Goal: Information Seeking & Learning: Find specific fact

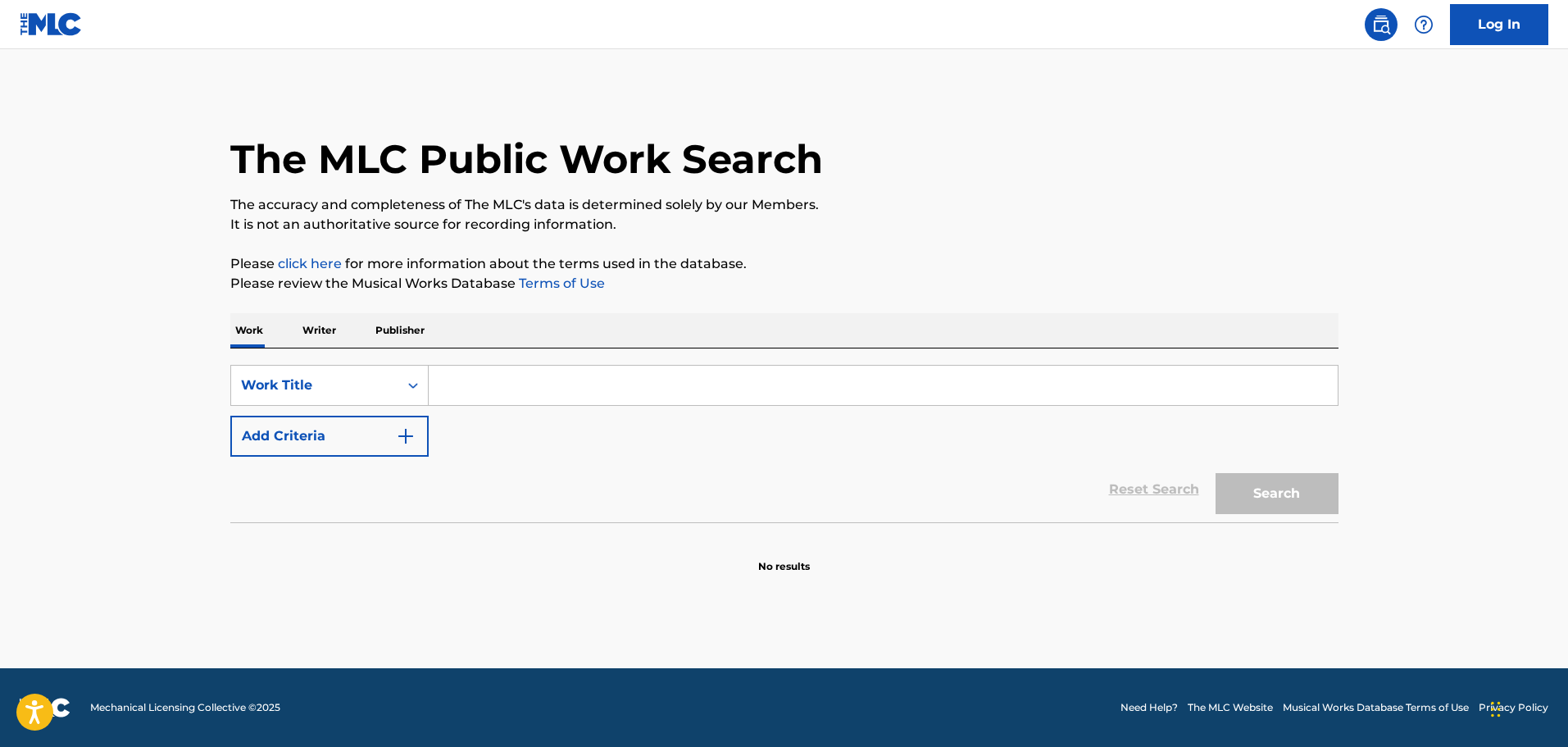
click at [519, 359] on div "SearchWithCriteria67da9f81-ca32-4730-82de-5cb7a7cb6552 Work Title Add Criteria …" at bounding box center [784, 435] width 1108 height 174
click at [519, 390] on input "Search Form" at bounding box center [883, 386] width 909 height 40
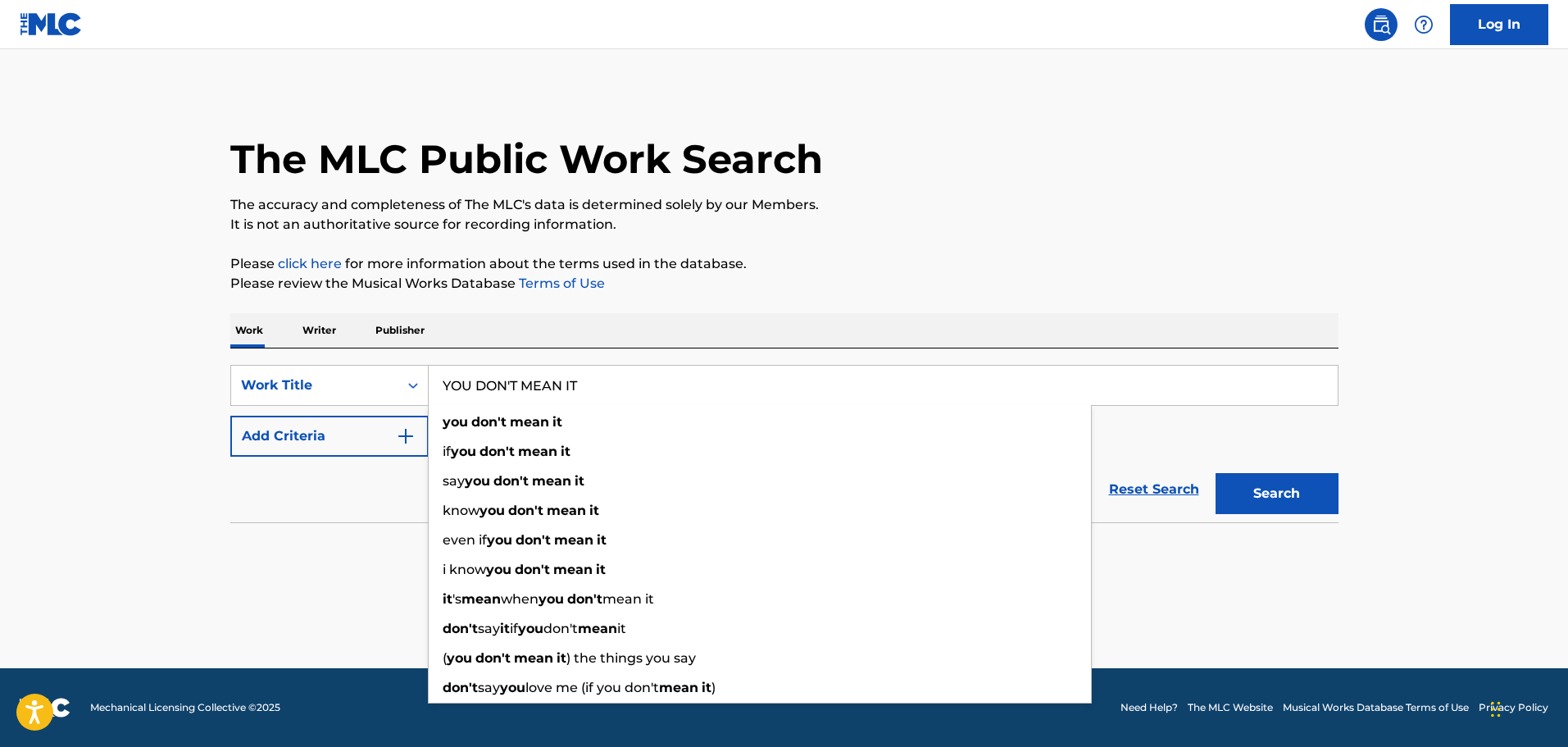
type input "YOU DON'T MEAN IT"
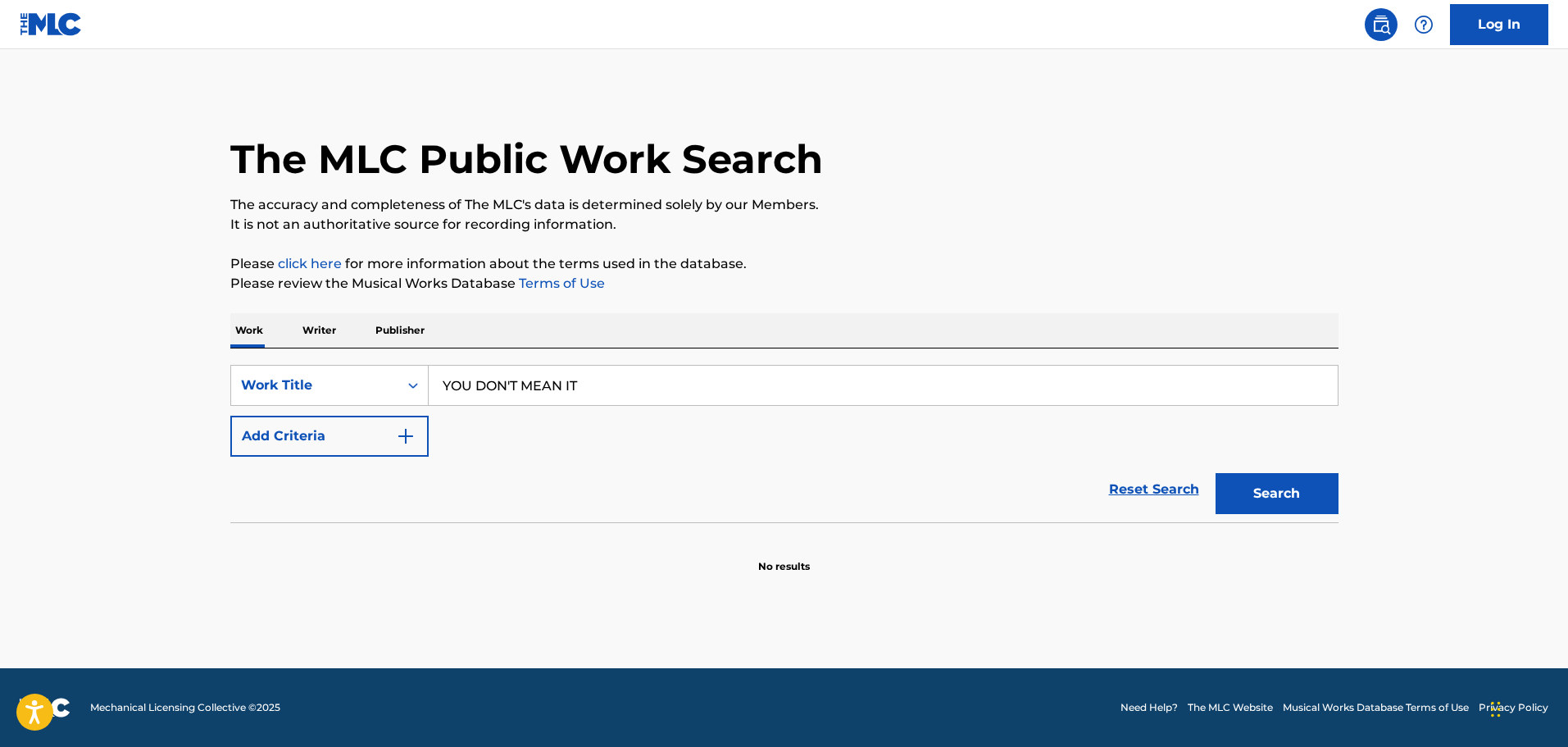
click at [401, 424] on button "Add Criteria" at bounding box center [329, 436] width 199 height 41
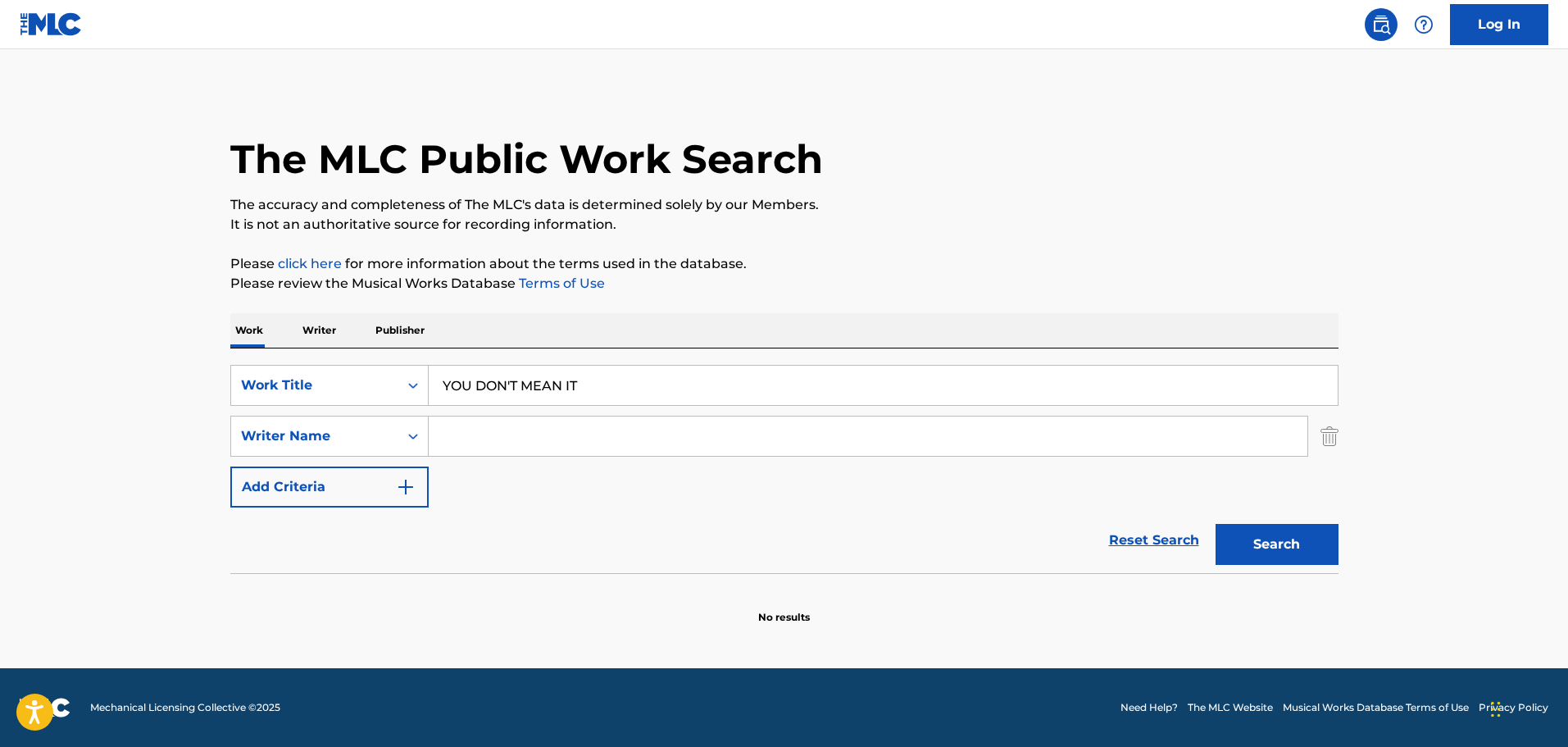
click at [451, 418] on input "Search Form" at bounding box center [868, 436] width 879 height 40
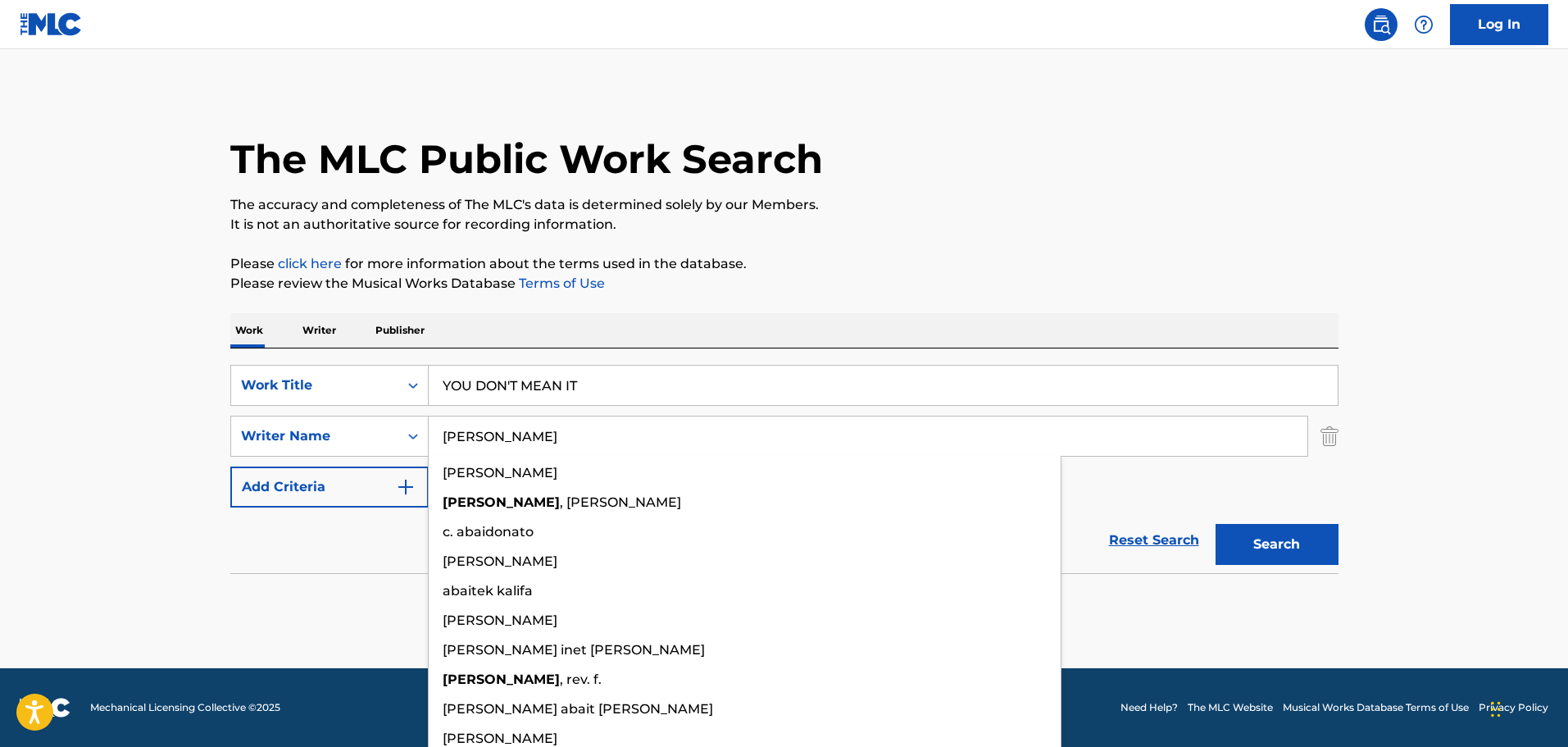
type input "[PERSON_NAME]"
click at [1215, 524] on button "Search" at bounding box center [1276, 545] width 123 height 41
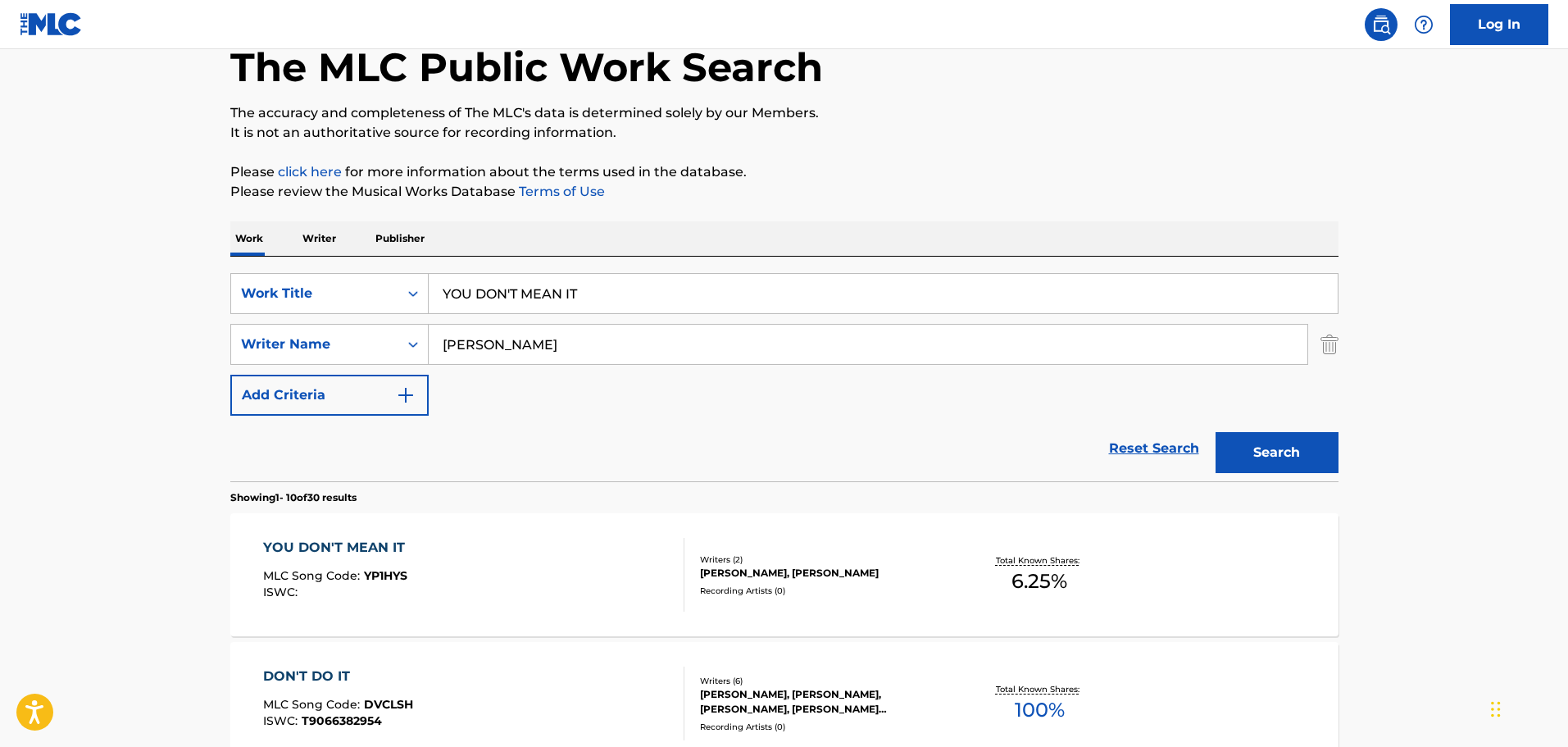
scroll to position [410, 0]
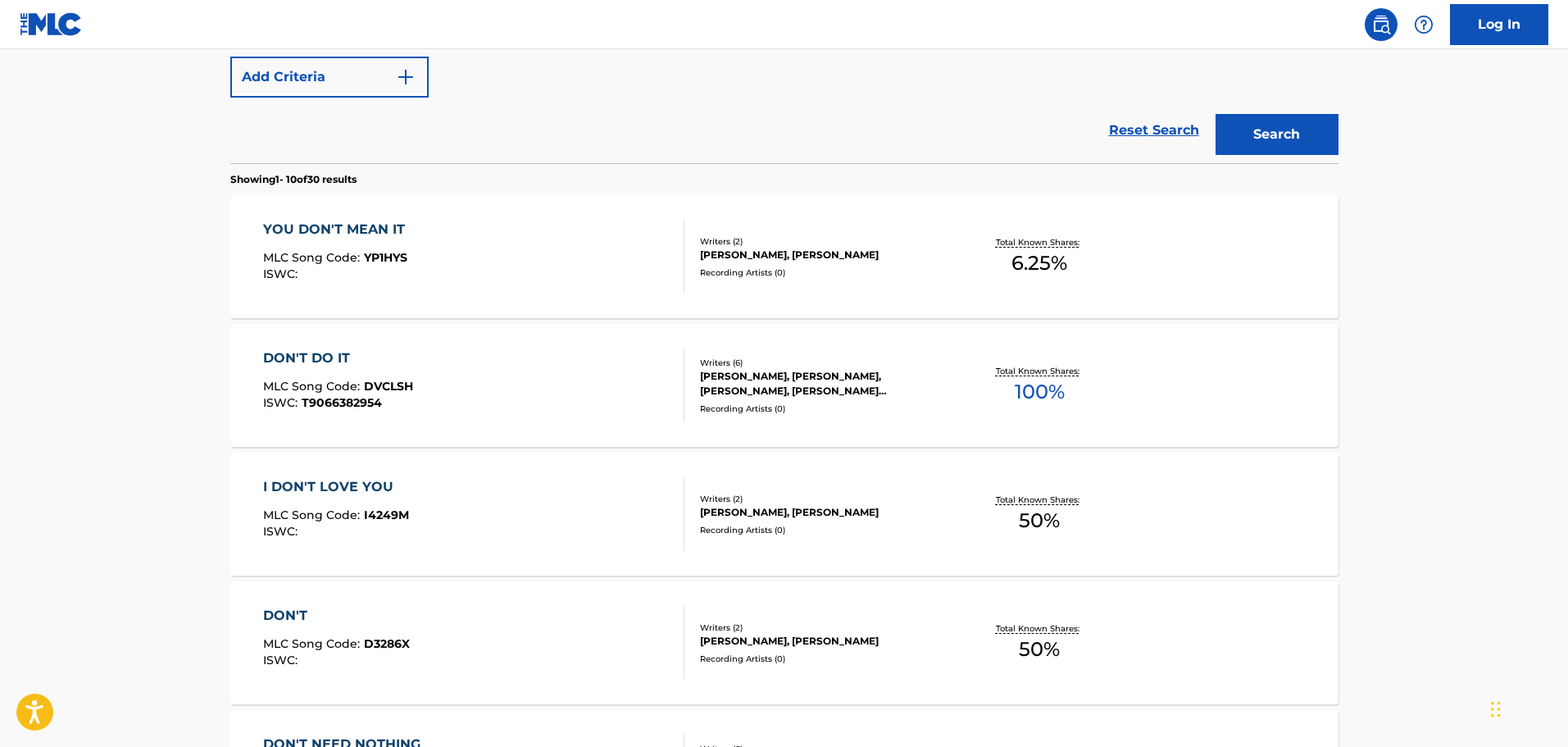
click at [512, 283] on div "YOU DON'T MEAN IT MLC Song Code : YP1HYS ISWC :" at bounding box center [474, 257] width 421 height 74
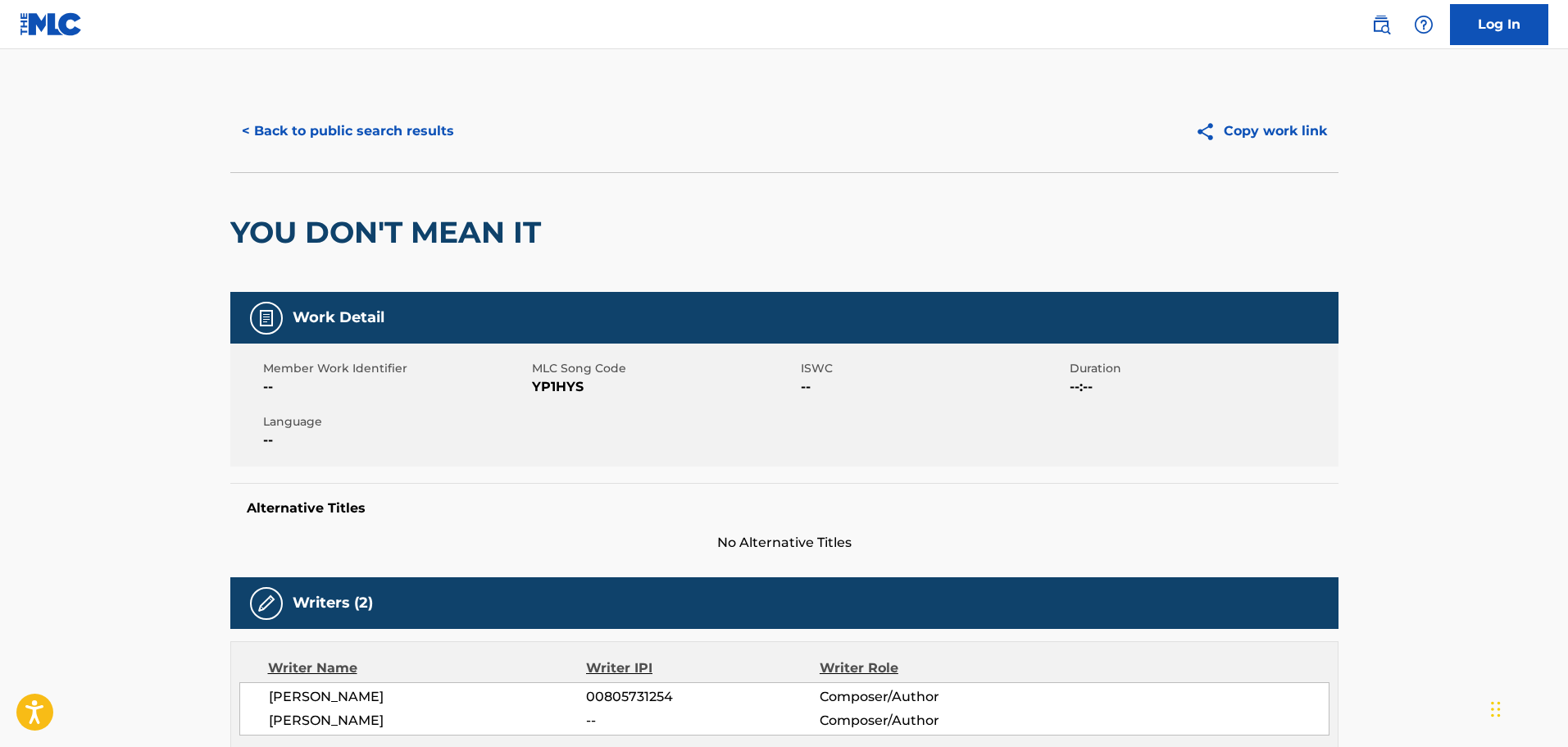
click at [408, 127] on button "< Back to public search results" at bounding box center [347, 131] width 236 height 41
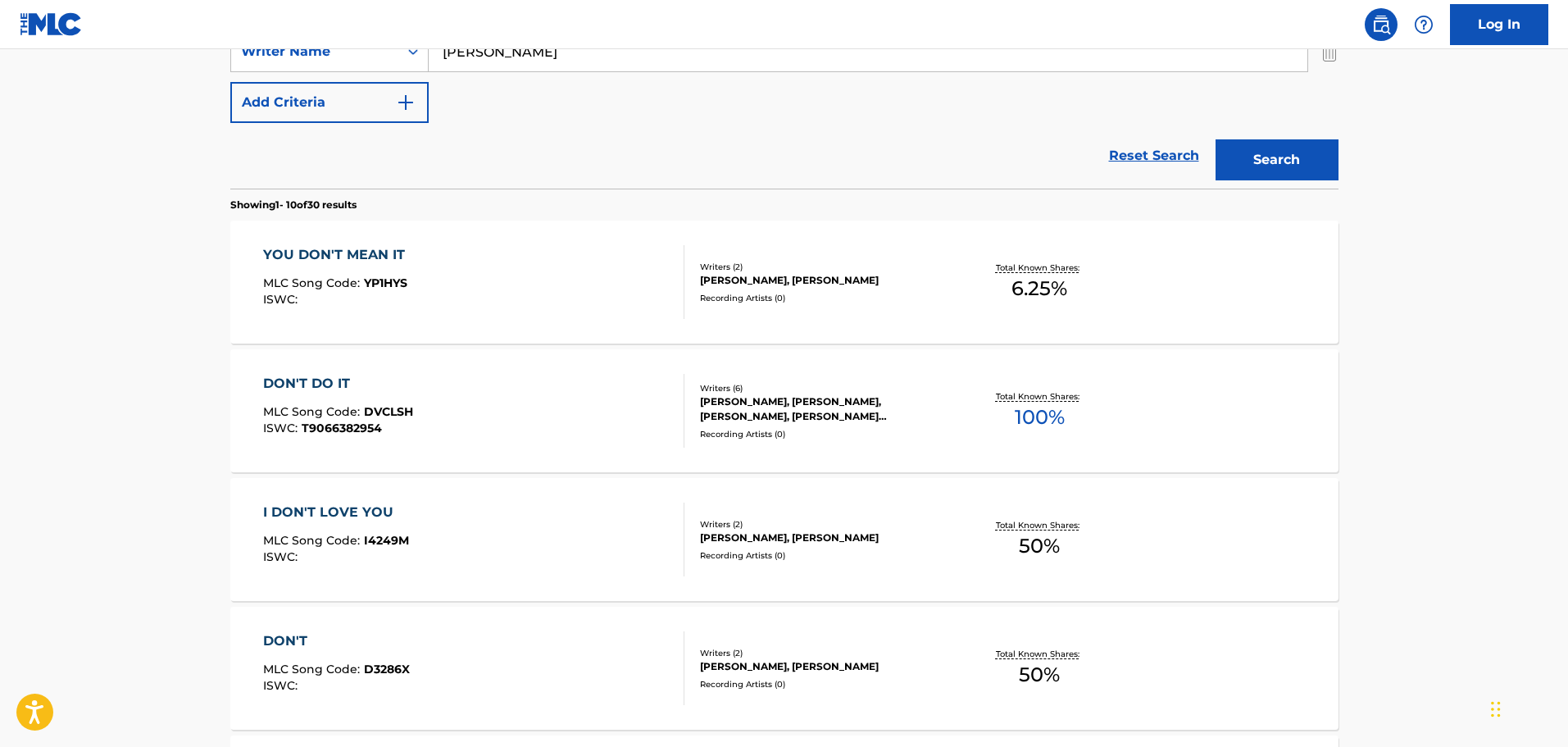
scroll to position [258, 0]
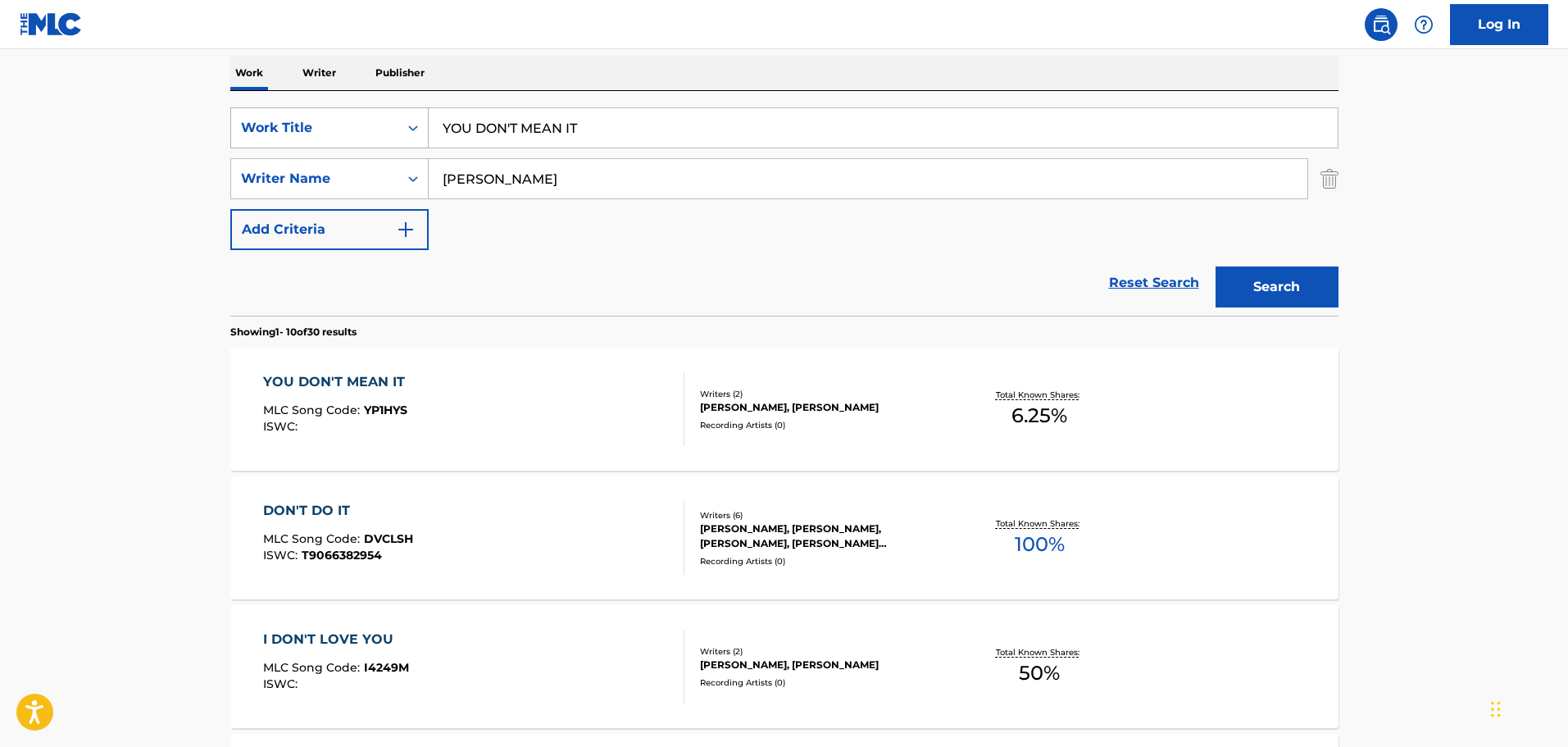
drag, startPoint x: 661, startPoint y: 129, endPoint x: 292, endPoint y: 134, distance: 369.0
click at [293, 134] on div "SearchWithCriteria67da9f81-ca32-4730-82de-5cb7a7cb6552 Work Title YOU DON'T MEA…" at bounding box center [784, 128] width 1108 height 41
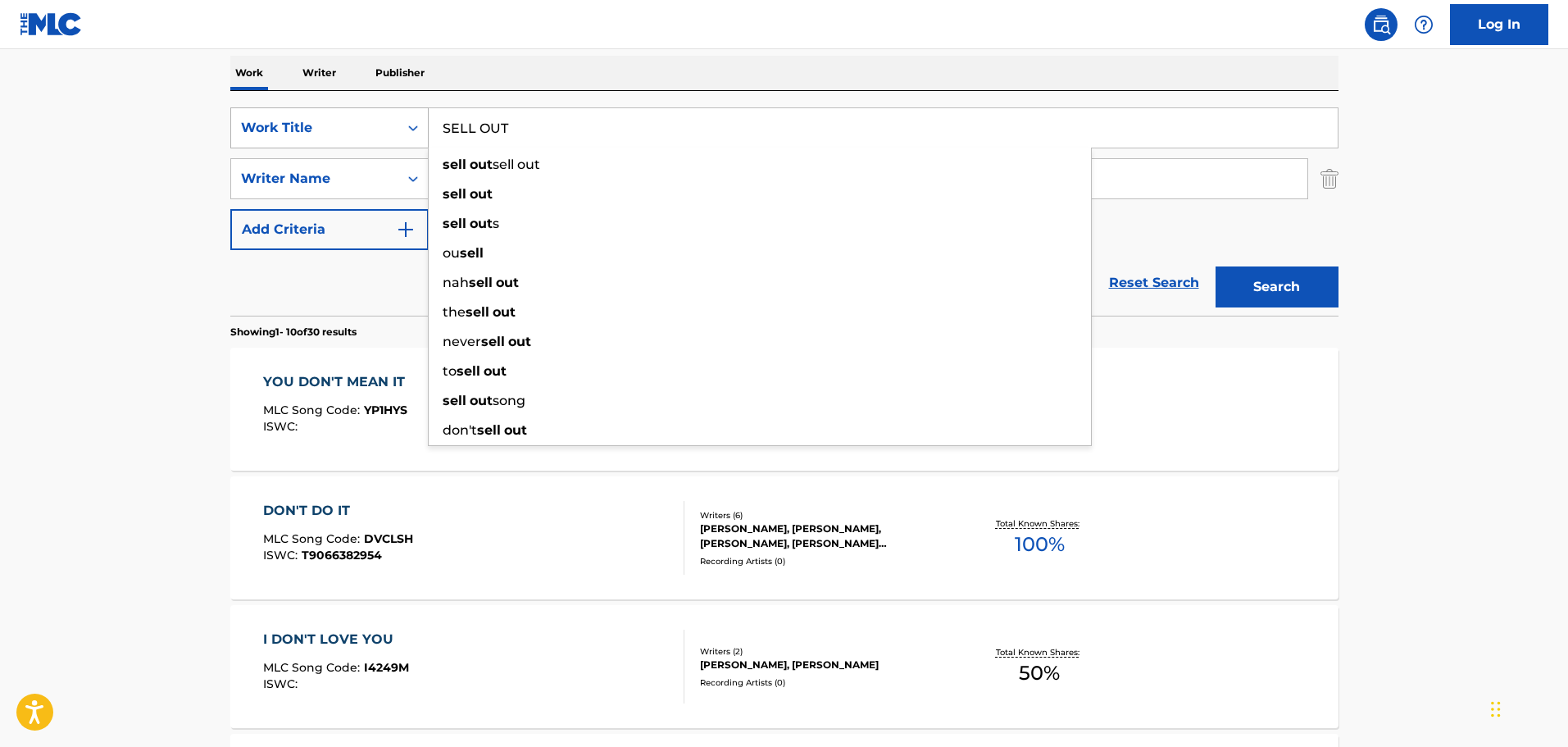
type input "SELL OUT"
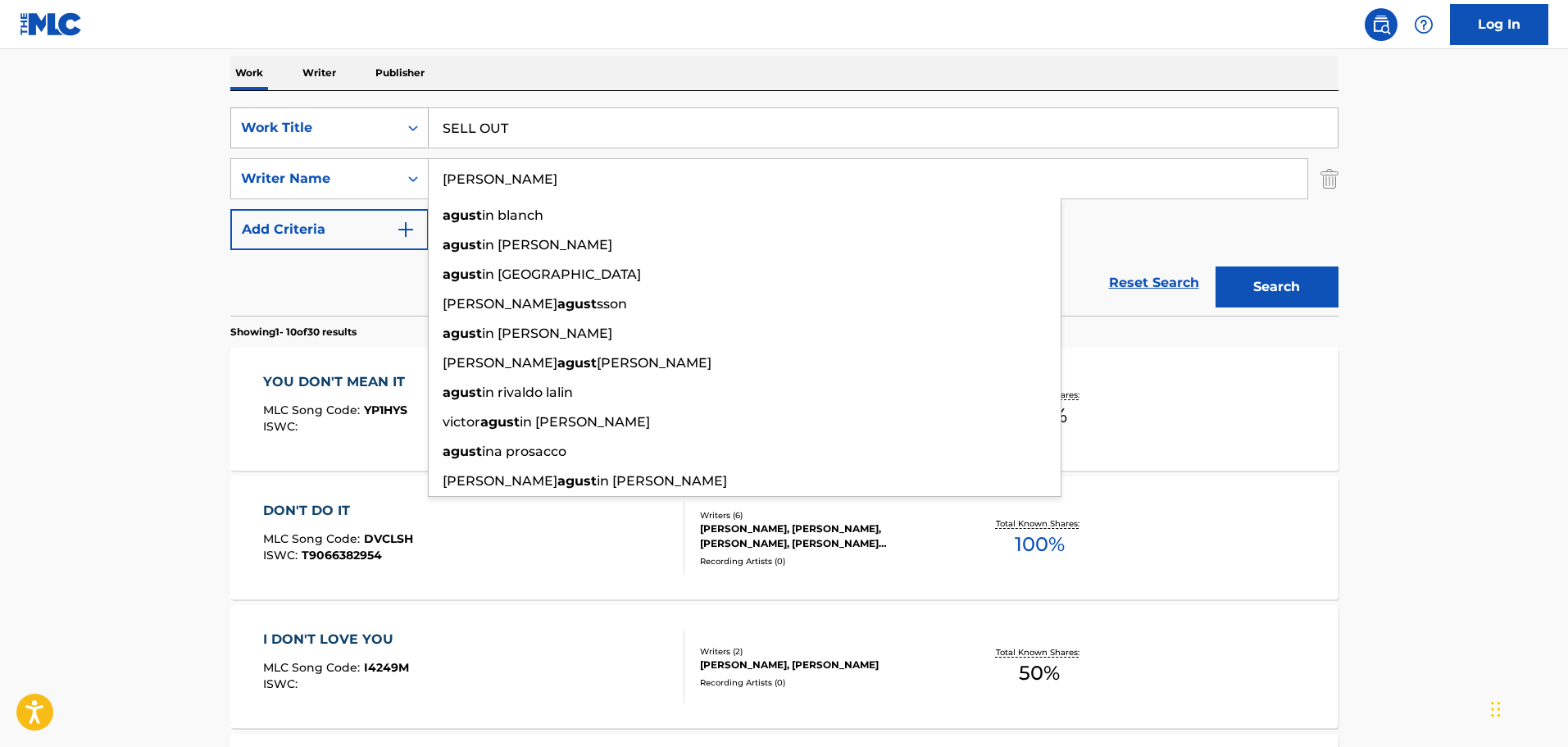
type input "[PERSON_NAME]"
click at [1215, 266] on button "Search" at bounding box center [1276, 287] width 123 height 41
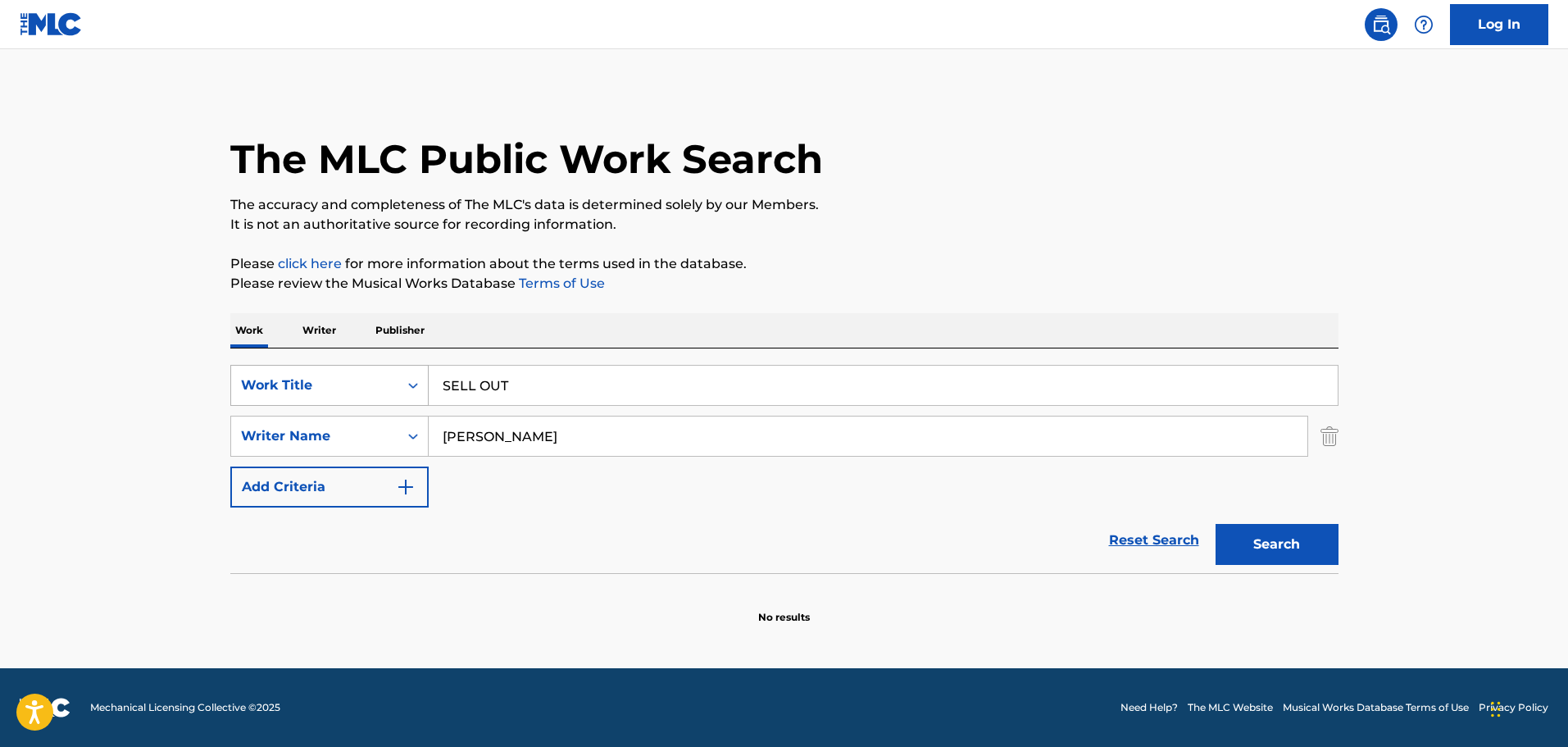
scroll to position [0, 0]
drag, startPoint x: 602, startPoint y: 394, endPoint x: 229, endPoint y: 321, distance: 380.1
click at [230, 321] on div "Work Writer Publisher SearchWithCriteria67da9f81-ca32-4730-82de-5cb7a7cb6552 Wo…" at bounding box center [784, 469] width 1108 height 312
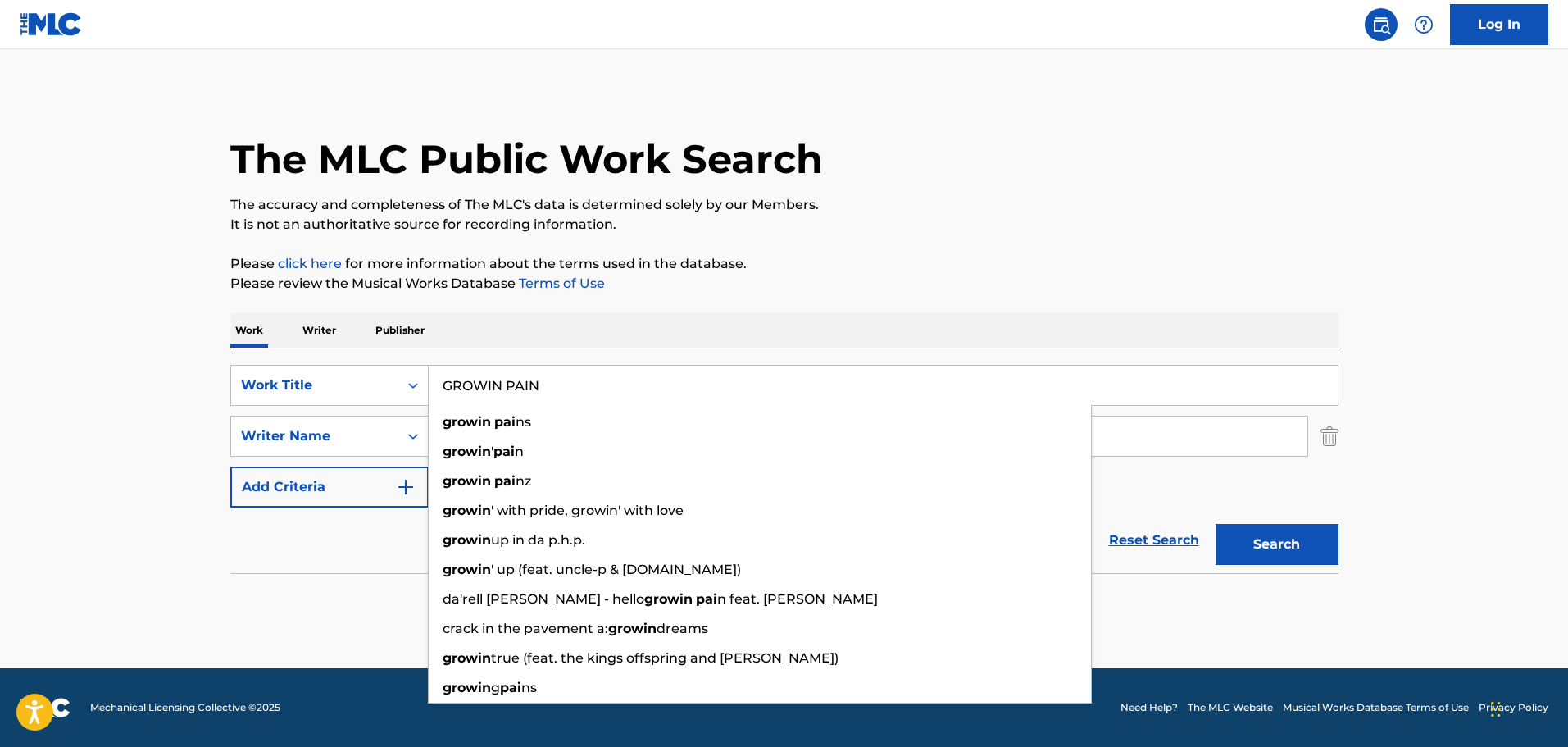
type input "GROWIN PAIN"
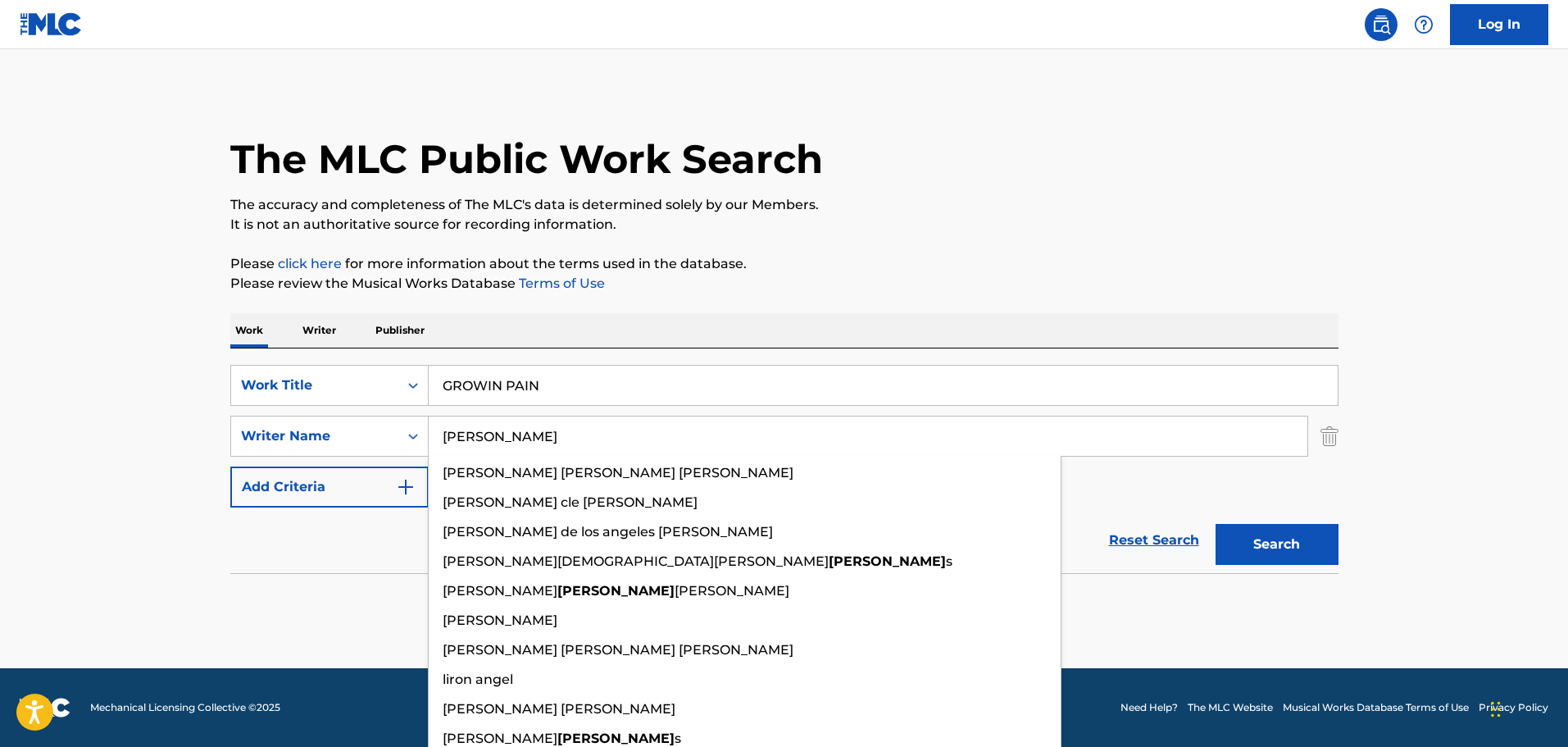
type input "[PERSON_NAME]"
click at [1215, 524] on button "Search" at bounding box center [1276, 545] width 123 height 41
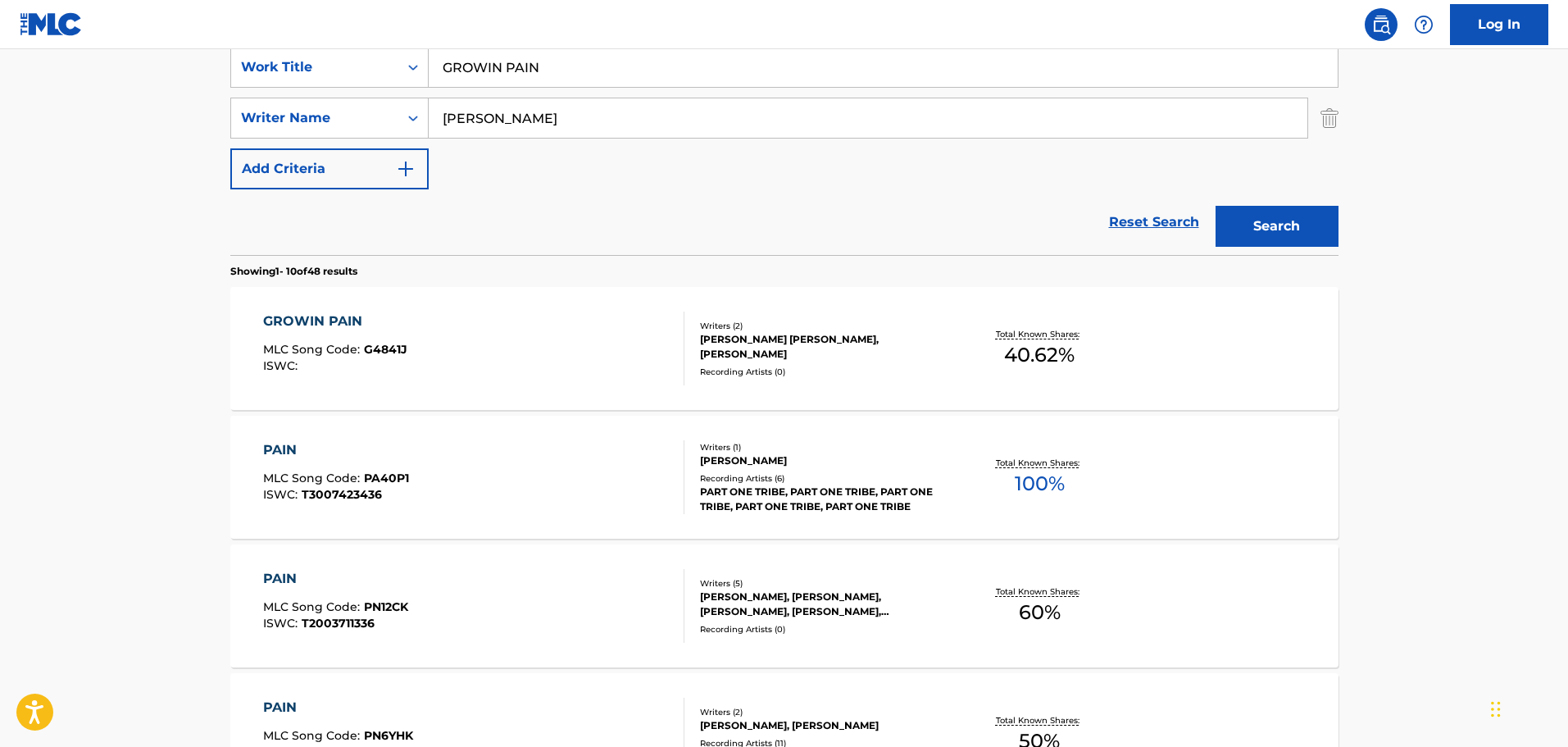
scroll to position [328, 0]
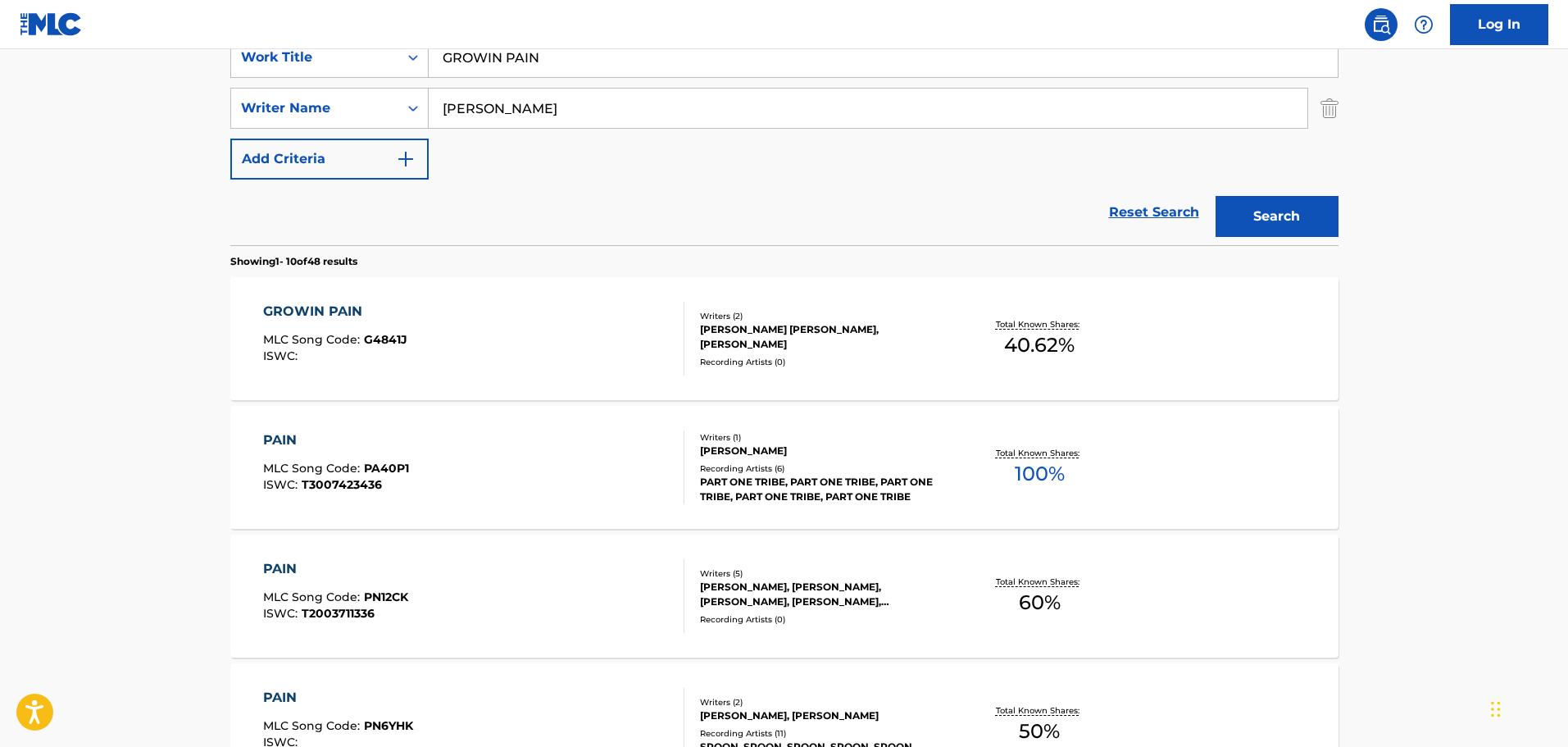
click at [528, 371] on div "GROWIN PAIN MLC Song Code : G4841J ISWC :" at bounding box center [474, 338] width 421 height 74
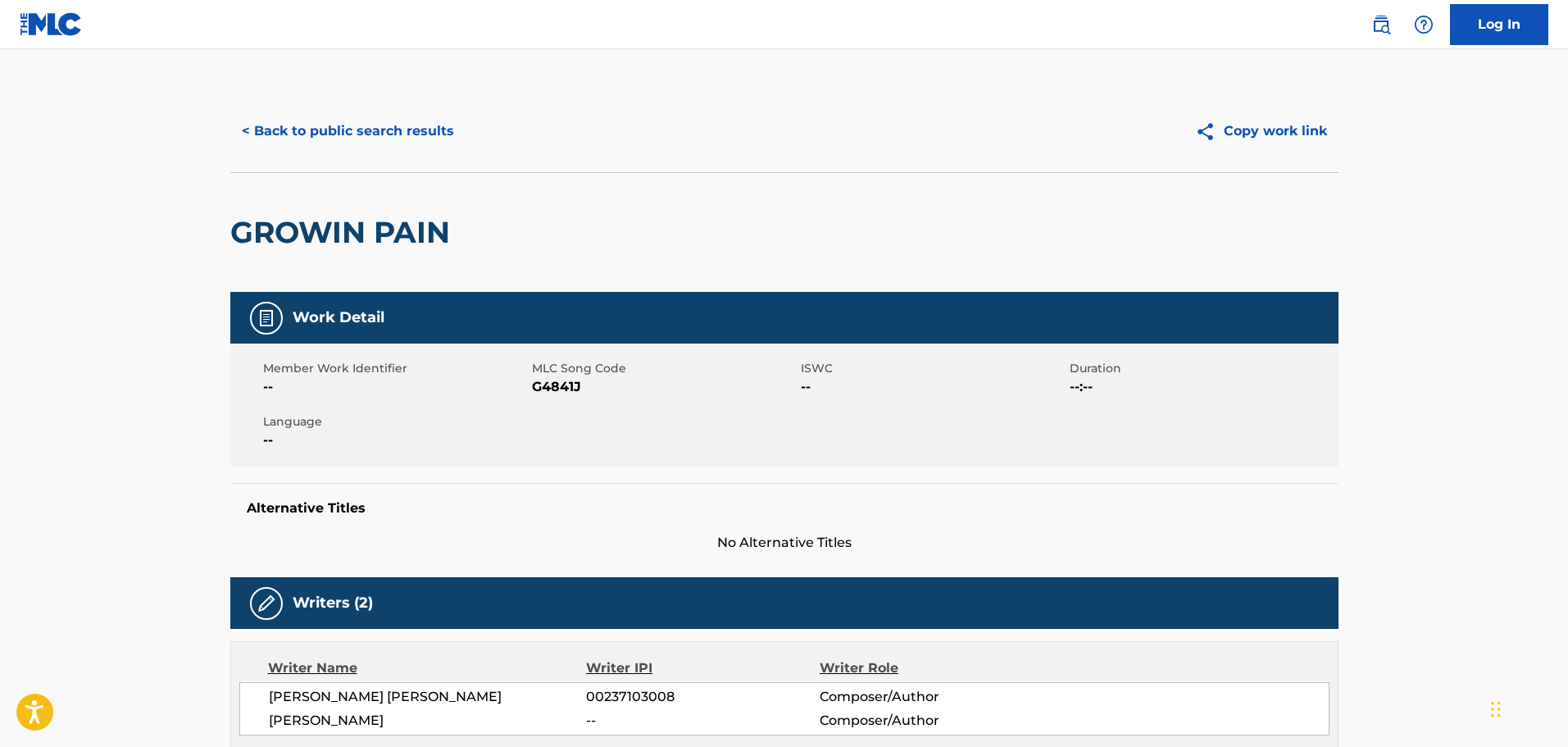
click at [417, 117] on button "< Back to public search results" at bounding box center [347, 131] width 236 height 41
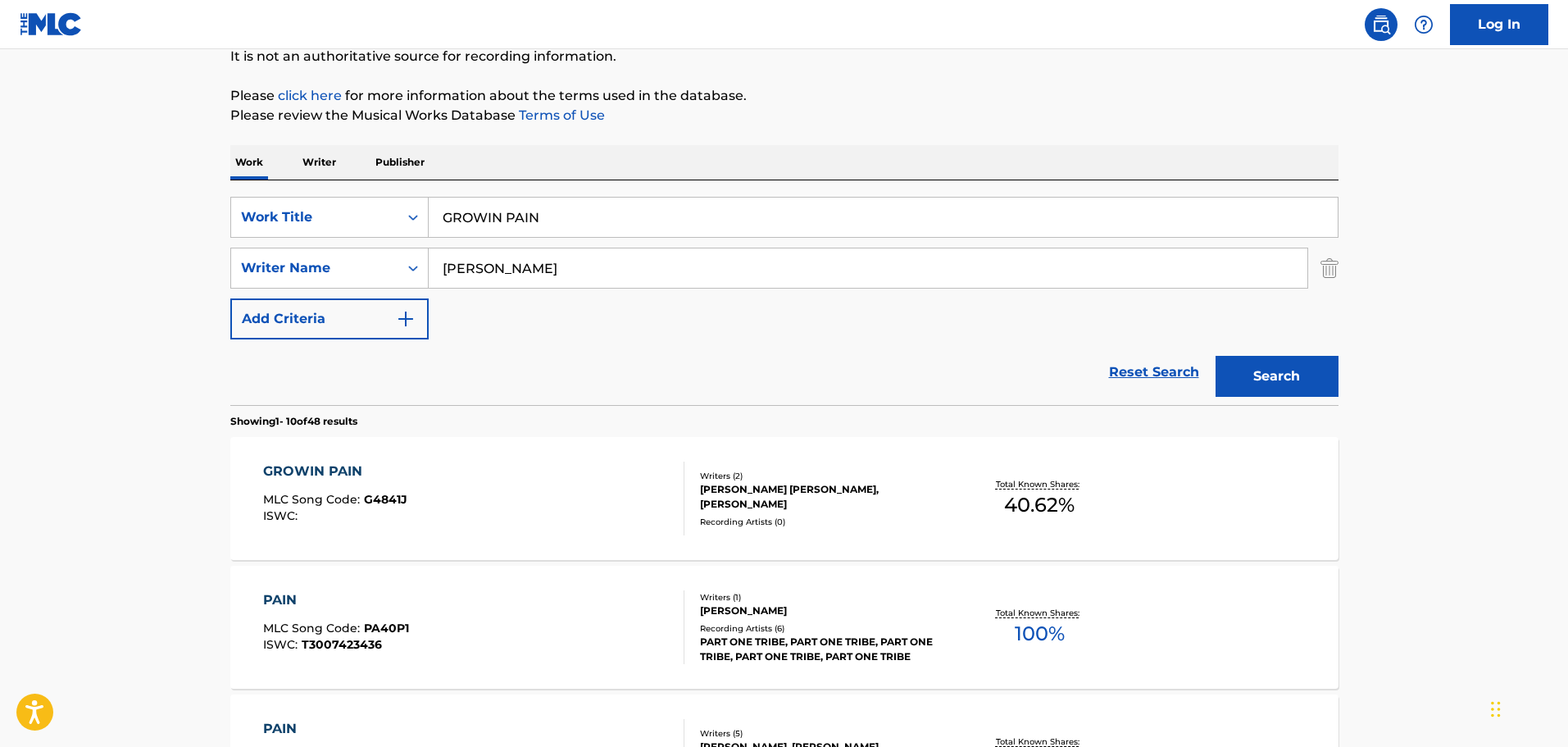
scroll to position [164, 0]
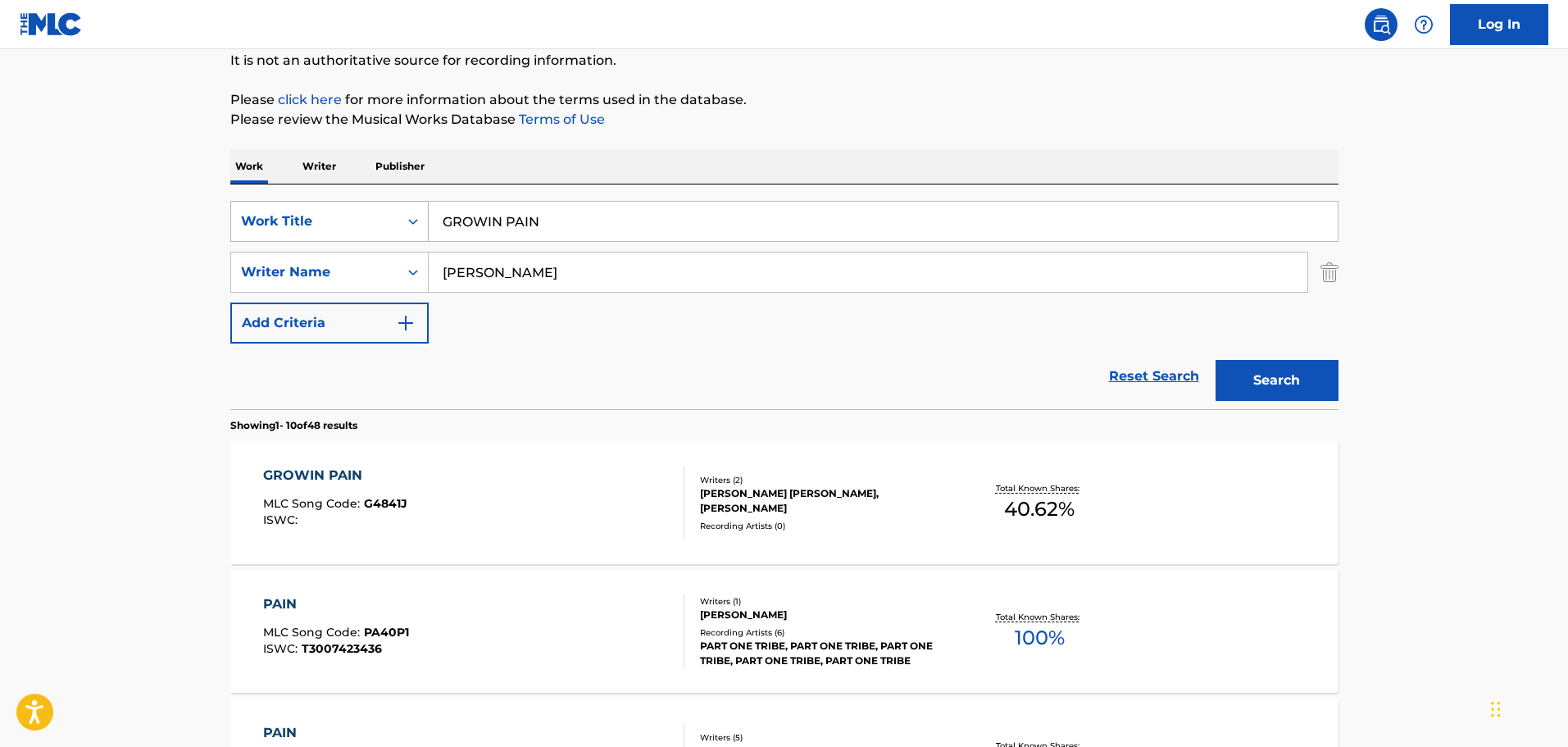
drag, startPoint x: 613, startPoint y: 202, endPoint x: 379, endPoint y: 207, distance: 234.1
click at [379, 207] on div "SearchWithCriteria67da9f81-ca32-4730-82de-5cb7a7cb6552 Work Title GROWIN PAIN" at bounding box center [784, 221] width 1108 height 41
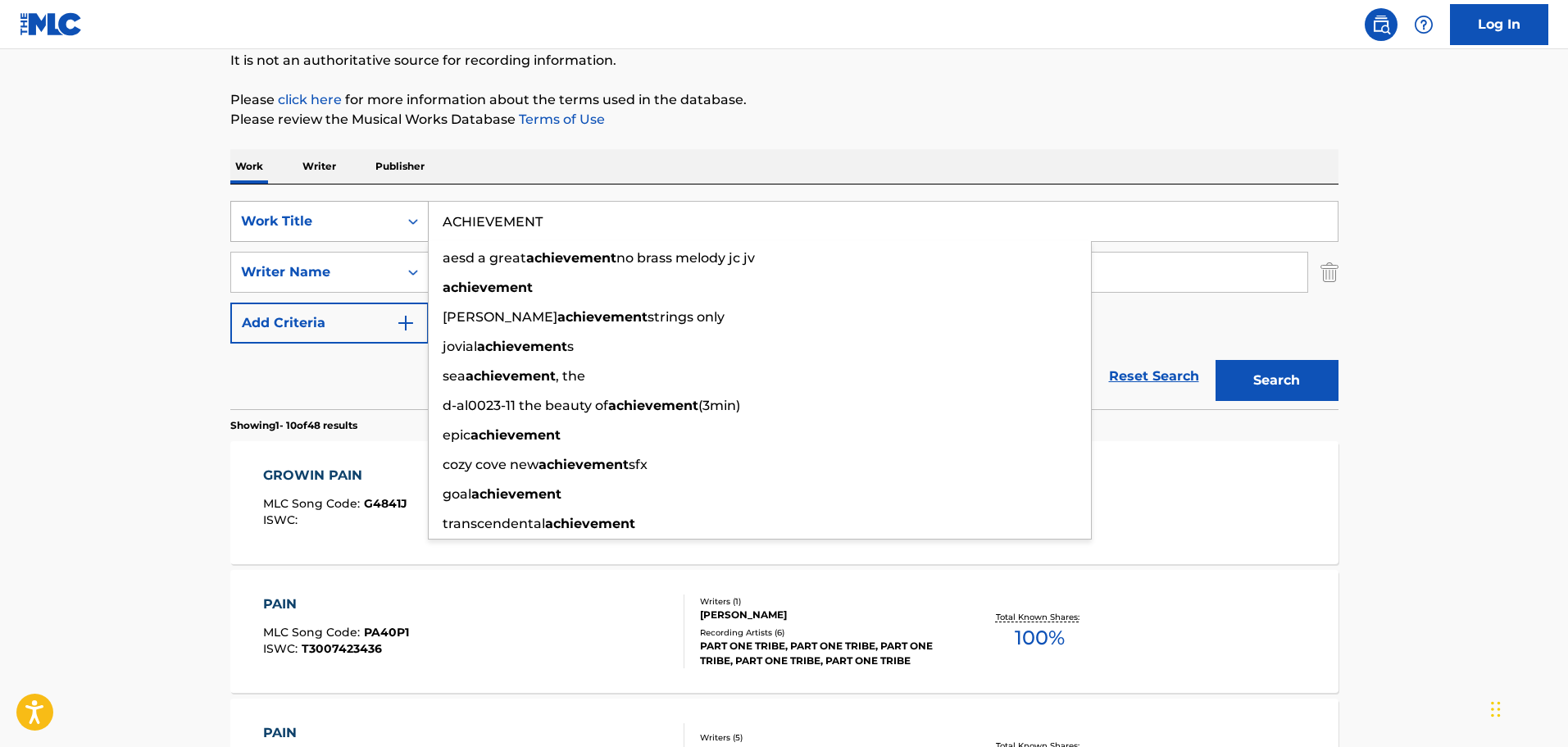
type input "ACHIEVEMENT"
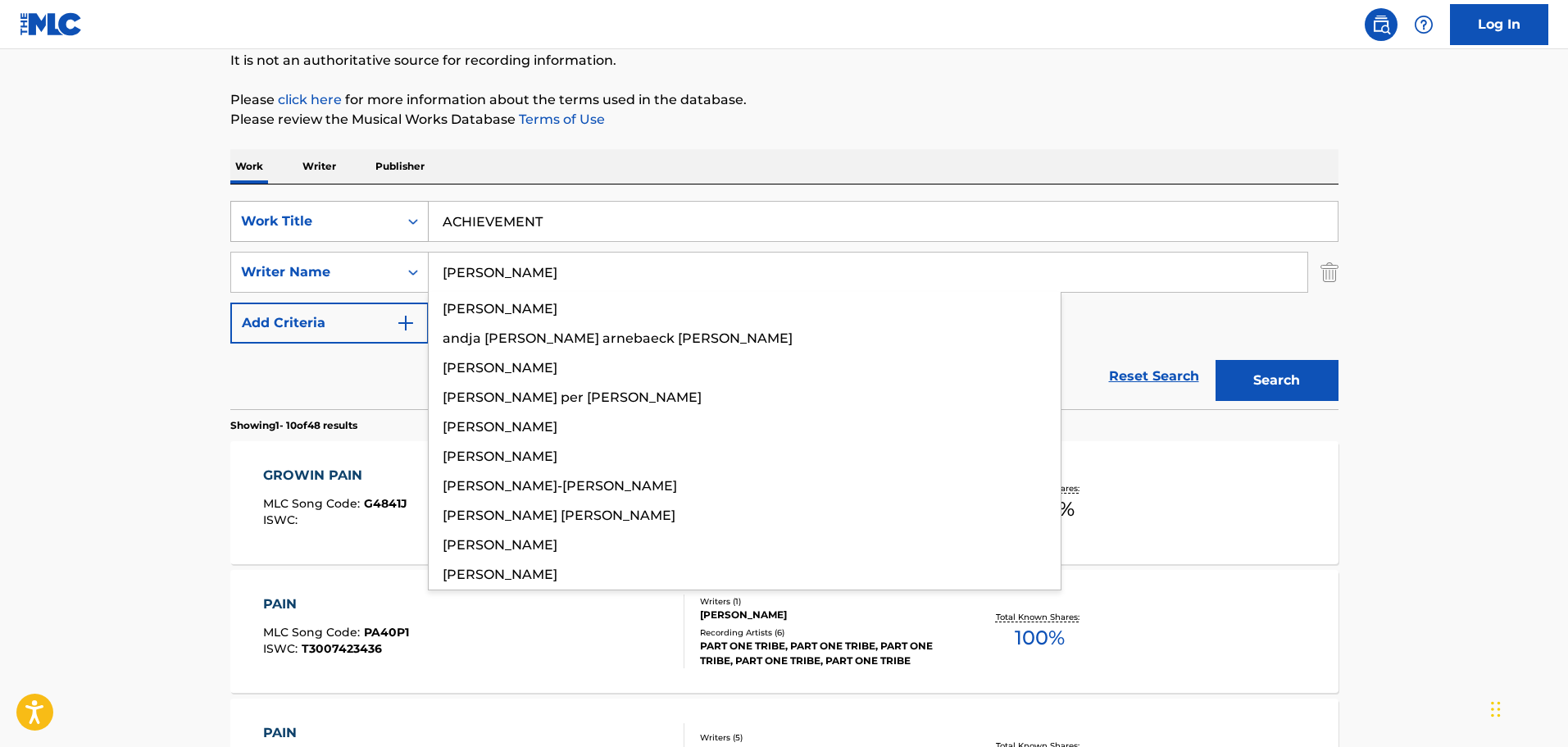
type input "[PERSON_NAME]"
click at [1215, 360] on button "Search" at bounding box center [1276, 380] width 123 height 41
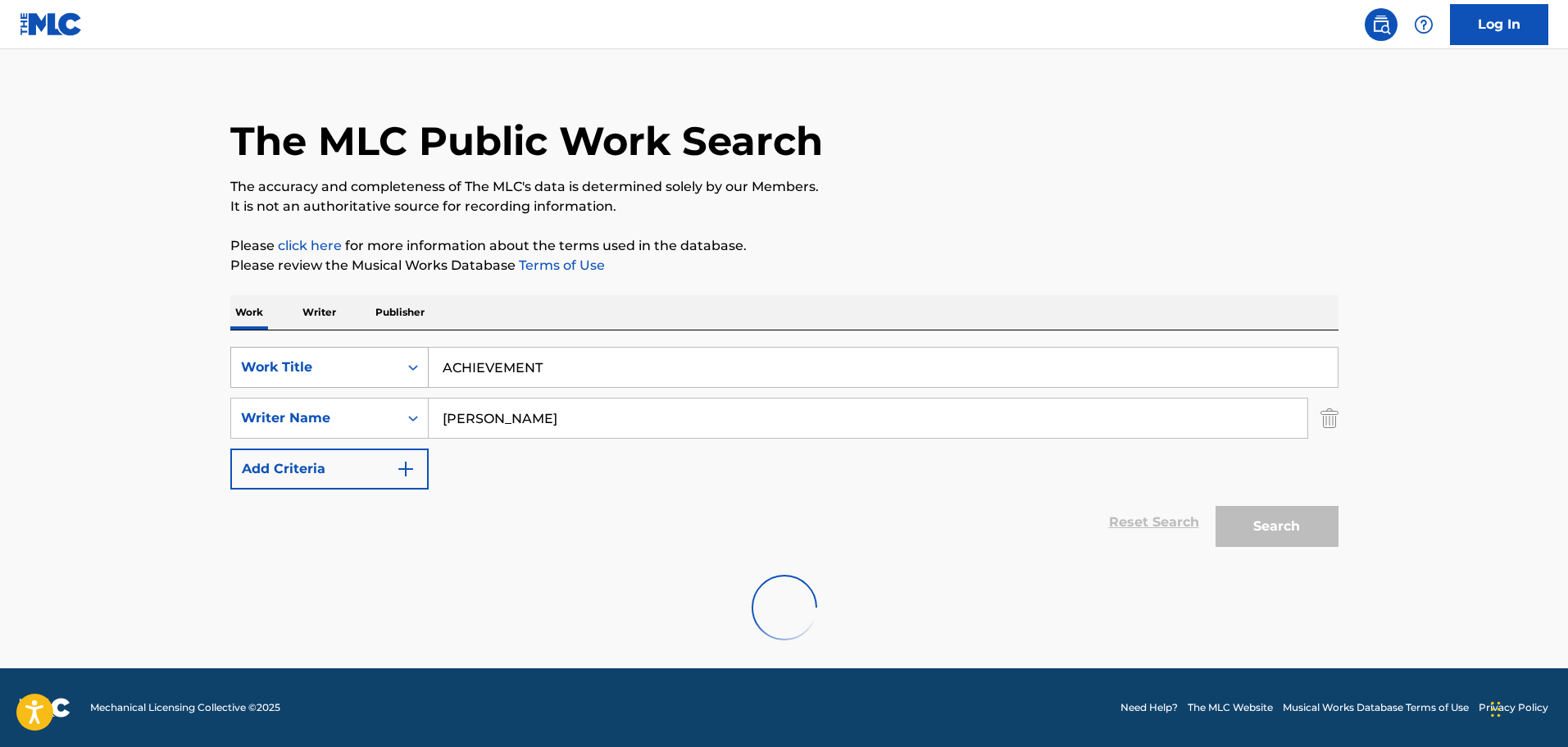
scroll to position [0, 0]
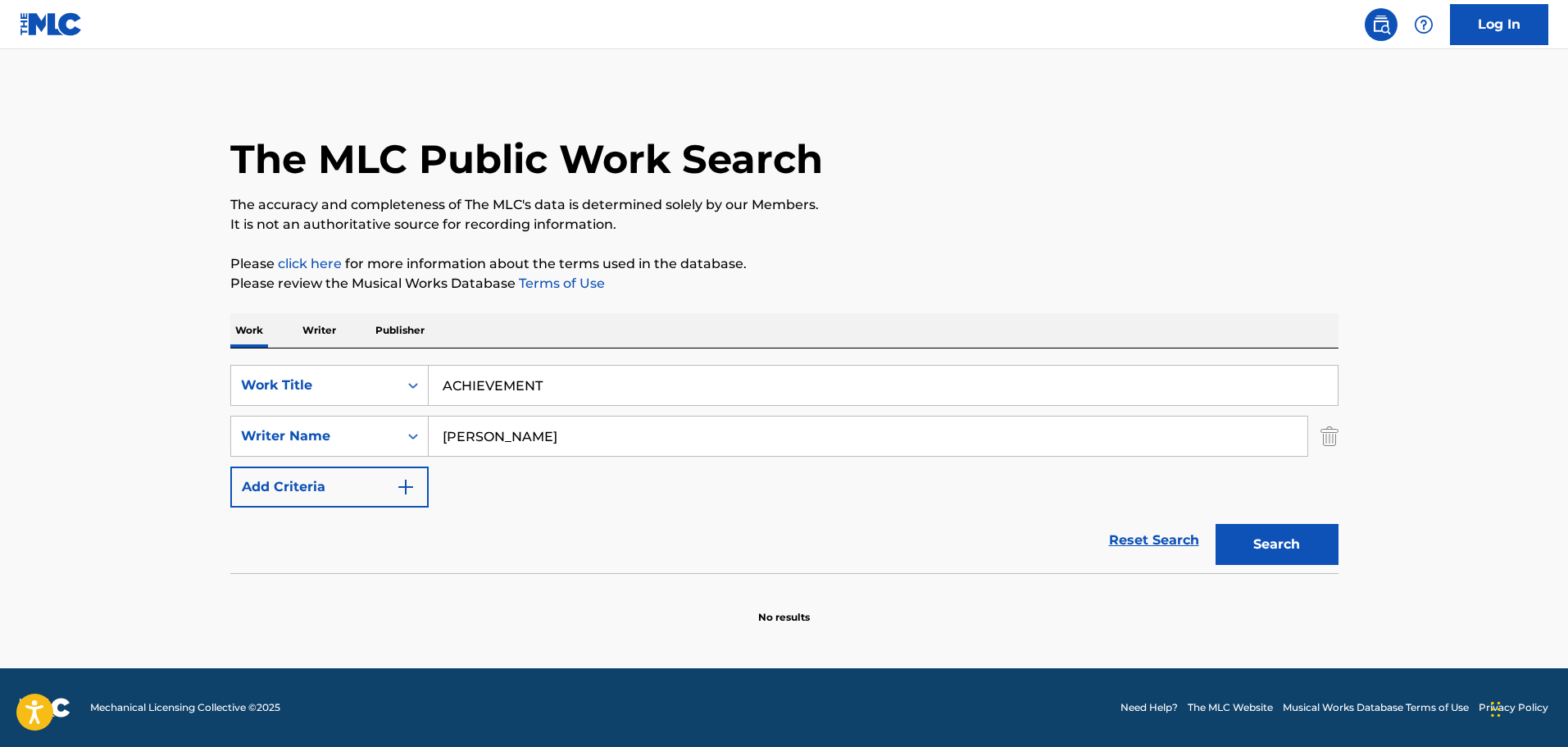
drag, startPoint x: 636, startPoint y: 367, endPoint x: 407, endPoint y: 336, distance: 231.1
click at [407, 336] on div "Work Writer Publisher SearchWithCriteria67da9f81-ca32-4730-82de-5cb7a7cb6552 Wo…" at bounding box center [784, 469] width 1108 height 312
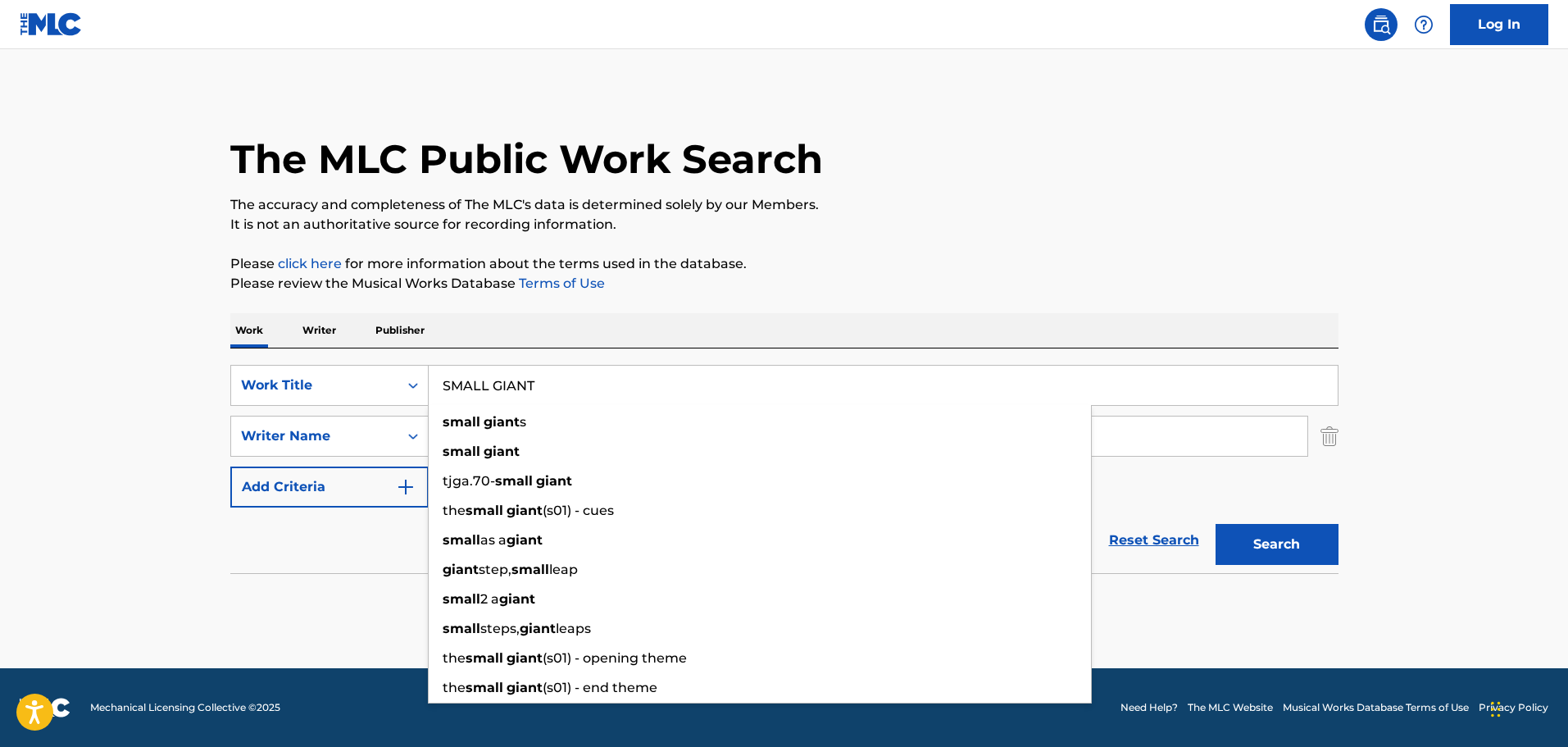
type input "SMALL GIANT"
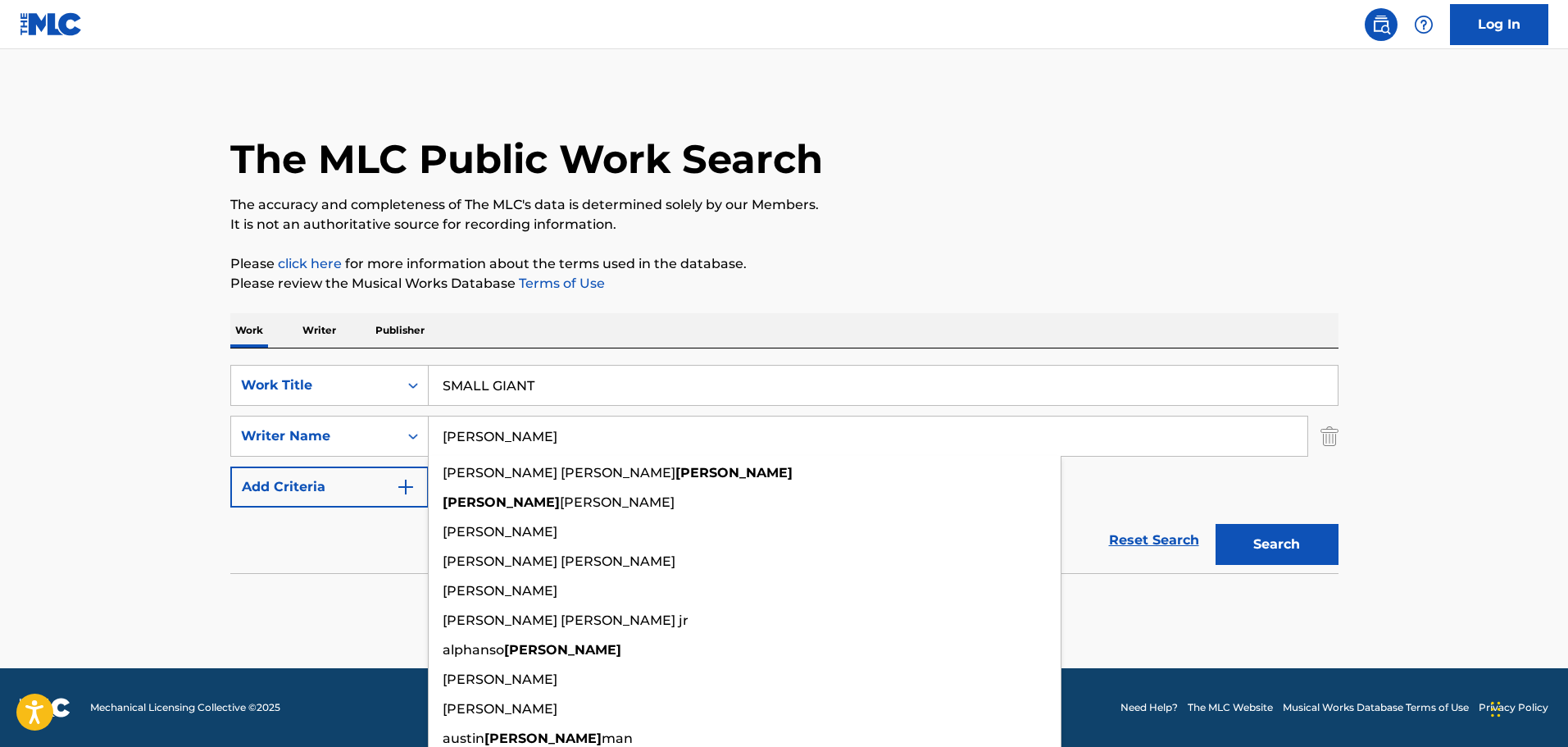
type input "[PERSON_NAME]"
click at [1215, 524] on button "Search" at bounding box center [1276, 545] width 123 height 41
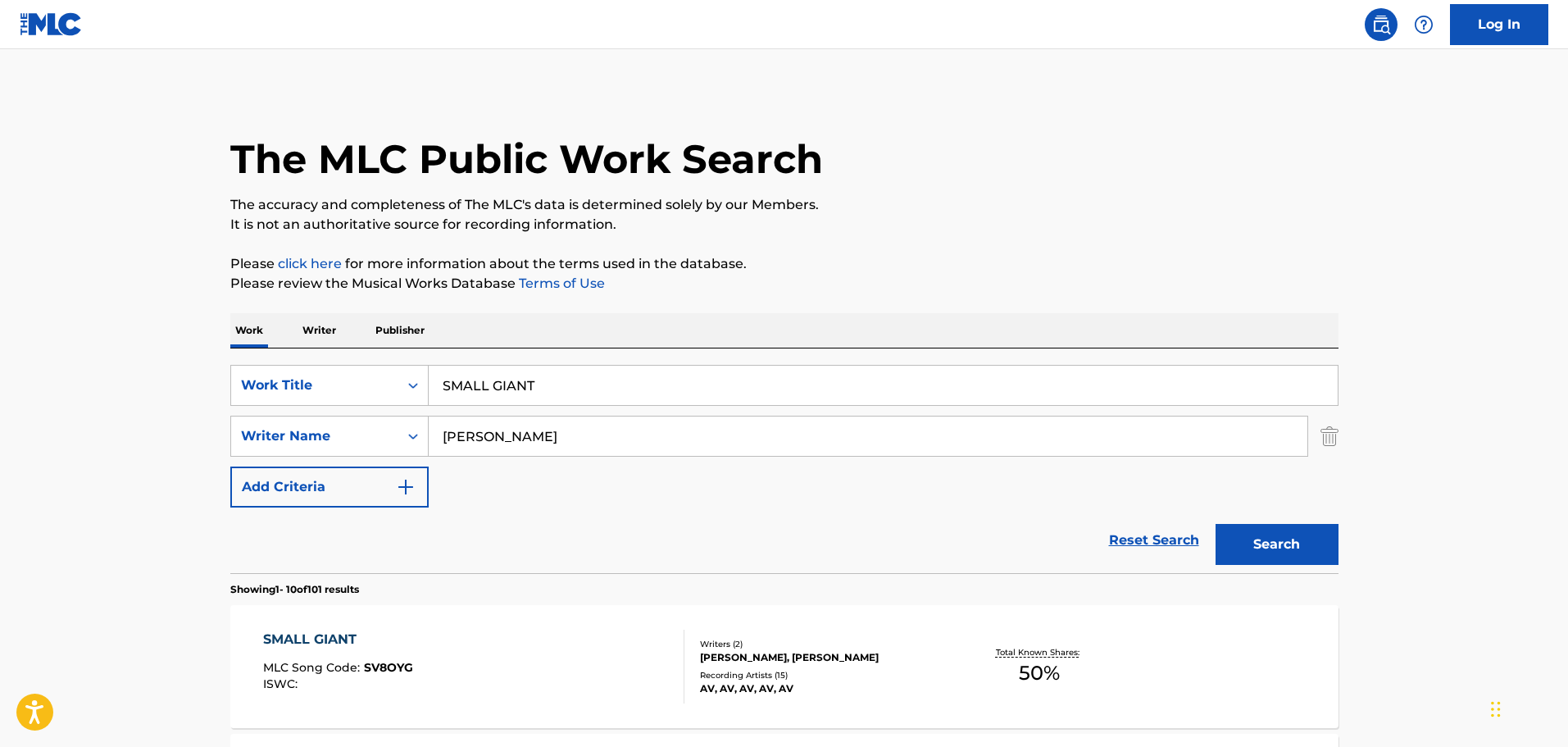
scroll to position [492, 0]
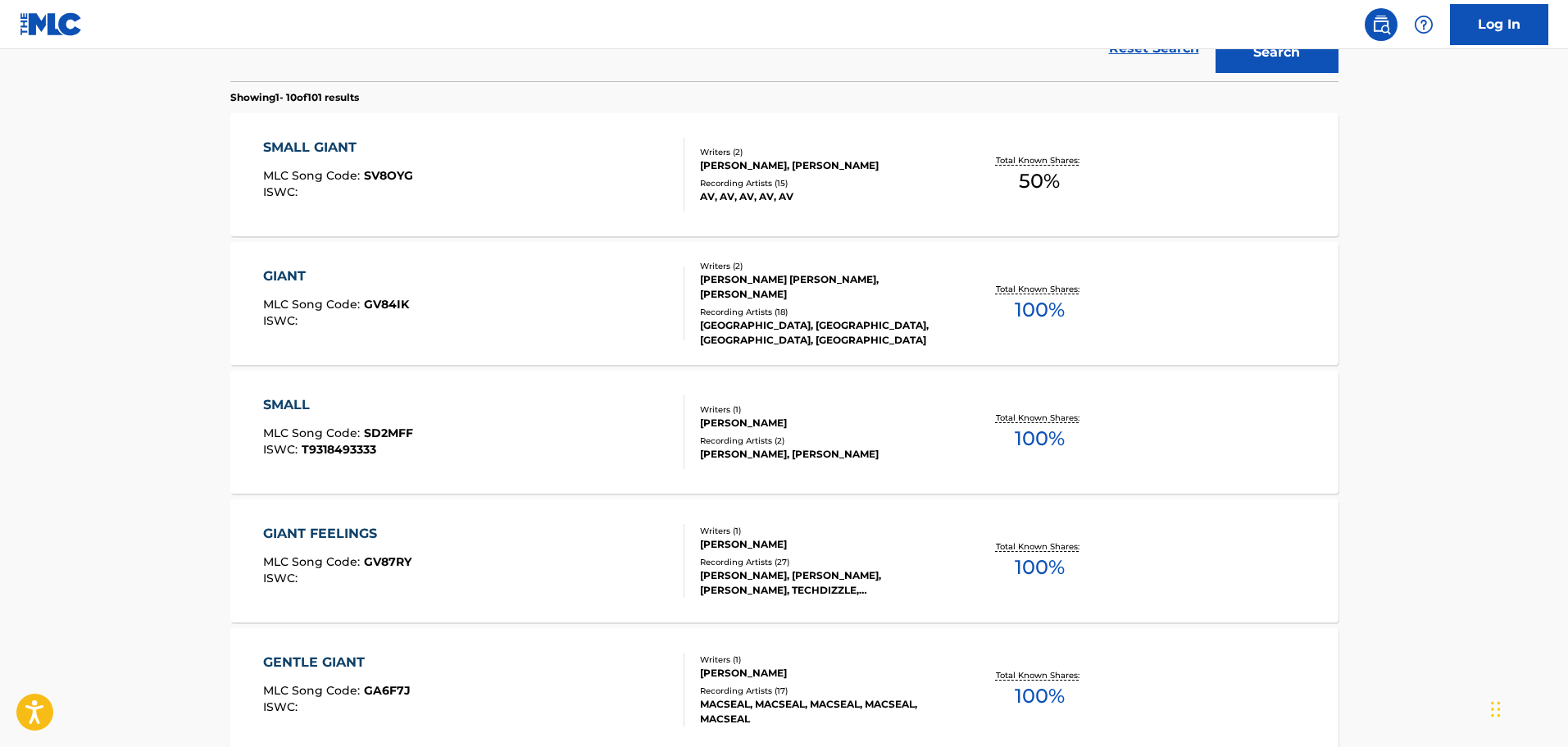
click at [466, 207] on div "SMALL GIANT MLC Song Code : SV8OYG ISWC :" at bounding box center [474, 175] width 421 height 74
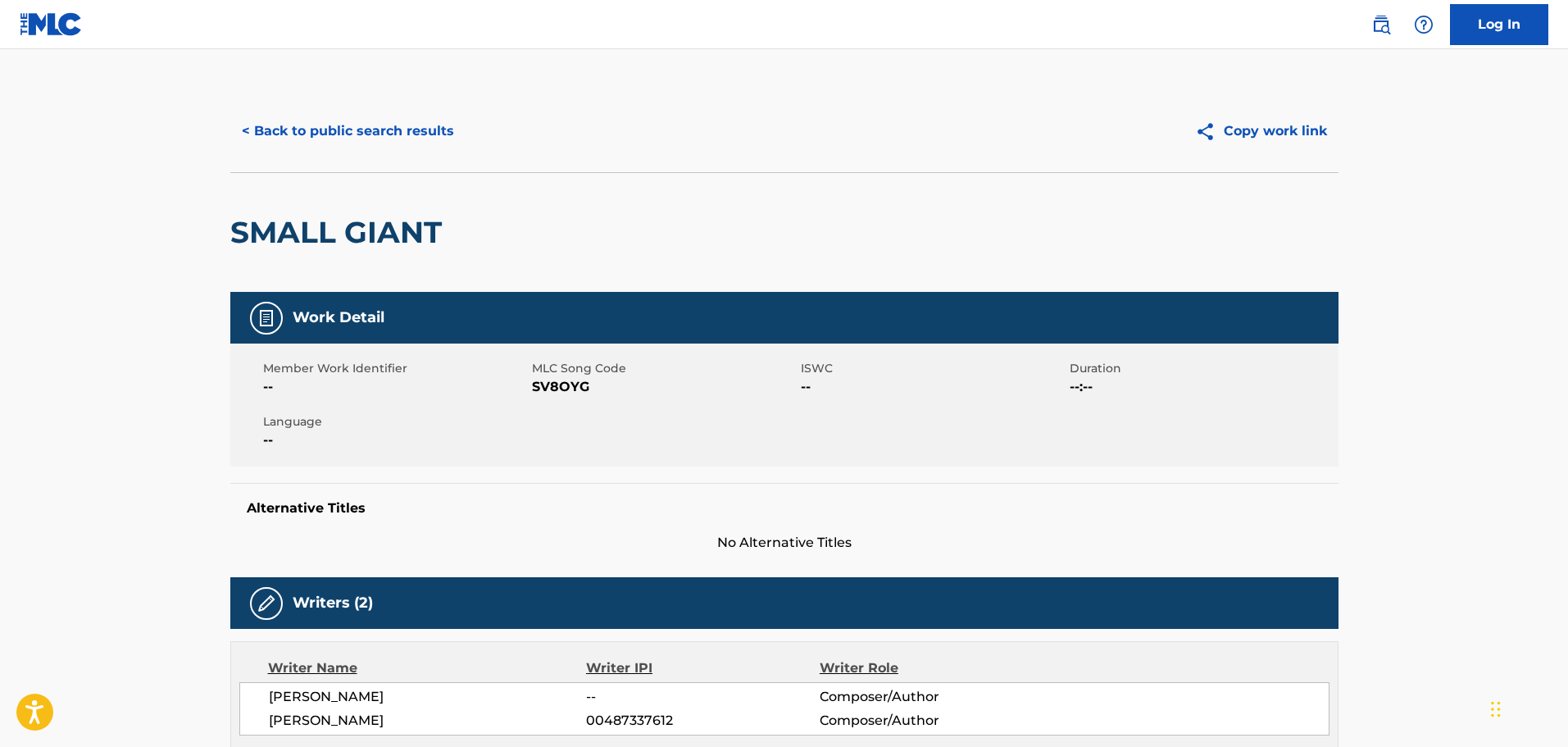
click at [402, 141] on button "< Back to public search results" at bounding box center [347, 131] width 236 height 41
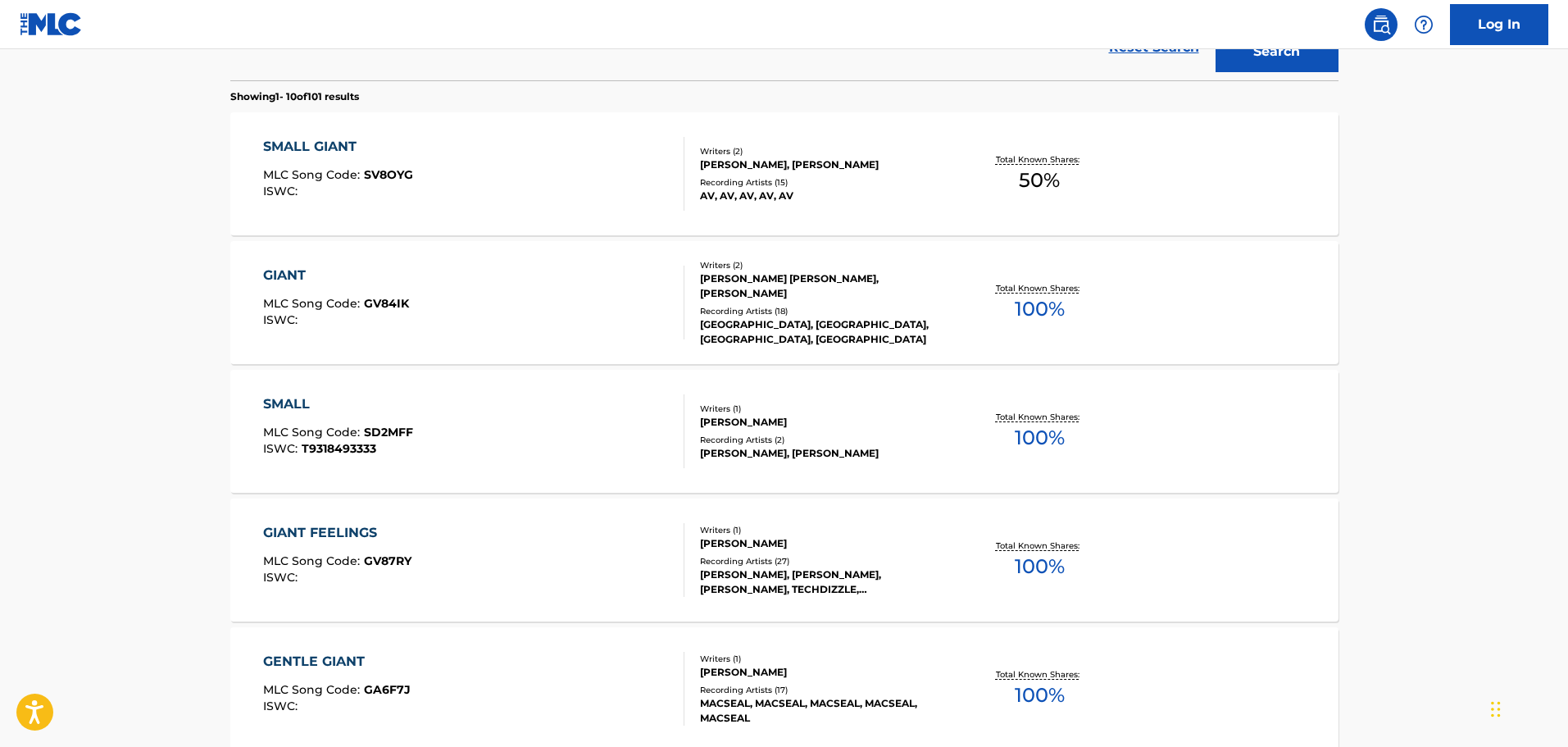
scroll to position [176, 0]
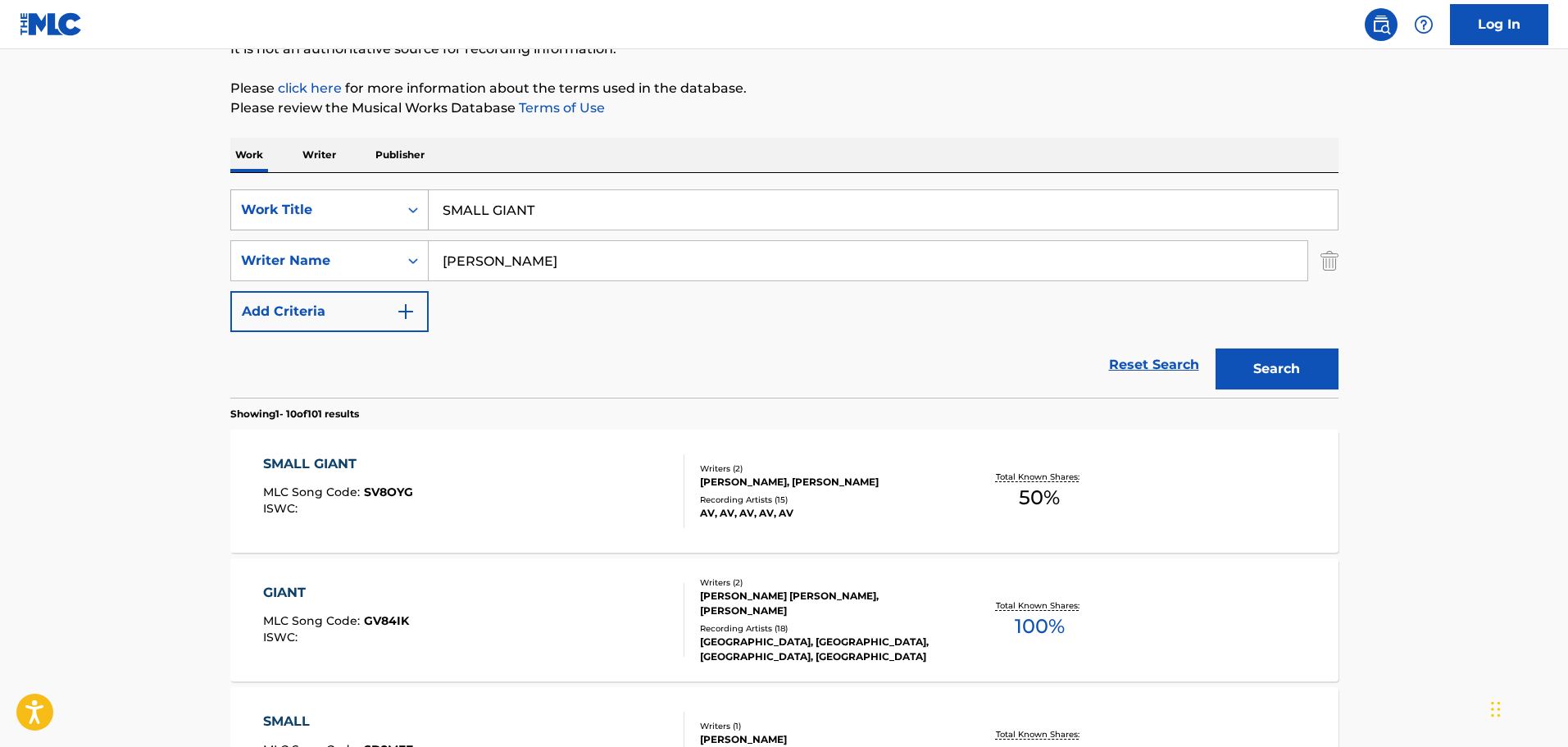
drag, startPoint x: 604, startPoint y: 204, endPoint x: 343, endPoint y: 204, distance: 261.0
click at [343, 204] on div "SearchWithCriteria67da9f81-ca32-4730-82de-5cb7a7cb6552 Work Title SMALL GIANT" at bounding box center [784, 210] width 1108 height 41
type input "WEAK TO END"
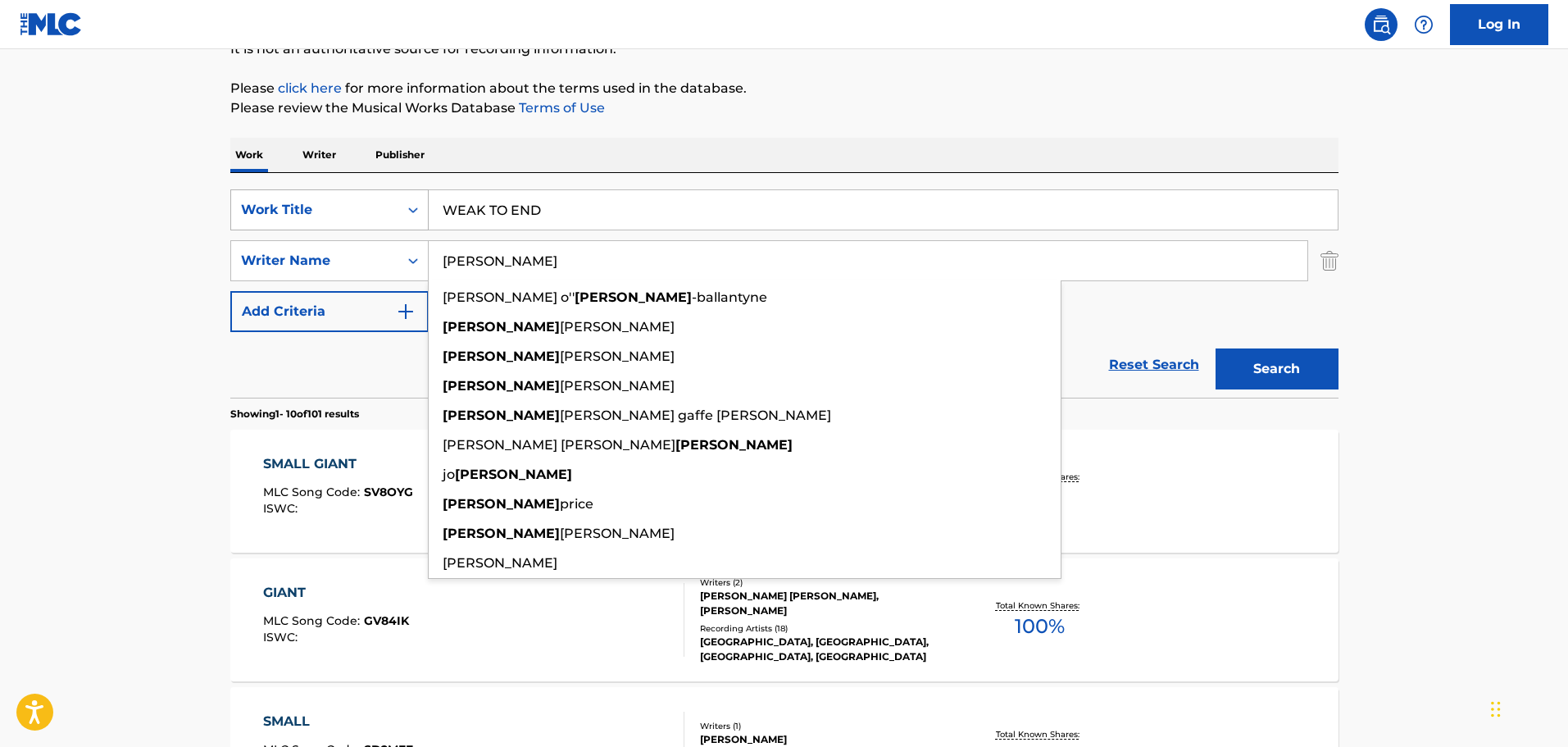
type input "[PERSON_NAME]"
click at [1215, 349] on button "Search" at bounding box center [1276, 369] width 123 height 41
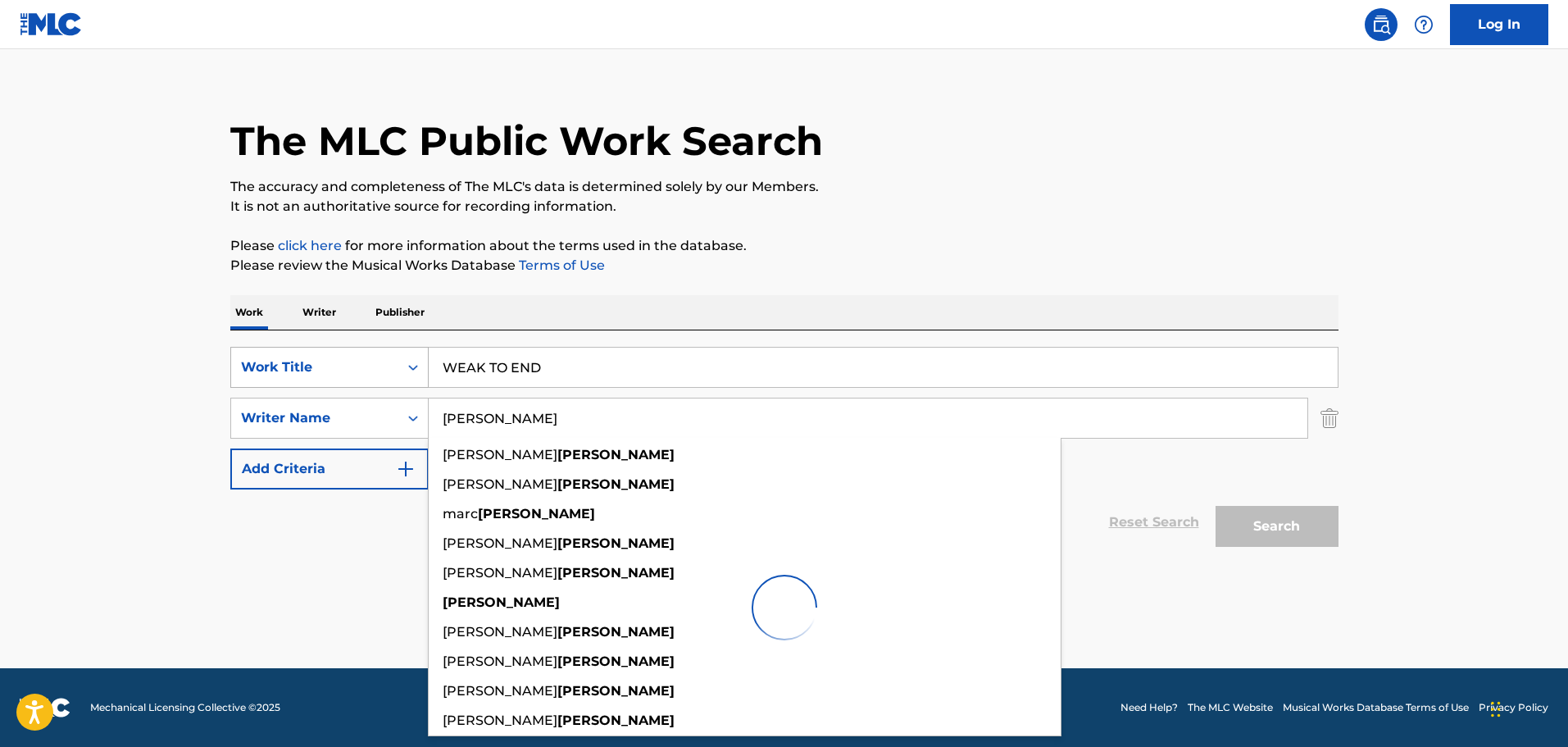
scroll to position [18, 0]
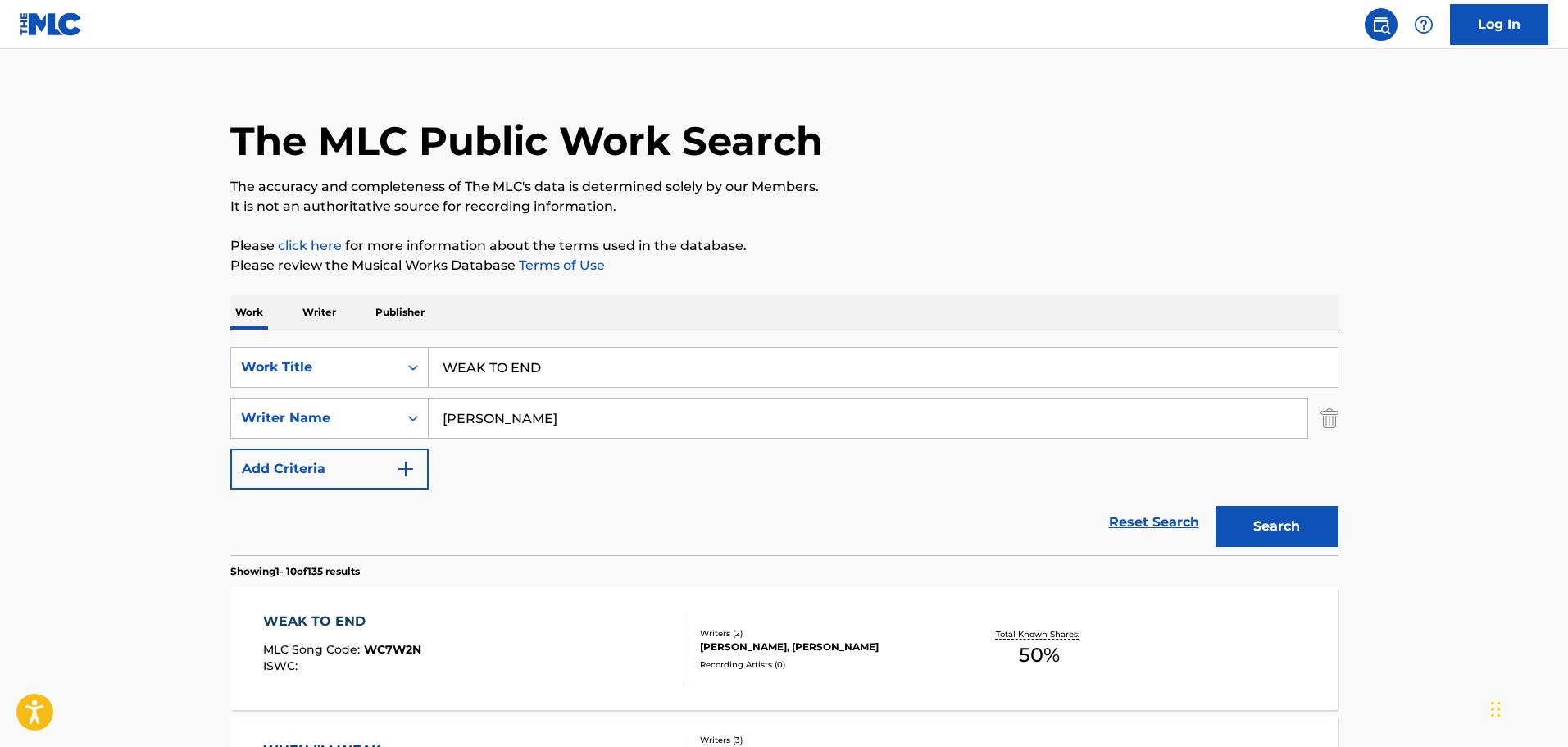
click at [482, 130] on h1 "The MLC Public Work Search" at bounding box center [526, 141] width 592 height 49
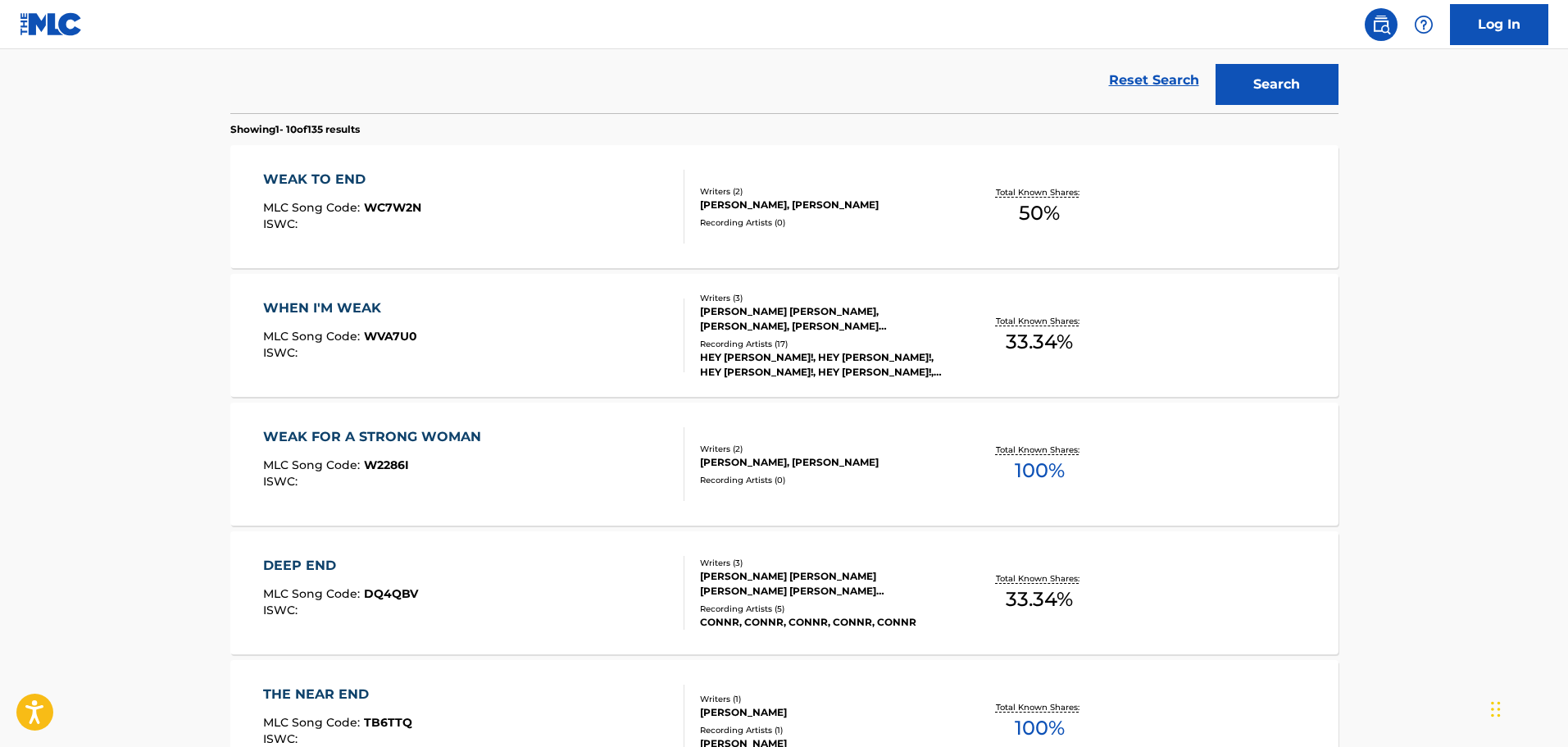
scroll to position [428, 0]
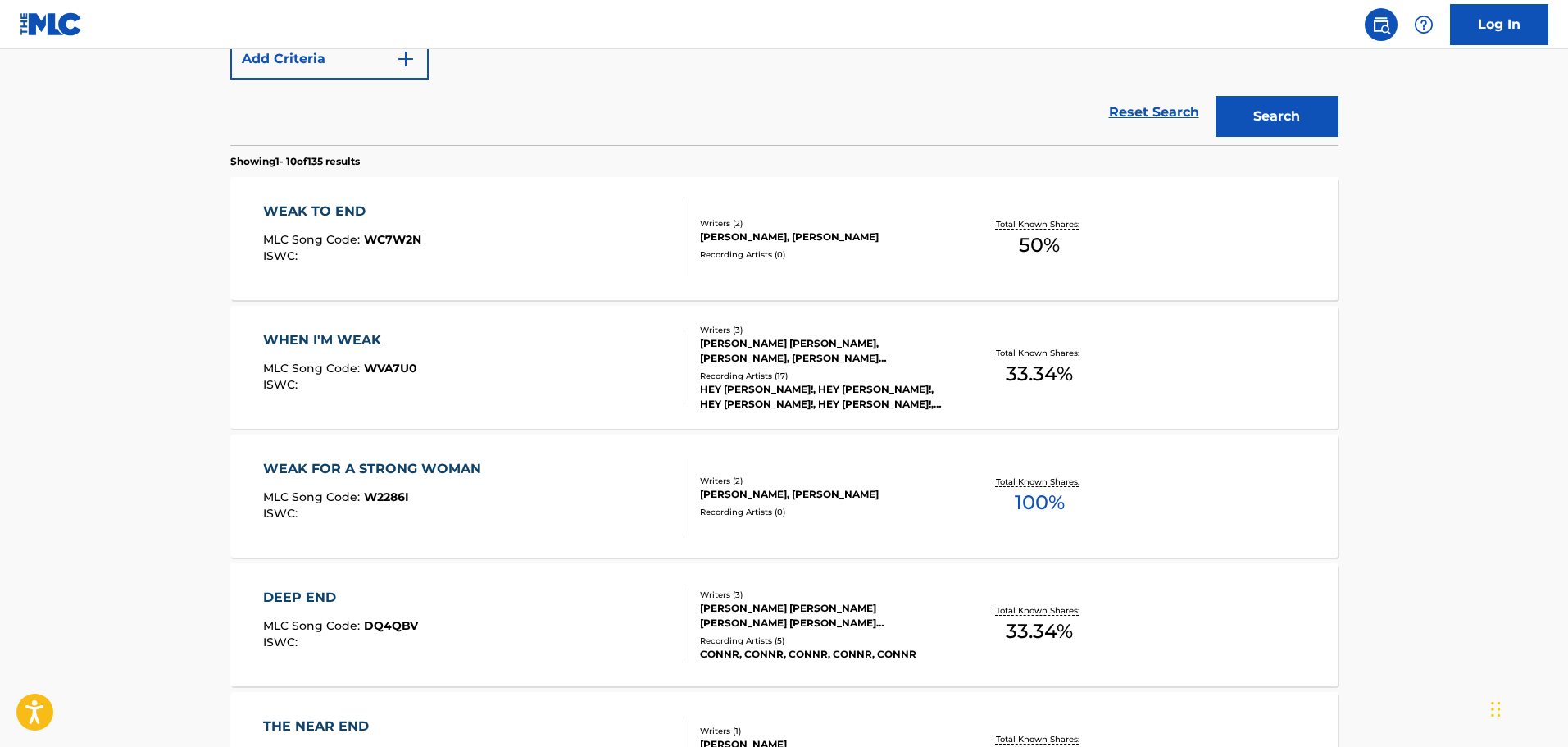
click at [504, 228] on div "WEAK TO END MLC Song Code : WC7W2N ISWC :" at bounding box center [474, 239] width 421 height 74
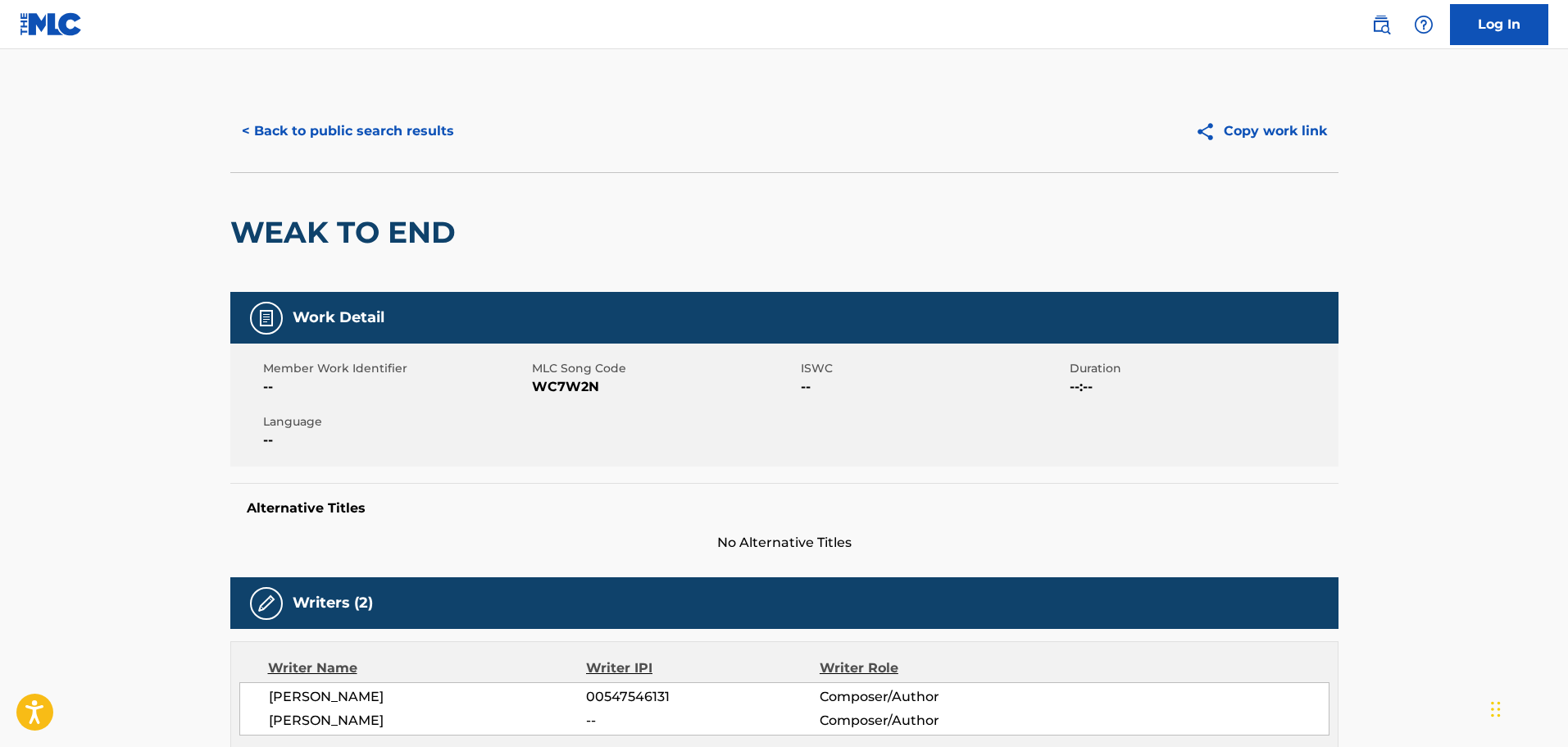
click at [359, 119] on button "< Back to public search results" at bounding box center [347, 131] width 236 height 41
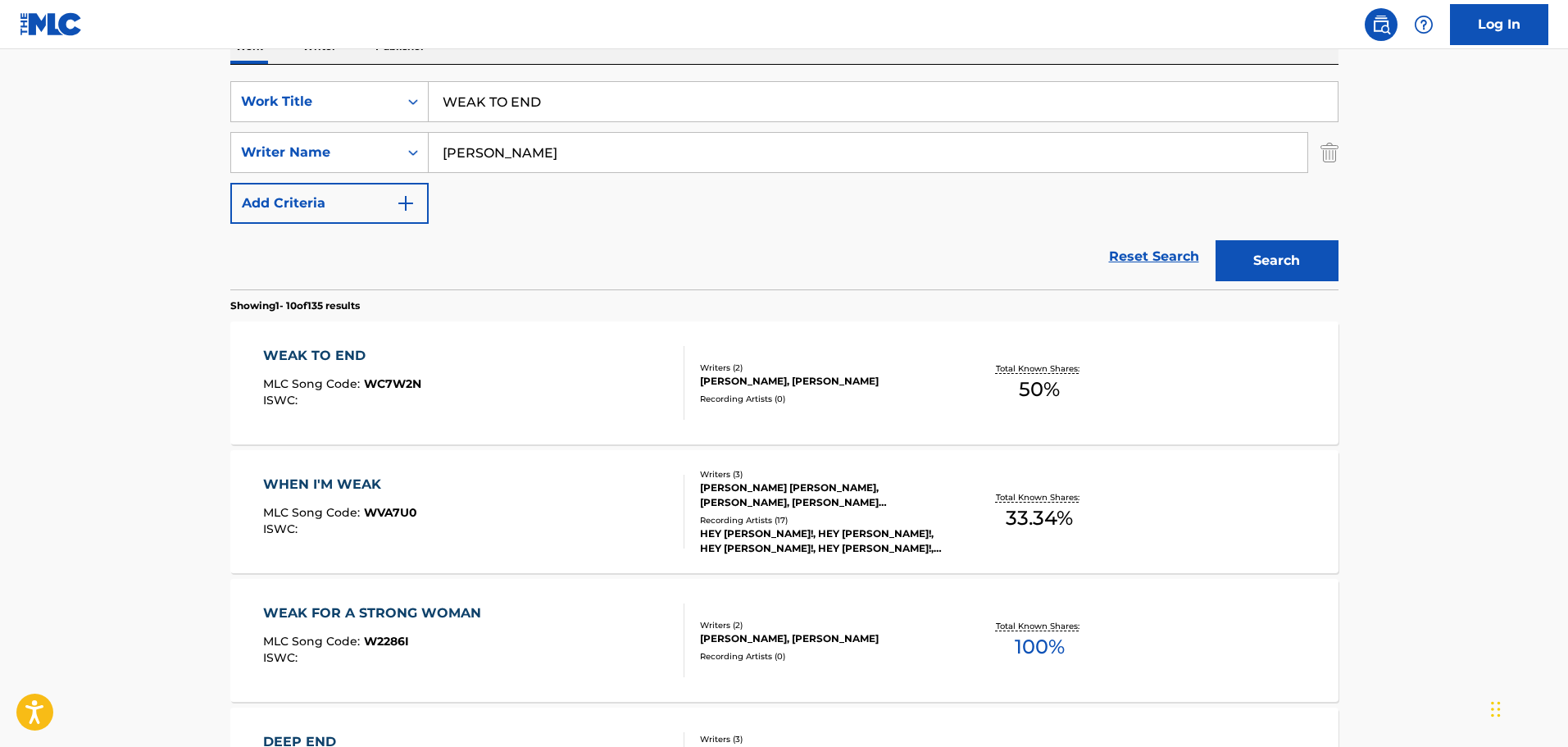
scroll to position [193, 0]
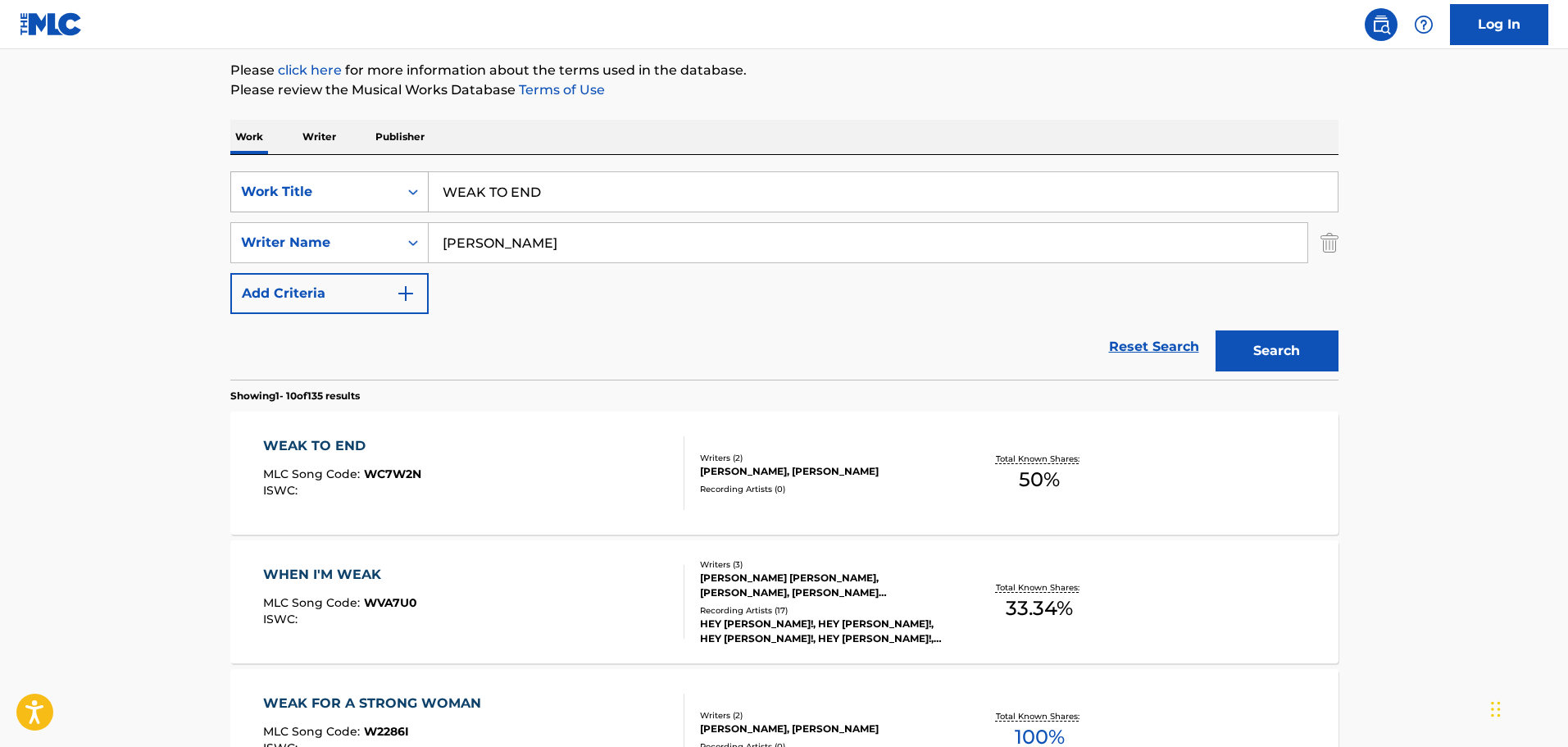
drag, startPoint x: 648, startPoint y: 185, endPoint x: 345, endPoint y: 187, distance: 303.0
click at [345, 187] on div "SearchWithCriteria67da9f81-ca32-4730-82de-5cb7a7cb6552 Work Title WEAK TO END" at bounding box center [784, 191] width 1108 height 41
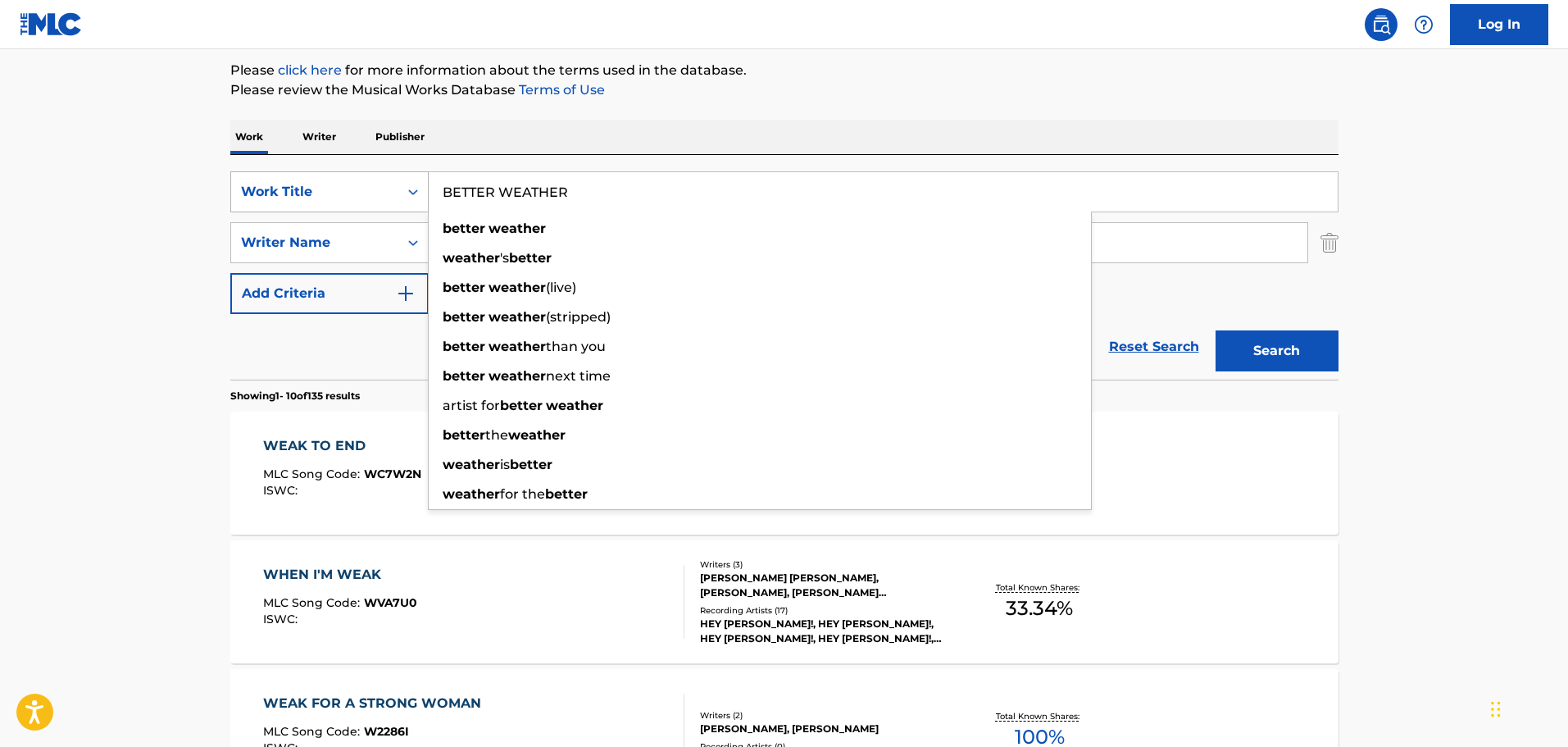
type input "BETTER WEATHER"
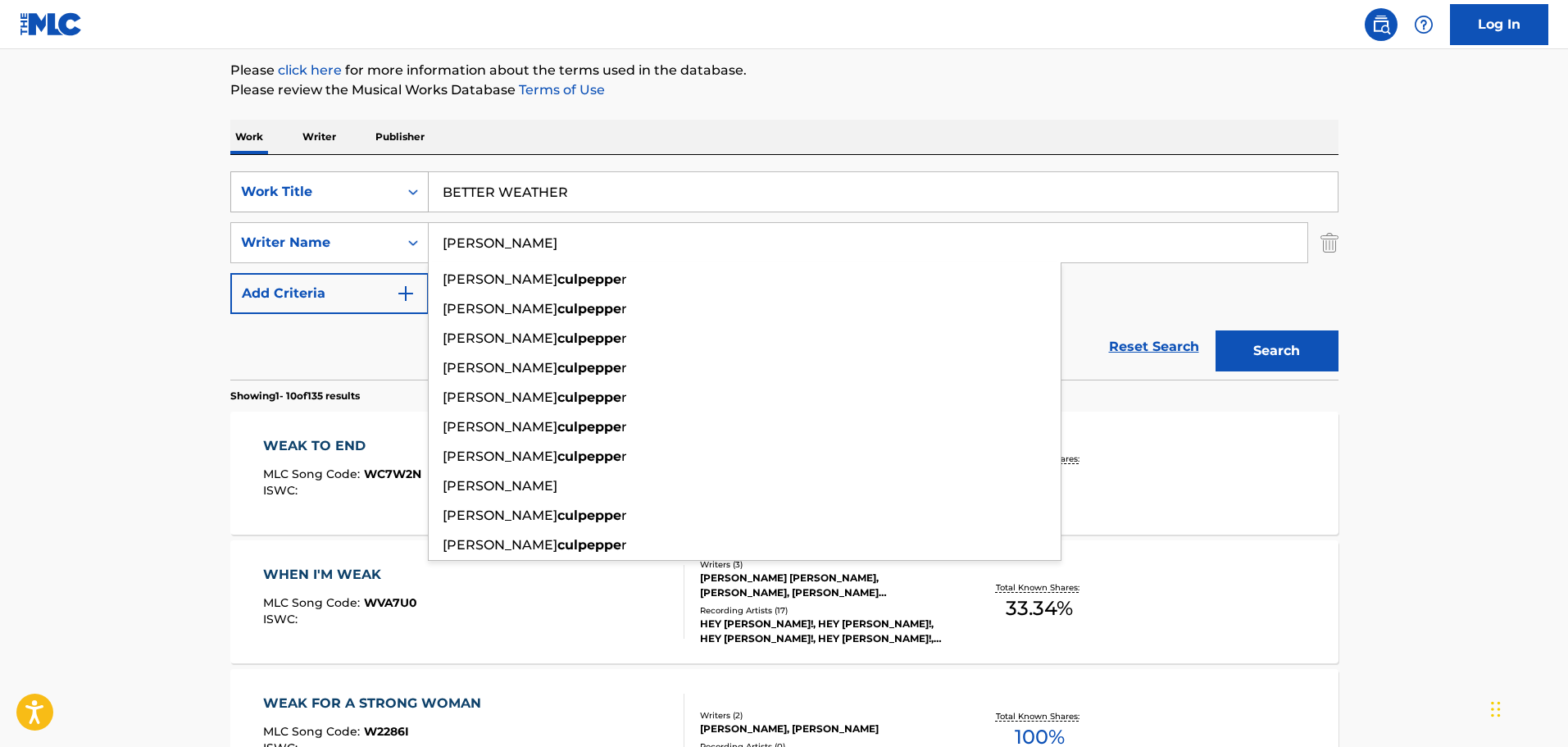
type input "[PERSON_NAME]"
click at [1215, 330] on button "Search" at bounding box center [1276, 350] width 123 height 41
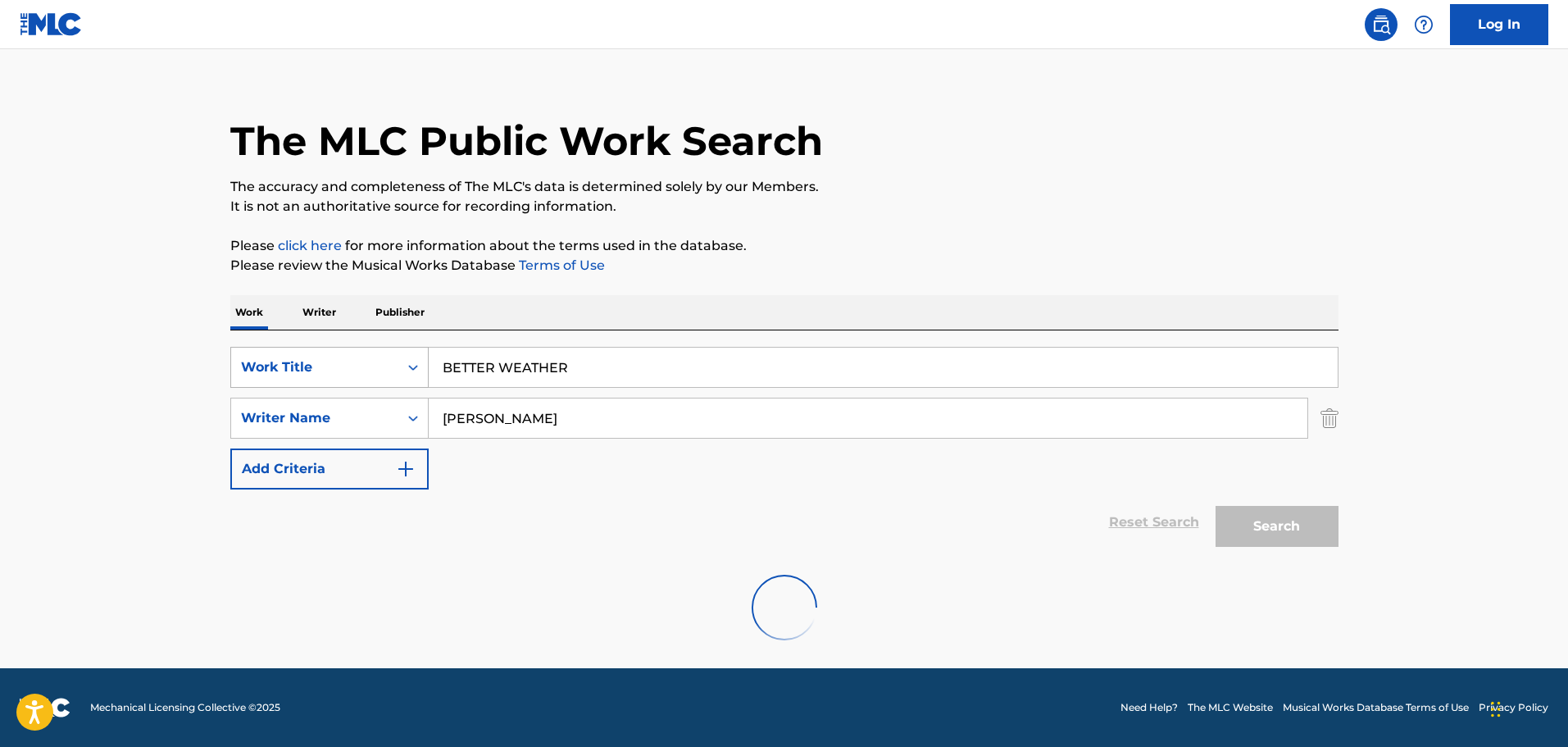
scroll to position [18, 0]
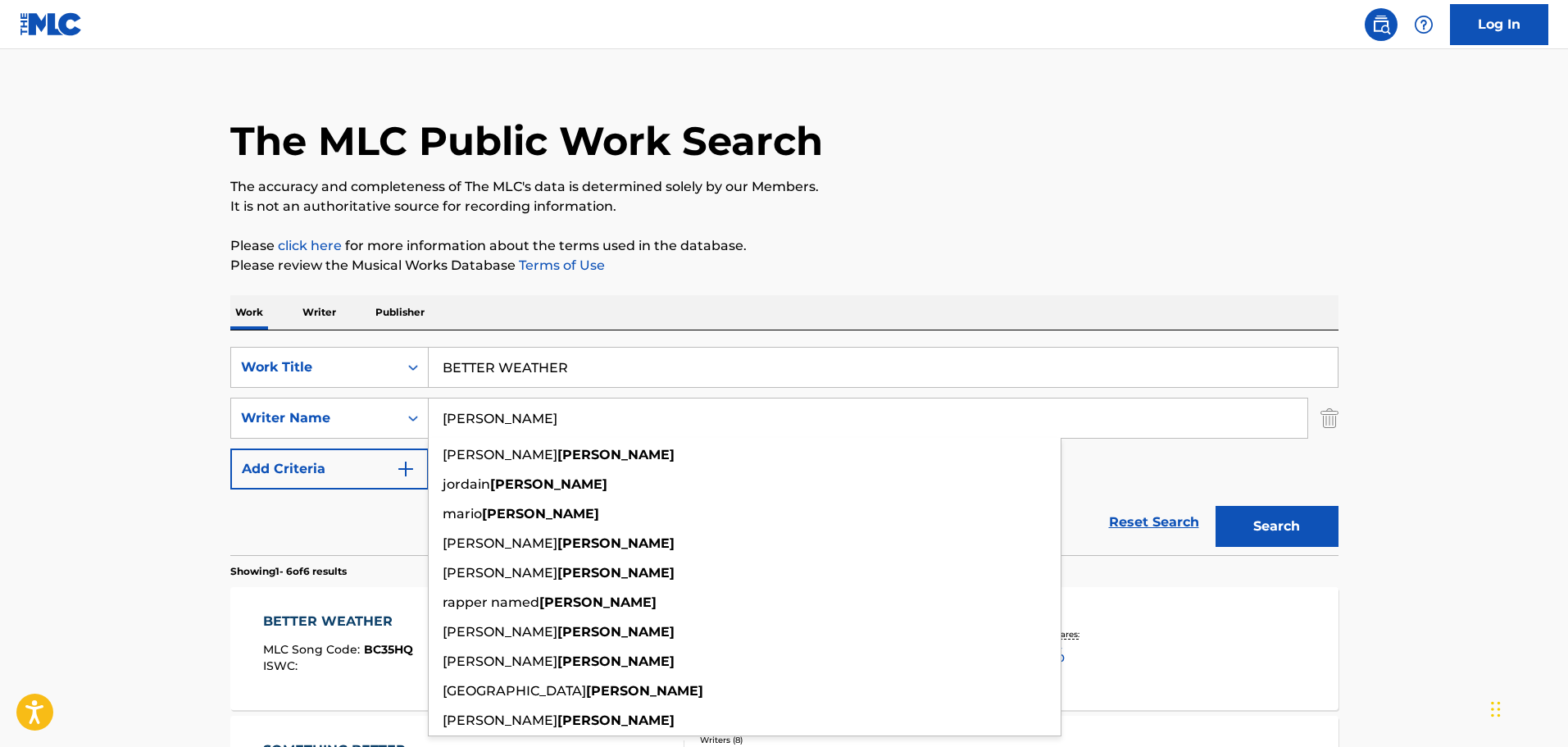
click at [930, 318] on div "Work Writer Publisher" at bounding box center [784, 312] width 1108 height 34
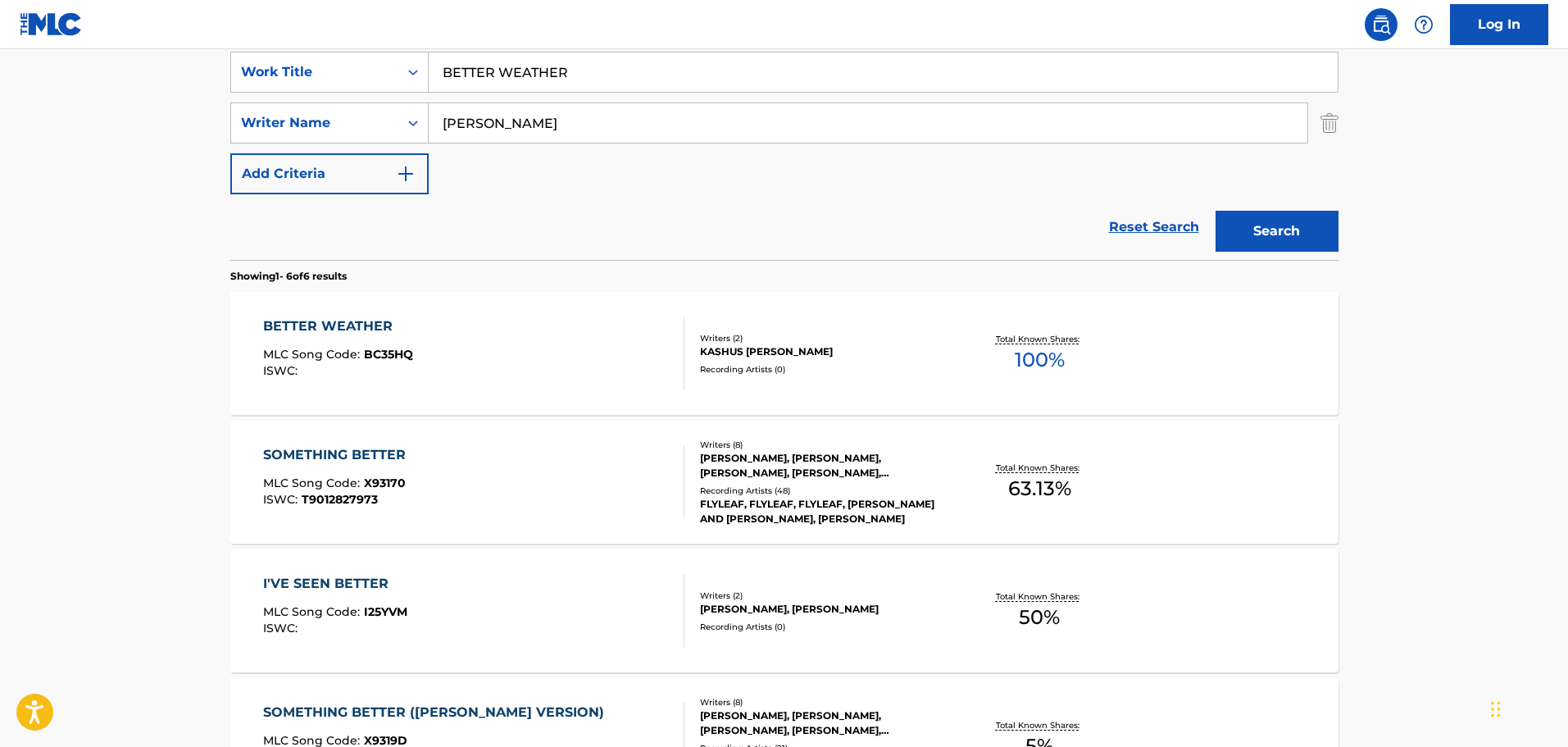
scroll to position [510, 0]
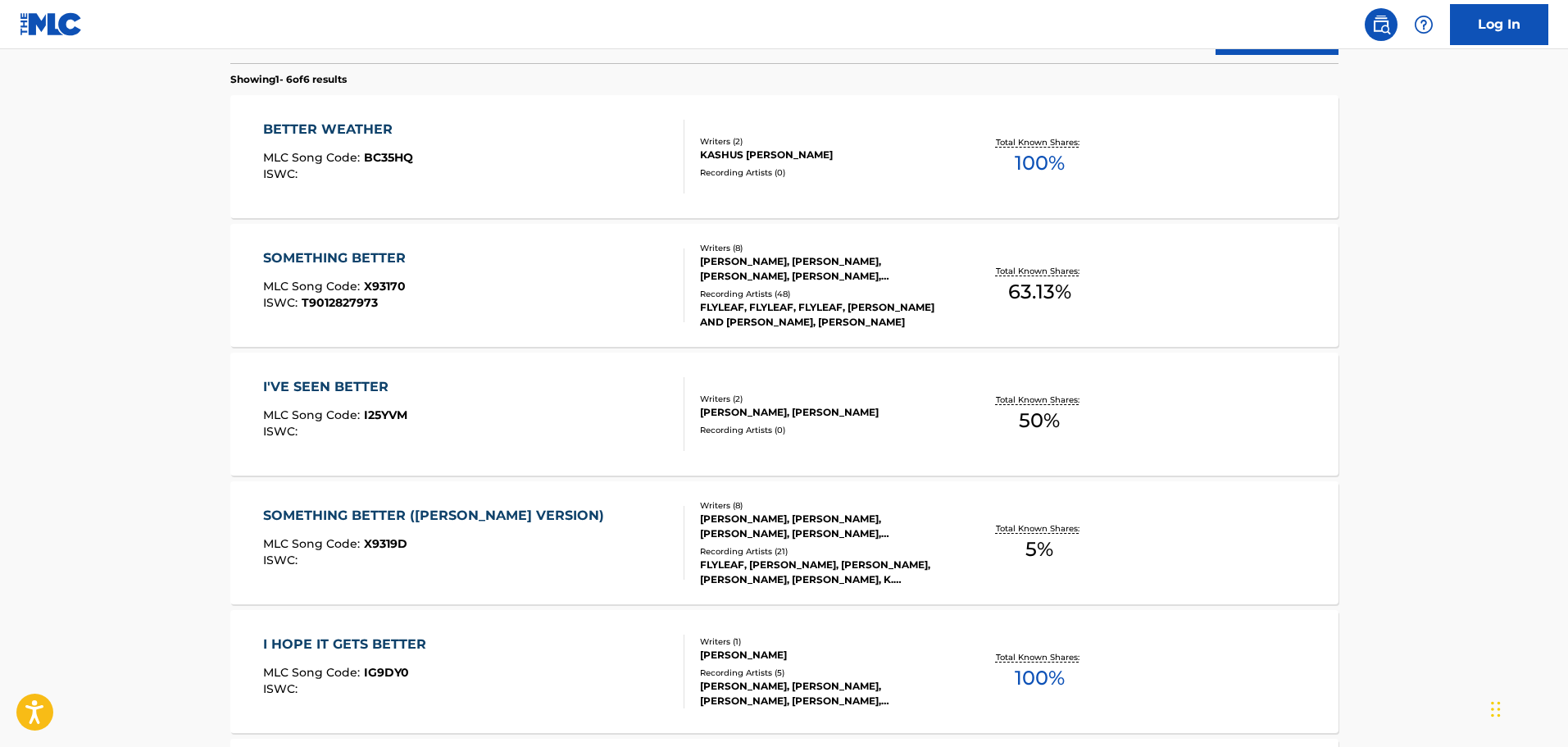
click at [579, 142] on div "BETTER WEATHER MLC Song Code : BC35HQ ISWC :" at bounding box center [474, 157] width 421 height 74
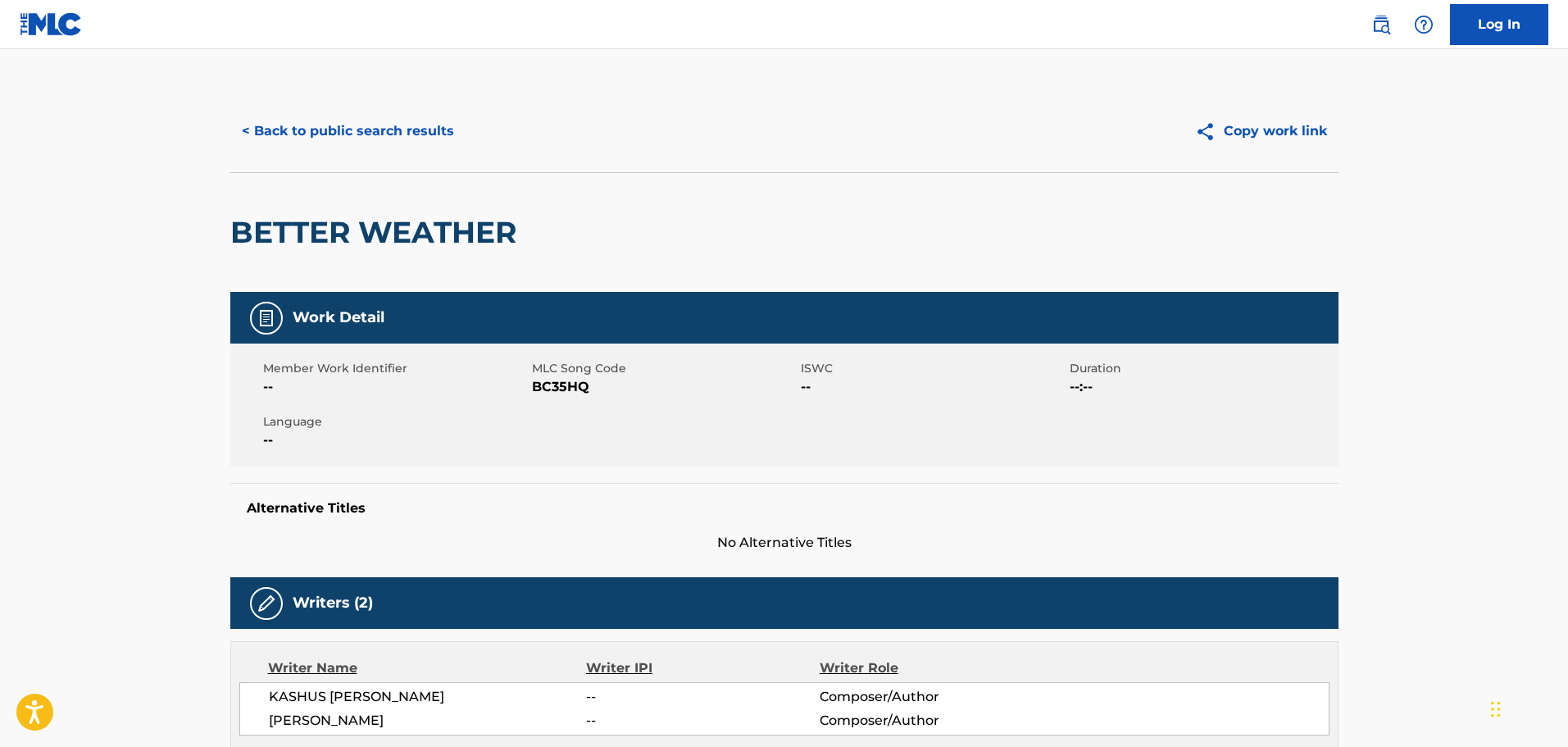
click at [415, 140] on button "< Back to public search results" at bounding box center [347, 131] width 236 height 41
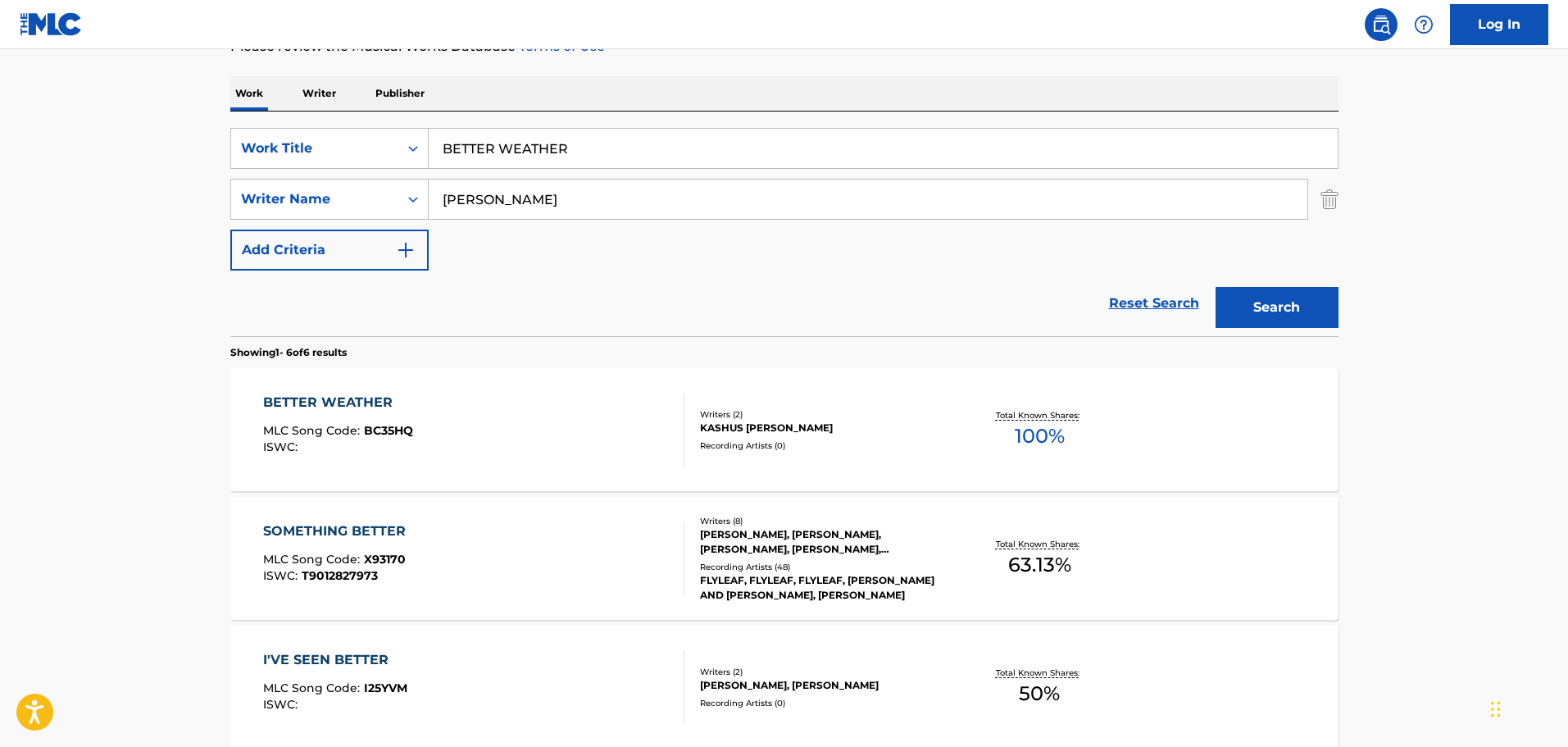
scroll to position [112, 0]
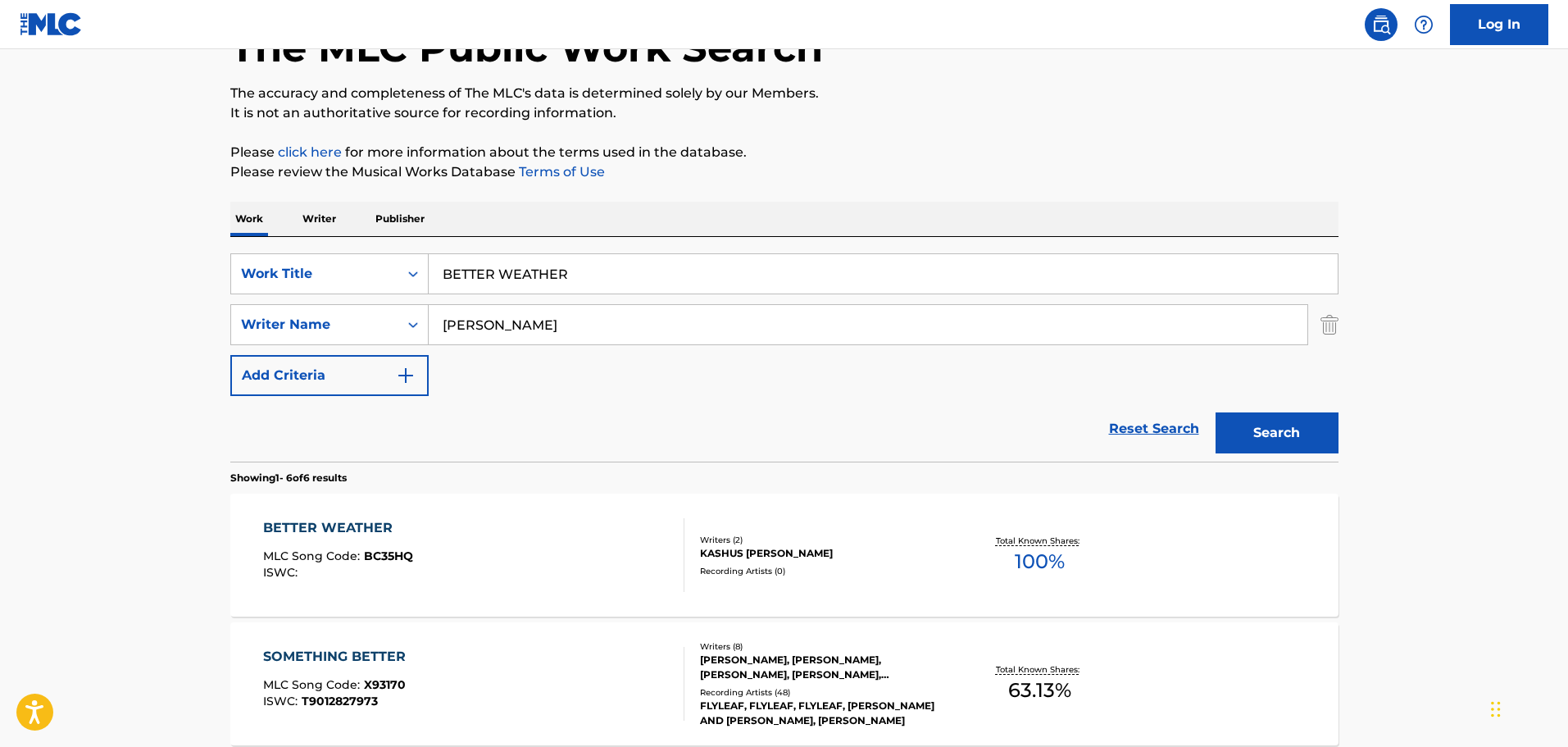
drag, startPoint x: 602, startPoint y: 263, endPoint x: 414, endPoint y: 187, distance: 202.8
click at [414, 187] on div "The MLC Public Work Search The accuracy and completeness of The MLC's data is d…" at bounding box center [784, 658] width 1148 height 1359
type input "MESSAGE NOSTALGIQUE"
type input "R"
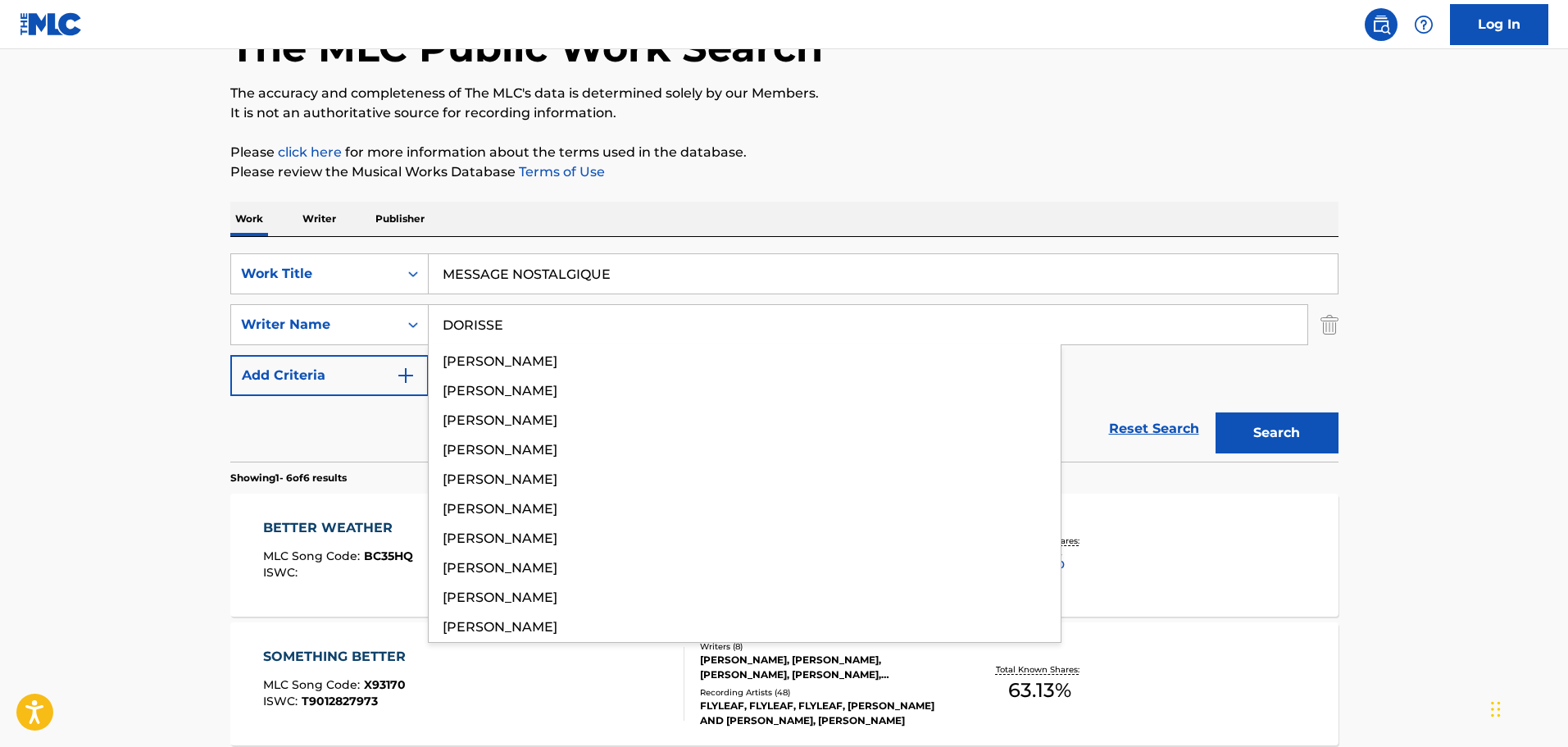
type input "DORISSE"
click at [1215, 412] on button "Search" at bounding box center [1276, 433] width 123 height 41
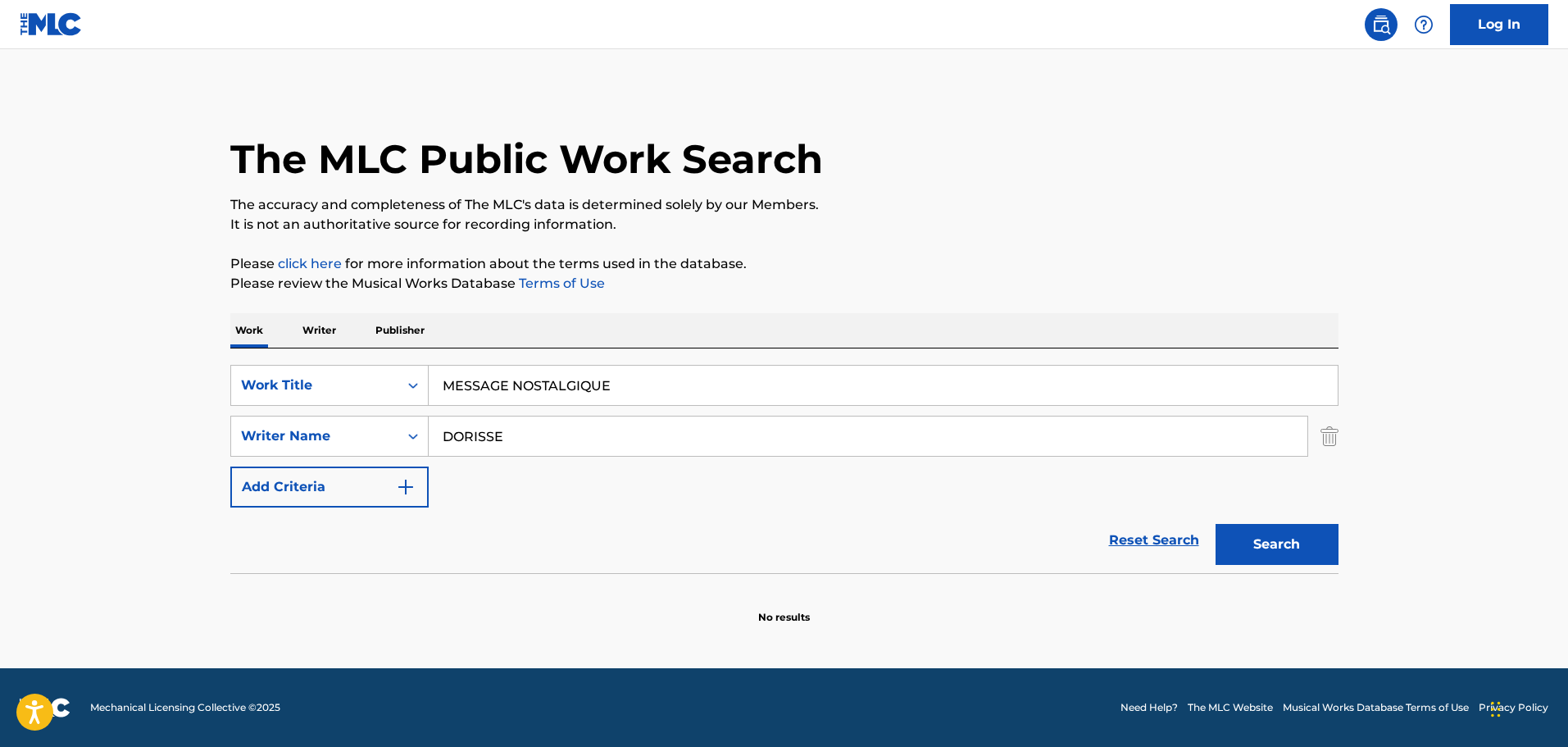
scroll to position [0, 0]
drag, startPoint x: 634, startPoint y: 385, endPoint x: 289, endPoint y: 379, distance: 345.1
click at [289, 379] on div "SearchWithCriteria67da9f81-ca32-4730-82de-5cb7a7cb6552 Work Title MESSAGE NOSTA…" at bounding box center [784, 386] width 1108 height 41
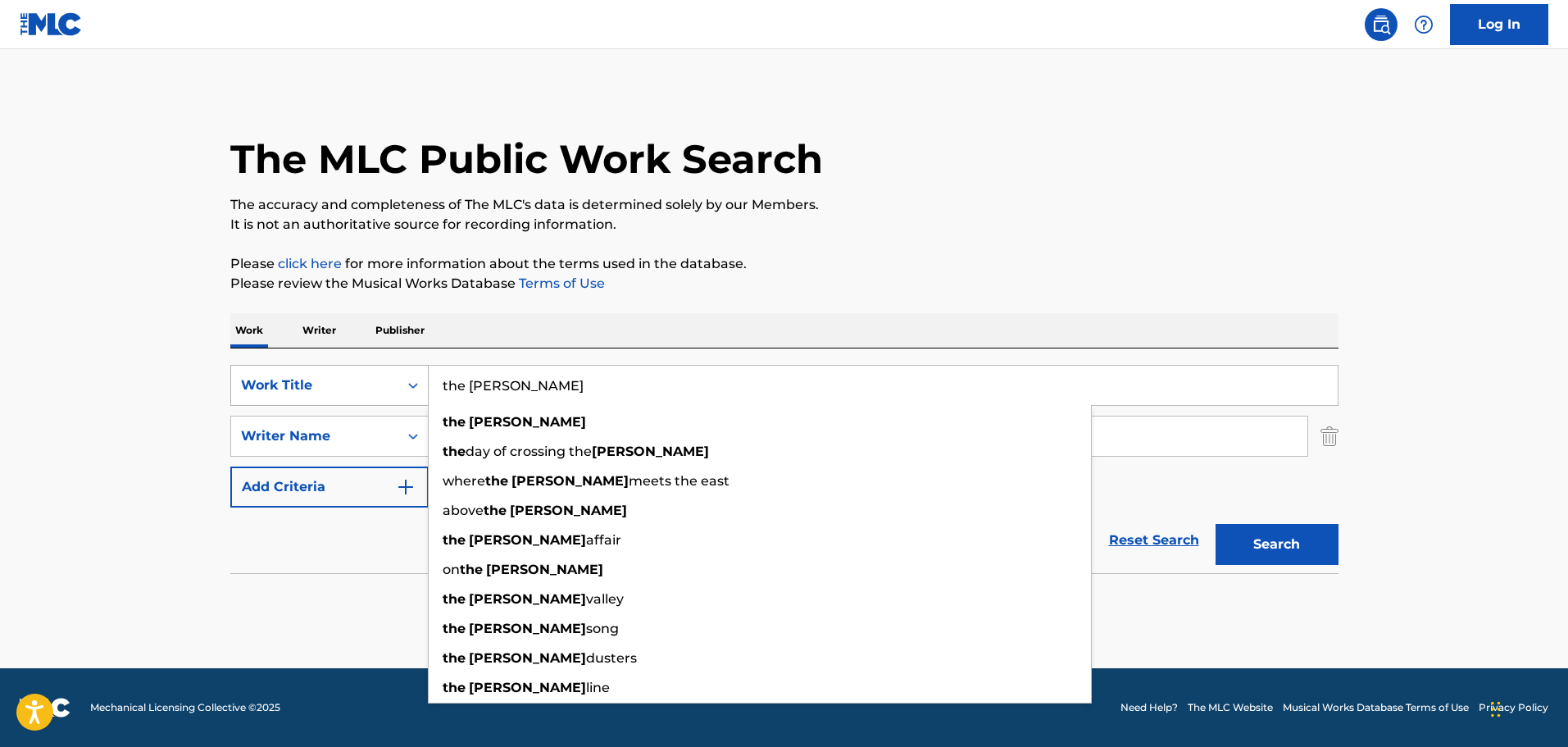
type input "the [PERSON_NAME]"
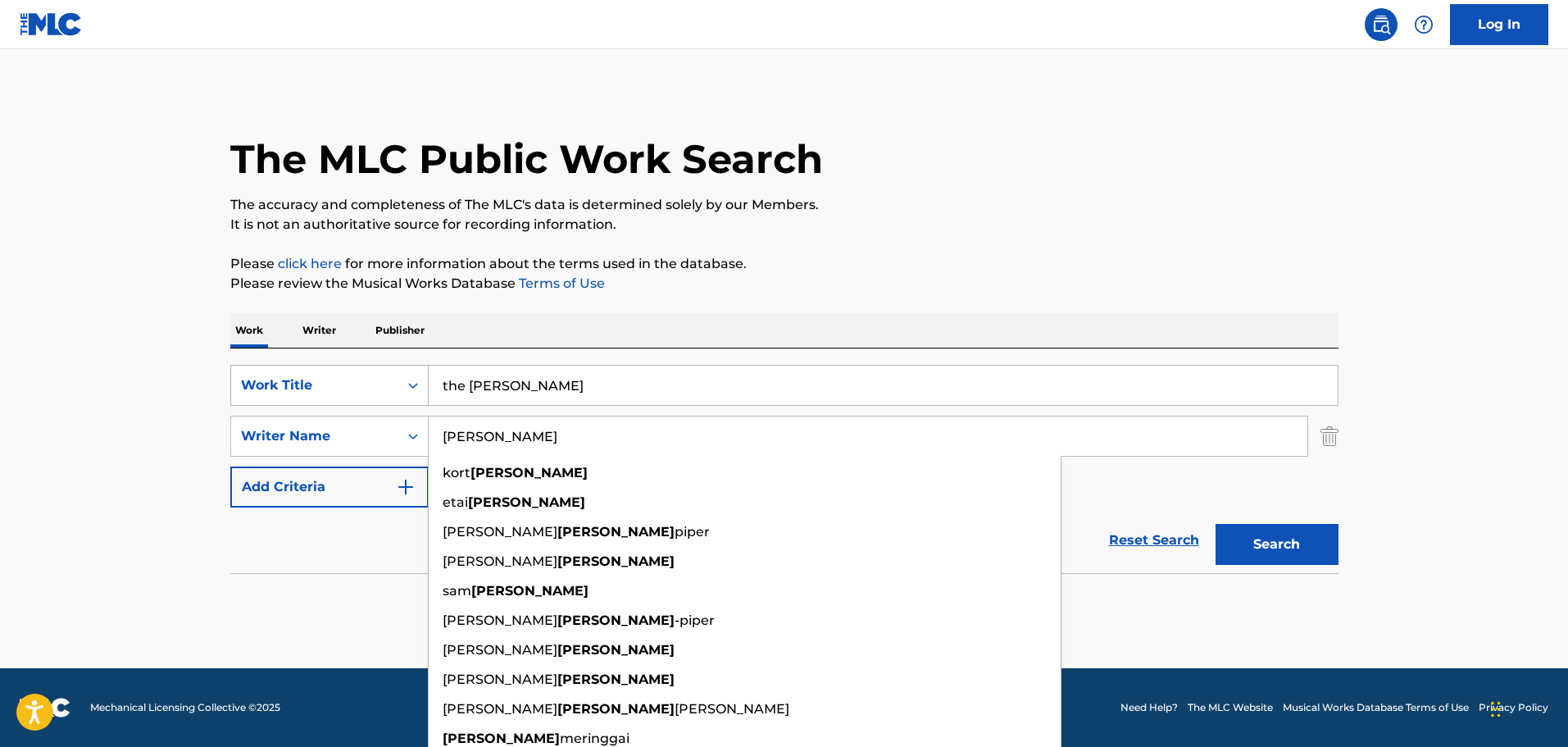
type input "[PERSON_NAME]"
click at [1215, 524] on button "Search" at bounding box center [1276, 545] width 123 height 41
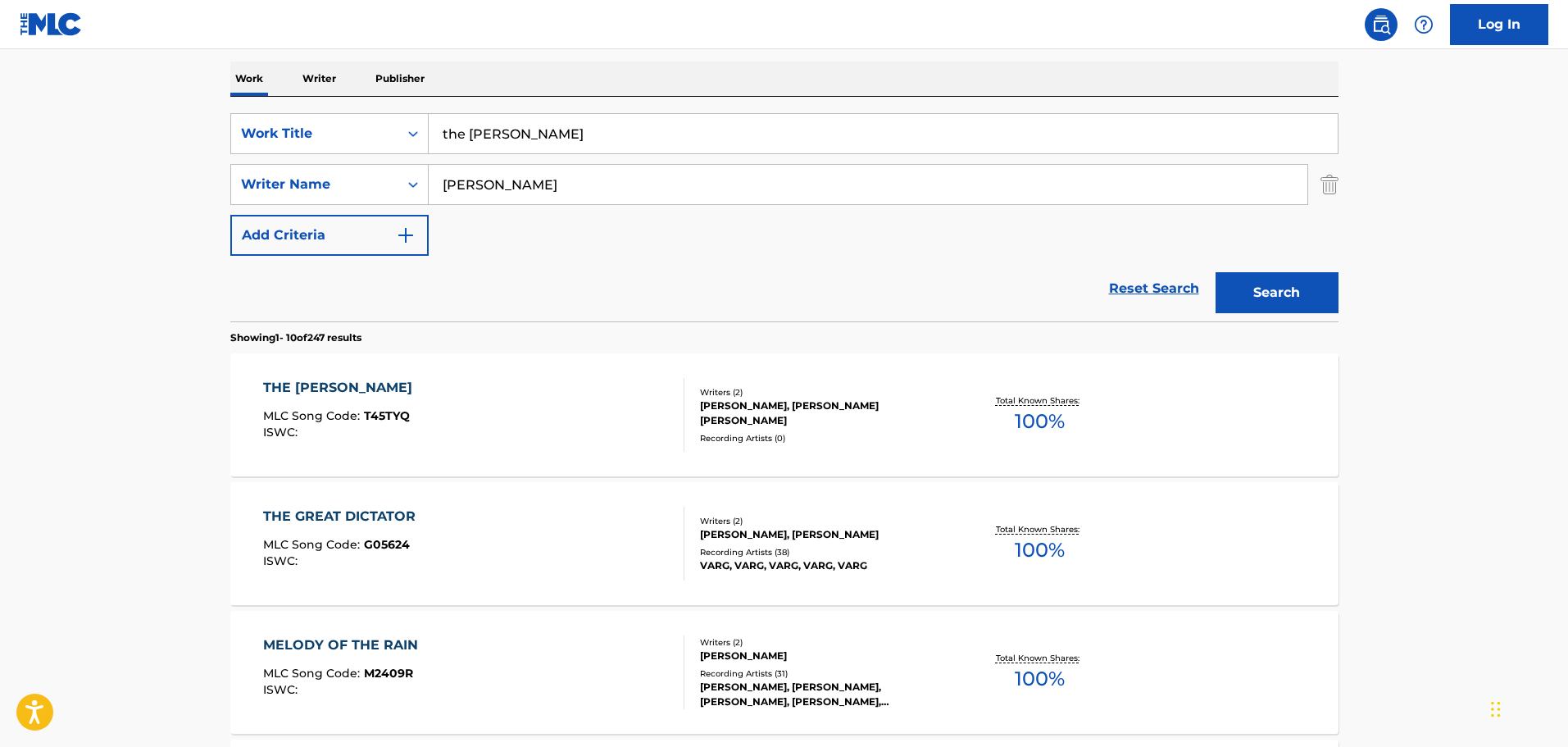
scroll to position [328, 0]
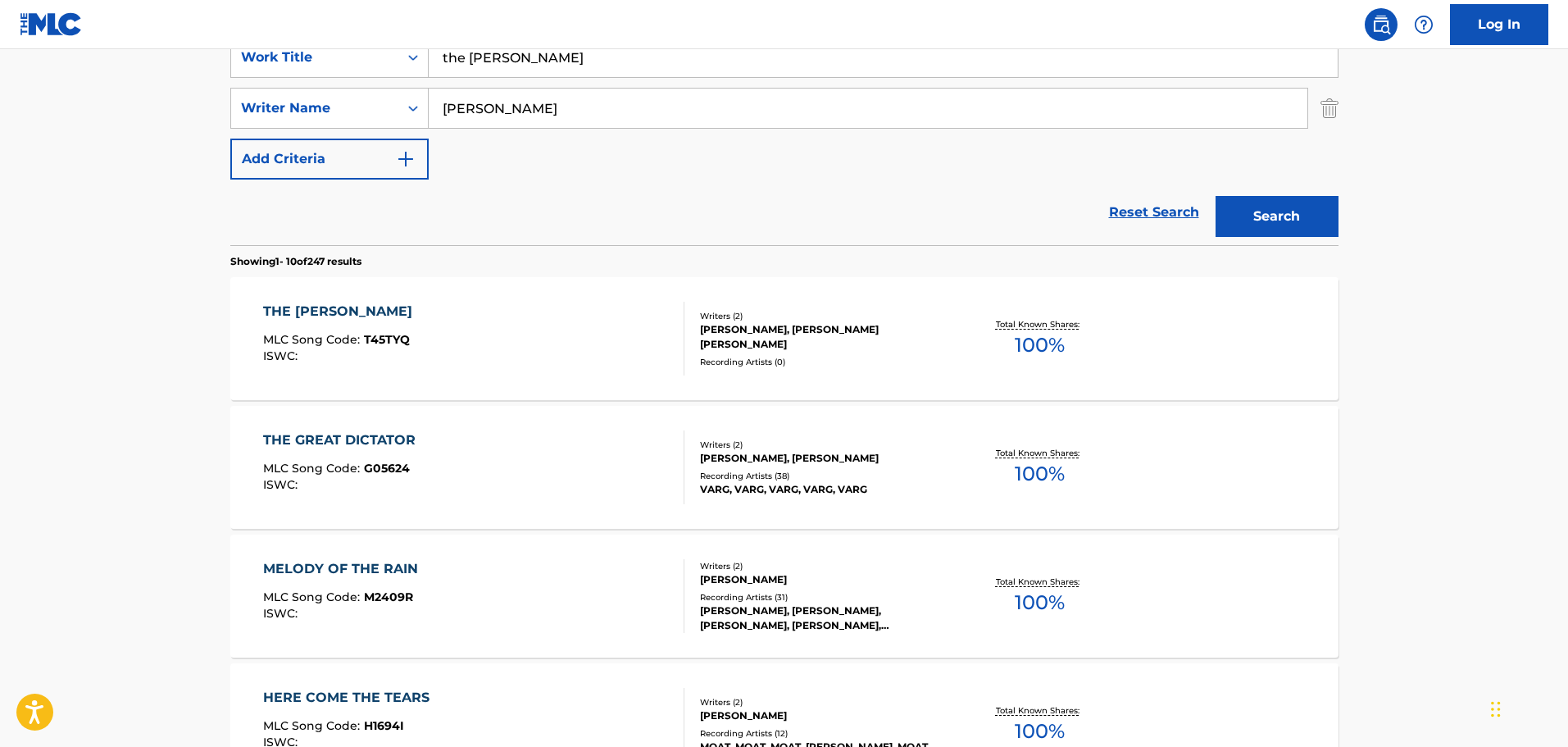
click at [504, 316] on div "THE [PERSON_NAME] MLC Song Code : T45TYQ ISWC :" at bounding box center [474, 338] width 421 height 74
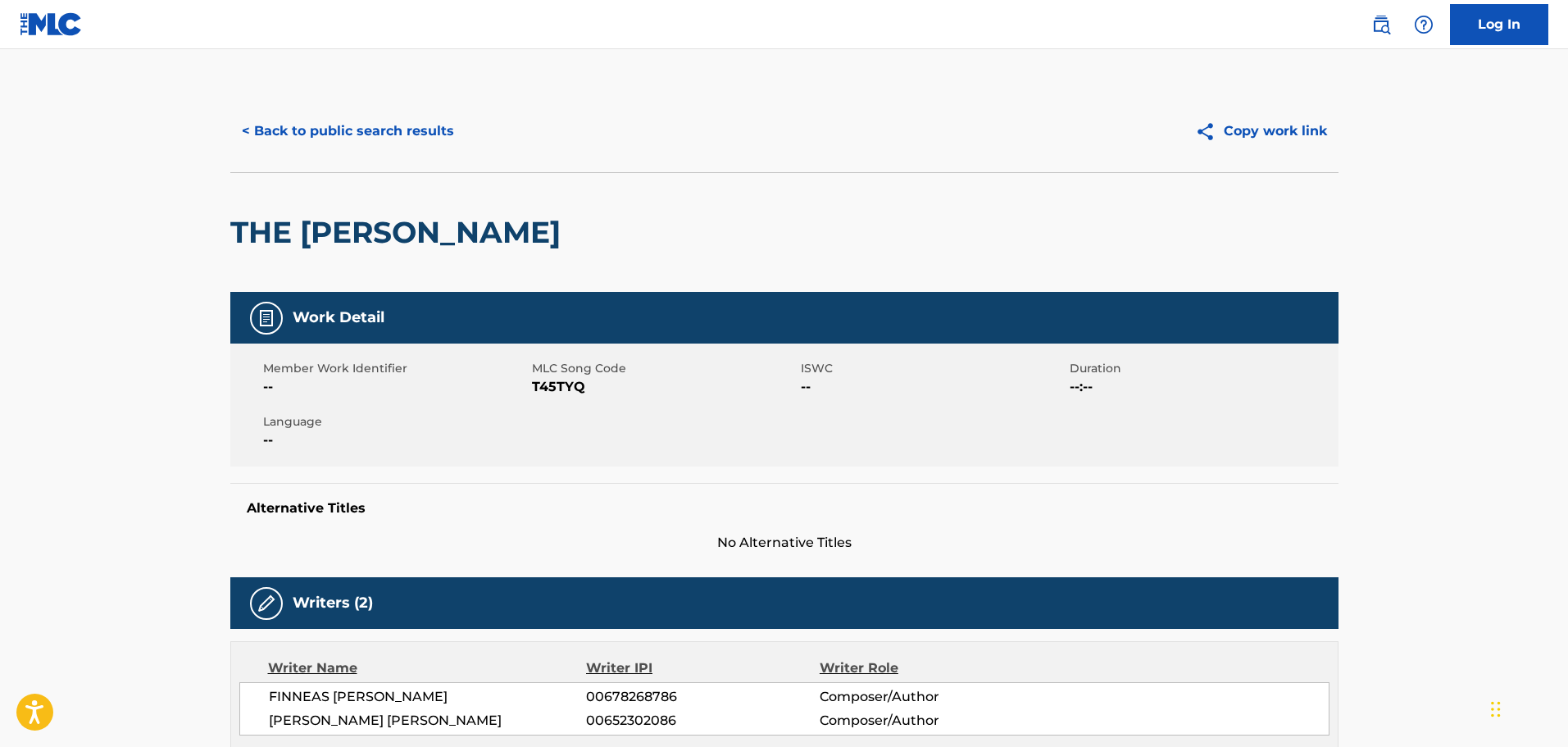
drag, startPoint x: 340, startPoint y: 129, endPoint x: 339, endPoint y: 139, distance: 10.0
click at [339, 139] on button "< Back to public search results" at bounding box center [347, 131] width 236 height 41
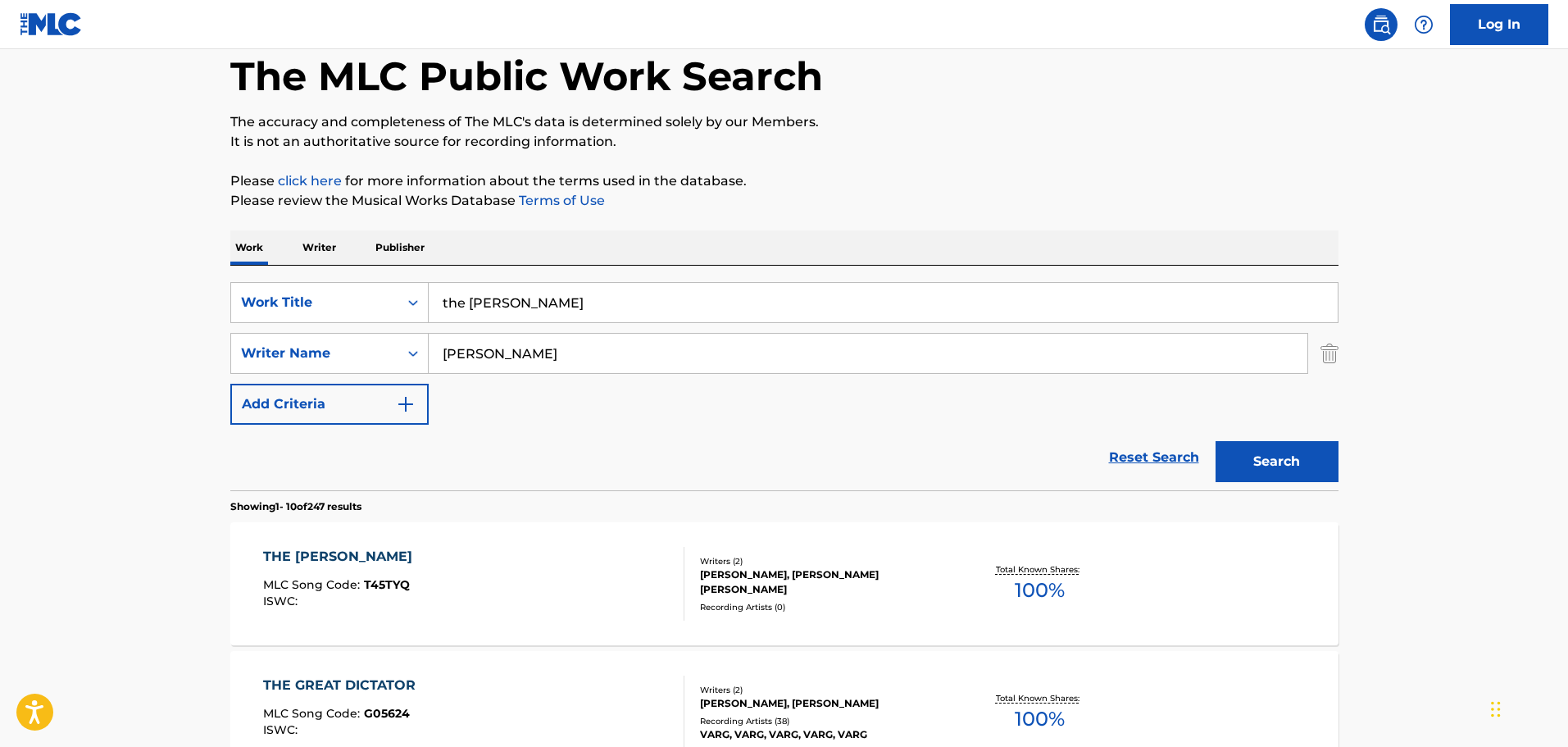
scroll to position [82, 0]
drag, startPoint x: 569, startPoint y: 289, endPoint x: 240, endPoint y: 243, distance: 332.2
type input "TIMES SQUARE [DEMOGRAPHIC_DATA]"
click at [1215, 442] on button "Search" at bounding box center [1276, 462] width 123 height 41
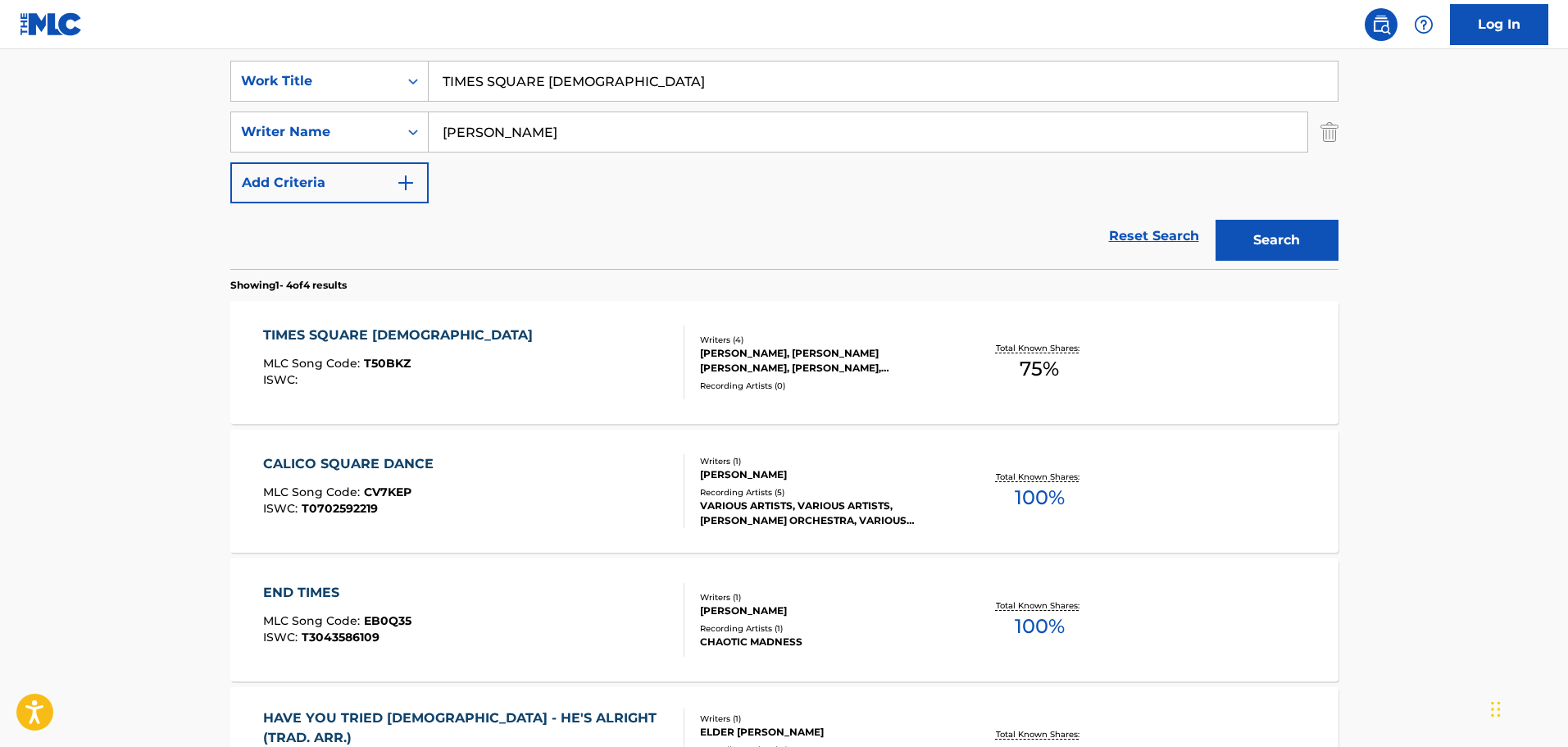
scroll to position [328, 0]
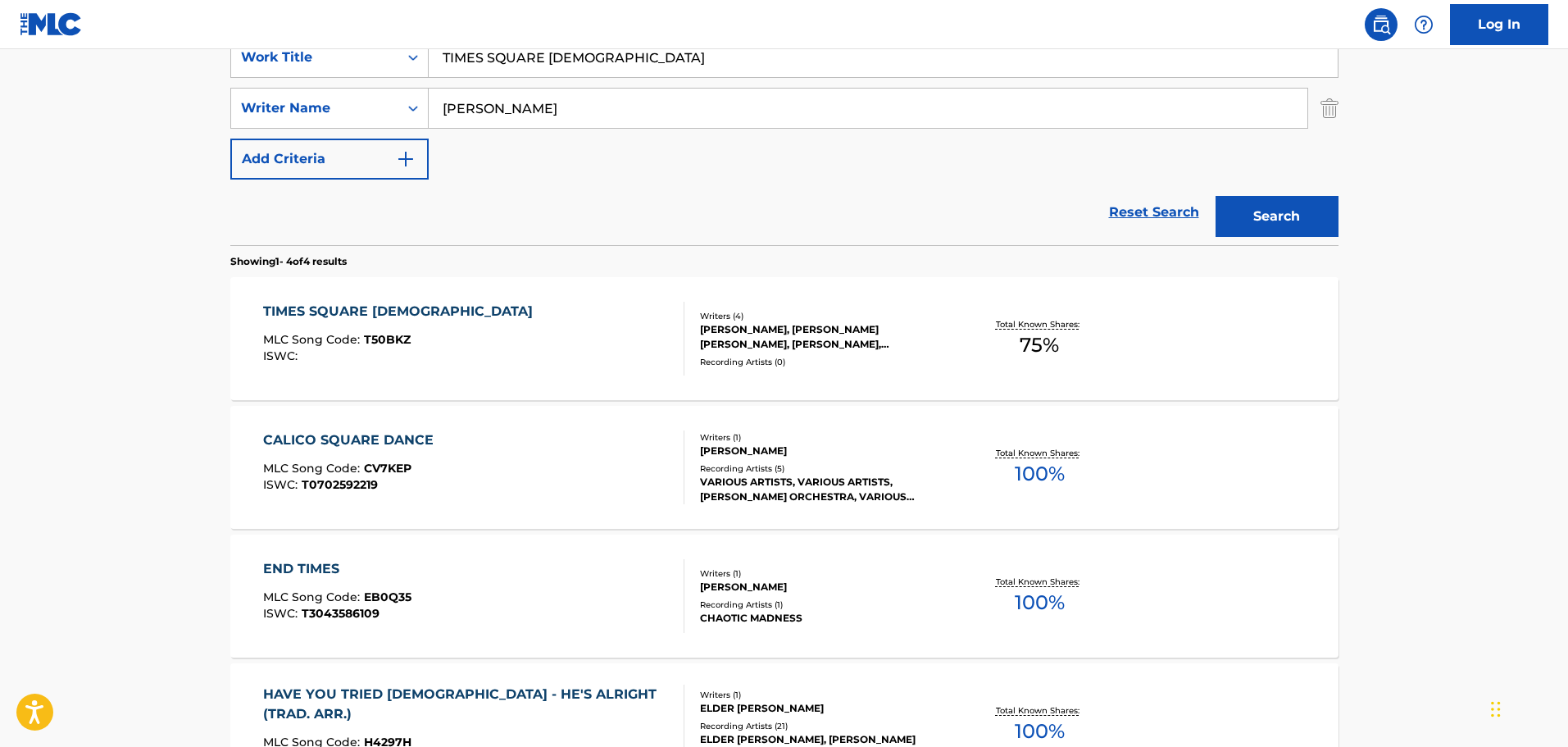
click at [419, 307] on div "TIMES SQUARE [DEMOGRAPHIC_DATA]" at bounding box center [402, 311] width 278 height 19
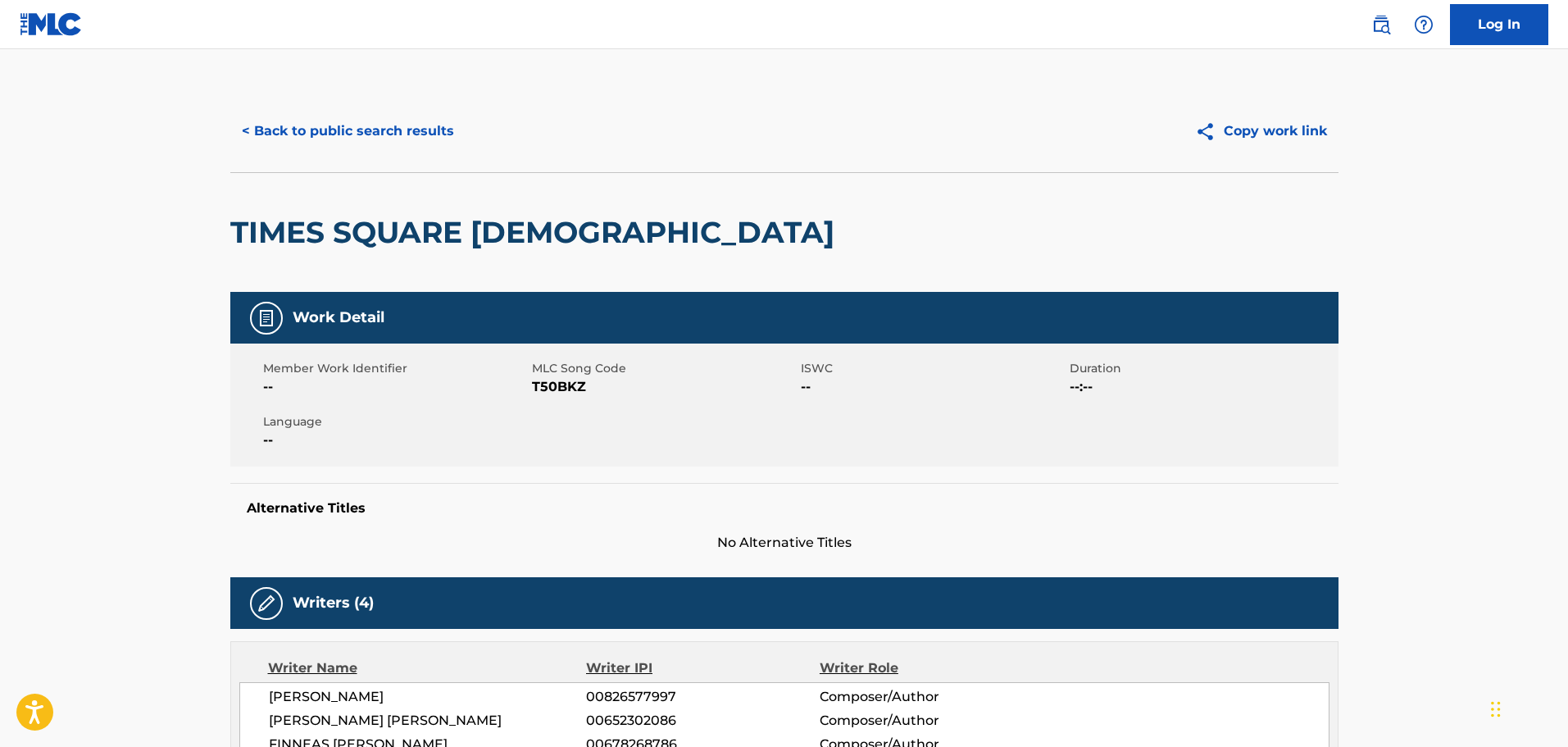
click at [266, 138] on button "< Back to public search results" at bounding box center [347, 131] width 236 height 41
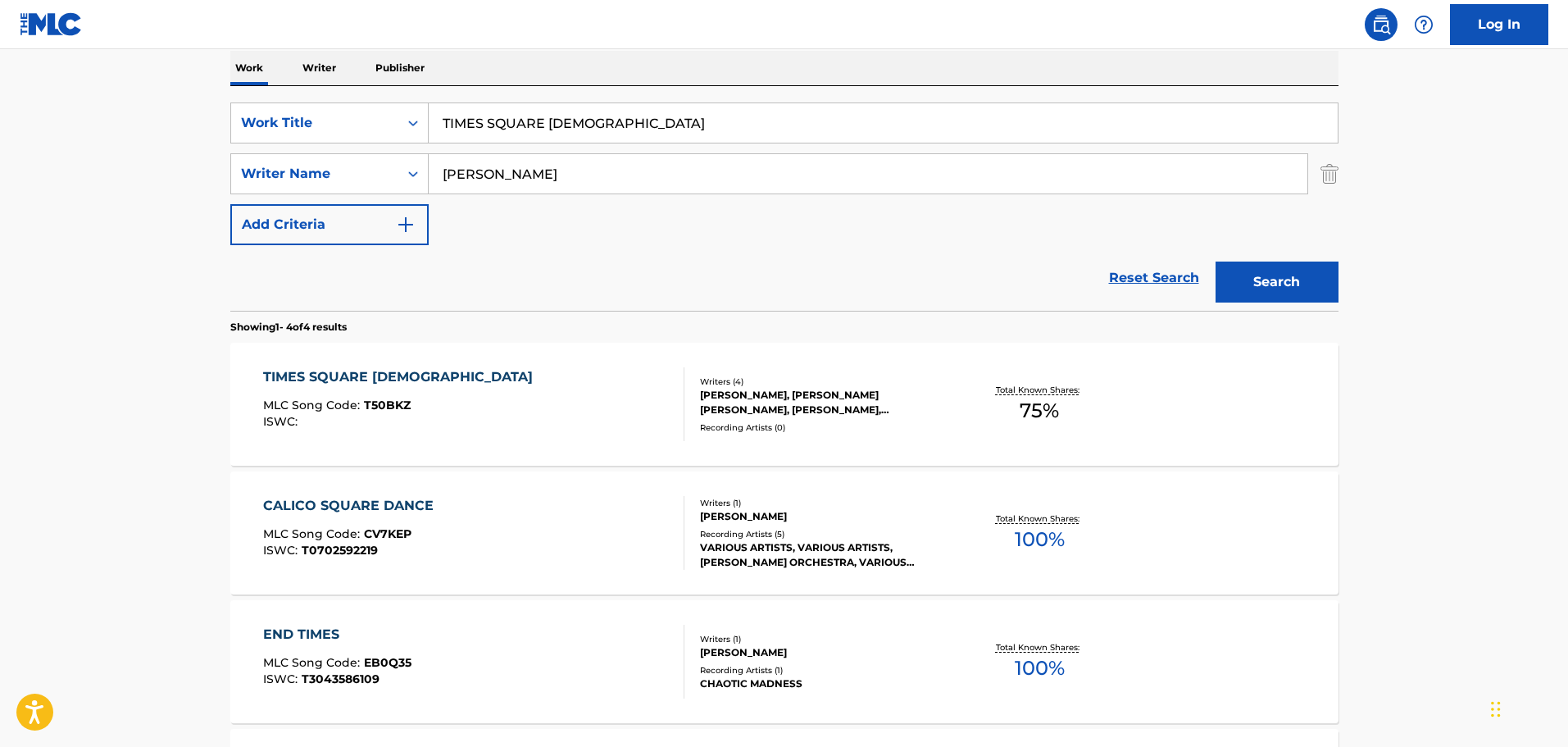
scroll to position [164, 0]
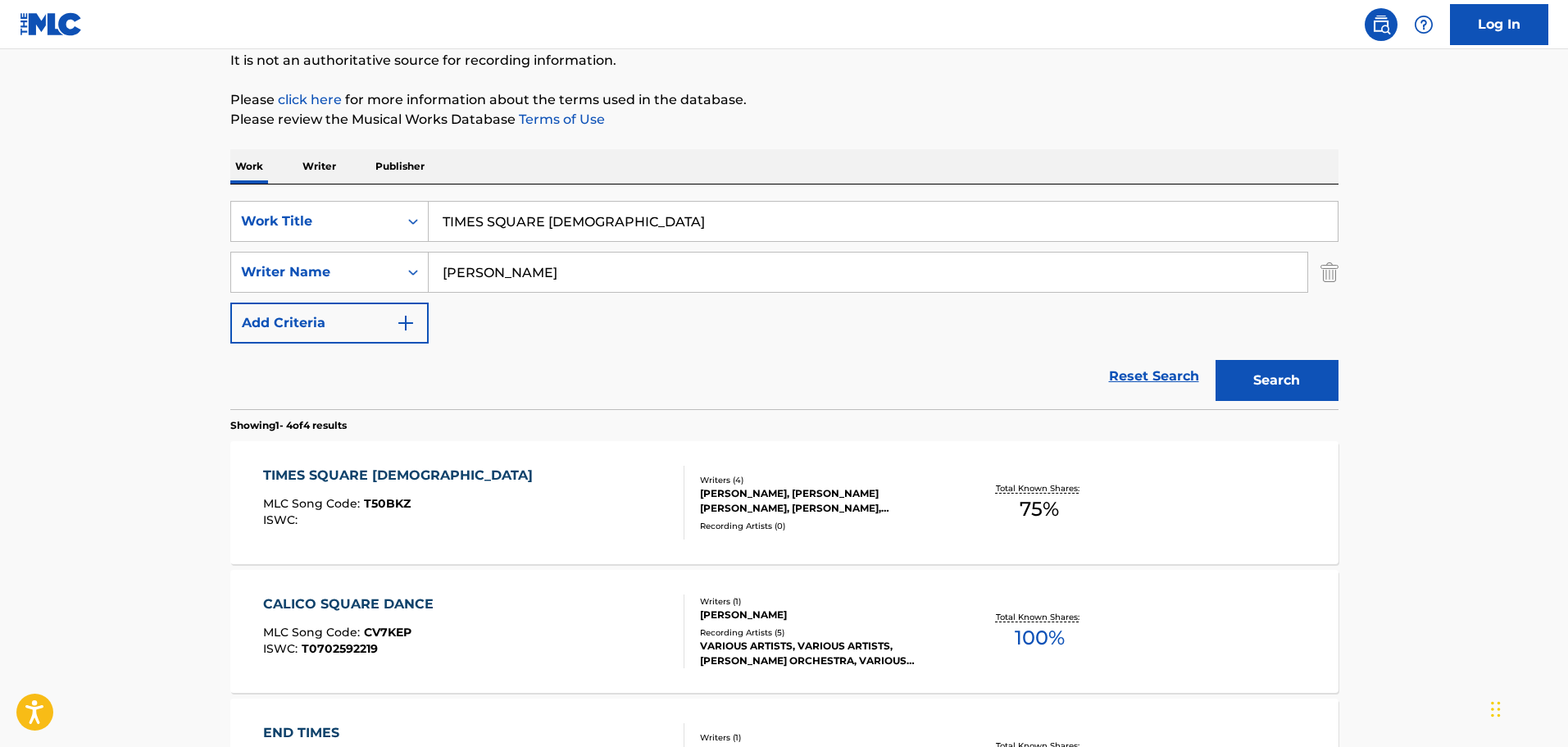
drag, startPoint x: 687, startPoint y: 219, endPoint x: 381, endPoint y: 182, distance: 308.2
click at [381, 182] on div "Work Writer Publisher SearchWithCriteria67da9f81-ca32-4730-82de-5cb7a7cb6552 Wo…" at bounding box center [784, 588] width 1108 height 878
type input "I'D SAY ANYTHING TO COMFORT YOU"
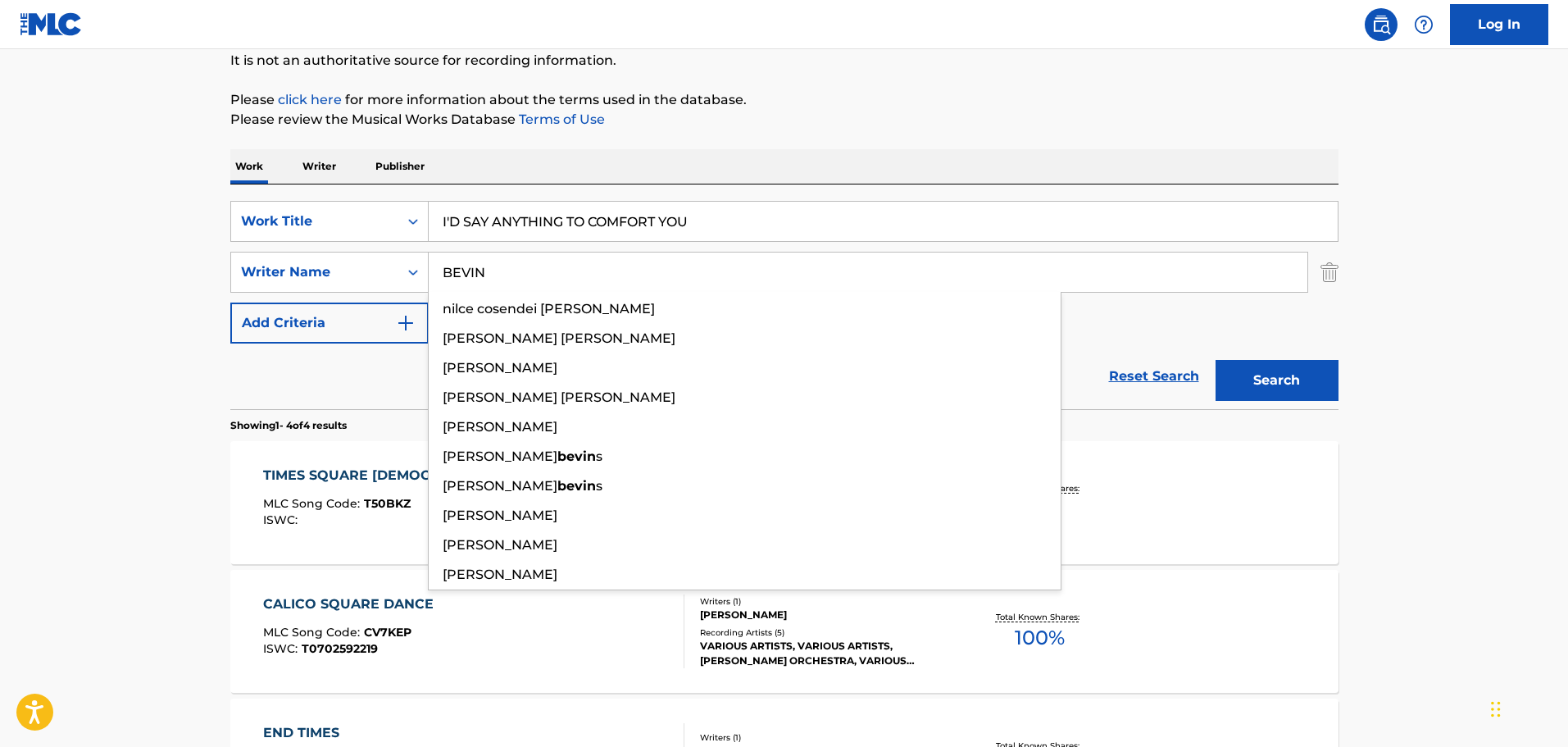
type input "BEVIN"
click at [1215, 360] on button "Search" at bounding box center [1276, 380] width 123 height 41
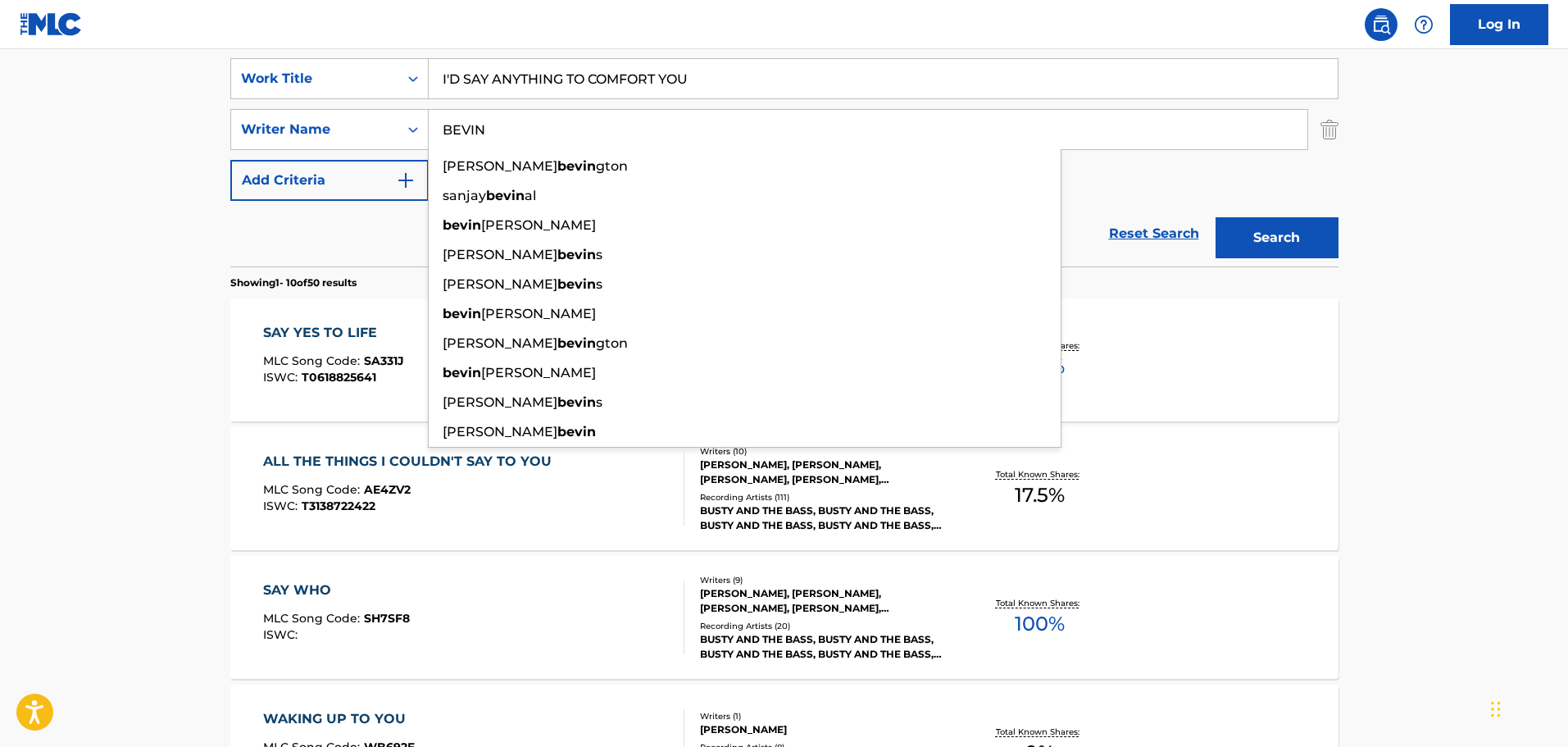
scroll to position [246, 0]
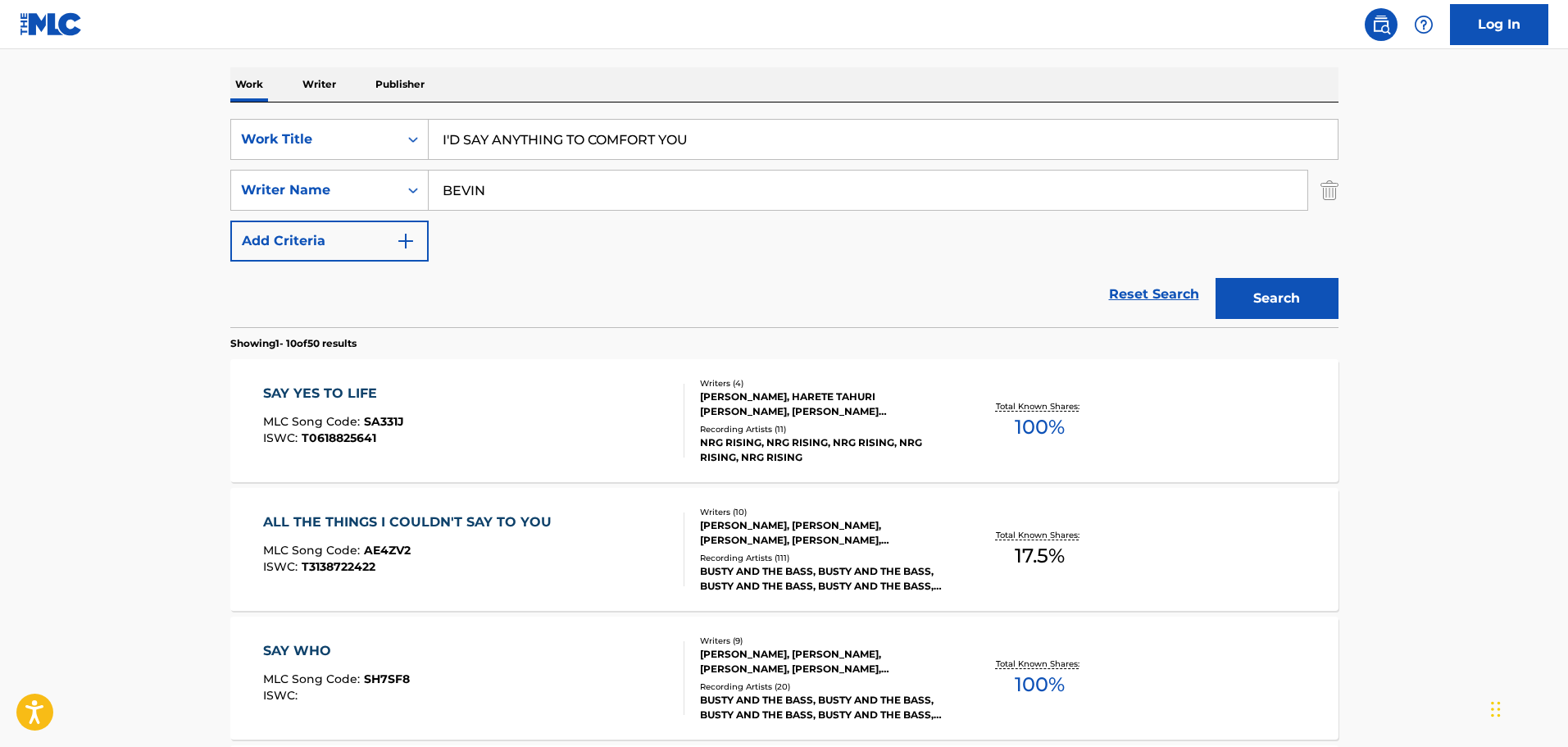
drag, startPoint x: 695, startPoint y: 144, endPoint x: 371, endPoint y: 116, distance: 325.2
click at [371, 116] on div "SearchWithCriteria67da9f81-ca32-4730-82de-5cb7a7cb6552 Work Title I'D SAY ANYTH…" at bounding box center [784, 214] width 1108 height 225
paste input "i don't want to do this anymore."
click at [1276, 300] on button "Search" at bounding box center [1276, 299] width 123 height 41
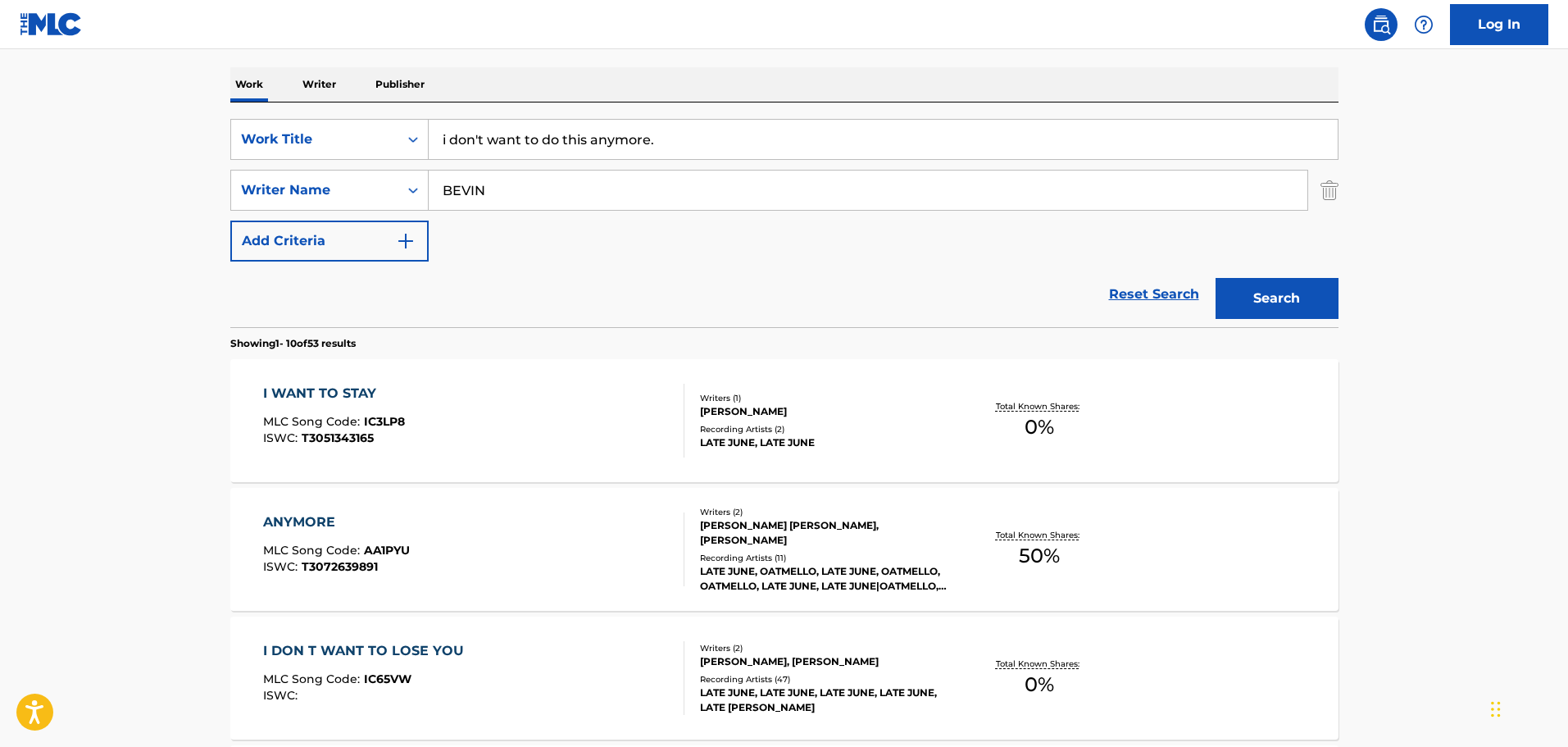
drag, startPoint x: 705, startPoint y: 143, endPoint x: 410, endPoint y: 118, distance: 296.1
click at [410, 118] on div "SearchWithCriteria67da9f81-ca32-4730-82de-5cb7a7cb6552 Work Title i don't want …" at bounding box center [784, 214] width 1108 height 225
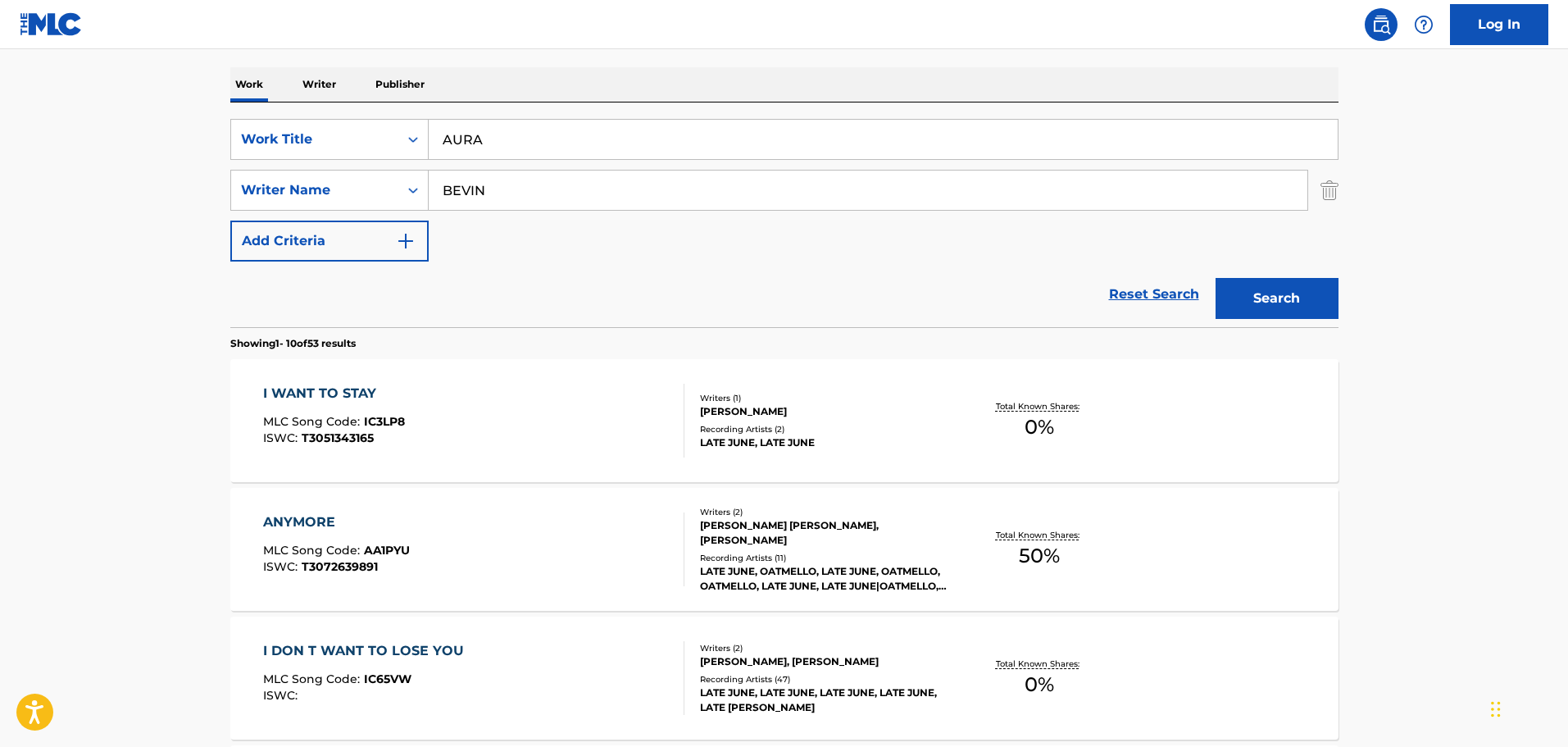
click at [1217, 300] on button "Search" at bounding box center [1276, 299] width 123 height 41
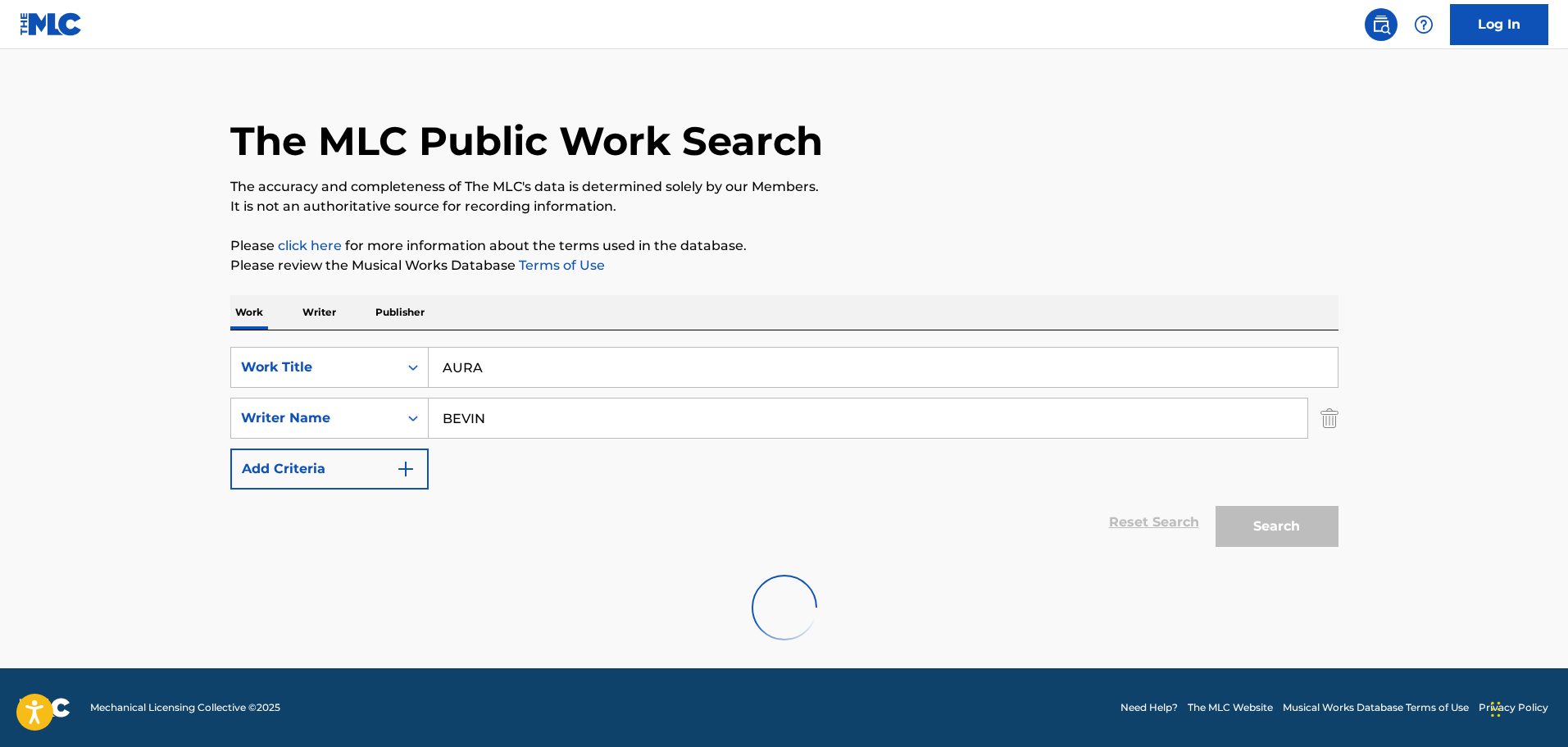
scroll to position [0, 0]
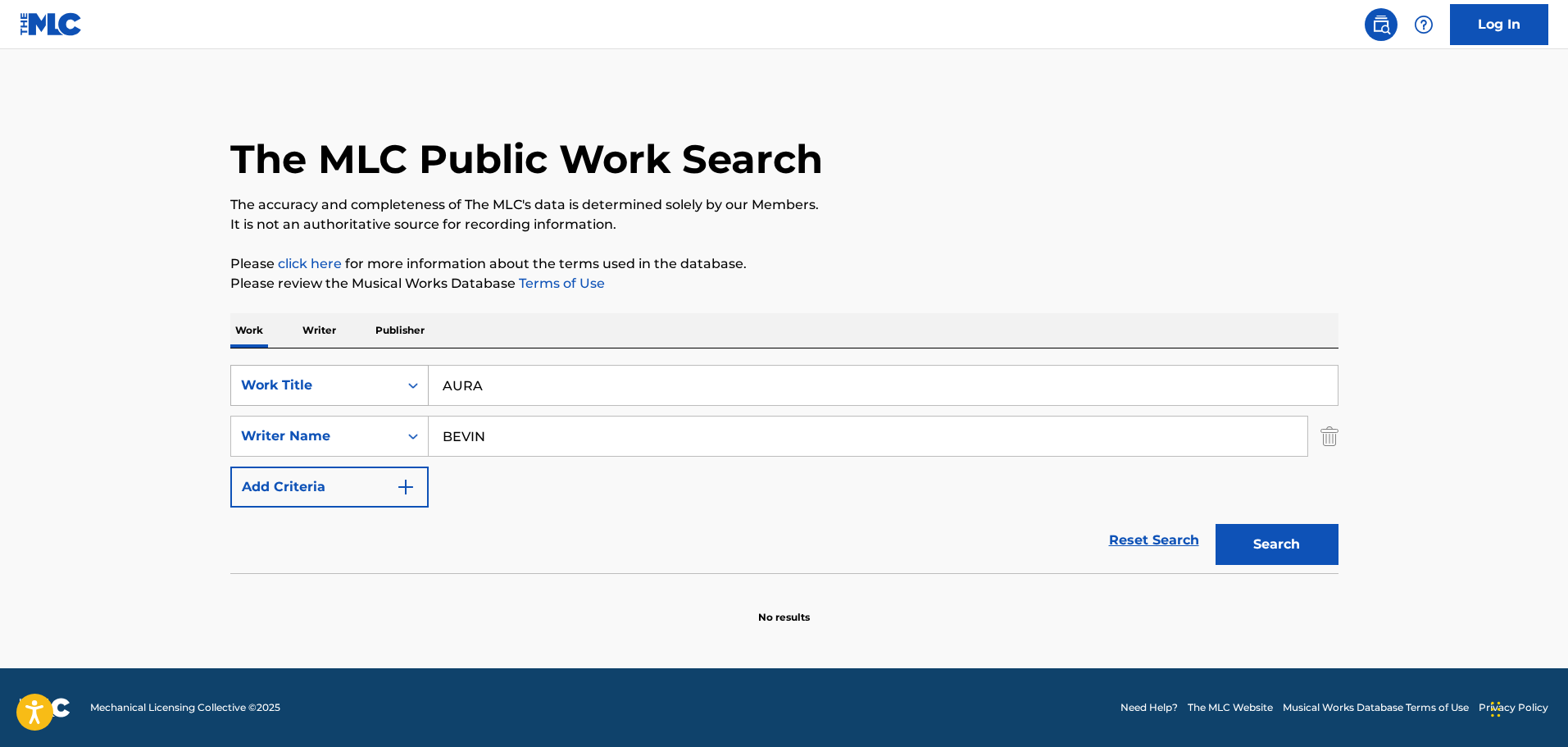
drag, startPoint x: 556, startPoint y: 393, endPoint x: 312, endPoint y: 368, distance: 245.3
click at [312, 368] on div "SearchWithCriteria67da9f81-ca32-4730-82de-5cb7a7cb6552 Work Title AURA" at bounding box center [784, 386] width 1108 height 41
click at [627, 261] on p "Please click here for more information about the terms used in the database." at bounding box center [784, 263] width 1108 height 19
click at [1282, 519] on div "Search" at bounding box center [1273, 540] width 131 height 66
click at [1281, 526] on button "Search" at bounding box center [1276, 545] width 123 height 41
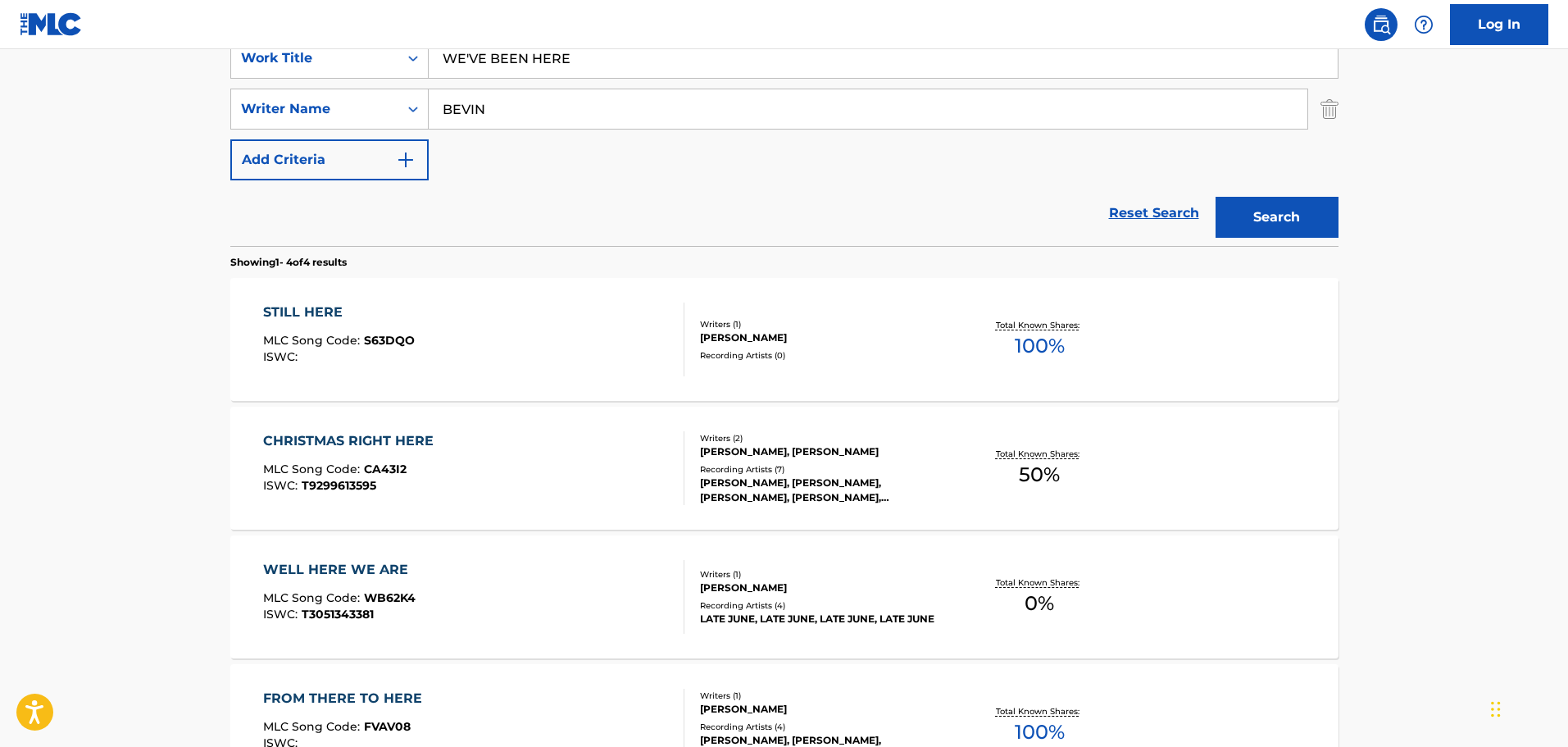
scroll to position [328, 0]
drag, startPoint x: 630, startPoint y: 53, endPoint x: 219, endPoint y: 101, distance: 413.8
click at [219, 101] on div "The MLC Public Work Search The accuracy and completeness of The MLC's data is d…" at bounding box center [784, 312] width 1148 height 1101
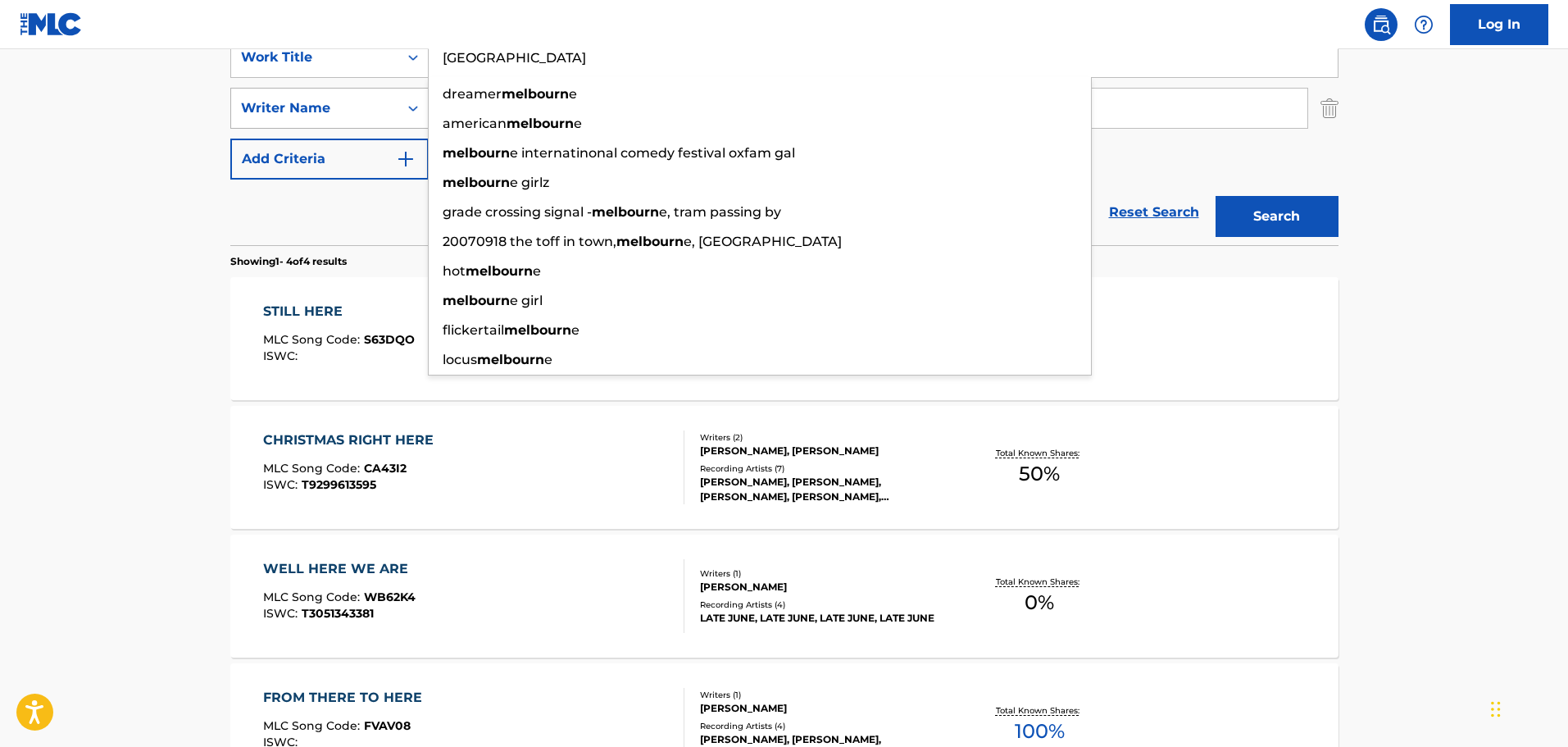
type input "[GEOGRAPHIC_DATA]"
click at [1215, 196] on button "Search" at bounding box center [1276, 216] width 123 height 41
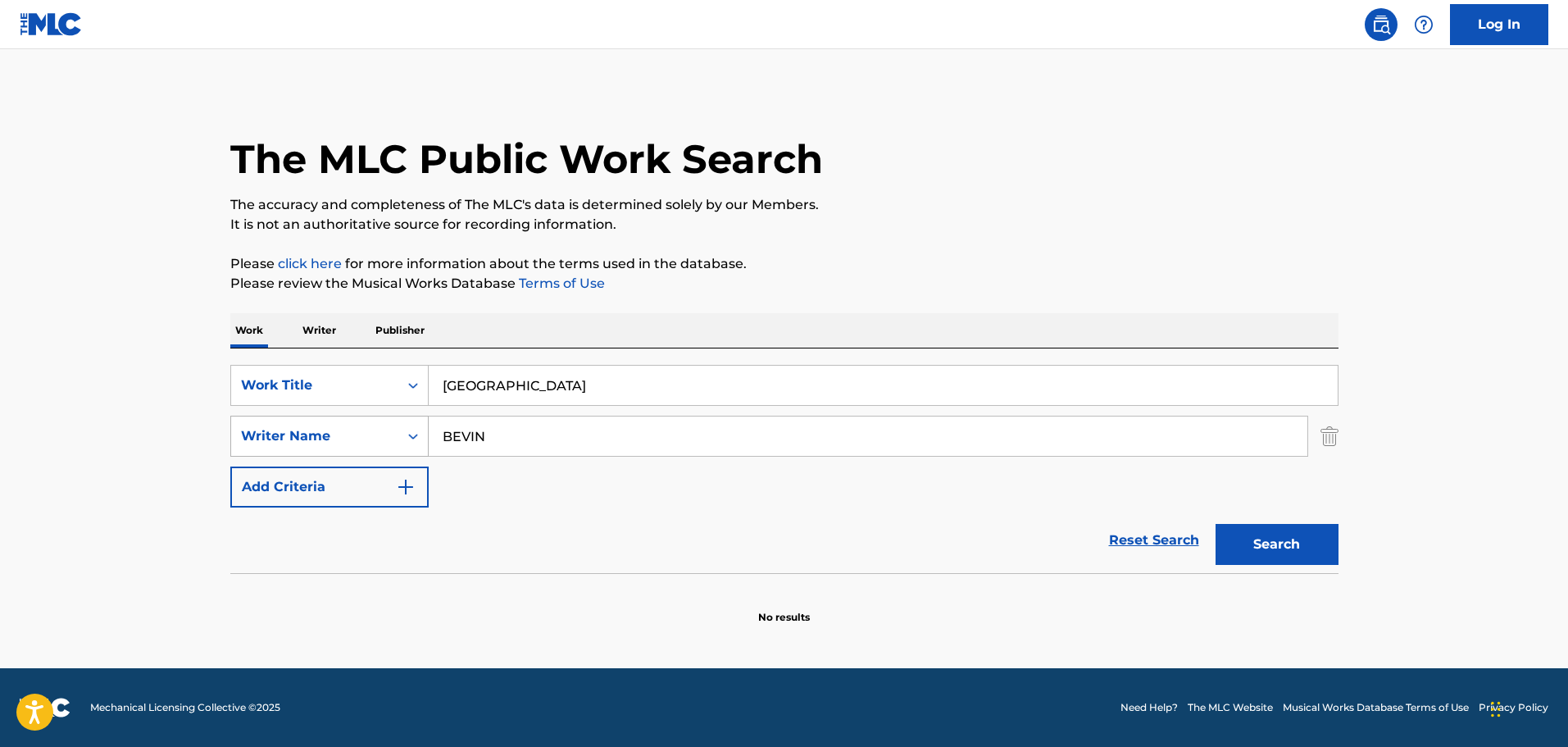
scroll to position [0, 0]
click at [1327, 452] on img "Search Form" at bounding box center [1330, 436] width 18 height 41
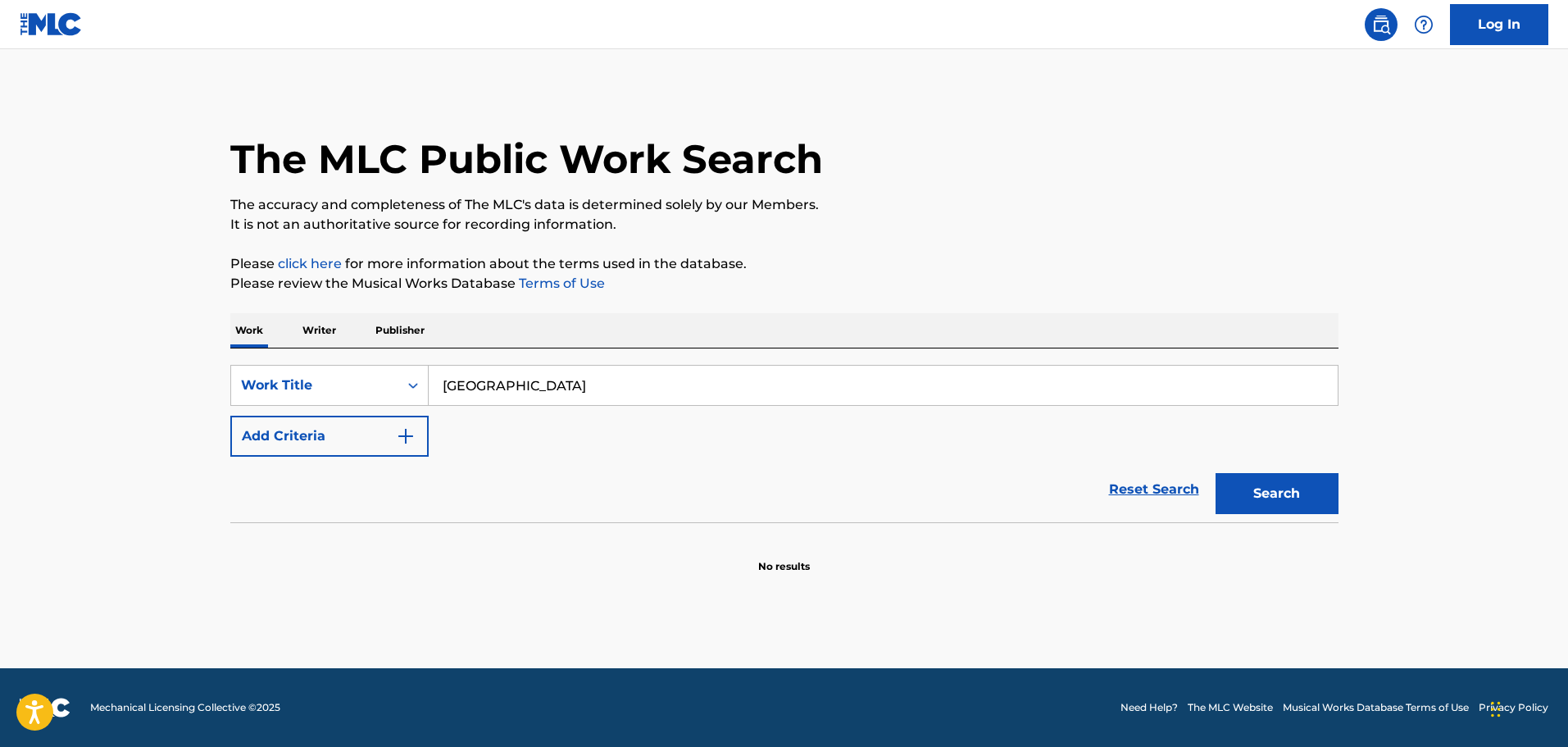
drag, startPoint x: 747, startPoint y: 372, endPoint x: 260, endPoint y: 355, distance: 487.3
click at [261, 355] on div "SearchWithCriteria67da9f81-ca32-4730-82de-5cb7a7cb6552 Work Title MELBOURNE Add…" at bounding box center [784, 435] width 1108 height 174
paste input "TWO POETS MUSING OUTSIDE THE ARCHITECTURE CAMPUS"
click at [1246, 468] on div "Search" at bounding box center [1273, 489] width 131 height 66
click at [1245, 486] on button "Search" at bounding box center [1276, 494] width 123 height 41
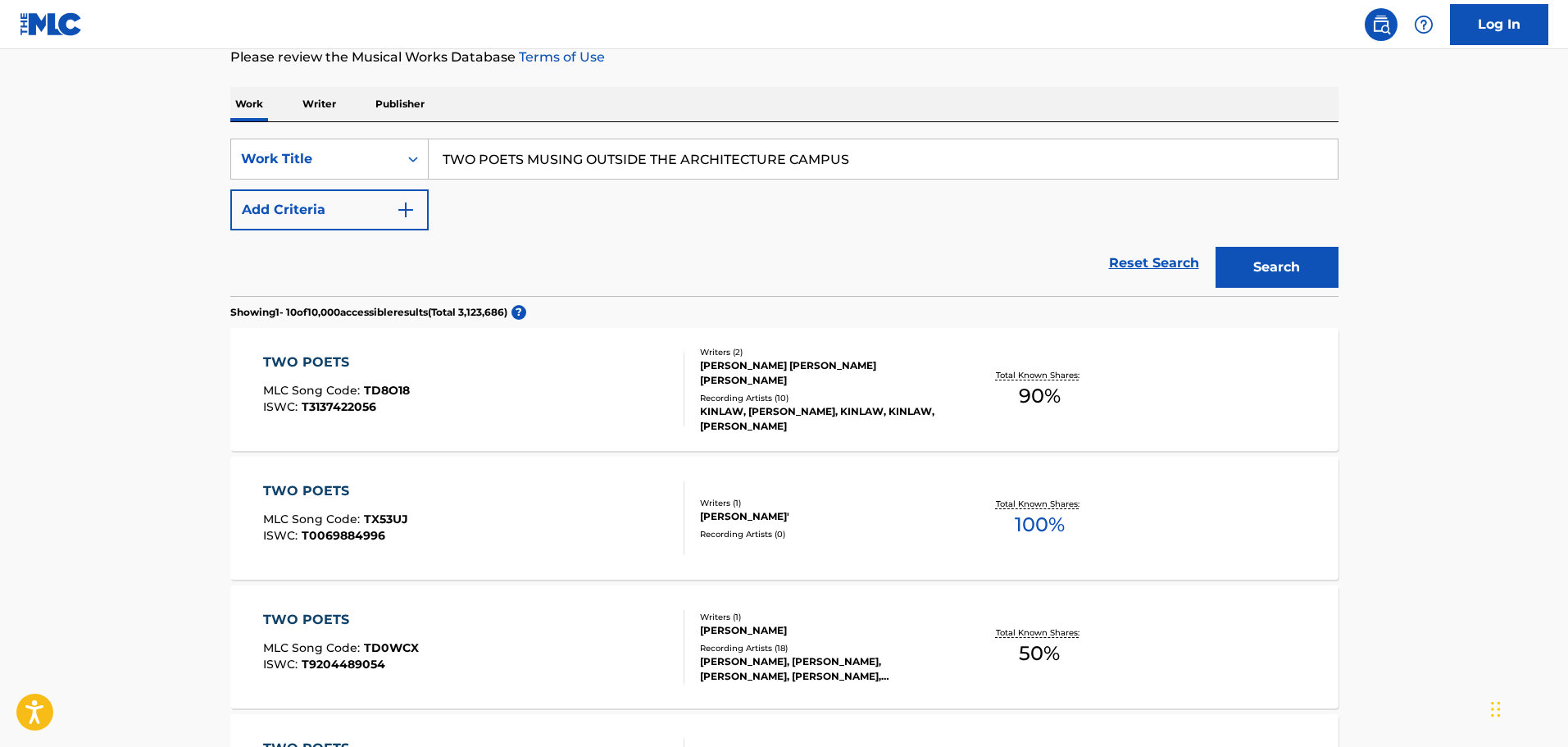
scroll to position [246, 0]
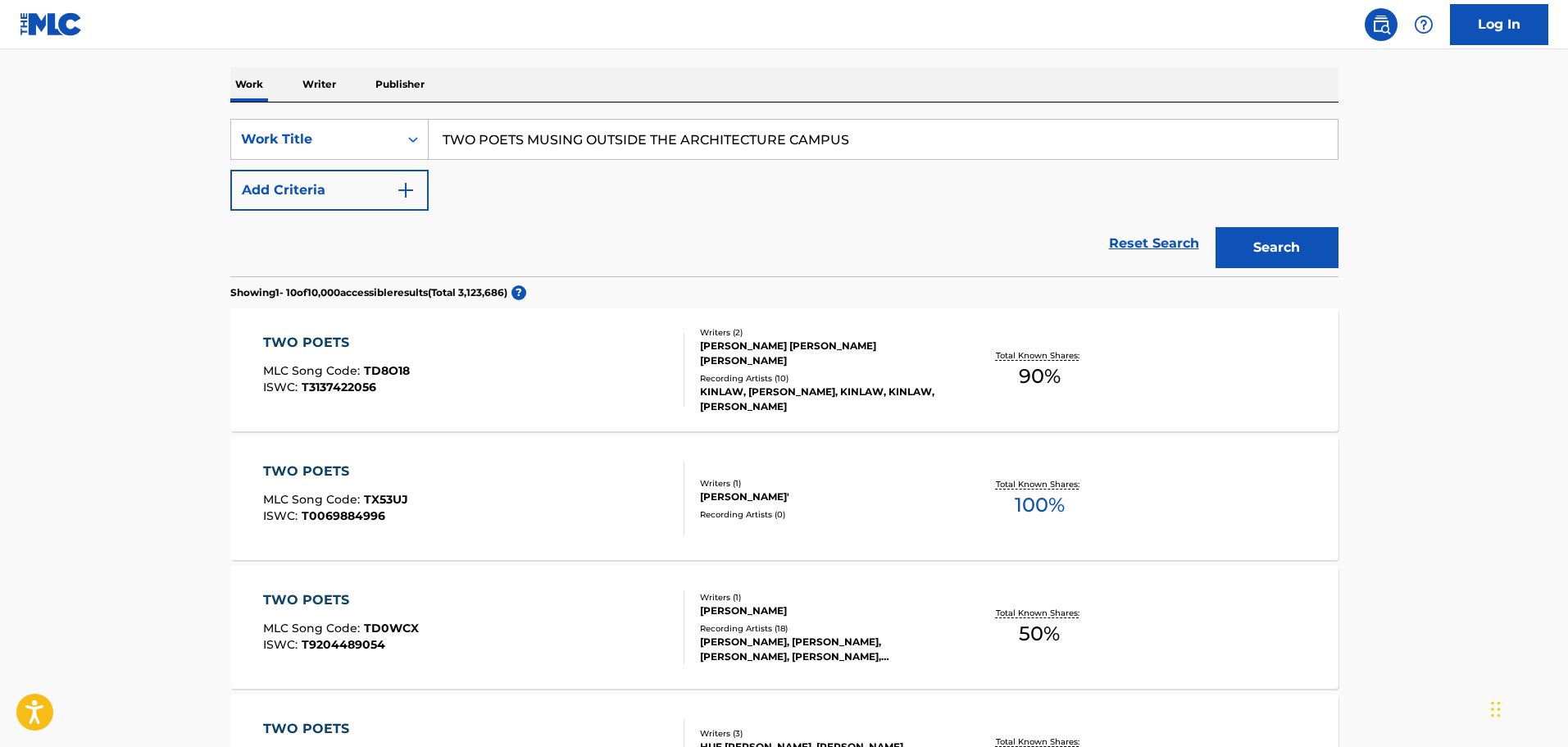
drag, startPoint x: 893, startPoint y: 138, endPoint x: 483, endPoint y: 126, distance: 410.2
click at [483, 126] on input "TWO POETS MUSING OUTSIDE THE ARCHITECTURE CAMPUS" at bounding box center [883, 140] width 909 height 40
type input "T"
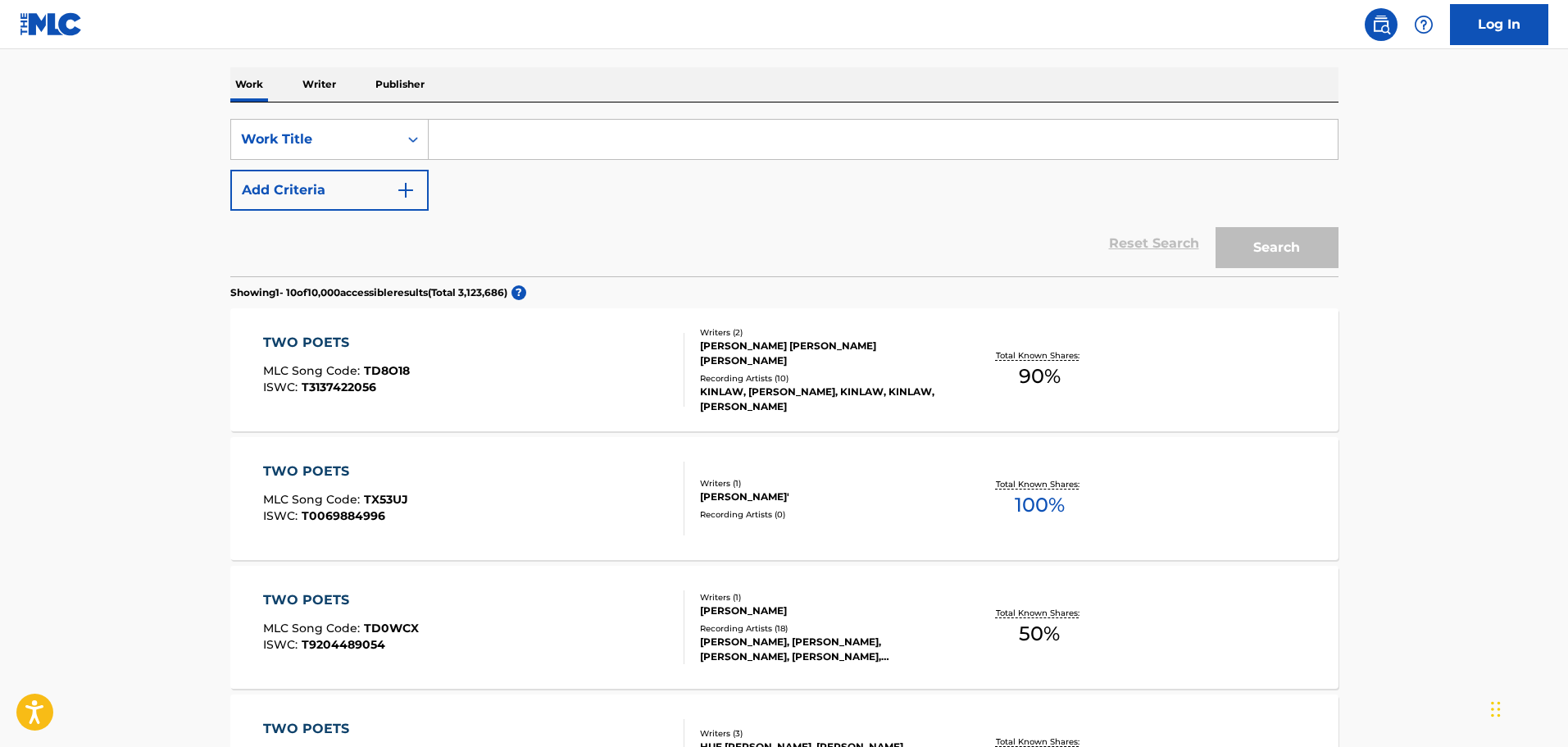
paste input "IT'S 4AM & YOU HAVEN'T EVEN TOUCHED YOUR EVERYTHING BAGEL"
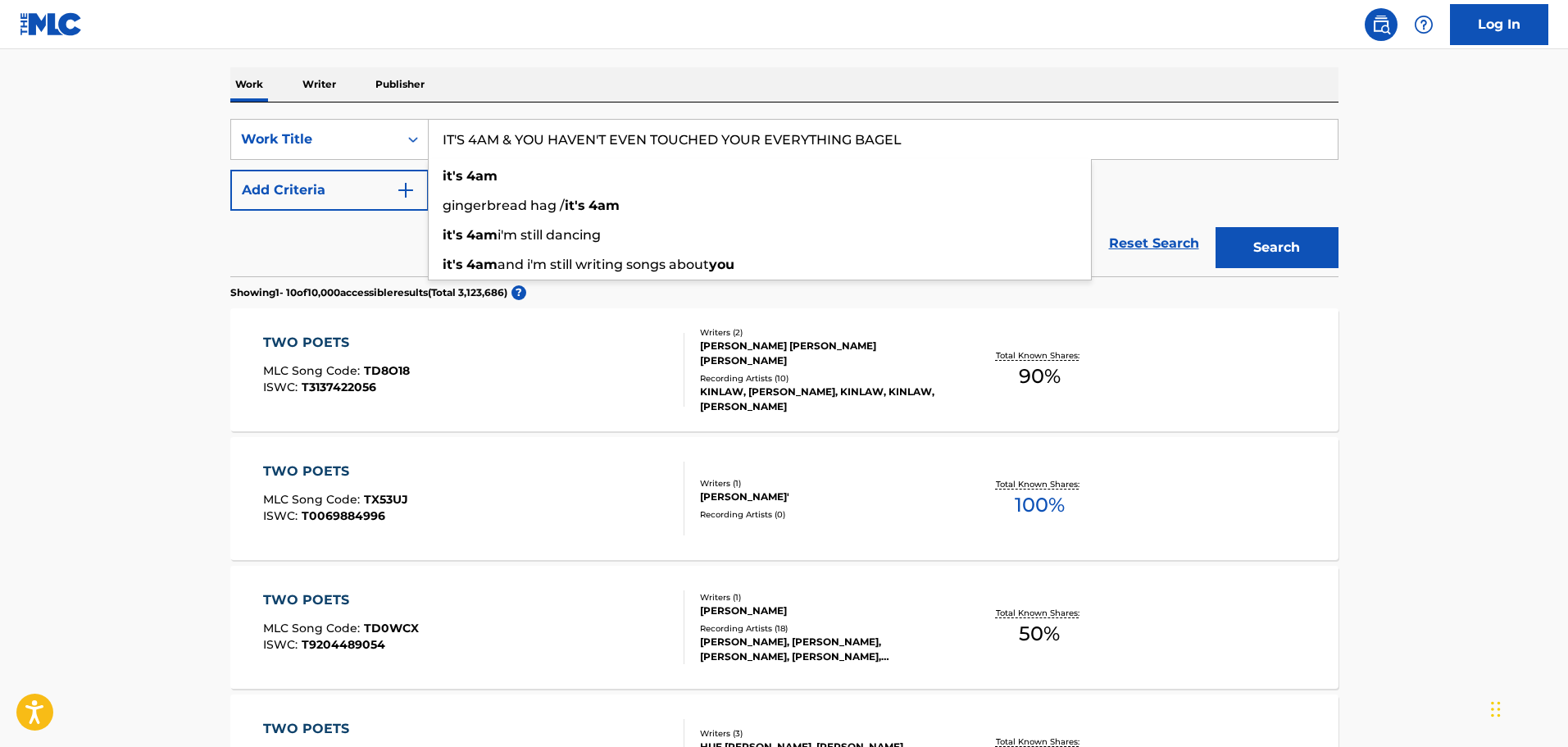
type input "IT'S 4AM & YOU HAVEN'T EVEN TOUCHED YOUR EVERYTHING BAGEL"
click at [1210, 224] on div "Search" at bounding box center [1273, 243] width 131 height 66
click at [1217, 239] on button "Search" at bounding box center [1276, 248] width 123 height 41
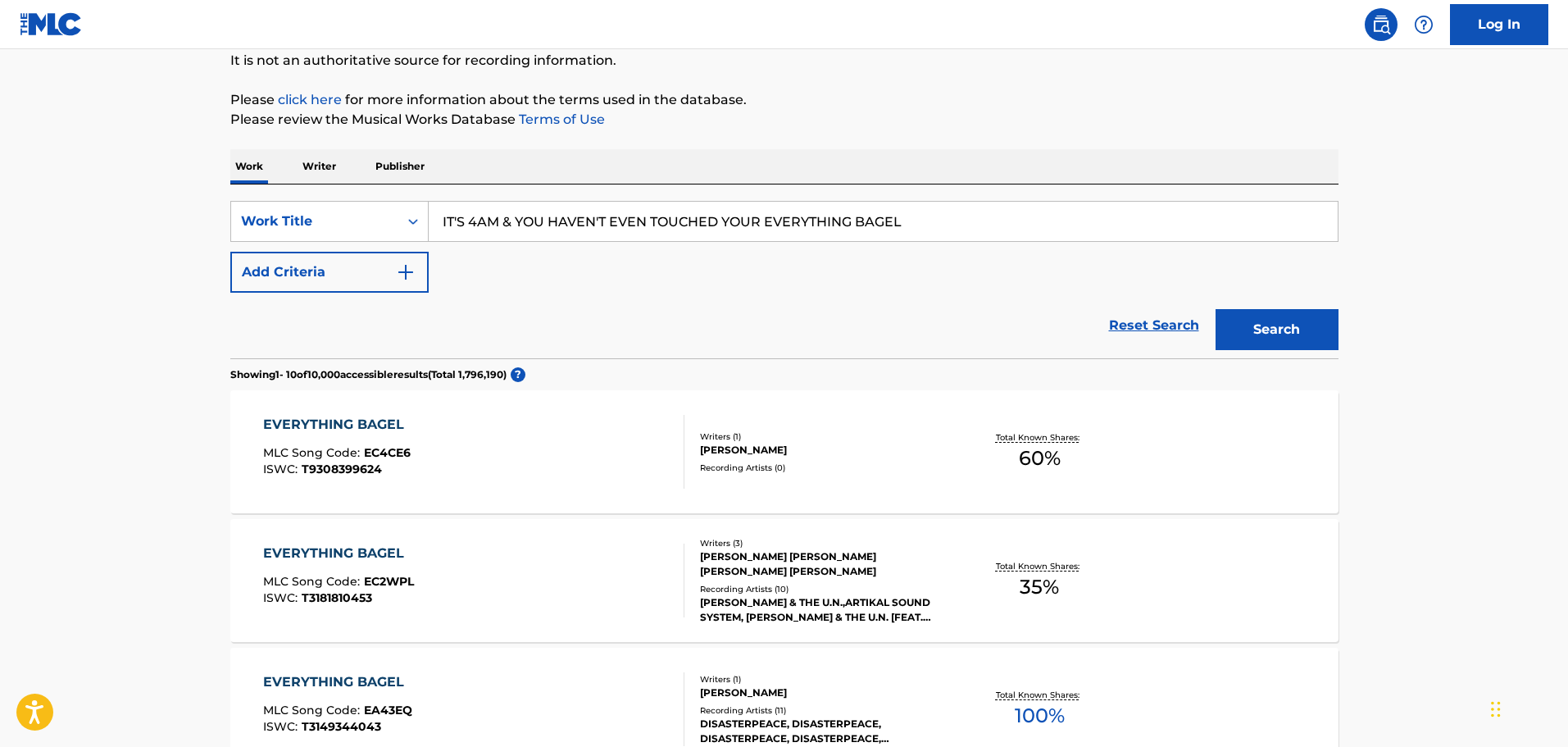
scroll to position [328, 0]
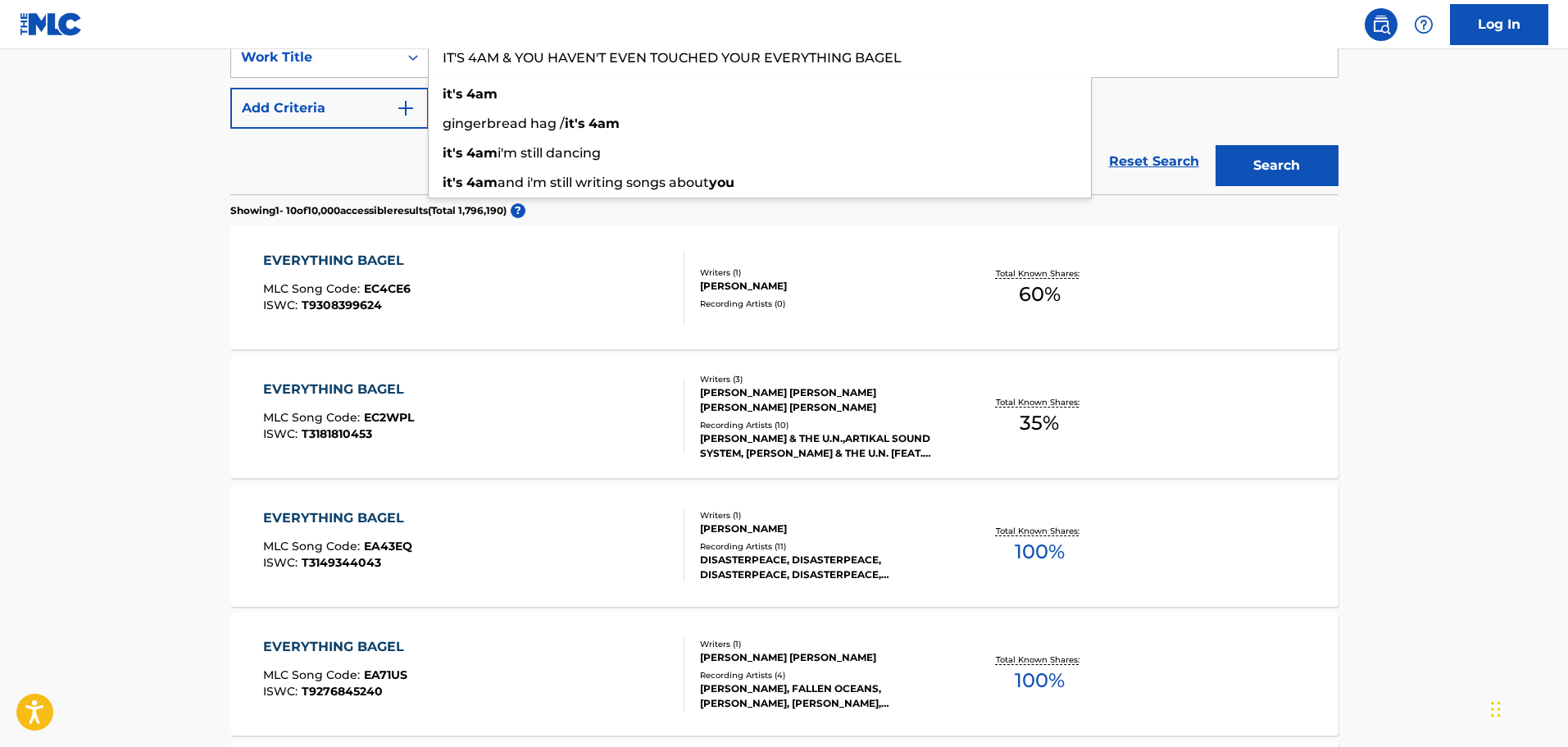
drag, startPoint x: 932, startPoint y: 69, endPoint x: 405, endPoint y: 55, distance: 527.2
click at [405, 55] on div "SearchWithCriteria67da9f81-ca32-4730-82de-5cb7a7cb6552 Work Title IT'S 4AM & YO…" at bounding box center [784, 57] width 1108 height 41
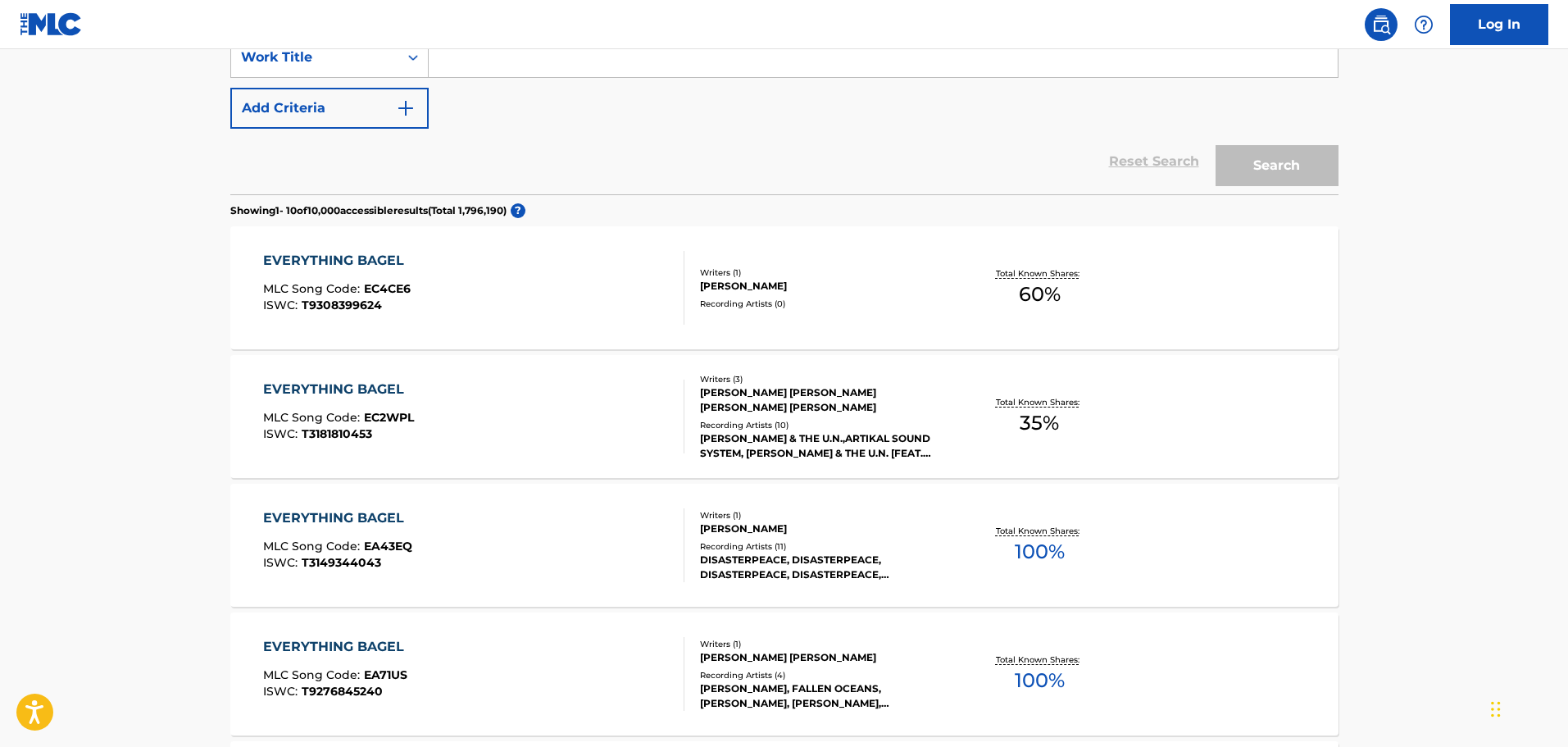
paste input "MEETING [PERSON_NAME] OUTSIDE A [PERSON_NAME] CAFE"
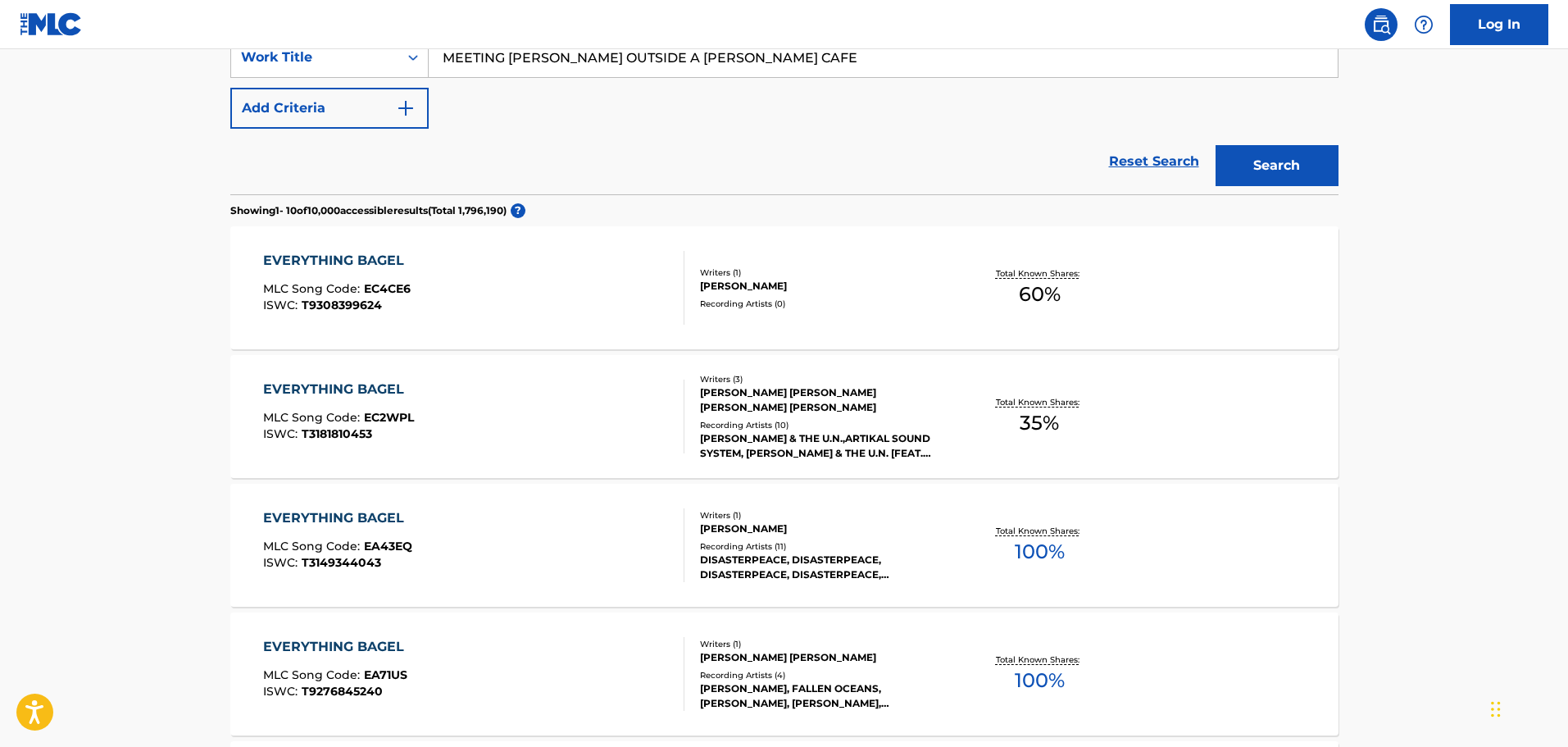
type input "MEETING [PERSON_NAME] OUTSIDE A [PERSON_NAME] CAFE"
click at [767, 174] on div "Reset Search Search" at bounding box center [784, 161] width 1108 height 66
click at [1287, 161] on button "Search" at bounding box center [1276, 165] width 123 height 41
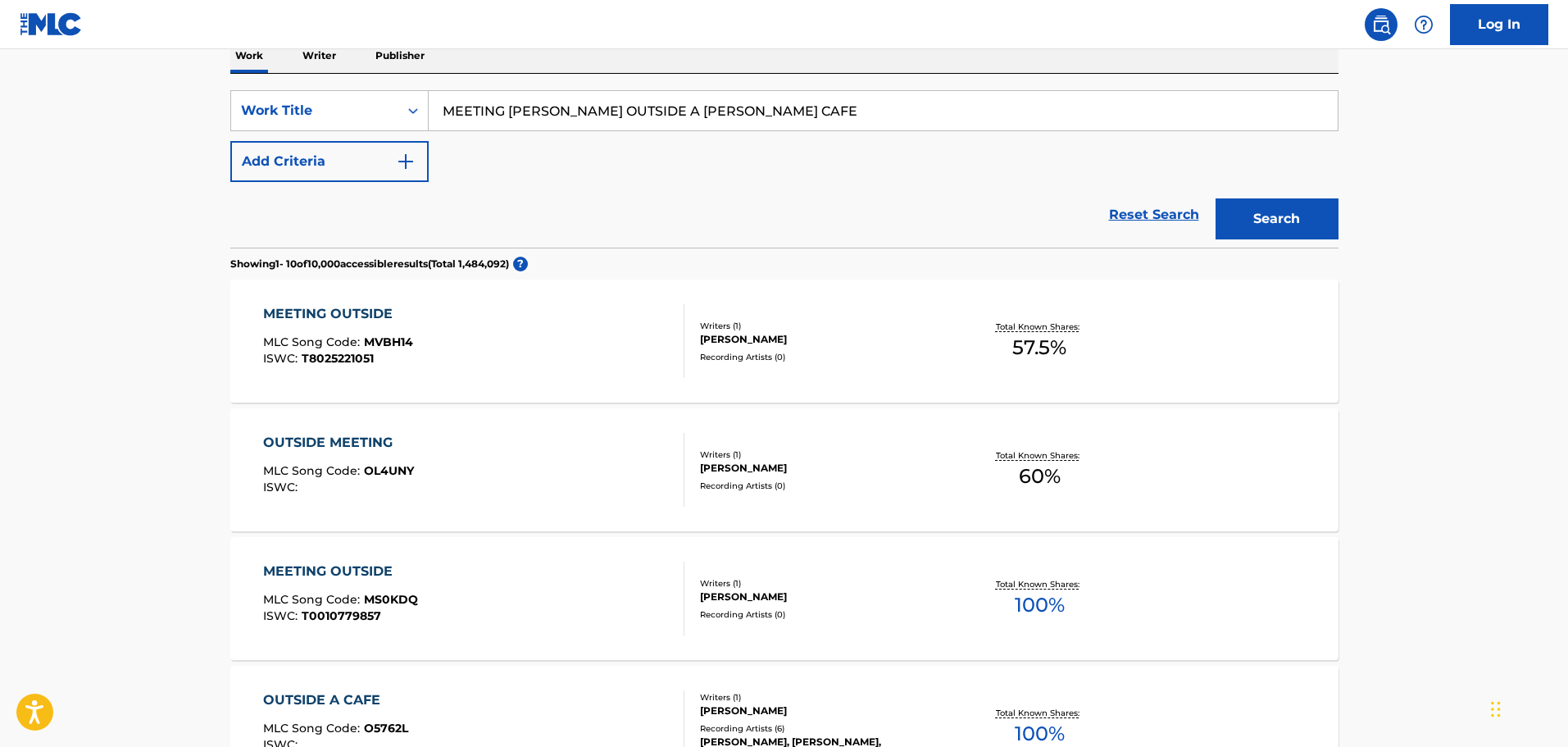
scroll to position [246, 0]
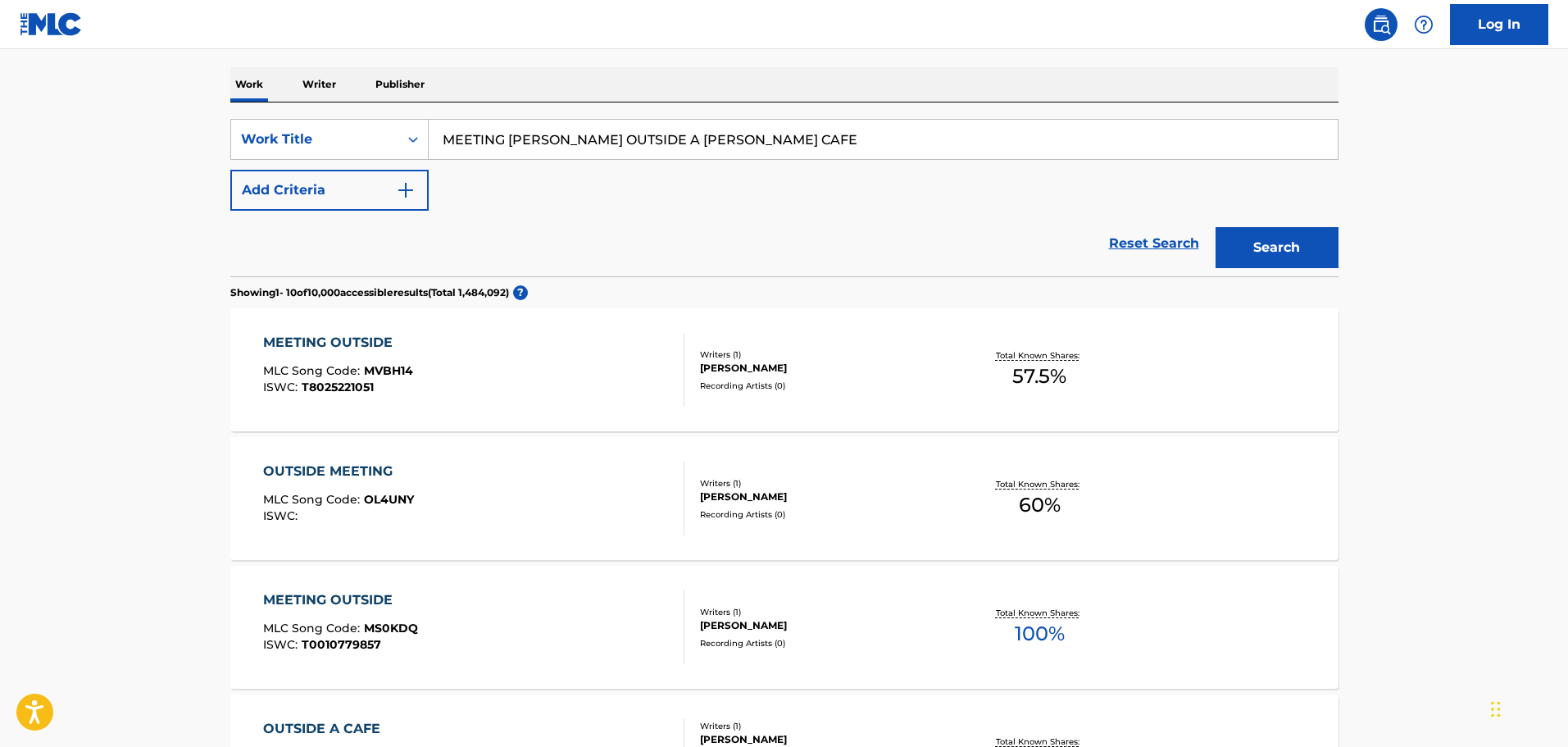
drag, startPoint x: 752, startPoint y: 125, endPoint x: 156, endPoint y: 82, distance: 597.5
click at [156, 82] on main "The MLC Public Work Search The accuracy and completeness of The MLC's data is d…" at bounding box center [784, 742] width 1568 height 1880
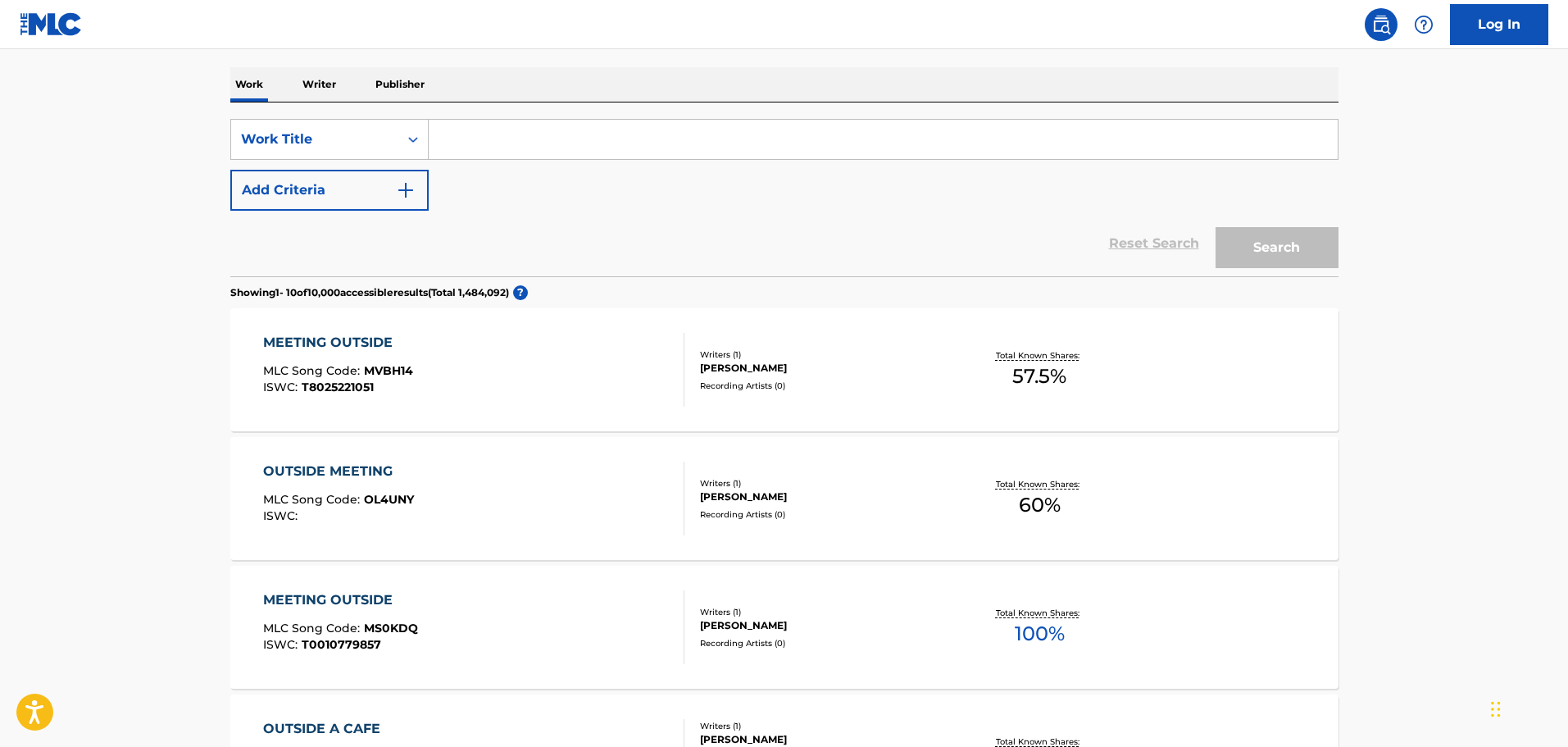
paste input "STREETLIGHTS PASSING BY"
click at [1267, 243] on button "Search" at bounding box center [1276, 248] width 123 height 41
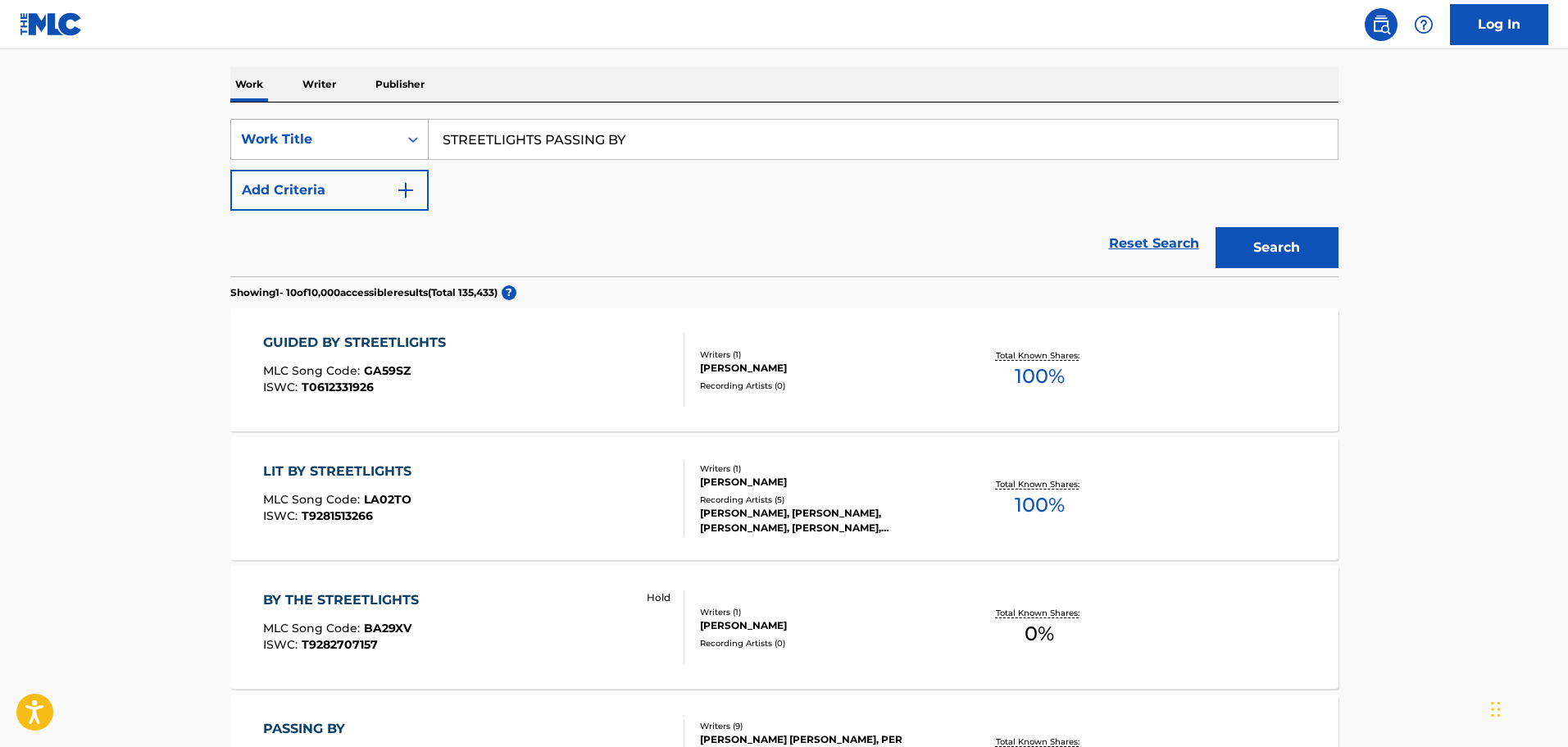
drag, startPoint x: 631, startPoint y: 141, endPoint x: 371, endPoint y: 147, distance: 260.1
click at [371, 147] on div "SearchWithCriteria67da9f81-ca32-4730-82de-5cb7a7cb6552 Work Title STREETLIGHTS …" at bounding box center [784, 140] width 1108 height 41
click at [1215, 227] on button "Search" at bounding box center [1276, 248] width 123 height 41
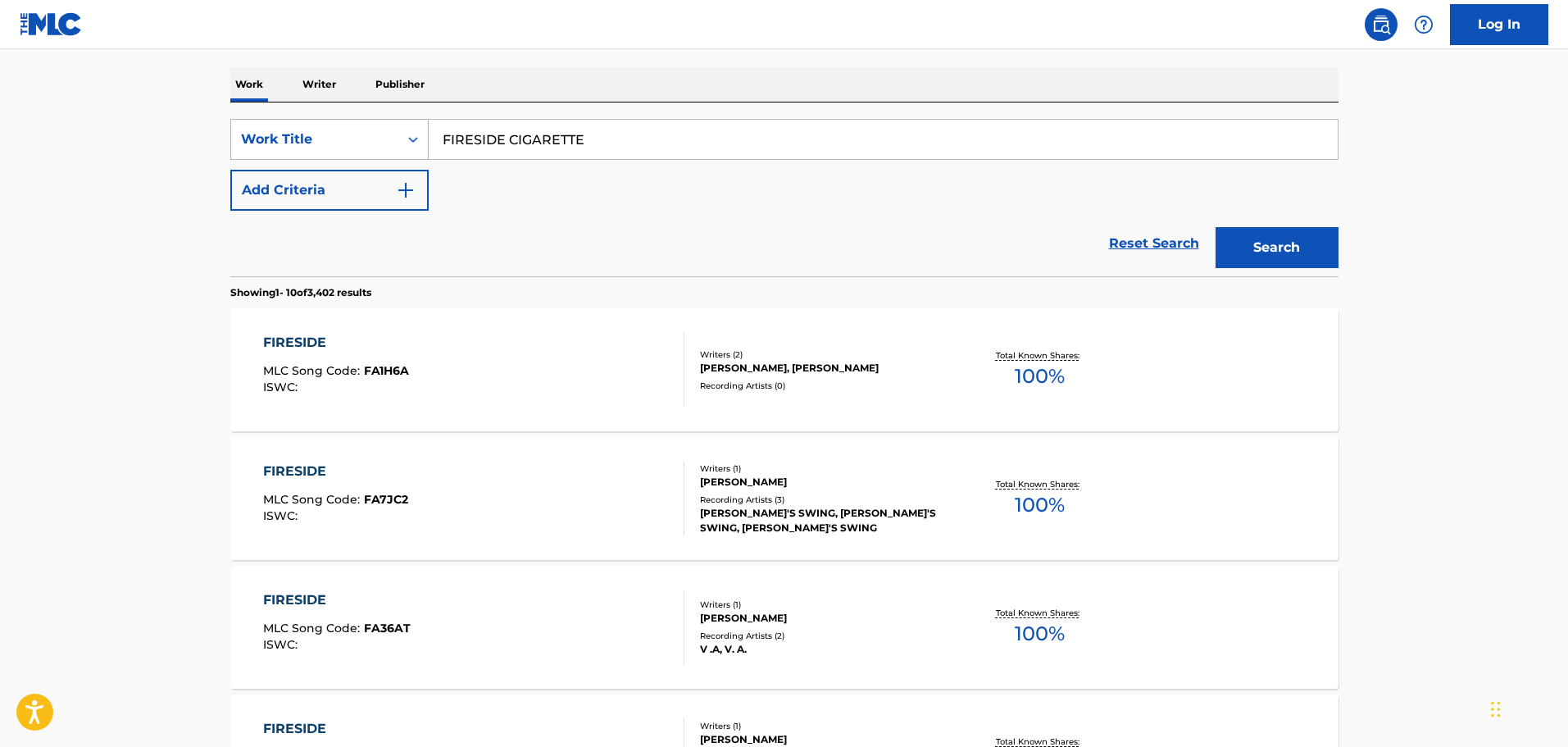
drag, startPoint x: 614, startPoint y: 145, endPoint x: 262, endPoint y: 144, distance: 352.0
click at [262, 144] on div "SearchWithCriteria67da9f81-ca32-4730-82de-5cb7a7cb6552 Work Title FIRESIDE CIGA…" at bounding box center [784, 140] width 1108 height 41
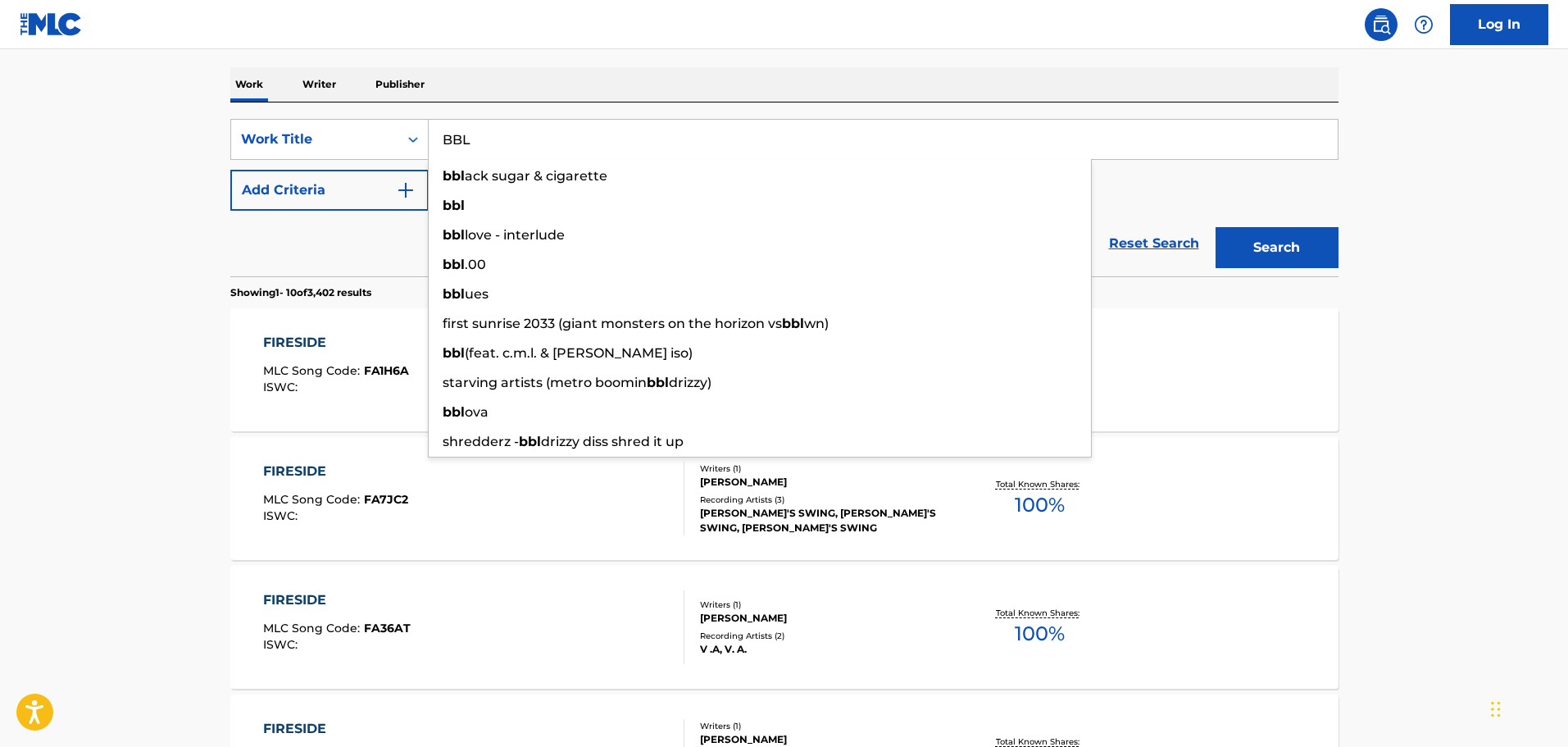
type input "BBL"
click at [303, 178] on button "Add Criteria" at bounding box center [329, 190] width 199 height 41
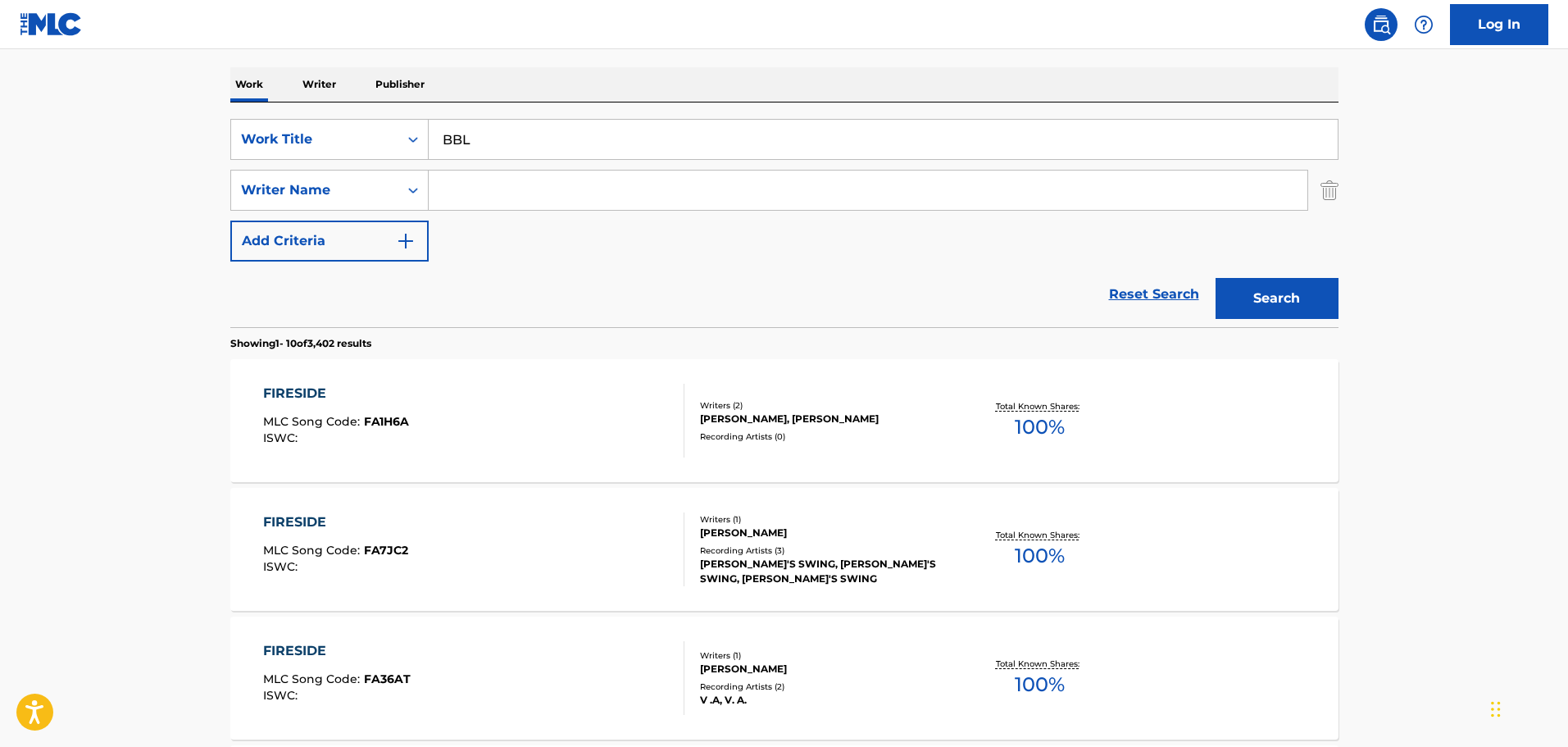
drag, startPoint x: 496, startPoint y: 213, endPoint x: 496, endPoint y: 190, distance: 23.0
paste input "[PERSON_NAME]"
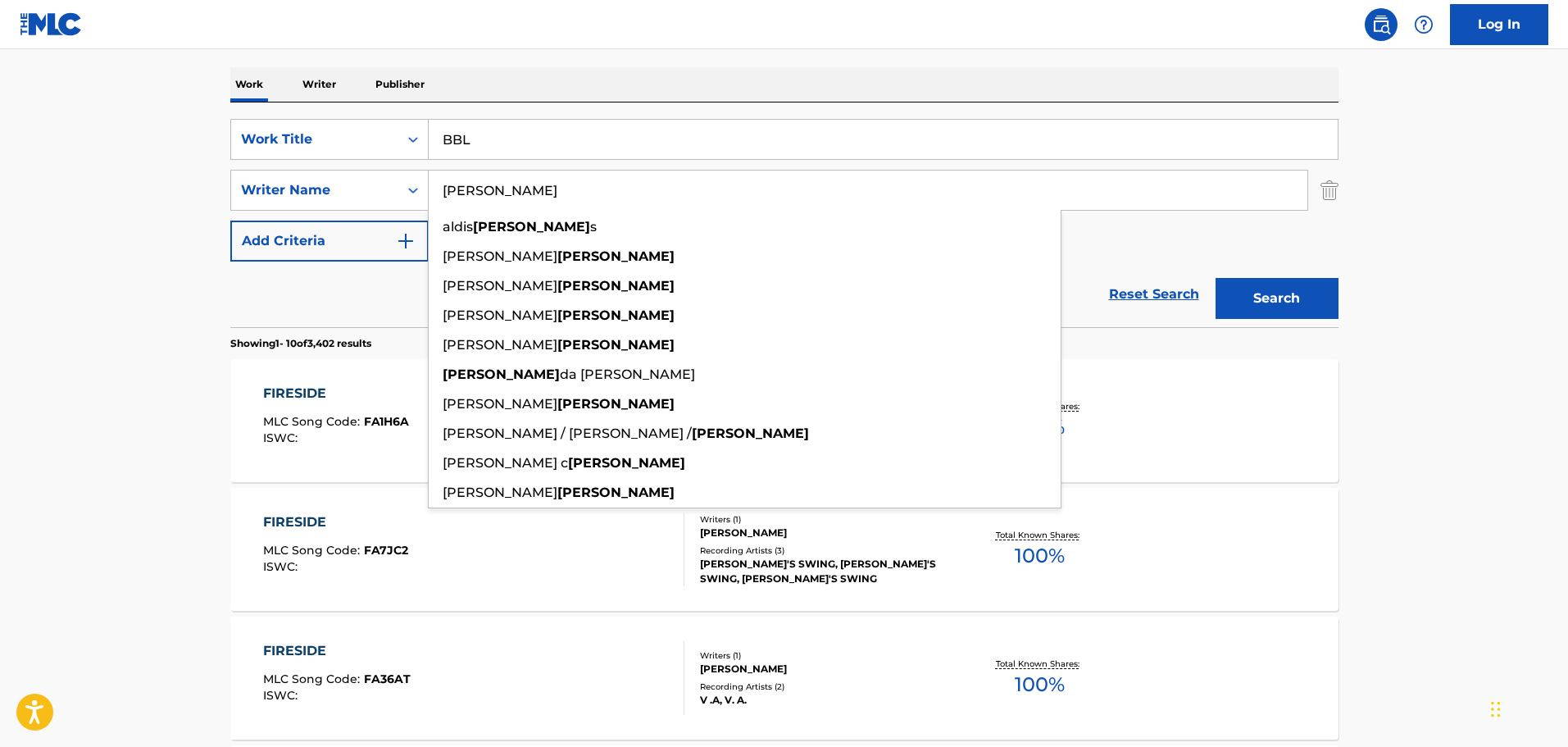
type input "[PERSON_NAME]"
drag, startPoint x: 1264, startPoint y: 309, endPoint x: 1256, endPoint y: 291, distance: 19.7
click at [1263, 304] on button "Search" at bounding box center [1276, 299] width 123 height 41
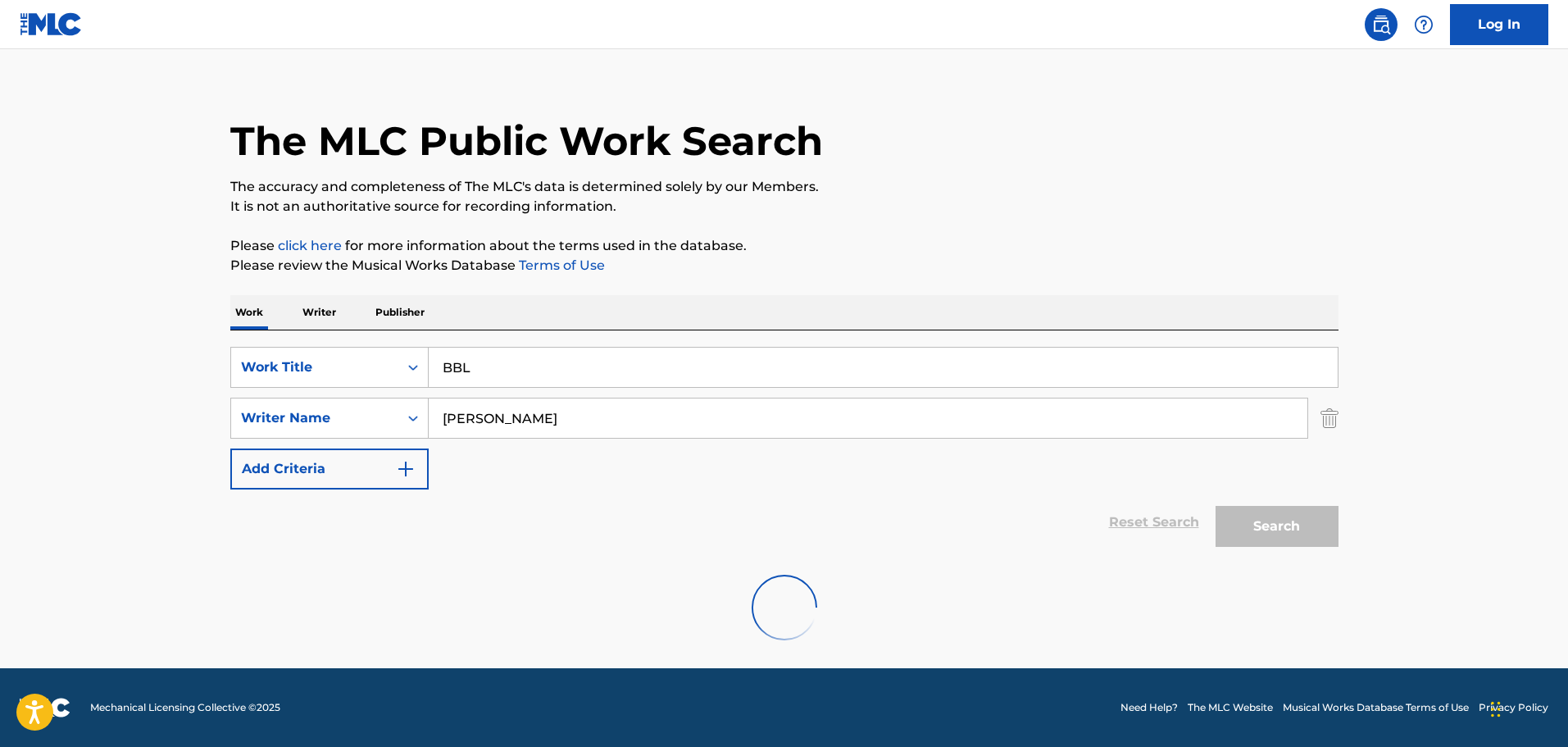
scroll to position [145, 0]
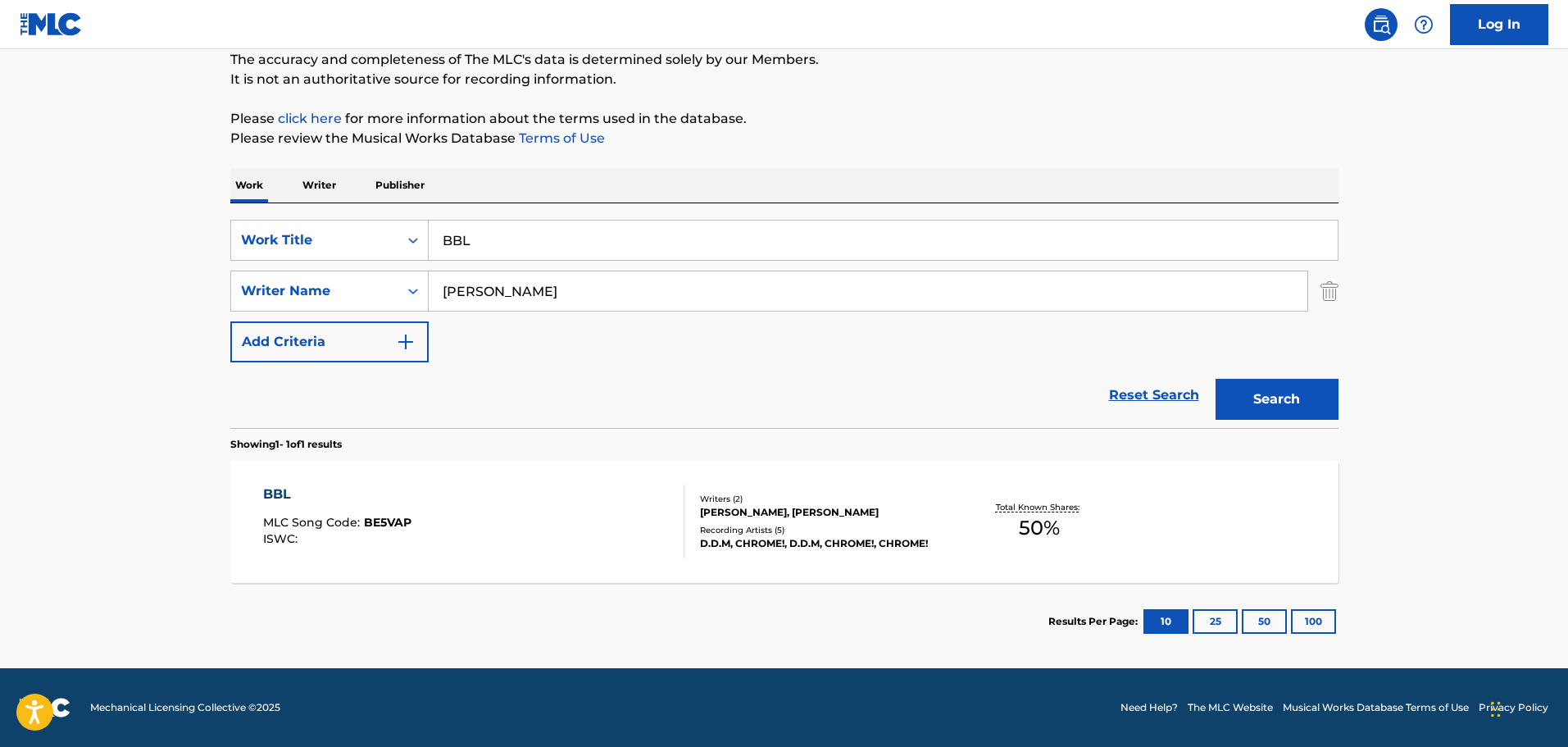
click at [506, 508] on div "BBL MLC Song Code : BE5VAP ISWC :" at bounding box center [474, 521] width 421 height 74
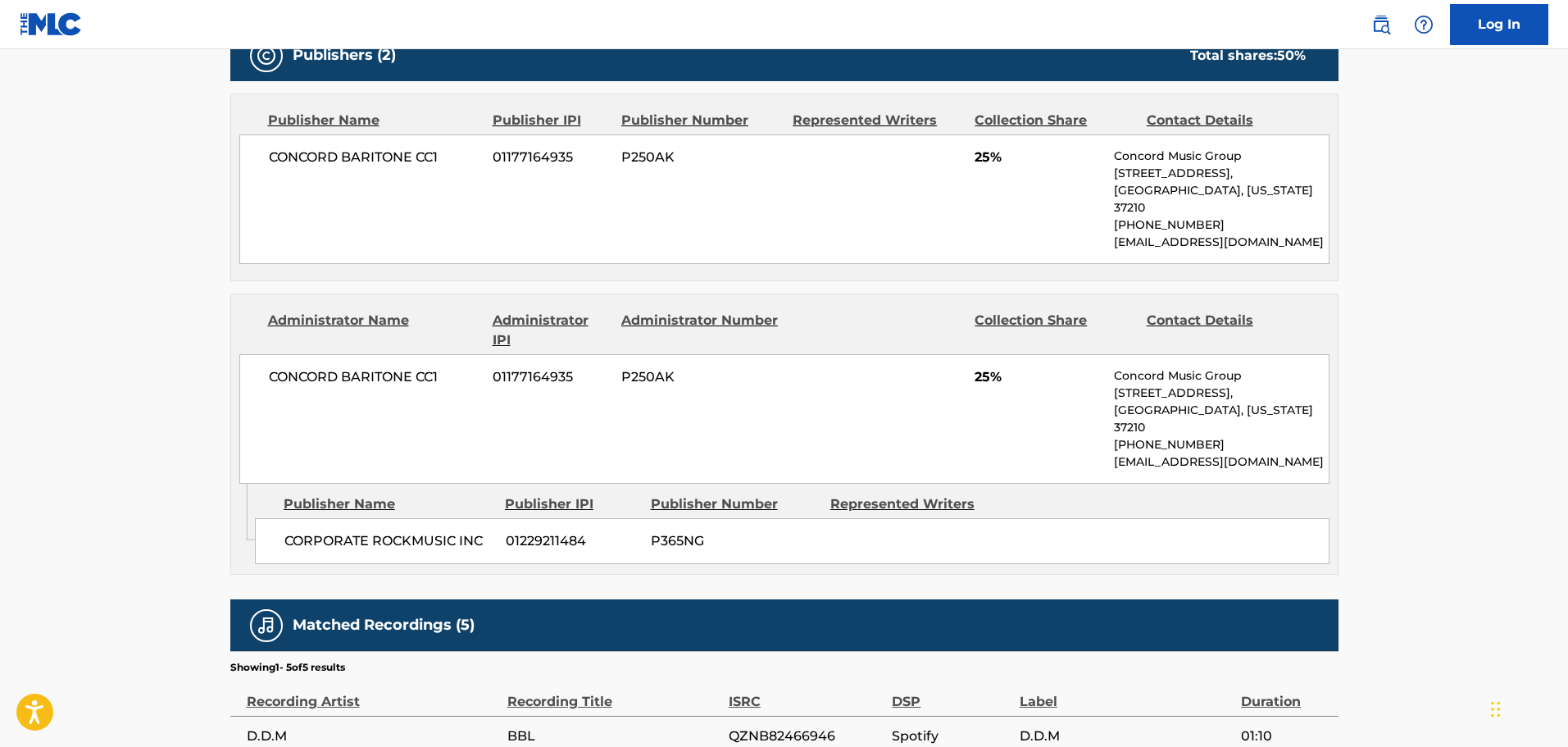
scroll to position [910, 0]
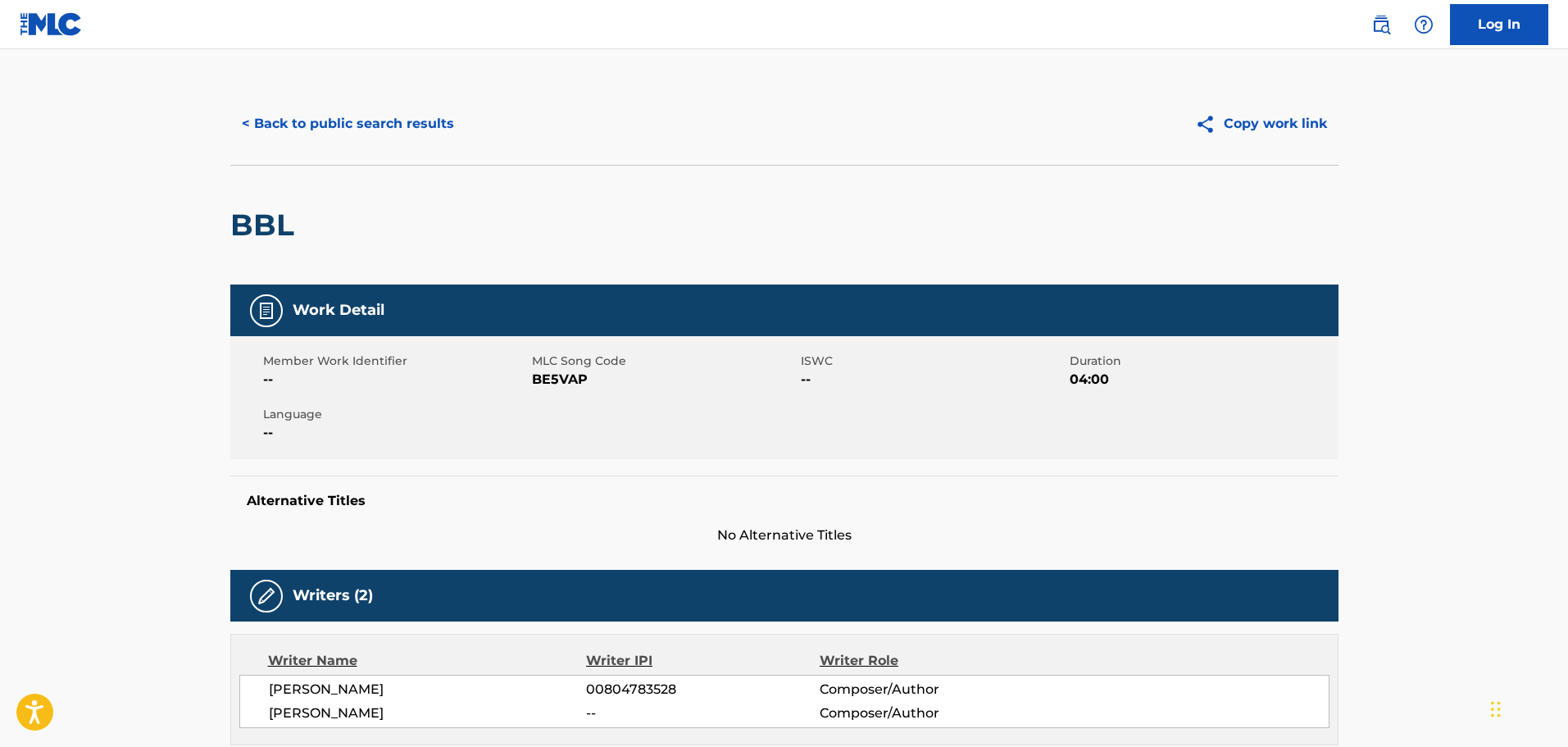
click at [395, 130] on button "< Back to public search results" at bounding box center [347, 124] width 236 height 41
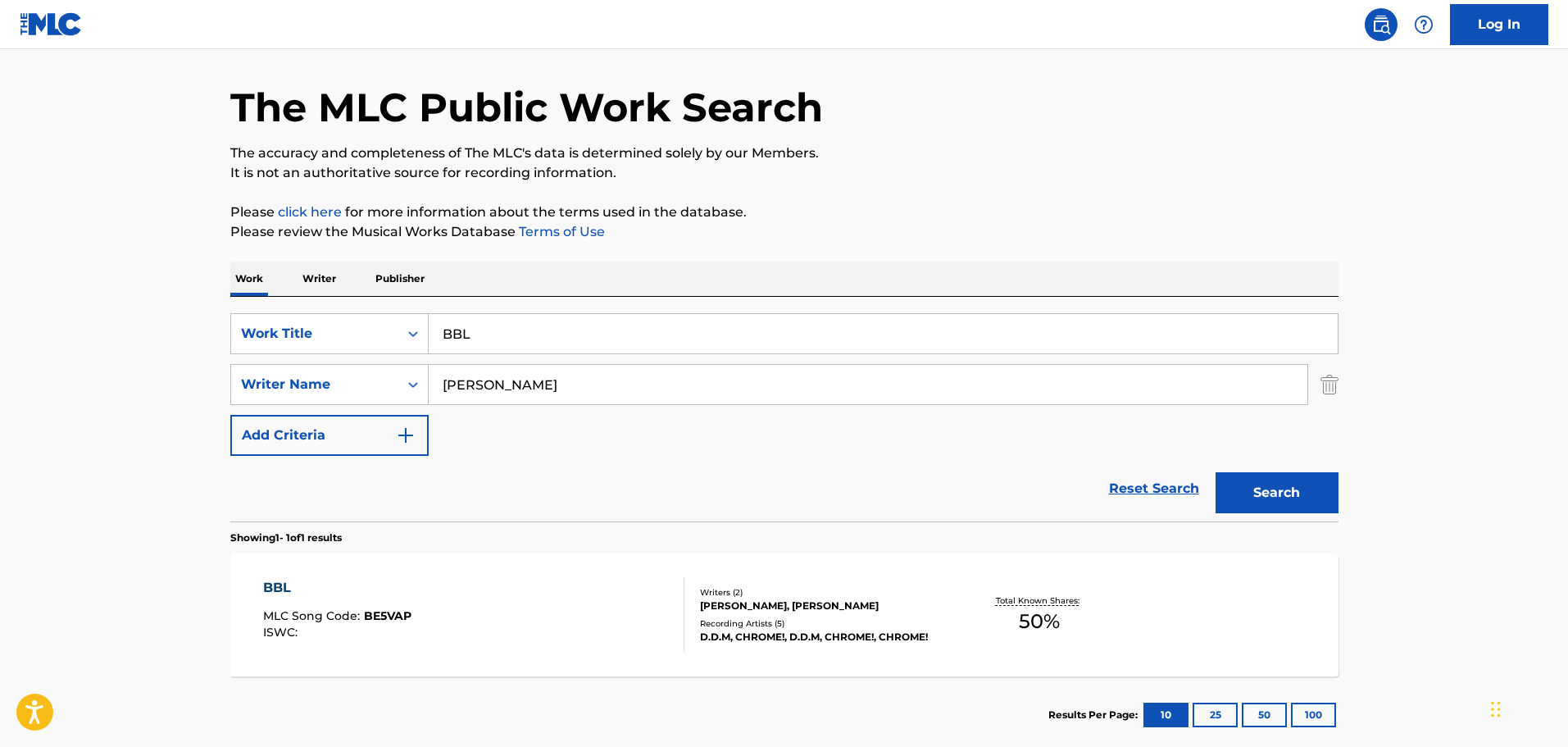
drag, startPoint x: 580, startPoint y: 325, endPoint x: 195, endPoint y: 300, distance: 385.8
click at [195, 300] on main "The MLC Public Work Search The accuracy and completeness of The MLC's data is d…" at bounding box center [784, 379] width 1568 height 765
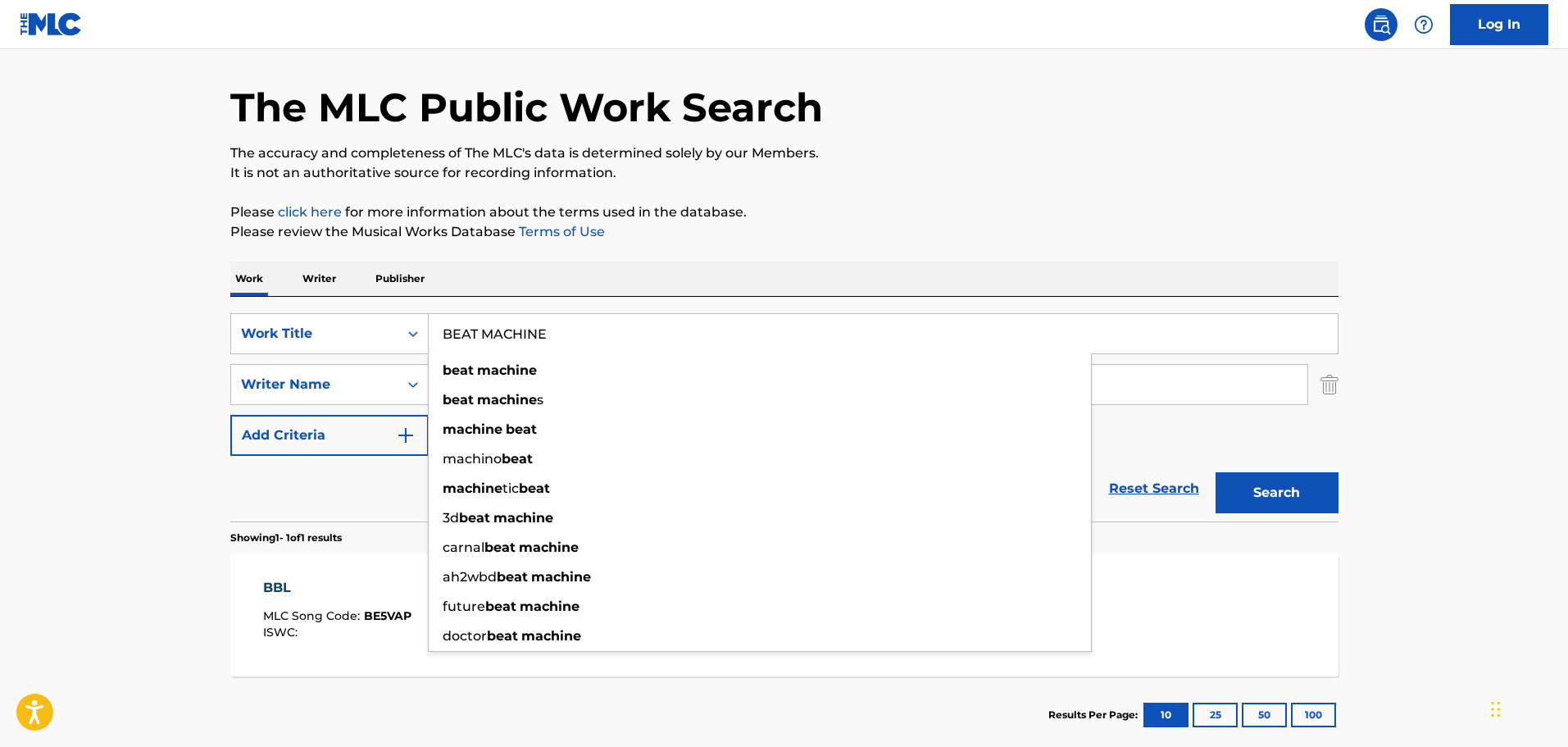
click at [1215, 472] on button "Search" at bounding box center [1276, 493] width 123 height 41
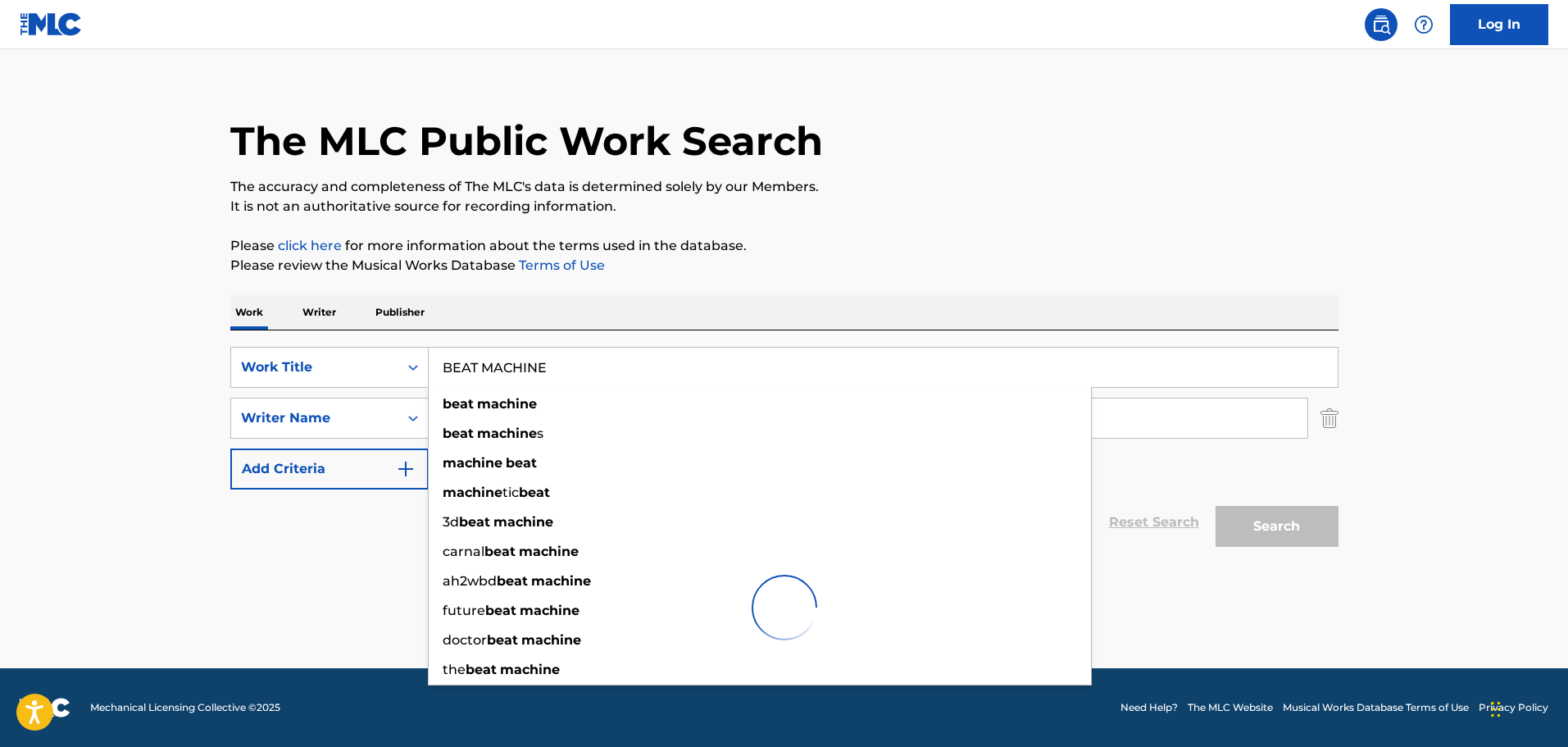
scroll to position [18, 0]
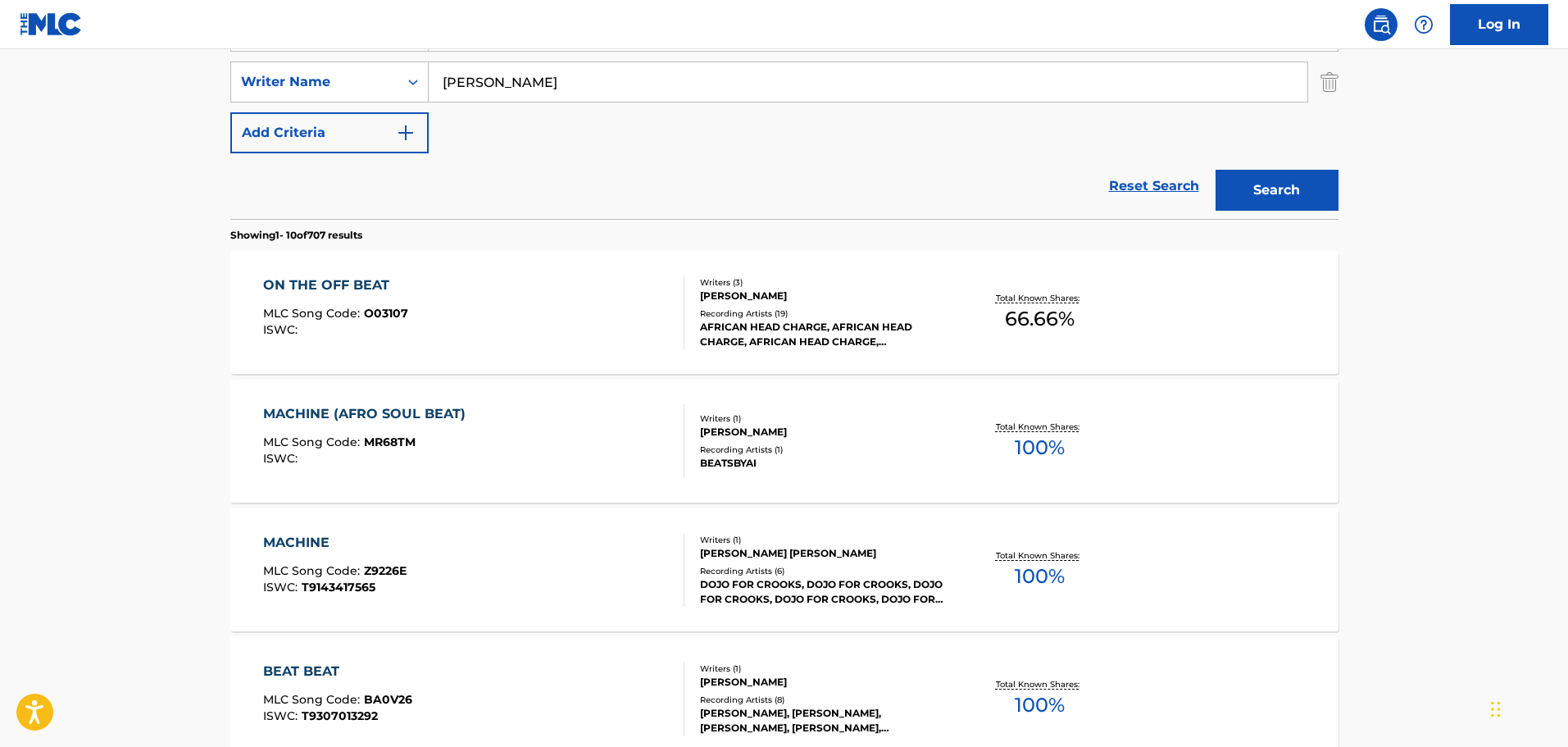
scroll to position [264, 0]
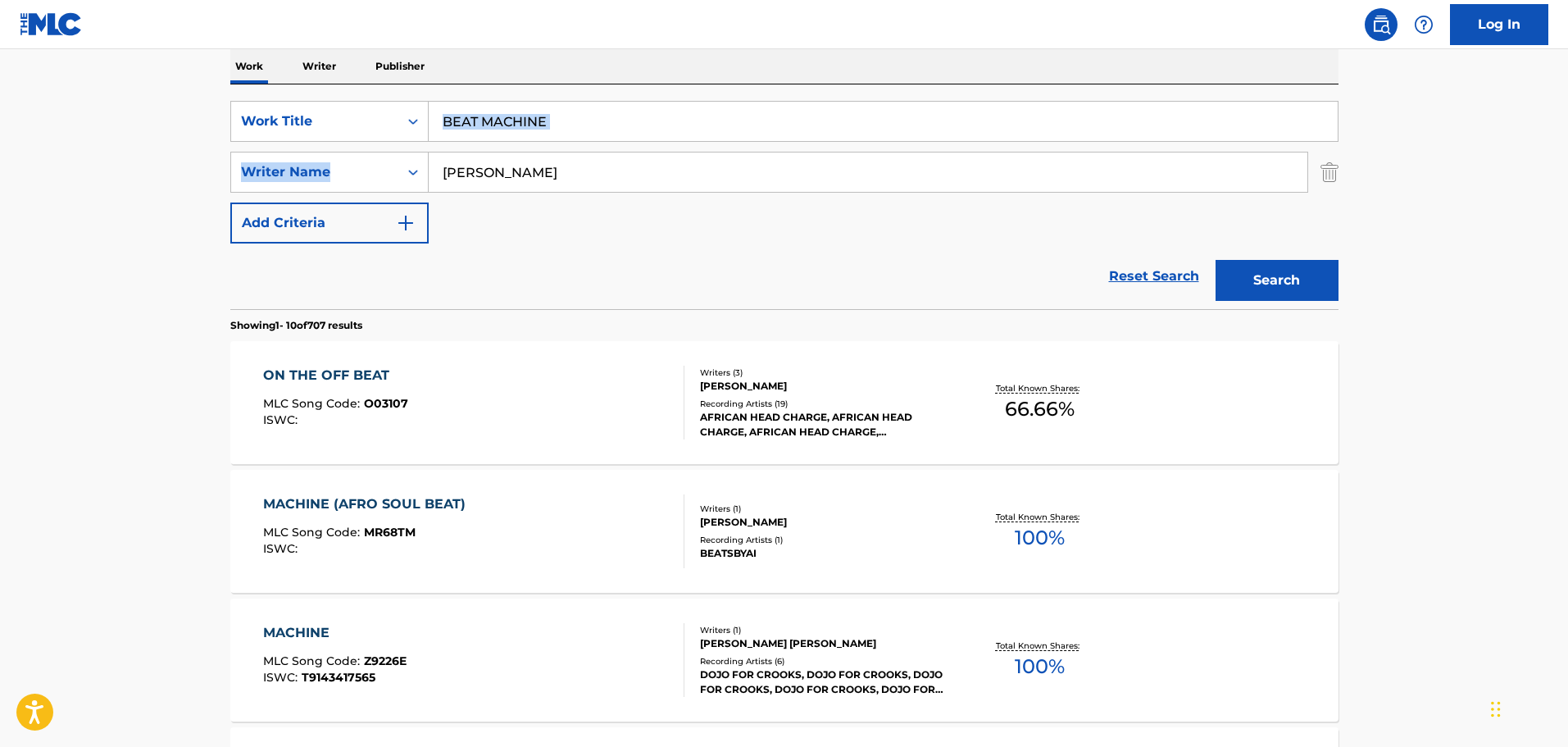
drag, startPoint x: 615, startPoint y: 141, endPoint x: 347, endPoint y: 141, distance: 268.0
click at [347, 141] on div "SearchWithCriteria67da9f81-ca32-4730-82de-5cb7a7cb6552 Work Title BEAT MACHINE …" at bounding box center [784, 172] width 1108 height 142
drag, startPoint x: 675, startPoint y: 110, endPoint x: 400, endPoint y: 115, distance: 275.0
click at [400, 115] on div "SearchWithCriteria67da9f81-ca32-4730-82de-5cb7a7cb6552 Work Title BEAT MACHINE" at bounding box center [784, 121] width 1108 height 41
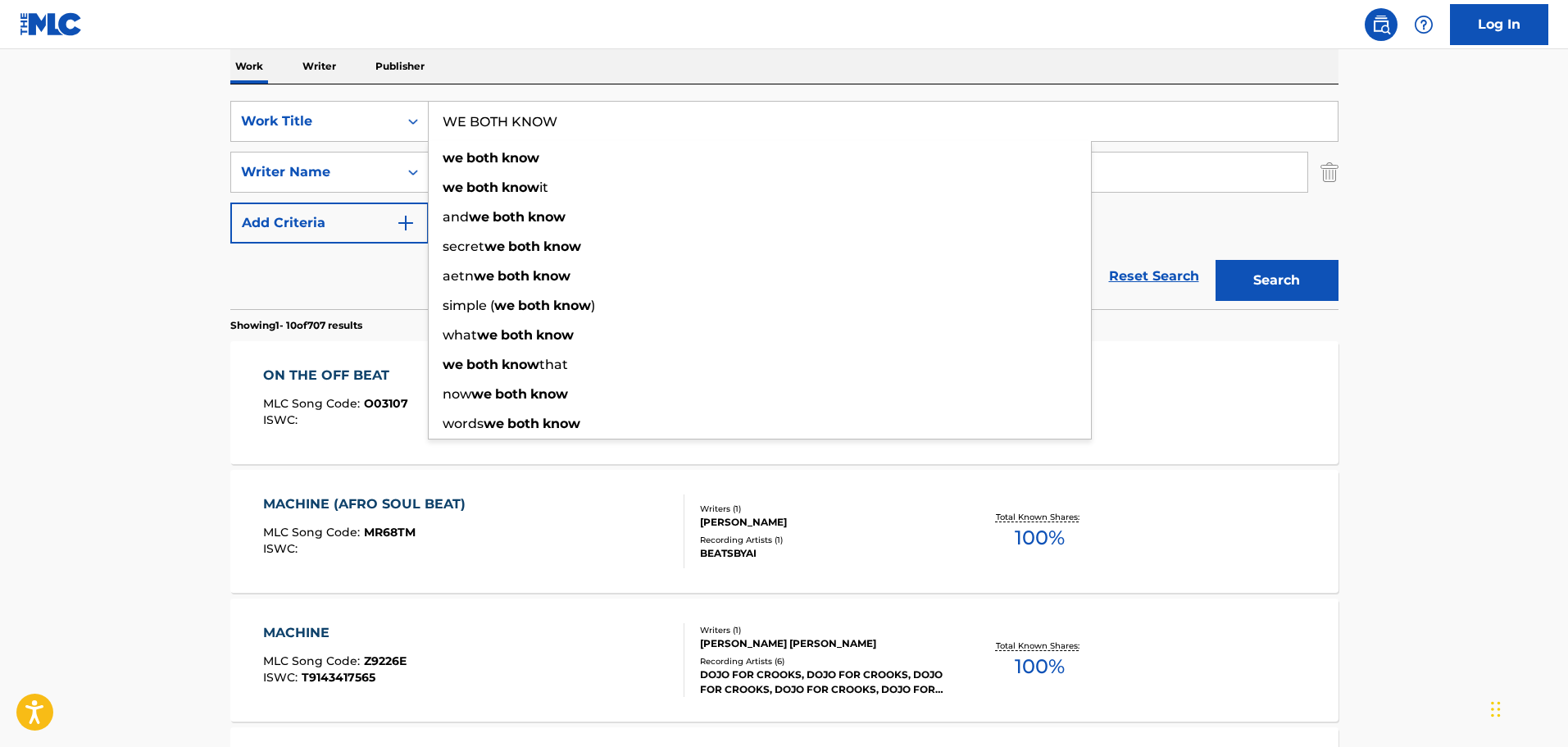
type input "WE BOTH KNOW"
click at [60, 190] on main "The MLC Public Work Search The accuracy and completeness of The MLC's data is d…" at bounding box center [784, 751] width 1568 height 1930
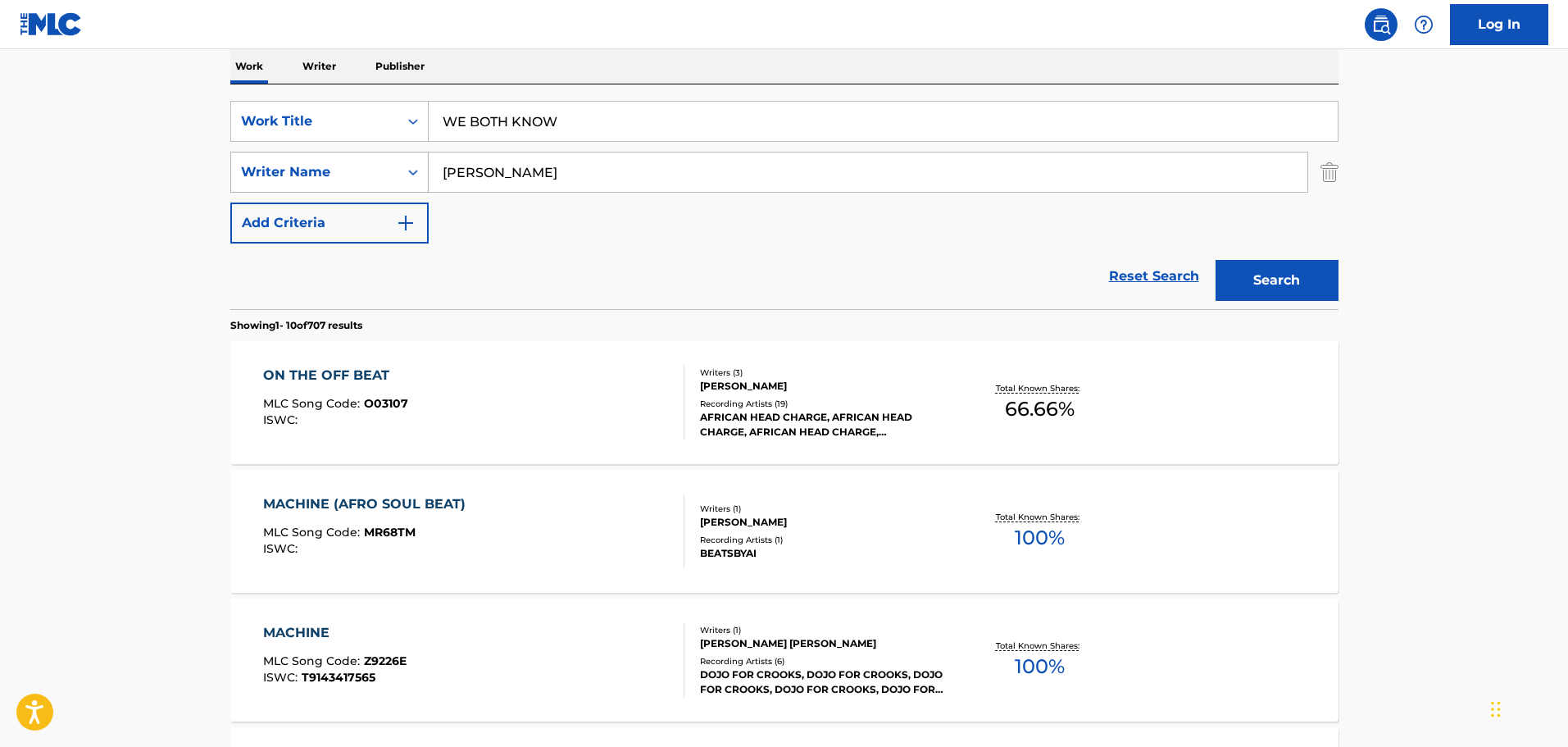
drag, startPoint x: 626, startPoint y: 165, endPoint x: 232, endPoint y: 166, distance: 394.0
click at [232, 166] on div "SearchWithCriteria2533d1ba-b6b1-43d0-a169-9f0894db2630 Writer Name [PERSON_NAME]" at bounding box center [784, 172] width 1108 height 41
drag, startPoint x: 486, startPoint y: 171, endPoint x: 468, endPoint y: 177, distance: 19.0
paste input "[PERSON_NAME]"
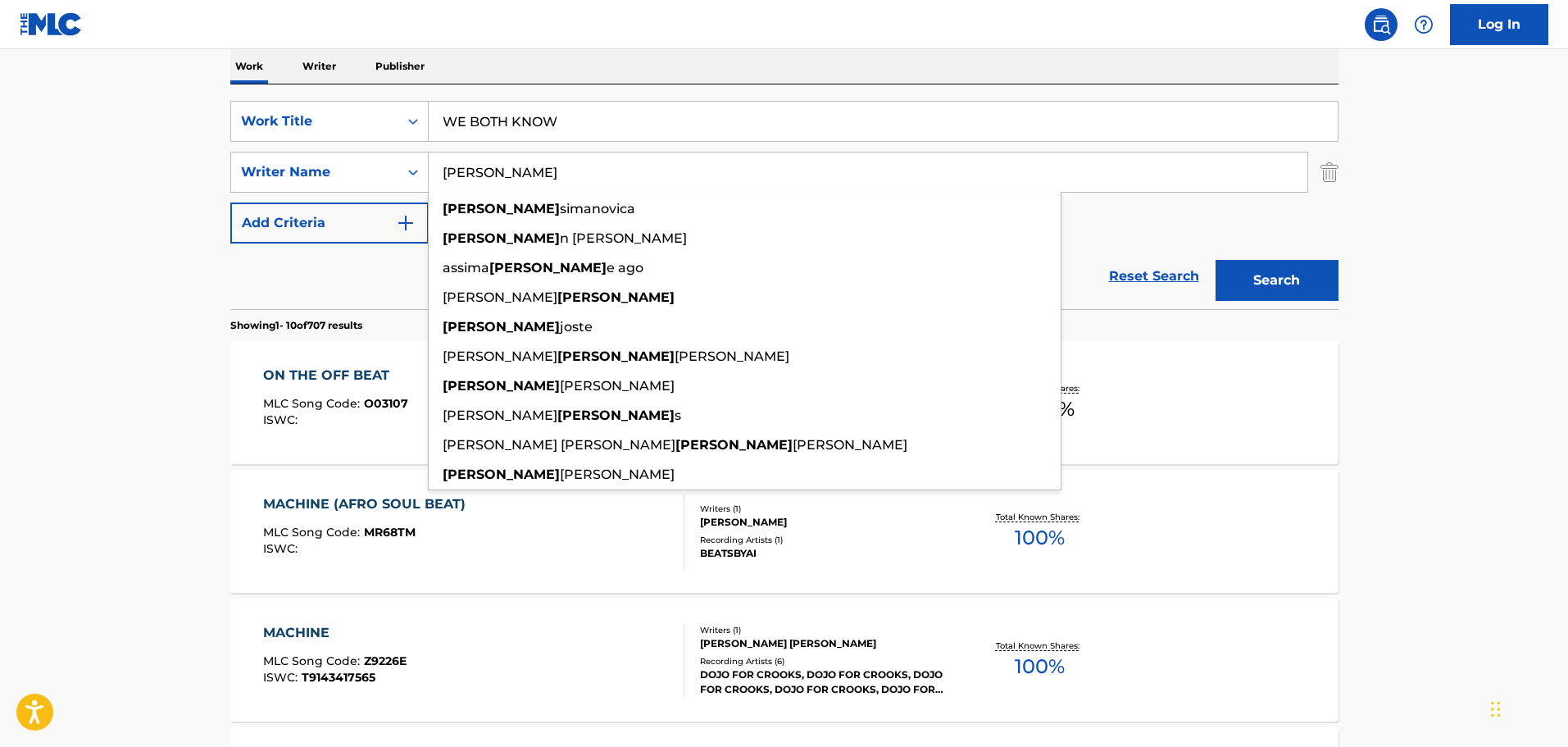
type input "[PERSON_NAME]"
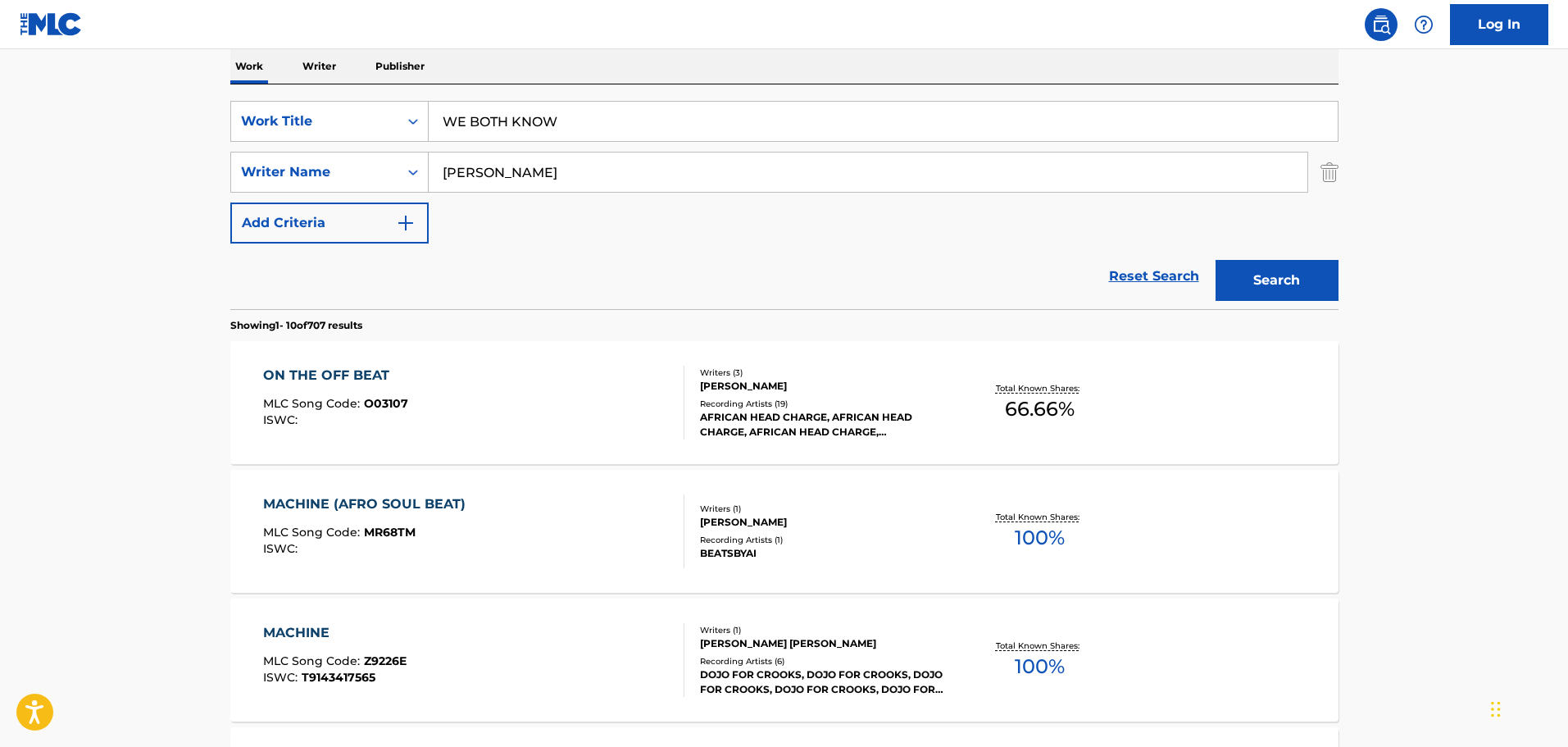
click at [1281, 279] on button "Search" at bounding box center [1276, 280] width 123 height 41
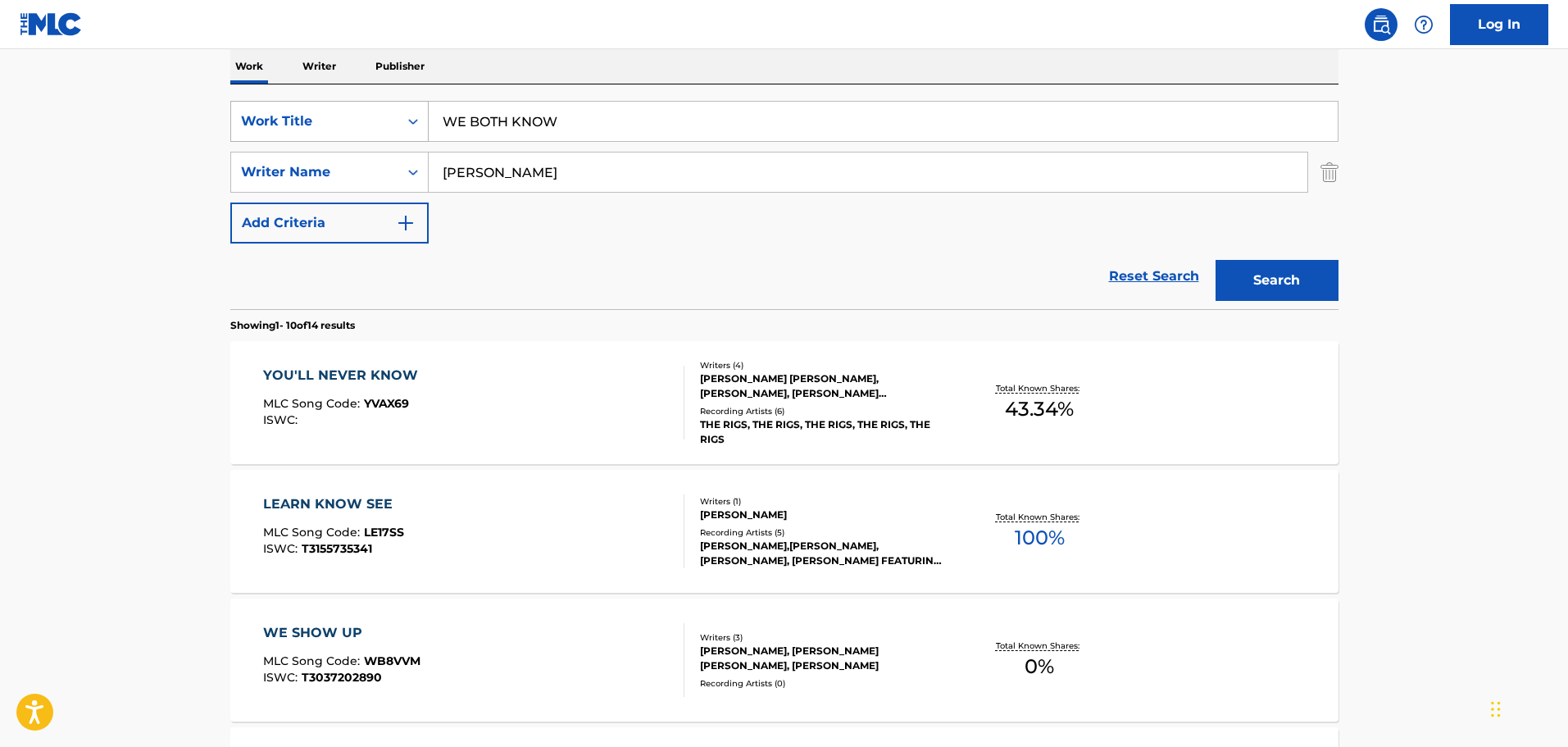
drag, startPoint x: 569, startPoint y: 122, endPoint x: 288, endPoint y: 133, distance: 281.2
click at [300, 133] on div "SearchWithCriteria67da9f81-ca32-4730-82de-5cb7a7cb6552 Work Title WE BOTH KNOW" at bounding box center [784, 121] width 1108 height 41
type input "TALK SH!T"
drag, startPoint x: 542, startPoint y: 170, endPoint x: 282, endPoint y: 170, distance: 260.0
click at [282, 170] on div "SearchWithCriteria2533d1ba-b6b1-43d0-a169-9f0894db2630 Writer Name [PERSON_NAME]" at bounding box center [784, 172] width 1108 height 41
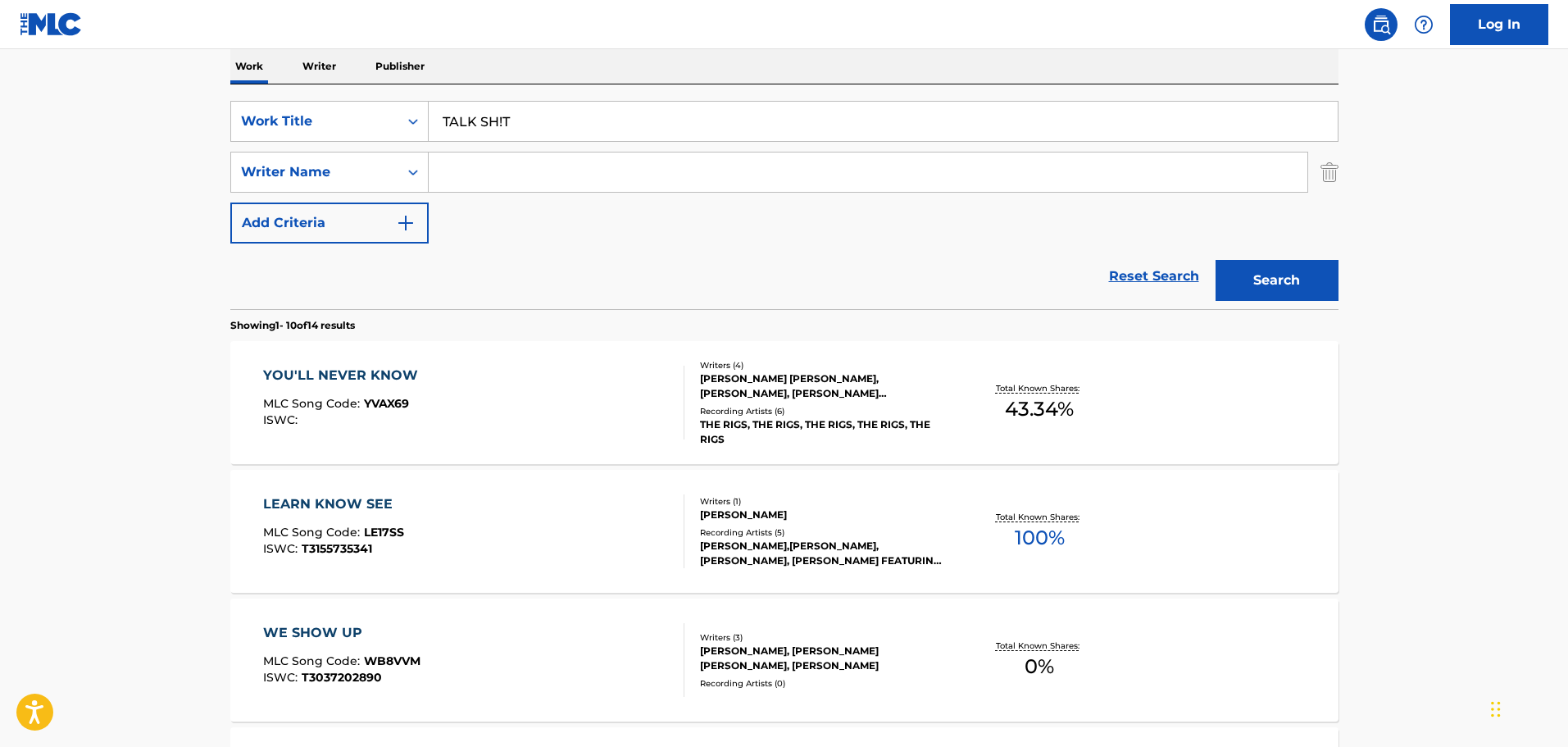
paste input "[PERSON_NAME]"
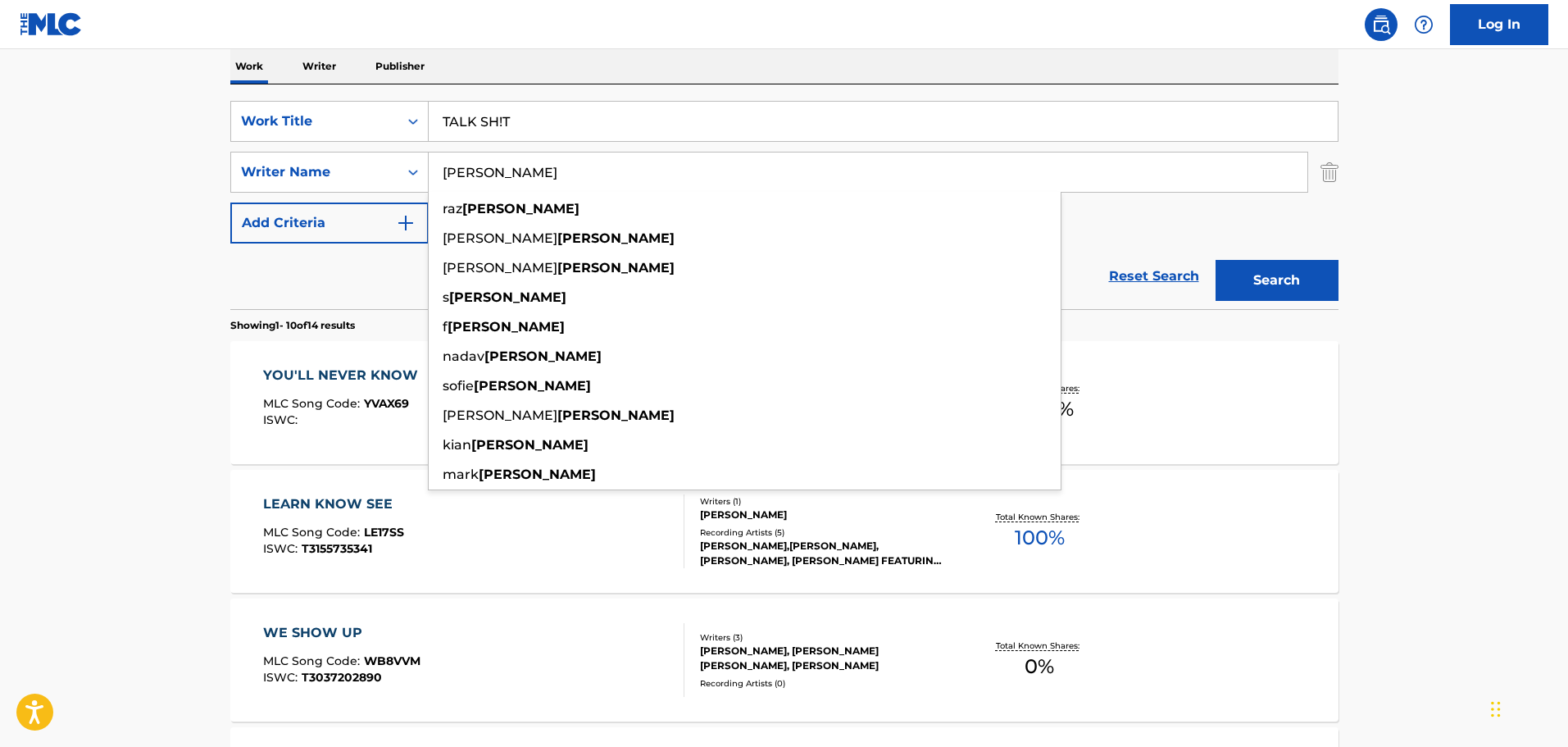
type input "[PERSON_NAME]"
click at [1231, 275] on button "Search" at bounding box center [1276, 280] width 123 height 41
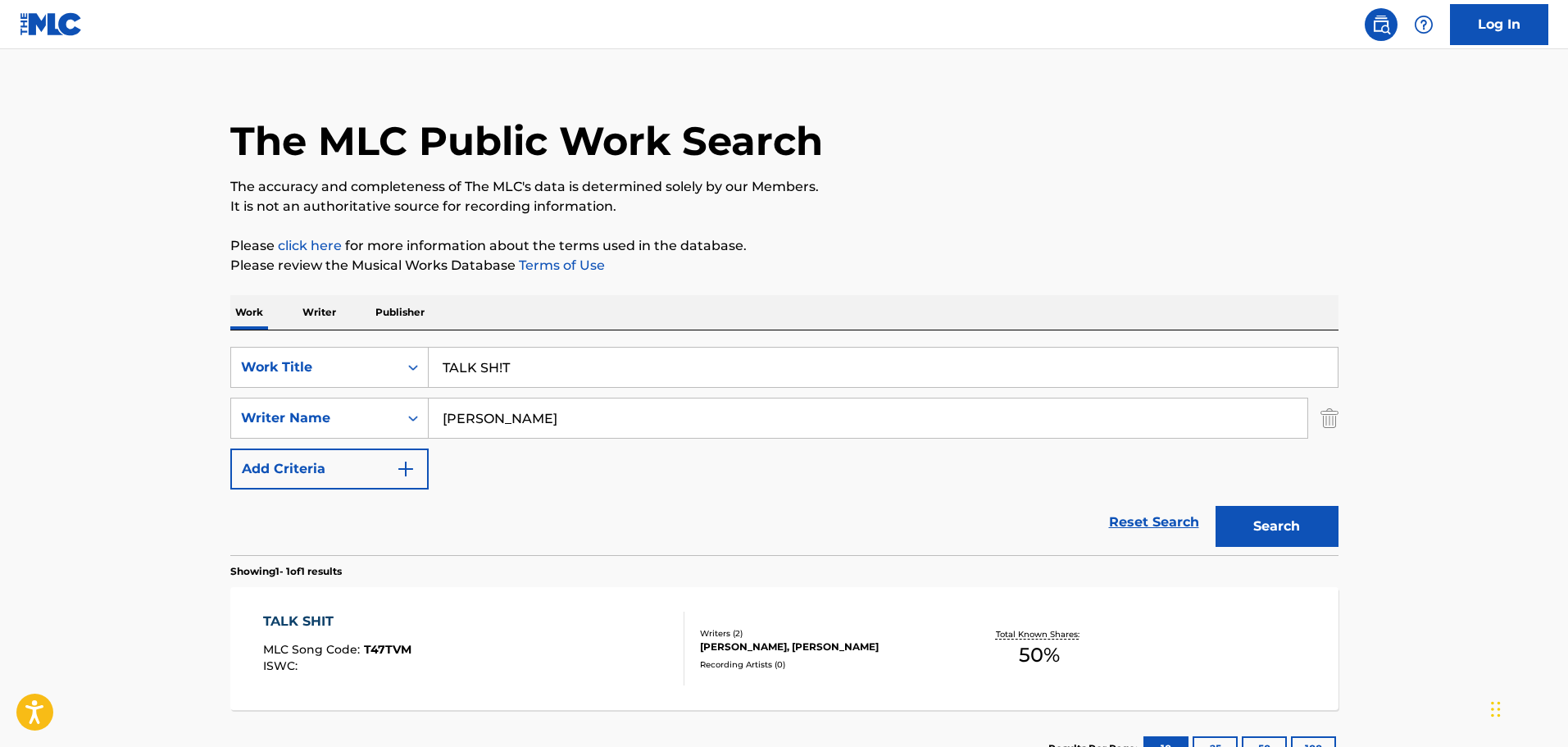
scroll to position [145, 0]
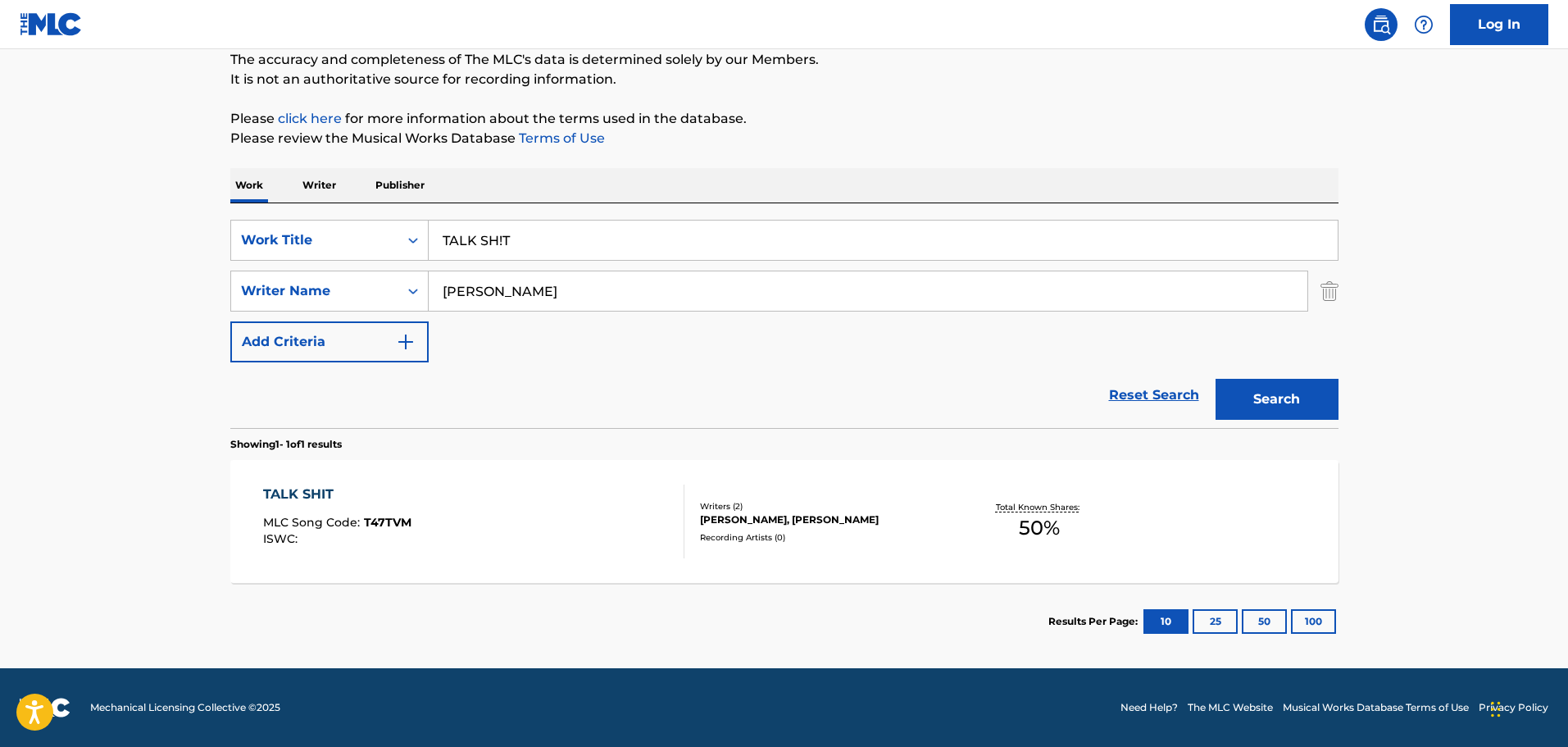
click at [488, 519] on div "TALK SHIT MLC Song Code : T47TVM ISWC :" at bounding box center [474, 521] width 421 height 74
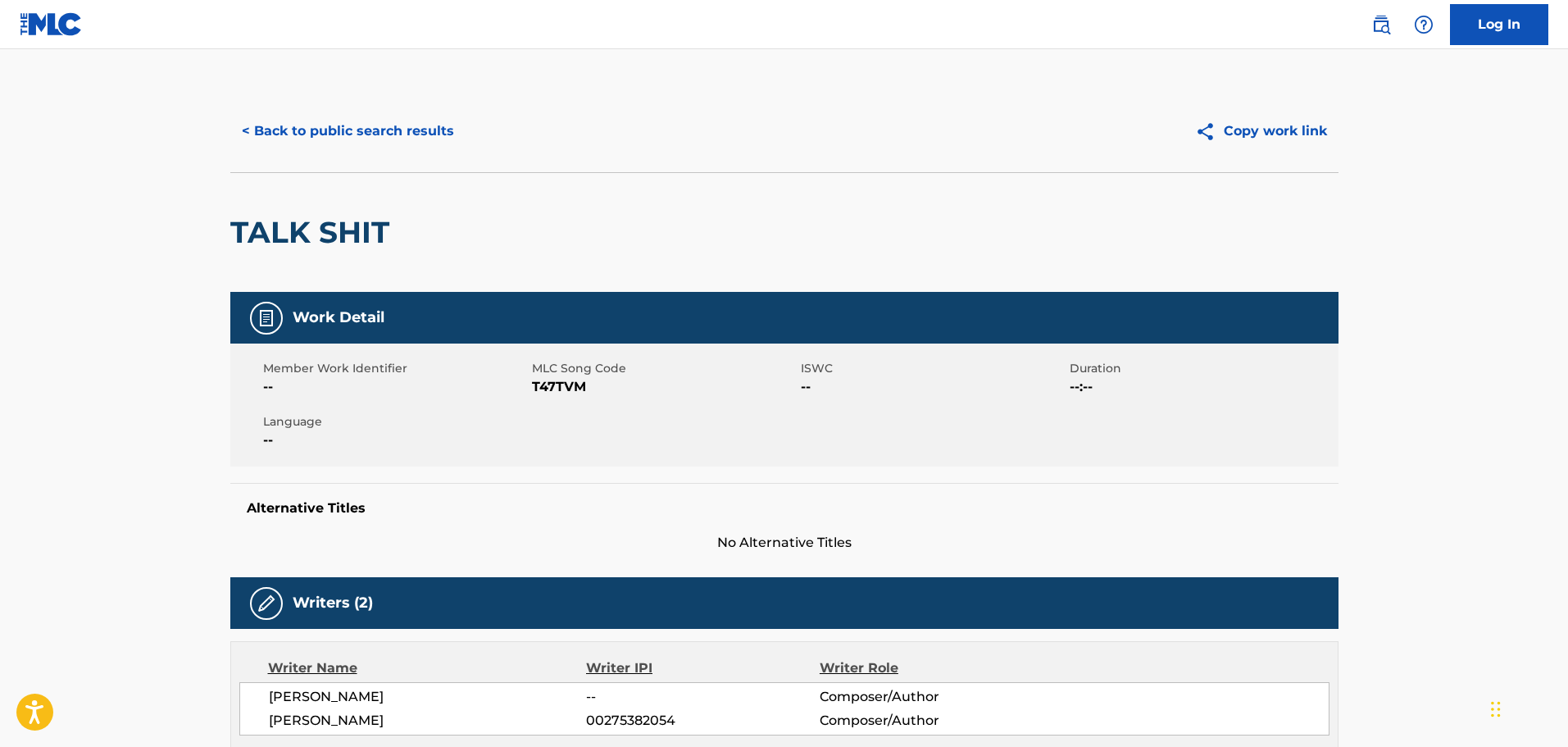
click at [298, 129] on button "< Back to public search results" at bounding box center [347, 131] width 236 height 41
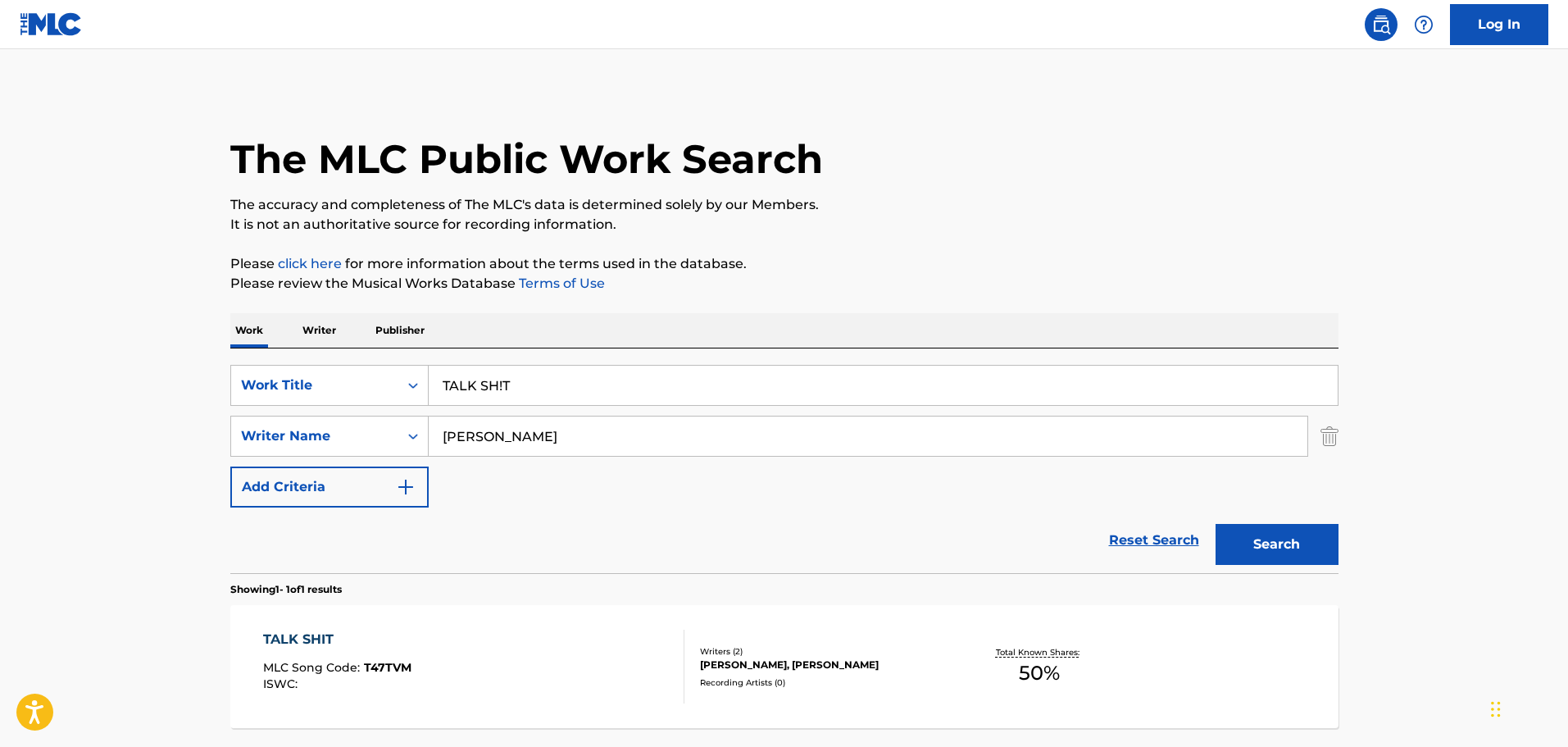
scroll to position [52, 0]
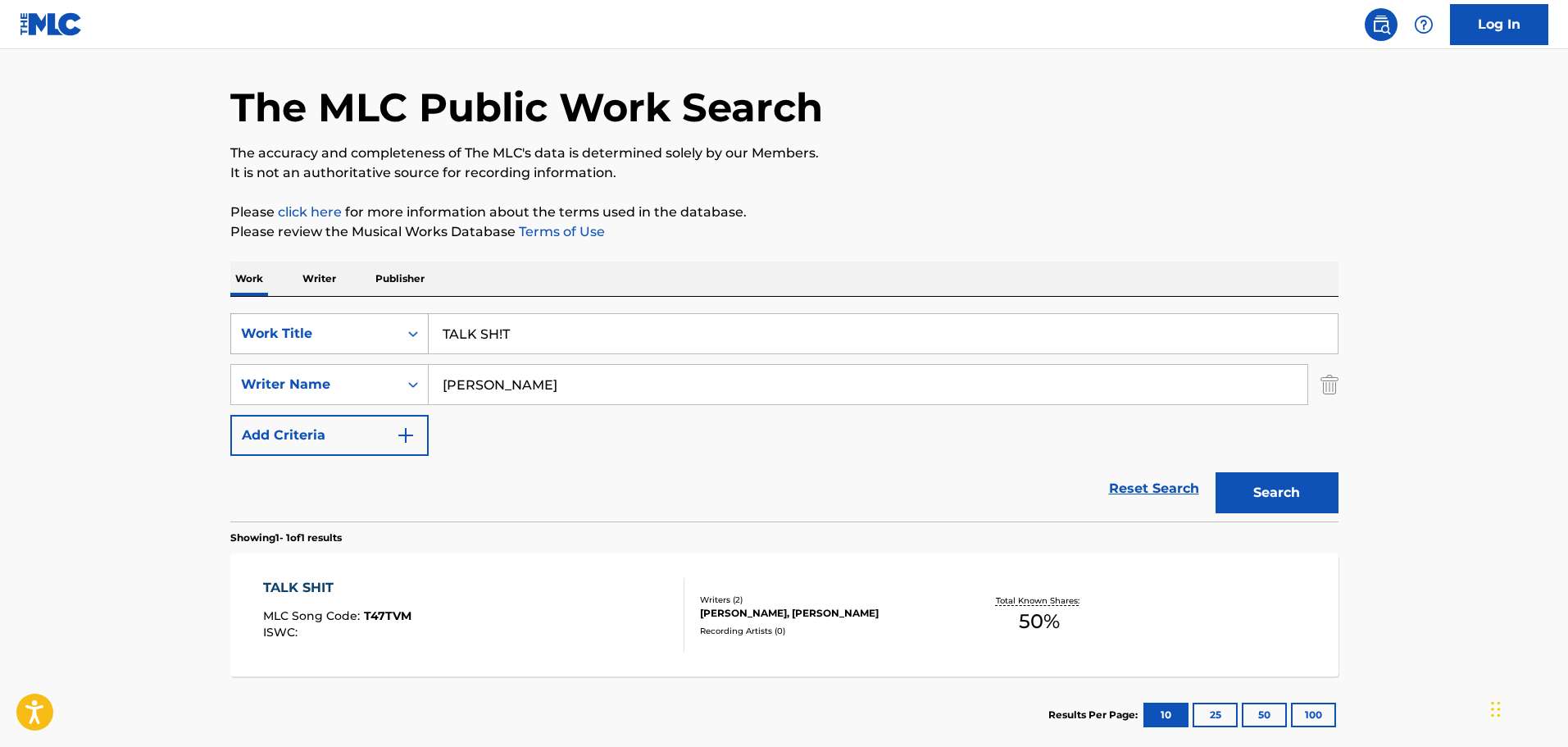
drag, startPoint x: 584, startPoint y: 322, endPoint x: 427, endPoint y: 317, distance: 157.1
click at [441, 312] on div "SearchWithCriteria67da9f81-ca32-4730-82de-5cb7a7cb6552 Work Title TALK SH!T Sea…" at bounding box center [784, 409] width 1108 height 225
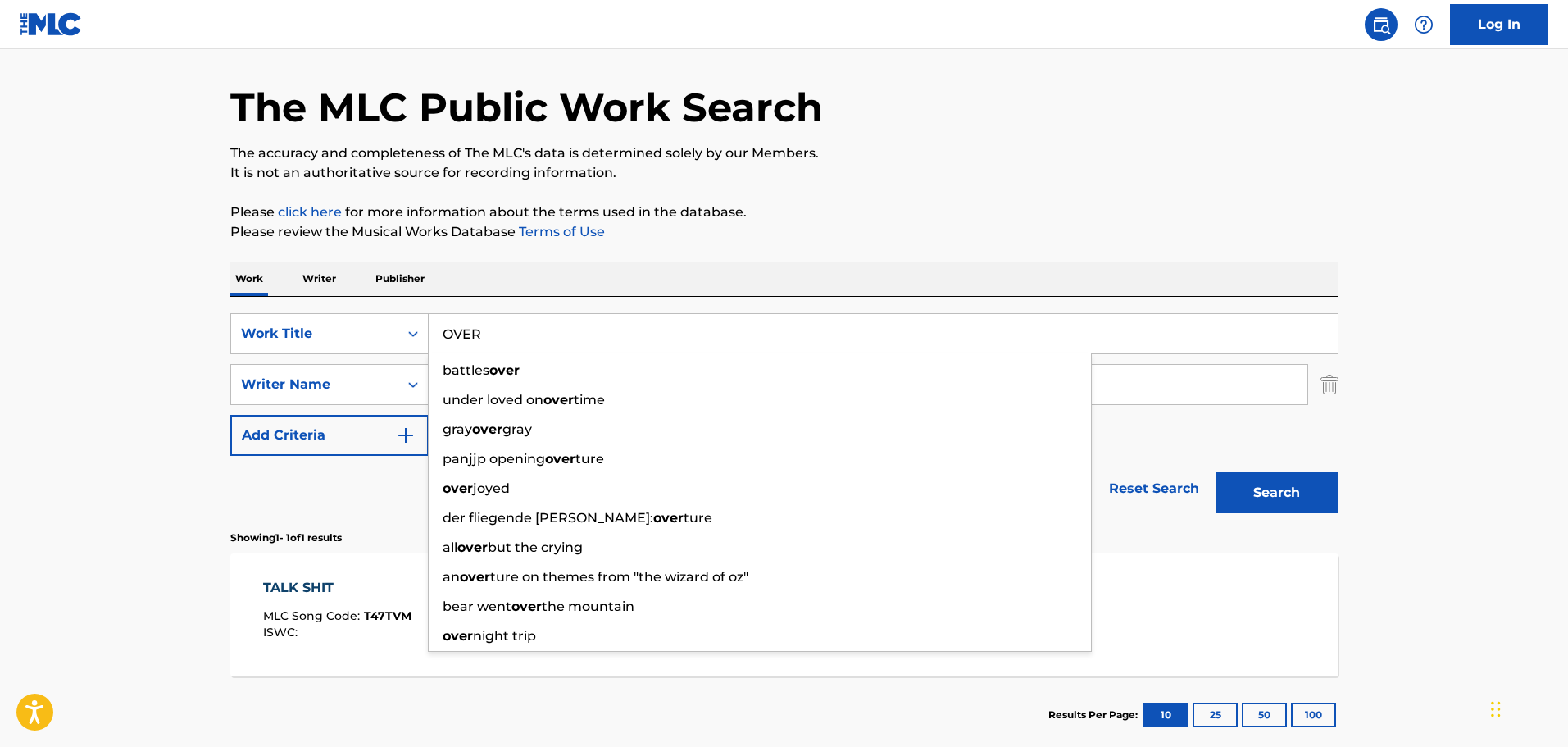
drag, startPoint x: 600, startPoint y: 324, endPoint x: 475, endPoint y: 309, distance: 125.9
click at [475, 309] on div "SearchWithCriteria67da9f81-ca32-4730-82de-5cb7a7cb6552 Work Title OVER battles …" at bounding box center [784, 409] width 1108 height 225
type input "O"
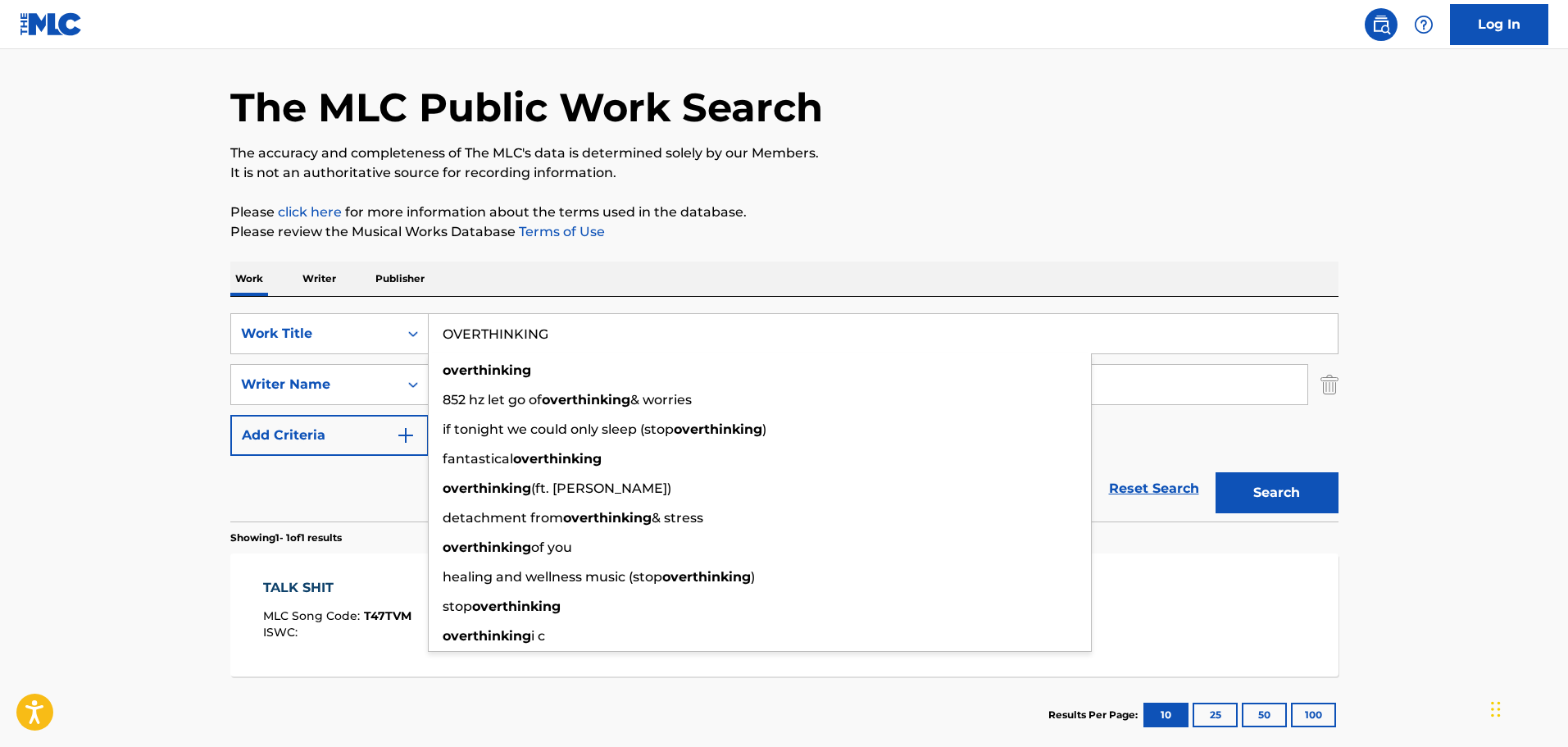
type input "OVERTHINKING"
click at [451, 224] on p "Please review the Musical Works Database Terms of Use" at bounding box center [784, 231] width 1108 height 19
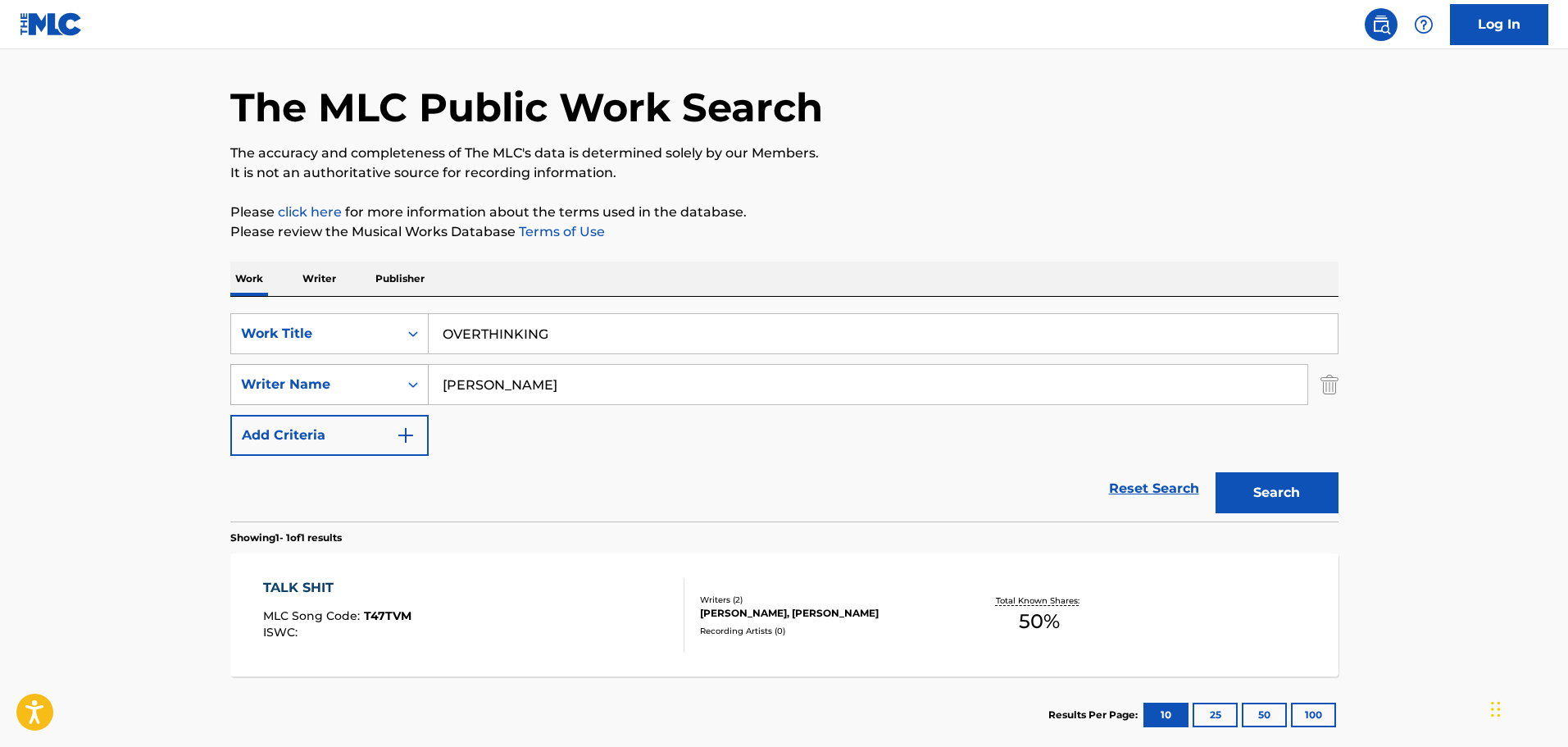
drag, startPoint x: 521, startPoint y: 386, endPoint x: 380, endPoint y: 375, distance: 141.4
click at [380, 375] on div "SearchWithCriteria2533d1ba-b6b1-43d0-a169-9f0894db2630 Writer Name [PERSON_NAME]" at bounding box center [784, 385] width 1108 height 41
paste input "[PERSON_NAME]"
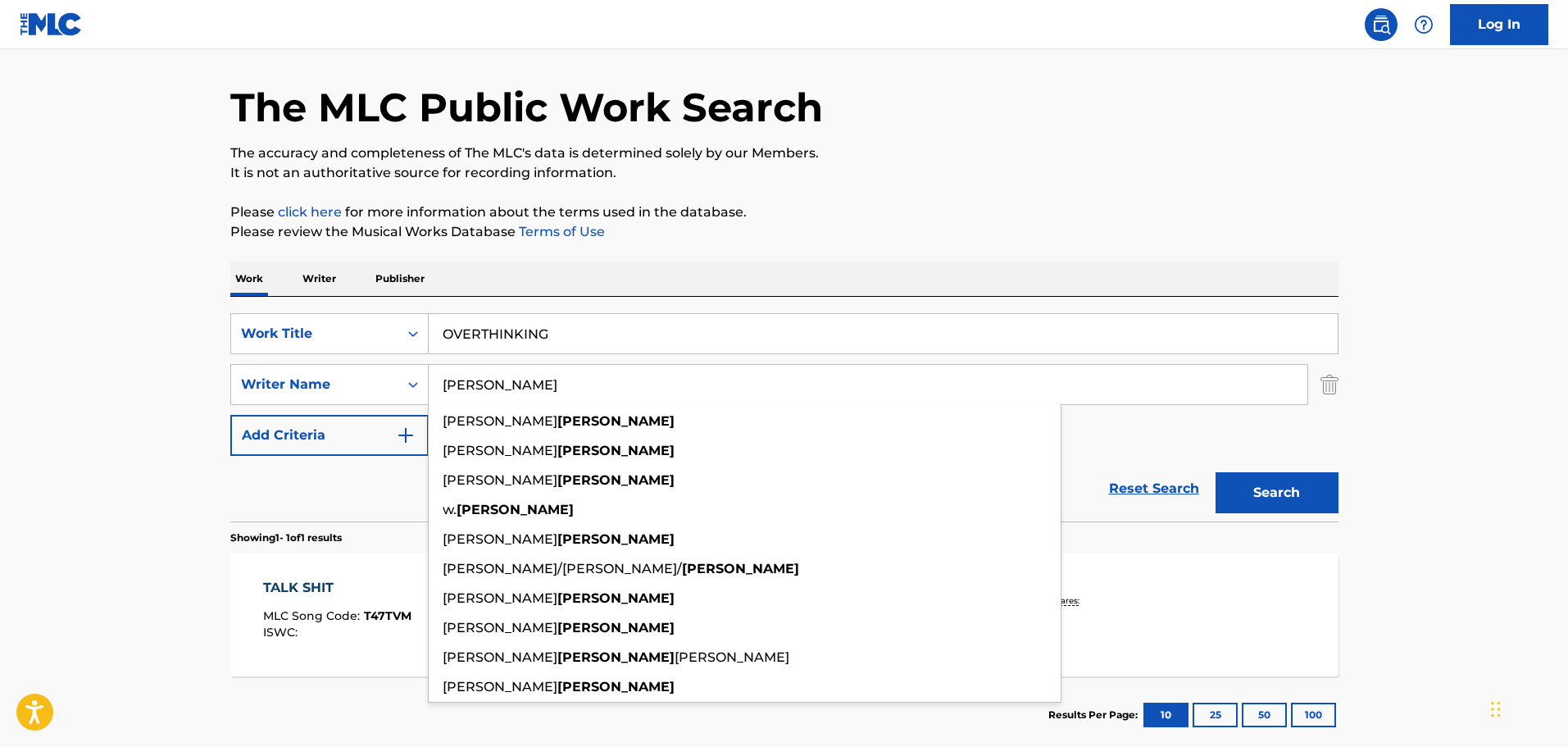
type input "[PERSON_NAME]"
click at [1250, 480] on button "Search" at bounding box center [1276, 493] width 123 height 41
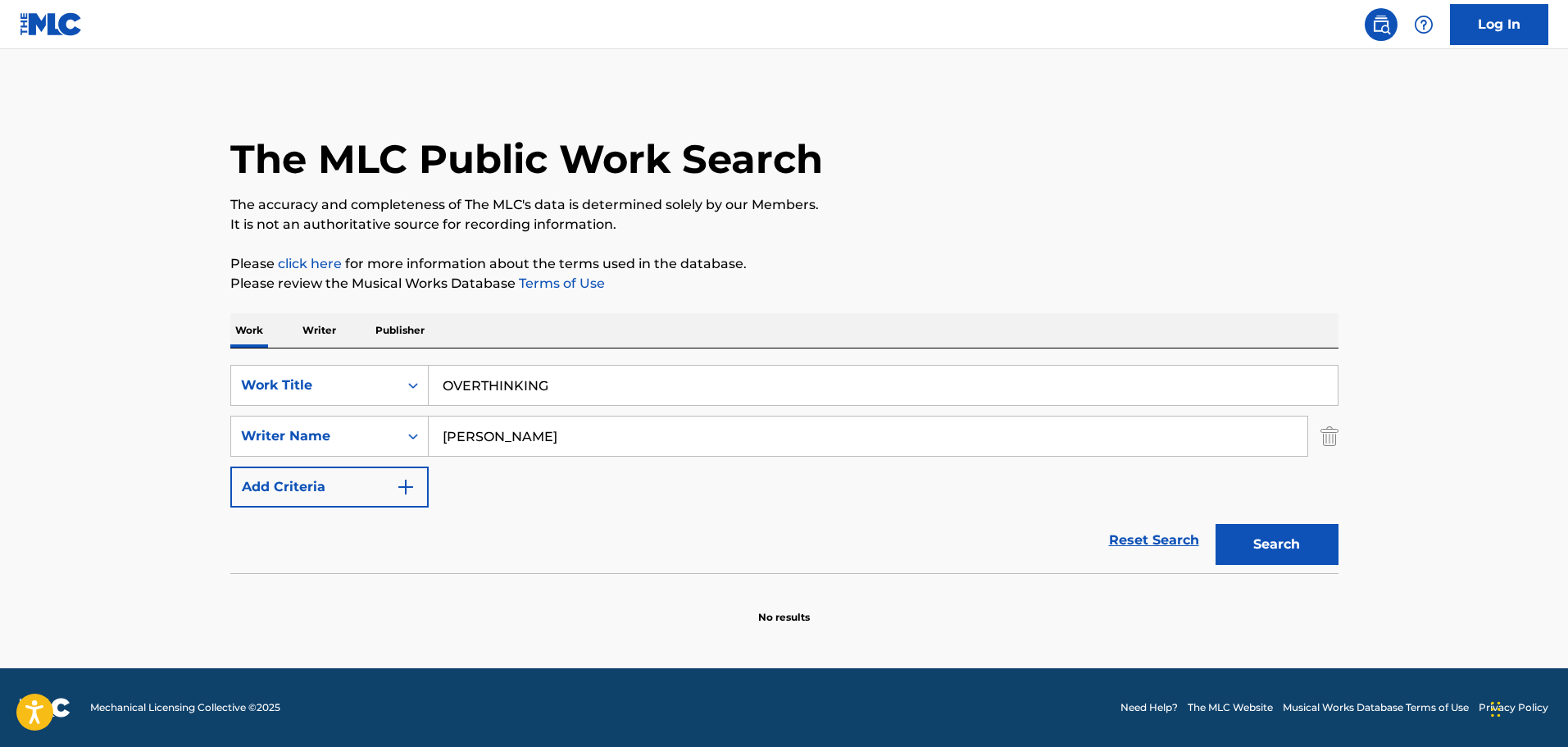
scroll to position [0, 0]
click at [764, 533] on div "Reset Search Search" at bounding box center [784, 540] width 1108 height 66
drag, startPoint x: 607, startPoint y: 398, endPoint x: 304, endPoint y: 355, distance: 306.0
click at [304, 355] on div "SearchWithCriteria67da9f81-ca32-4730-82de-5cb7a7cb6552 Work Title OVERTHINKING …" at bounding box center [784, 460] width 1108 height 225
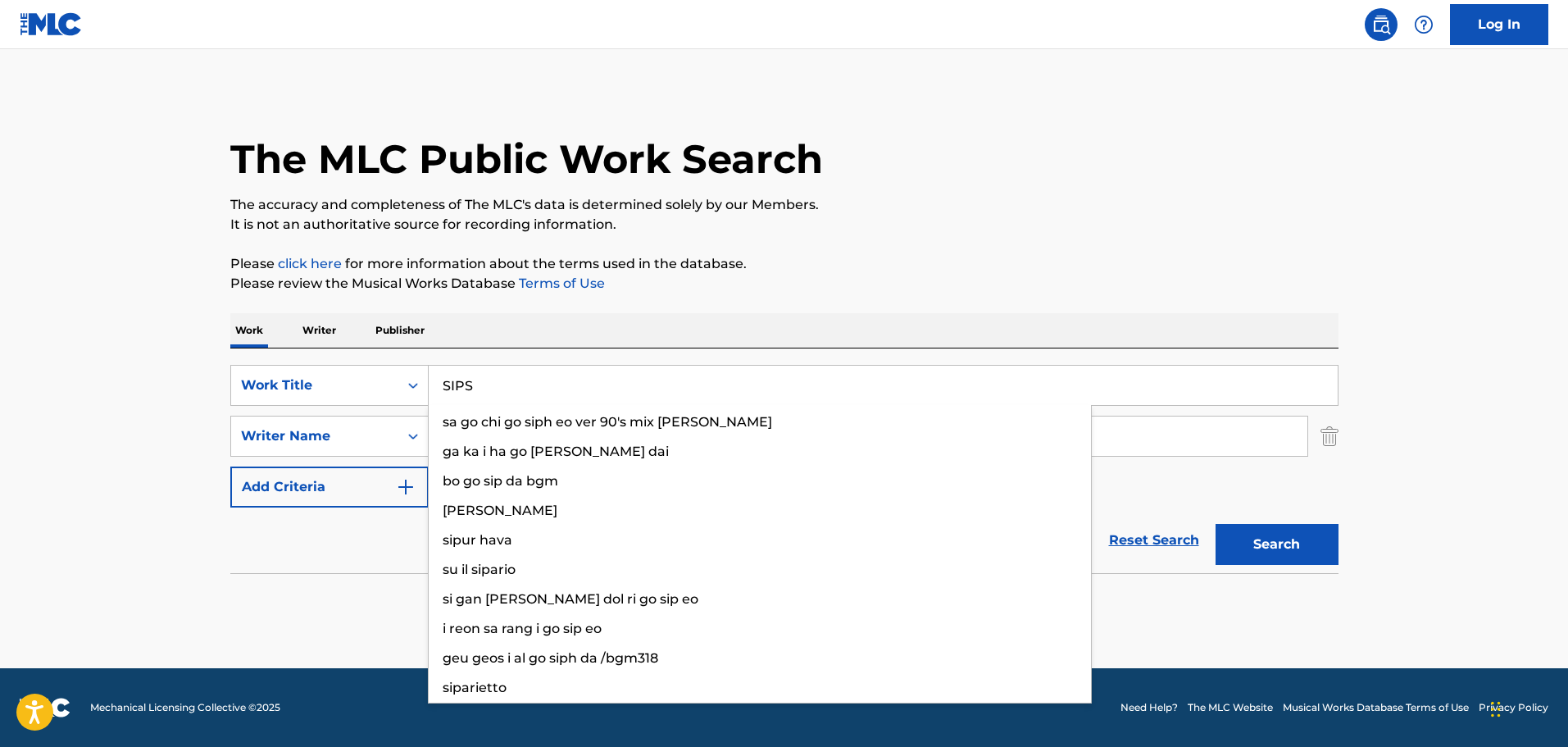
click at [1215, 524] on button "Search" at bounding box center [1276, 545] width 123 height 41
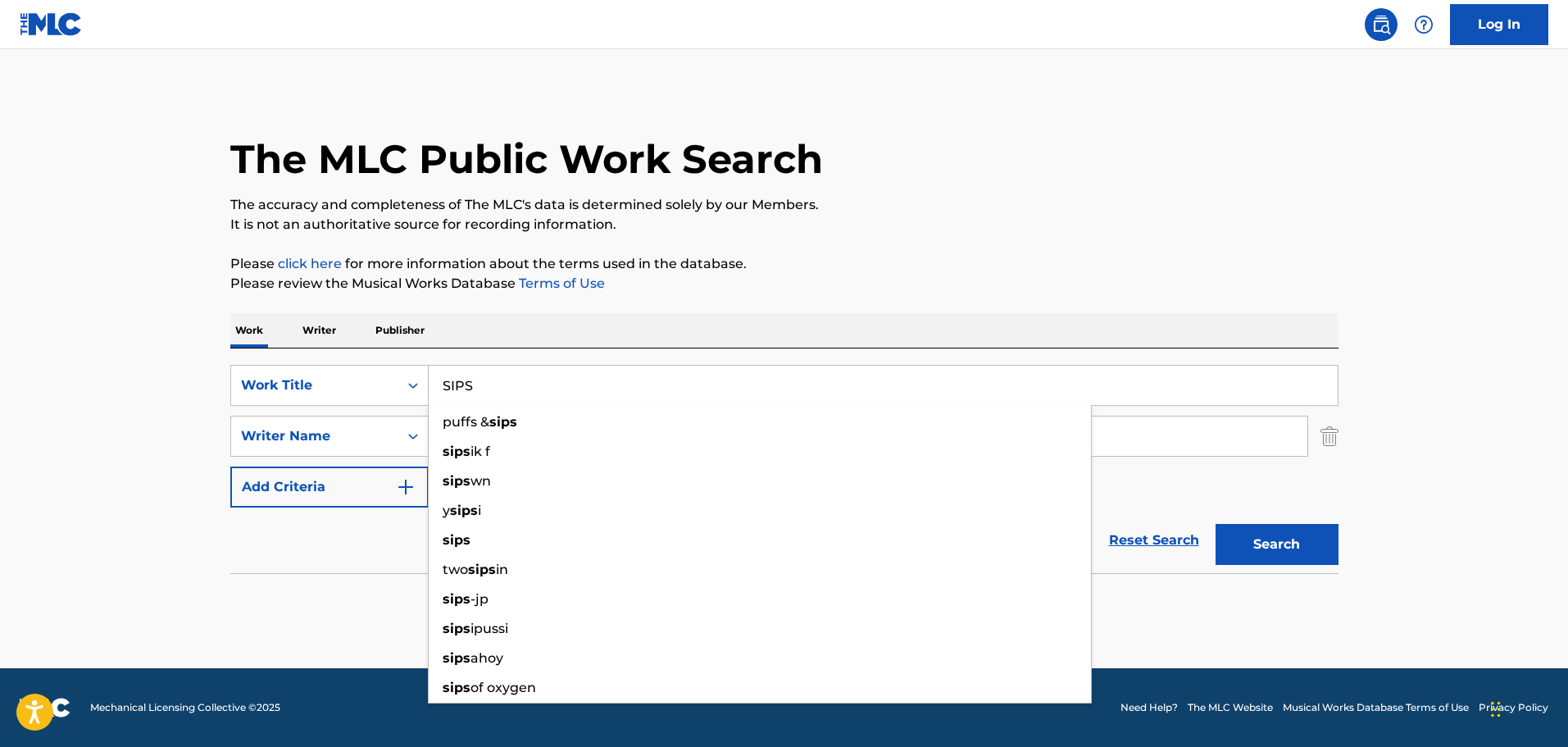
click at [416, 198] on p "The accuracy and completeness of The MLC's data is determined solely by our Mem…" at bounding box center [784, 204] width 1108 height 19
drag, startPoint x: 578, startPoint y: 388, endPoint x: 379, endPoint y: 372, distance: 199.6
click at [379, 372] on div "SearchWithCriteria67da9f81-ca32-4730-82de-5cb7a7cb6552 Work Title SIPS puffs & …" at bounding box center [784, 386] width 1108 height 41
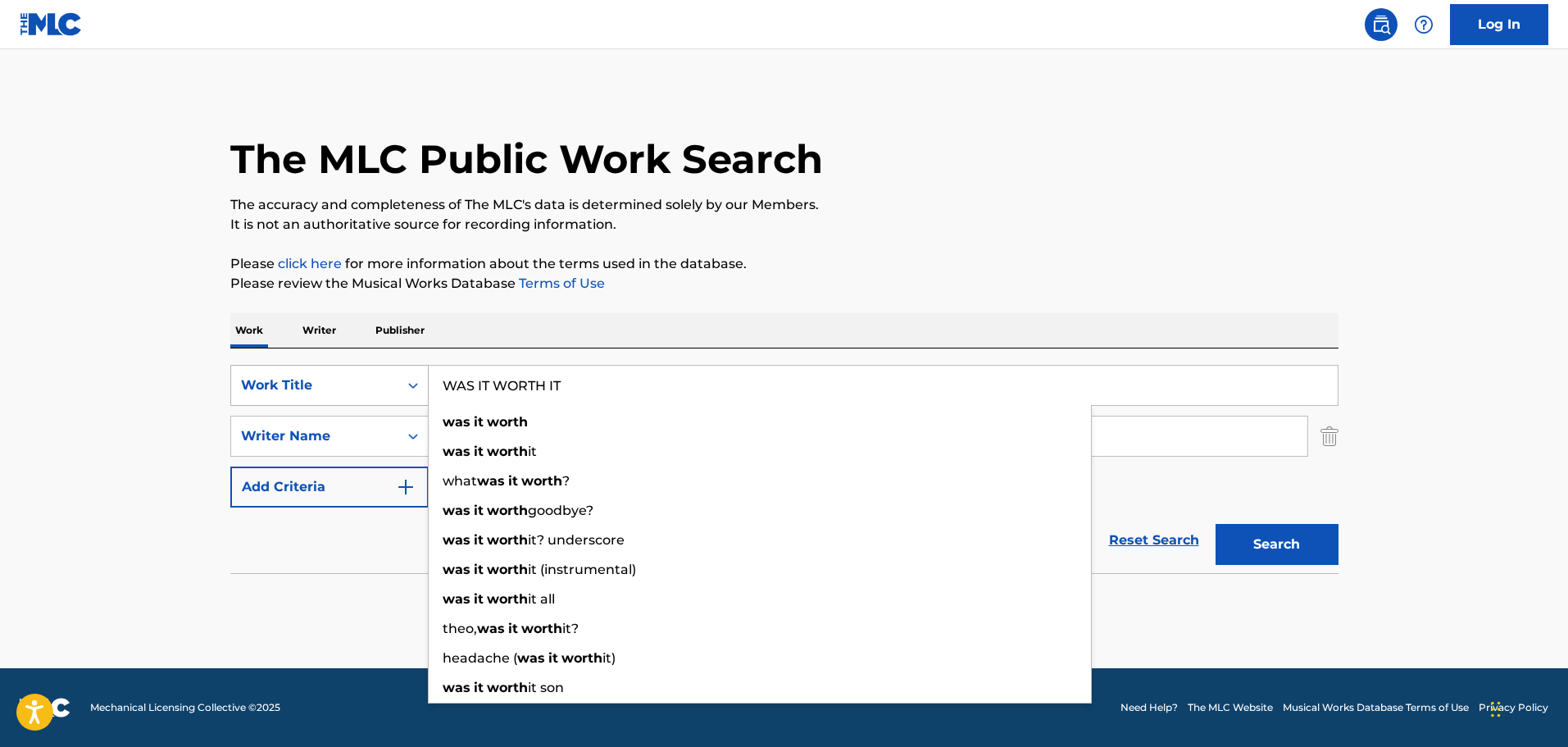
type input "WAS IT WORTH IT"
click at [1215, 524] on button "Search" at bounding box center [1276, 545] width 123 height 41
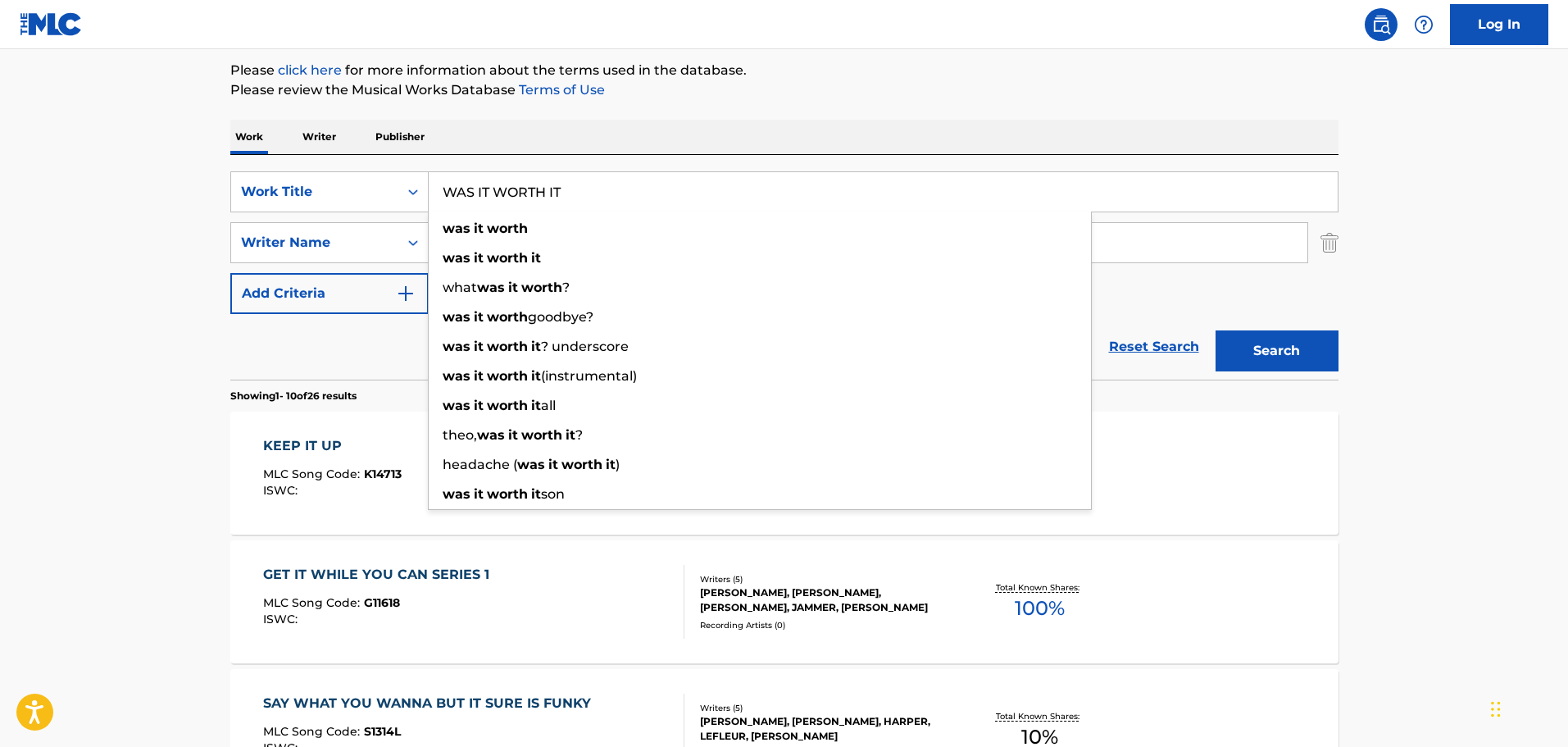
scroll to position [164, 0]
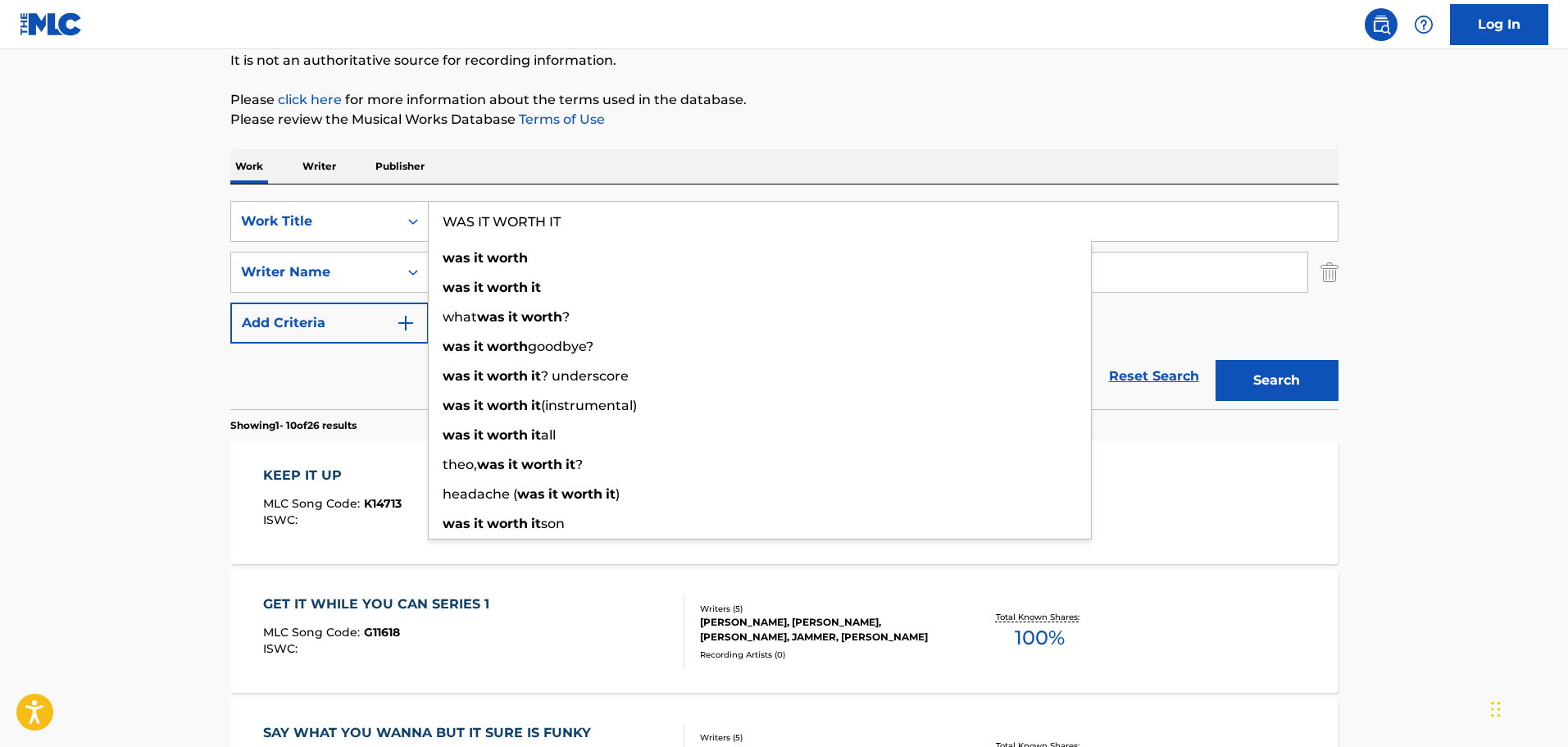
drag, startPoint x: 613, startPoint y: 202, endPoint x: 368, endPoint y: 153, distance: 249.9
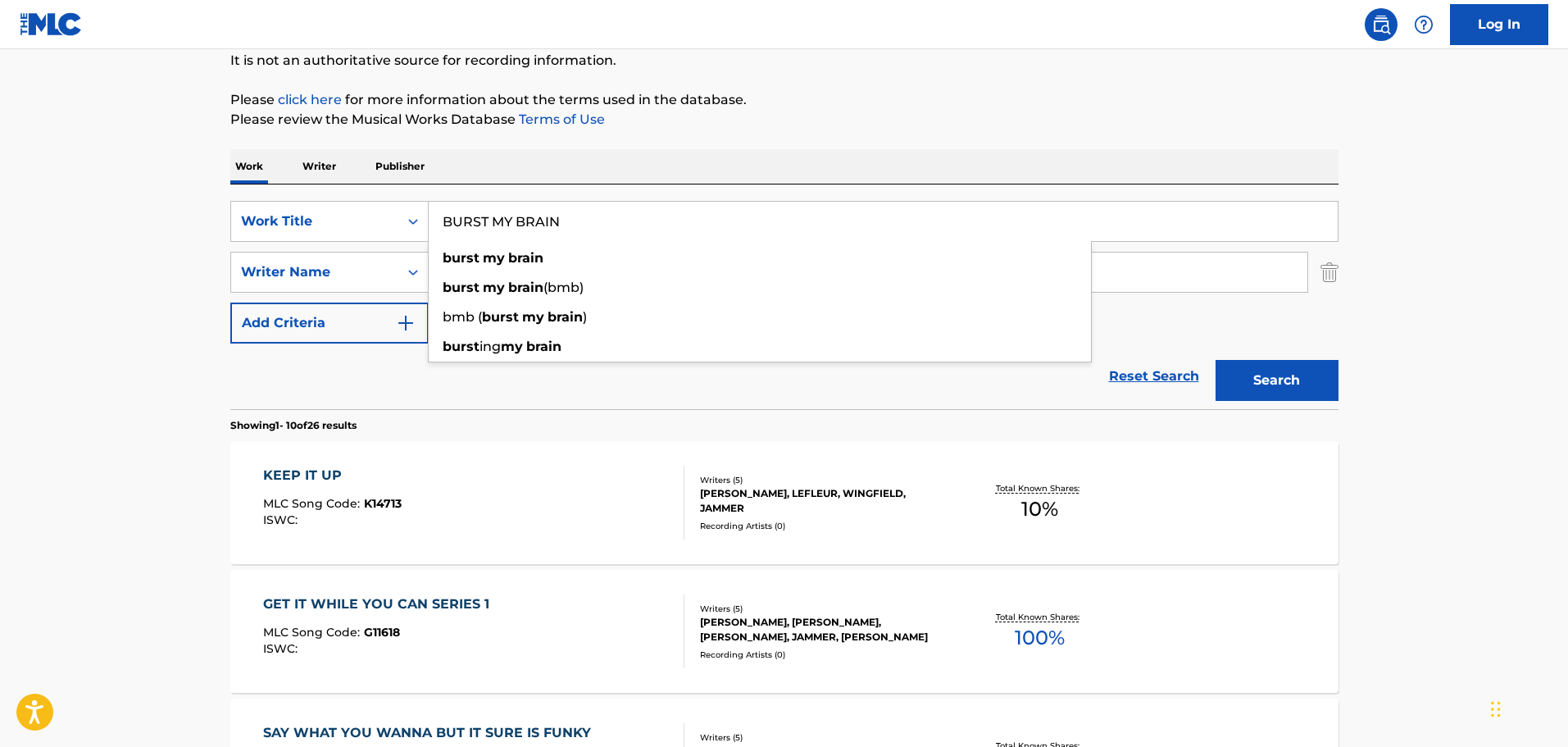
type input "BURST MY BRAIN"
click at [381, 109] on p "Please click here for more information about the terms used in the database." at bounding box center [784, 100] width 1108 height 19
drag, startPoint x: 633, startPoint y: 289, endPoint x: 241, endPoint y: 272, distance: 392.4
click at [241, 272] on div "SearchWithCriteria2533d1ba-b6b1-43d0-a169-9f0894db2630 Writer Name [PERSON_NAME]" at bounding box center [784, 272] width 1108 height 41
paste input "Adegbesan"
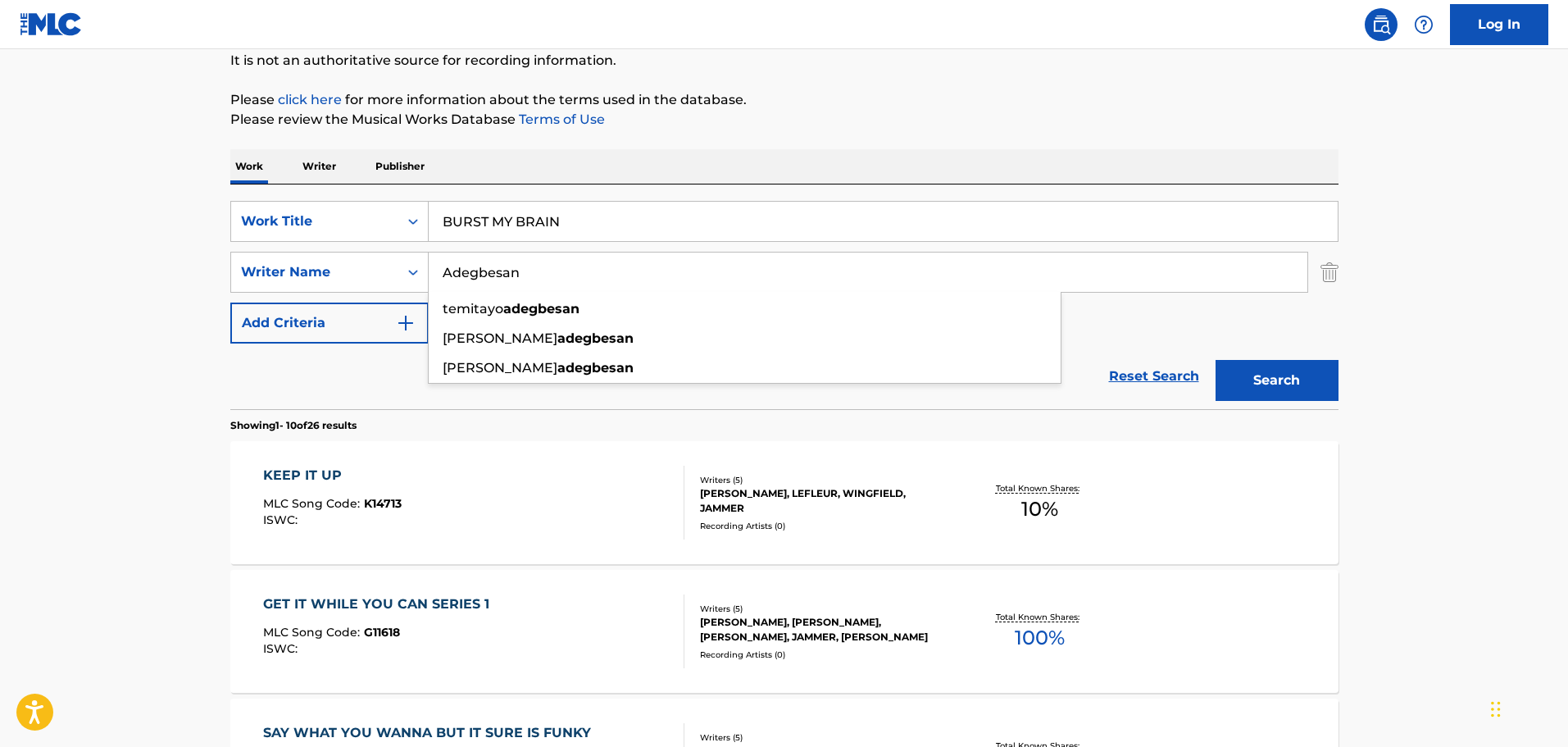
type input "Adegbesan"
click at [1219, 377] on button "Search" at bounding box center [1276, 380] width 123 height 41
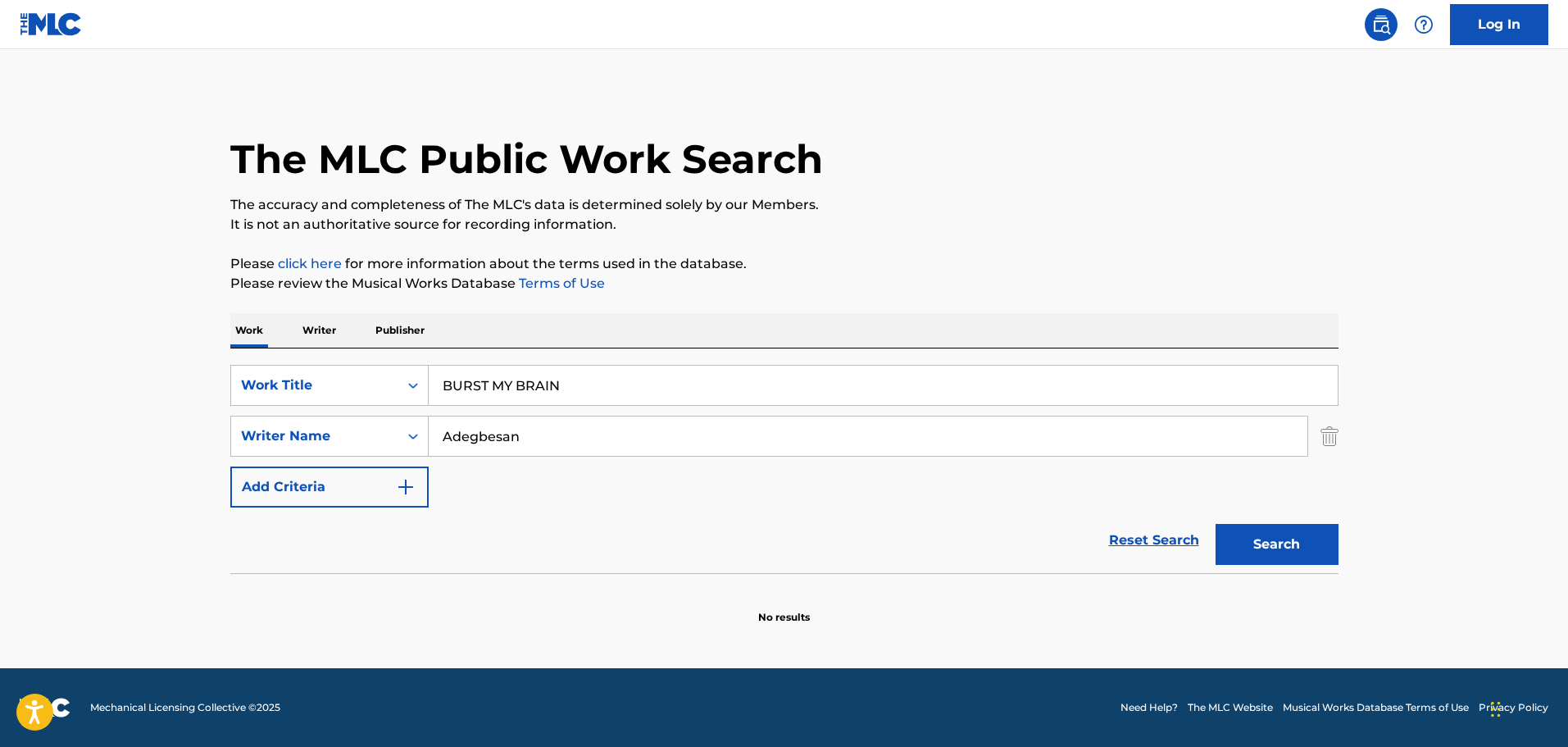
scroll to position [0, 0]
drag, startPoint x: 576, startPoint y: 386, endPoint x: 288, endPoint y: 383, distance: 288.0
click at [288, 383] on div "SearchWithCriteria67da9f81-ca32-4730-82de-5cb7a7cb6552 Work Title BURST MY BRAIN" at bounding box center [784, 386] width 1108 height 41
type input "osundu"
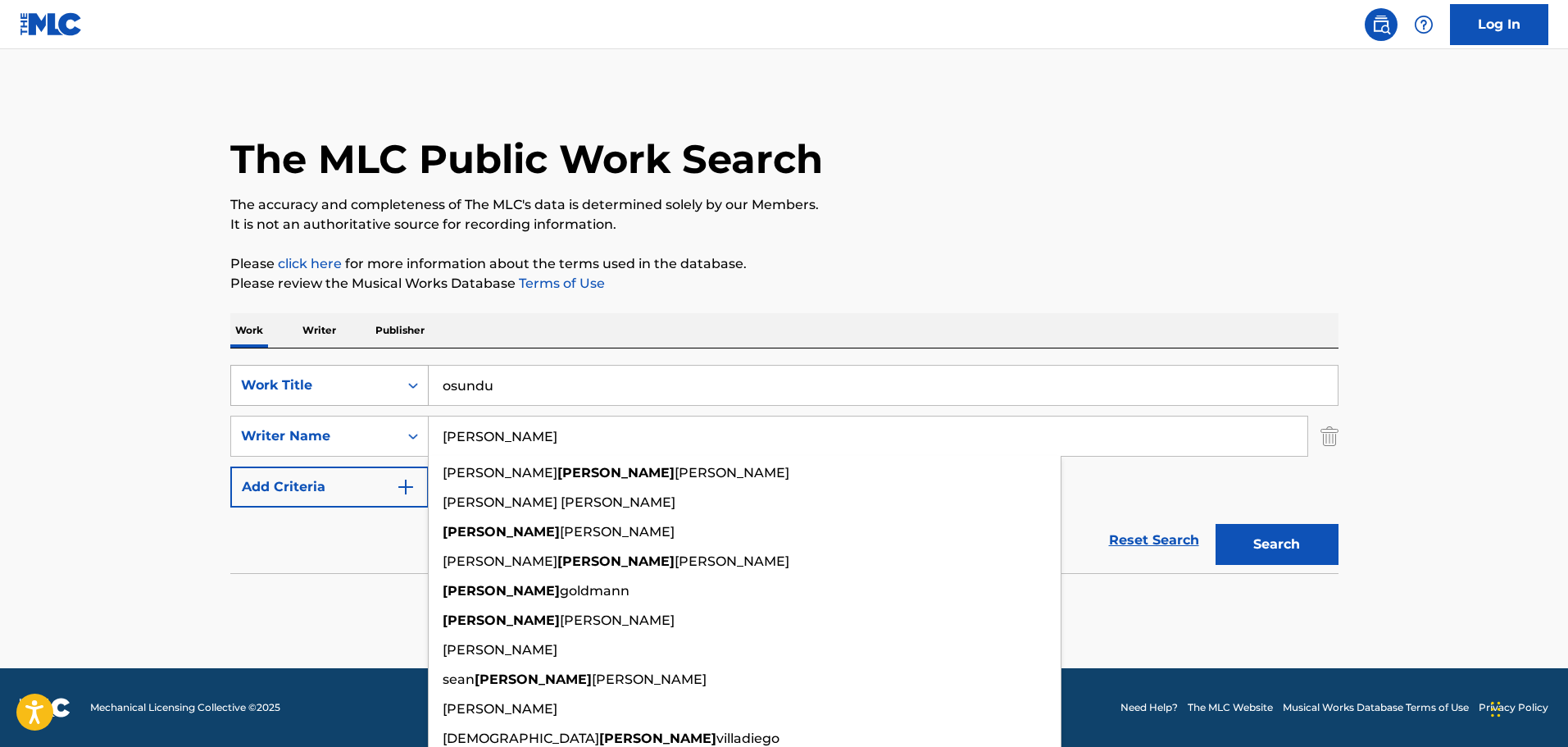
type input "[PERSON_NAME]"
click at [1215, 524] on button "Search" at bounding box center [1276, 545] width 123 height 41
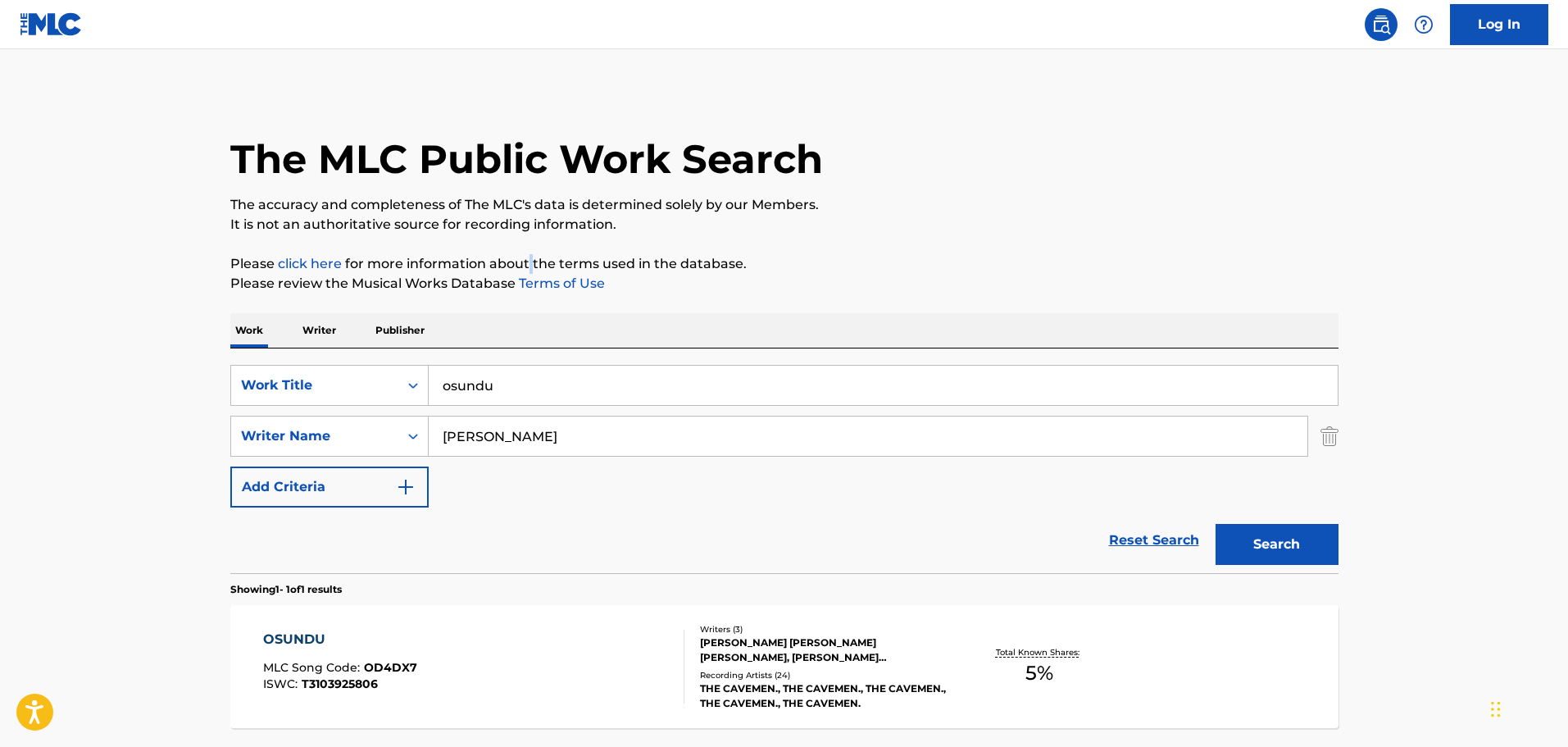
click at [529, 254] on div "The MLC Public Work Search The accuracy and completeness of The MLC's data is d…" at bounding box center [784, 447] width 1148 height 715
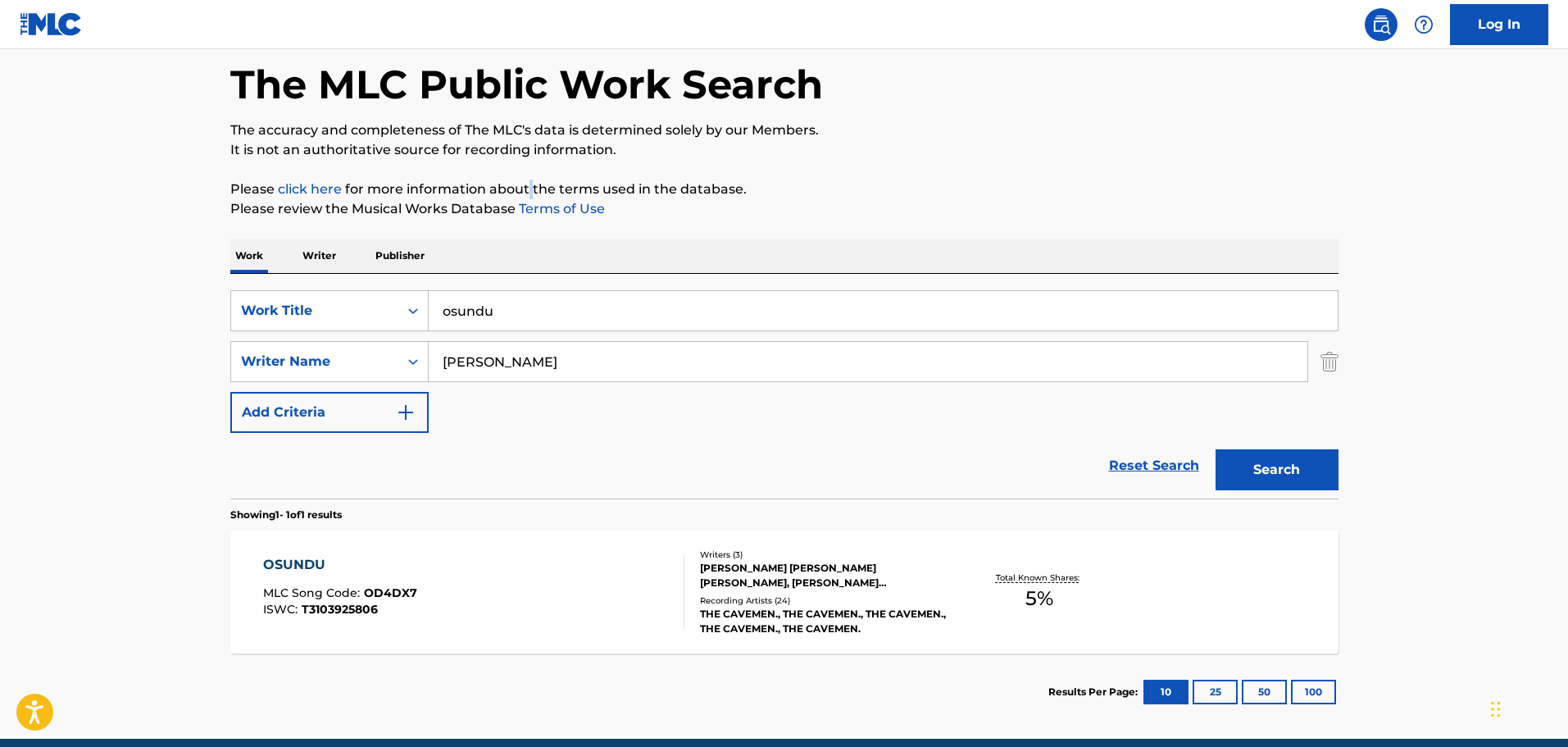
scroll to position [145, 0]
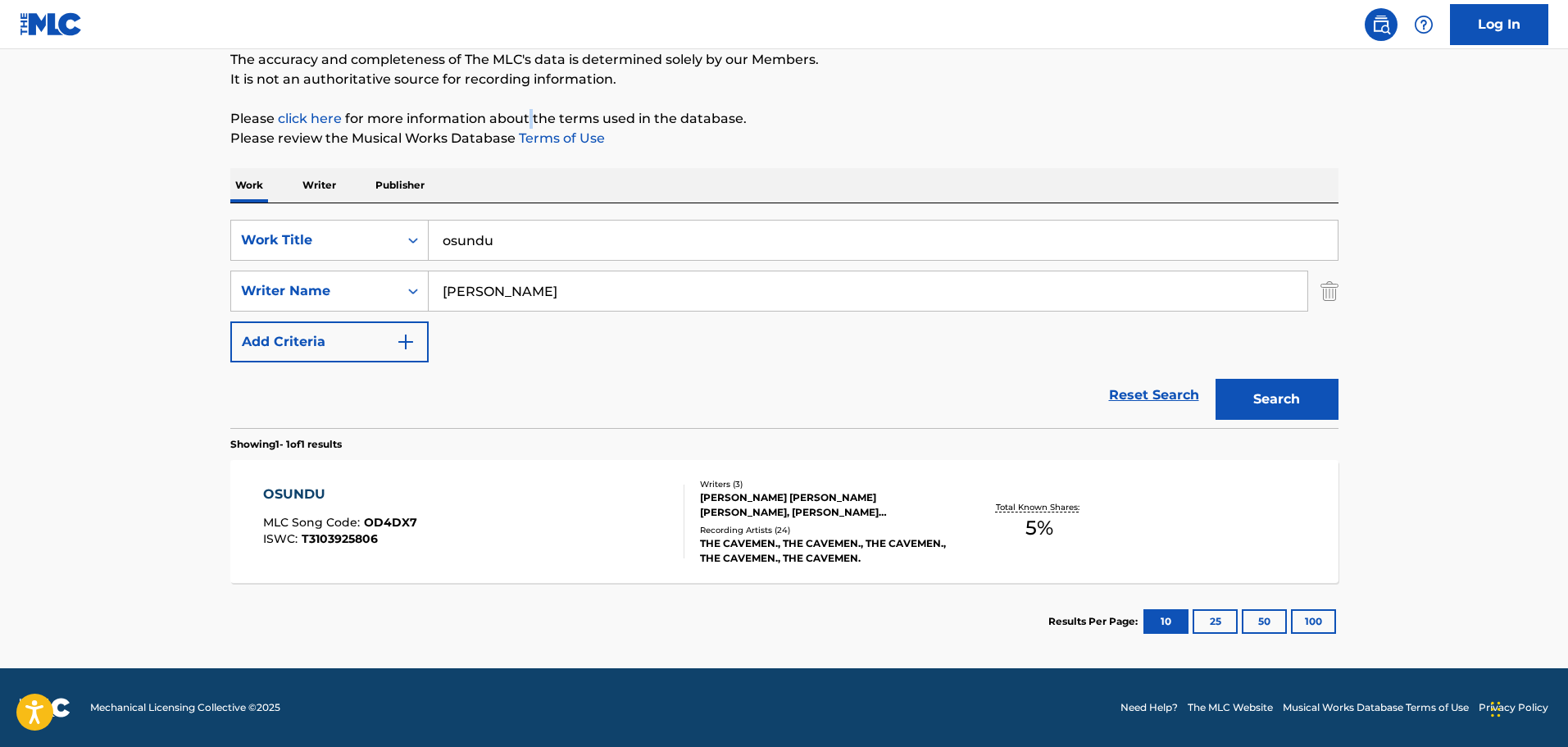
click at [529, 478] on div "OSUNDU MLC Song Code : OD4DX7 ISWC : T3103925806 Writers ( 3 ) [PERSON_NAME] [P…" at bounding box center [784, 521] width 1108 height 123
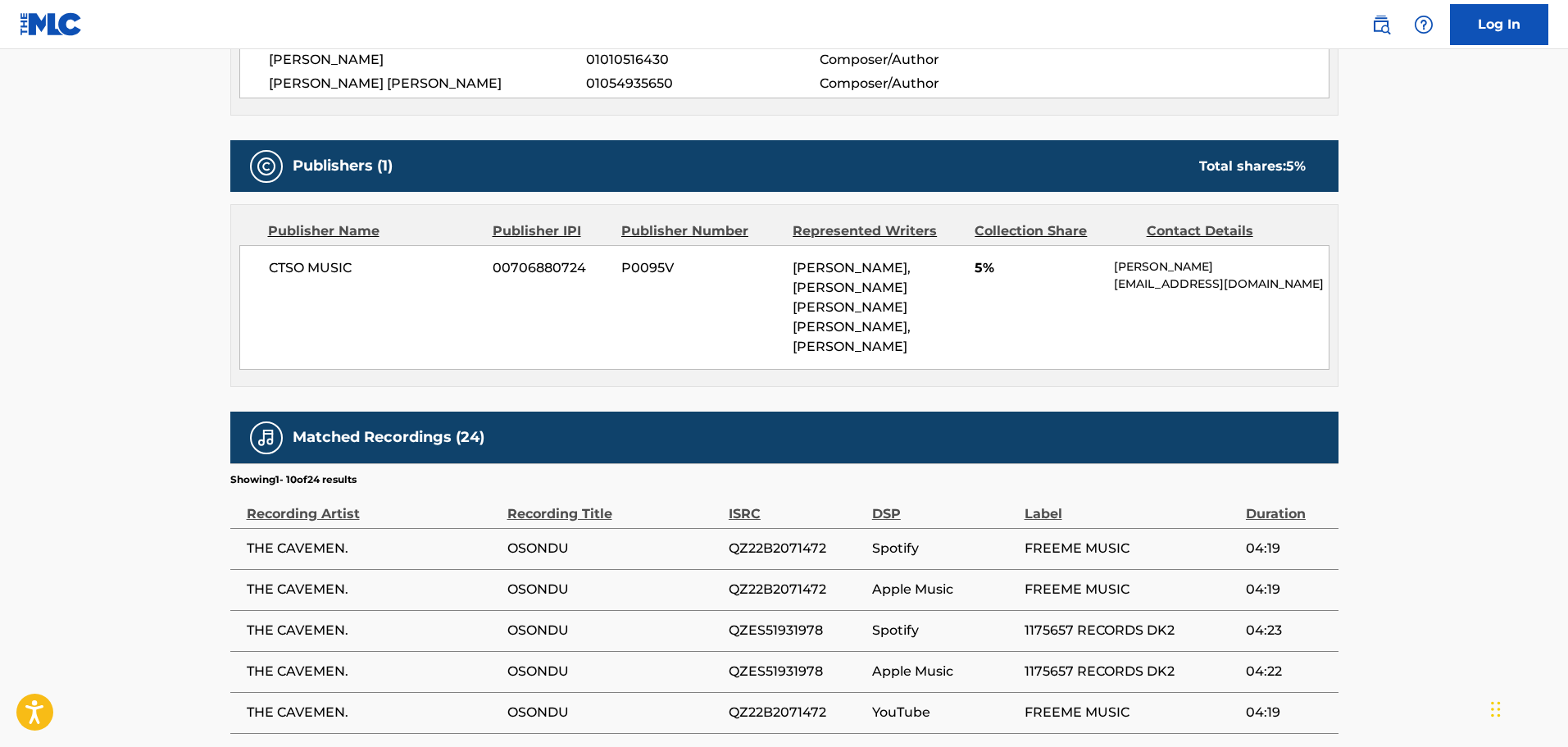
scroll to position [656, 0]
